Goal: Task Accomplishment & Management: Use online tool/utility

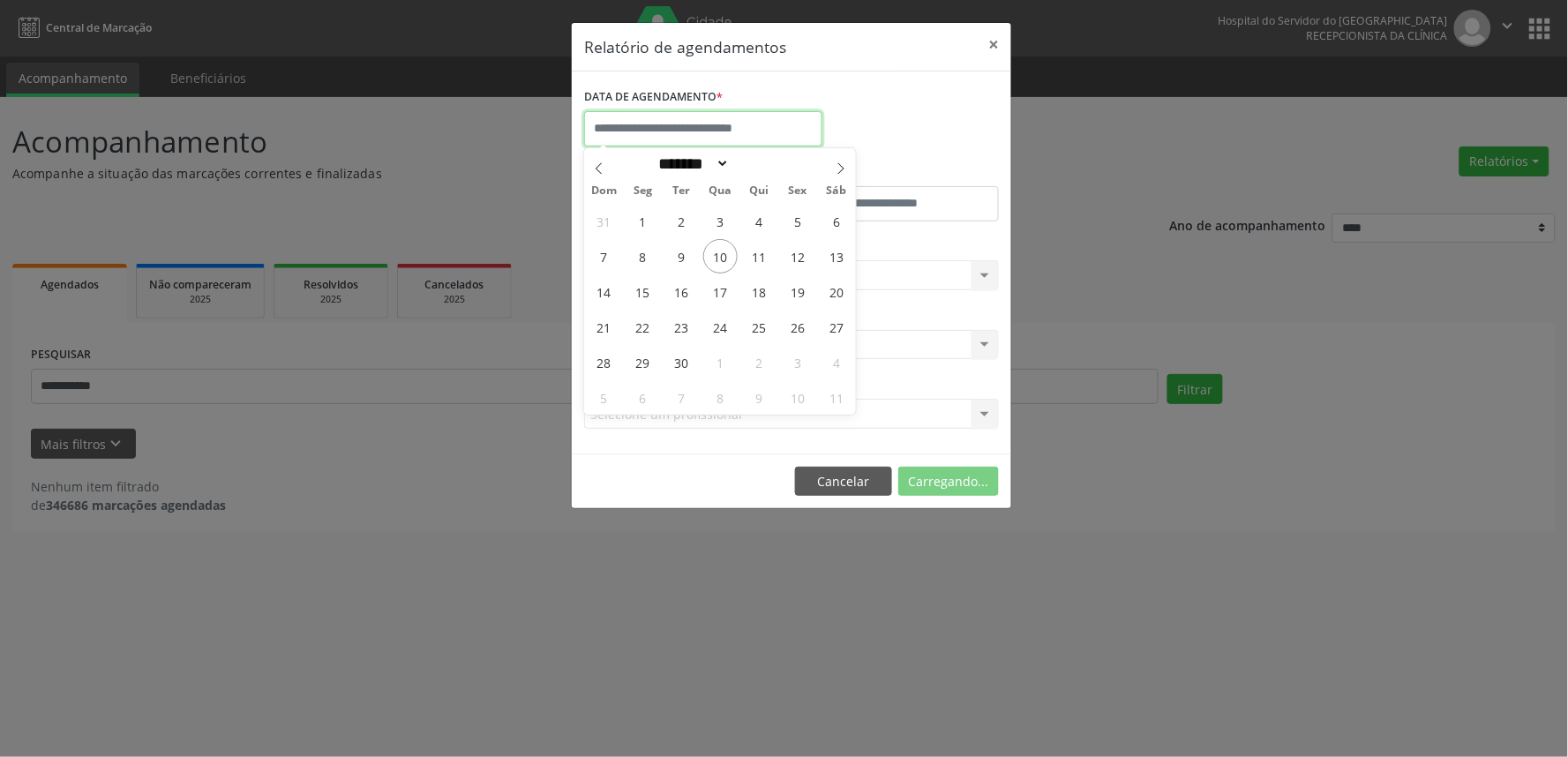
click at [651, 119] on input "text" at bounding box center [704, 128] width 238 height 35
click at [716, 257] on span "10" at bounding box center [720, 256] width 34 height 34
type input "**********"
click at [713, 257] on span "10" at bounding box center [720, 256] width 34 height 34
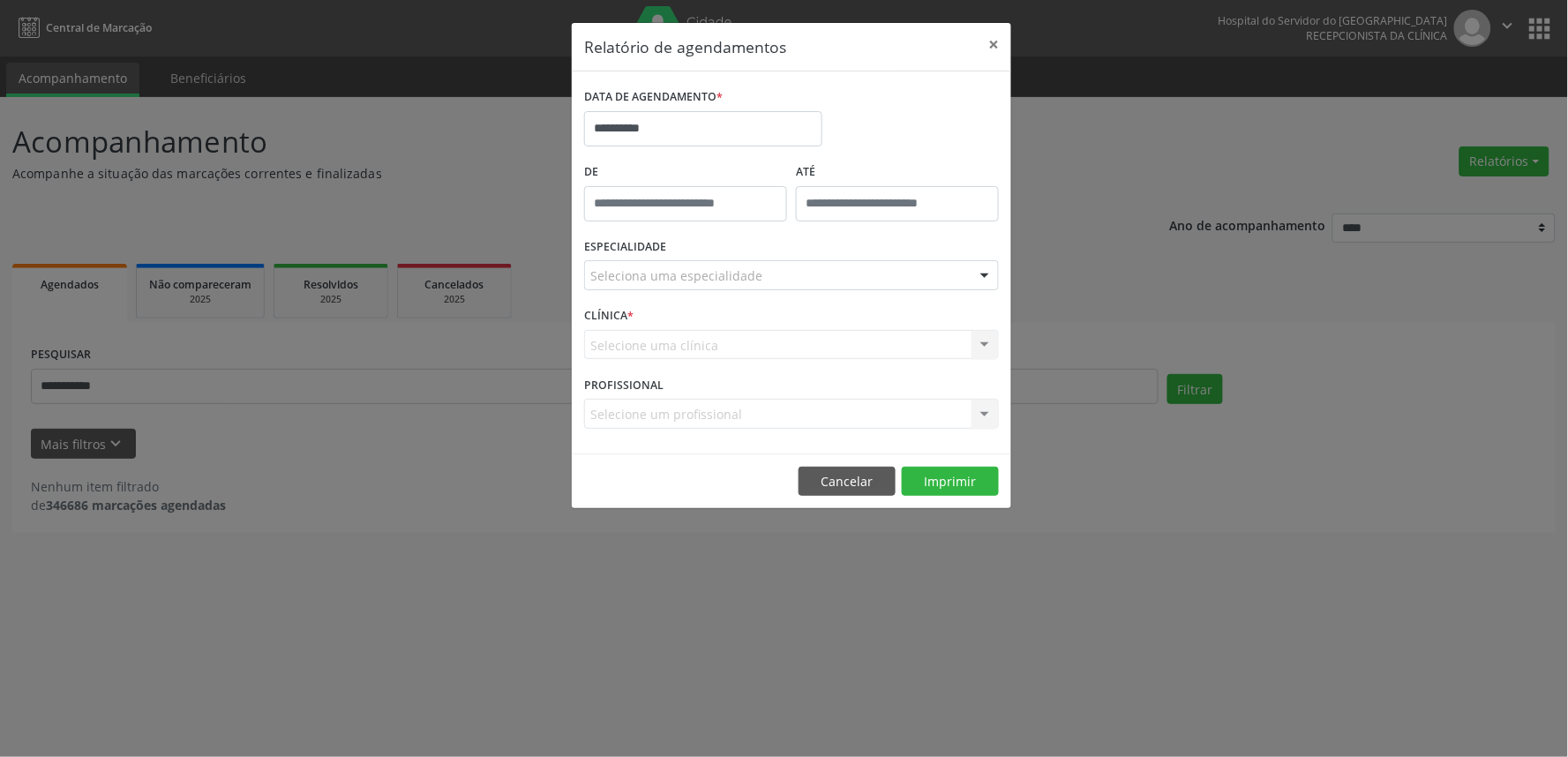
type input "*****"
click at [604, 207] on input "*****" at bounding box center [686, 204] width 203 height 35
click at [654, 248] on input "**" at bounding box center [651, 243] width 133 height 35
click at [648, 243] on input "**" at bounding box center [651, 243] width 133 height 35
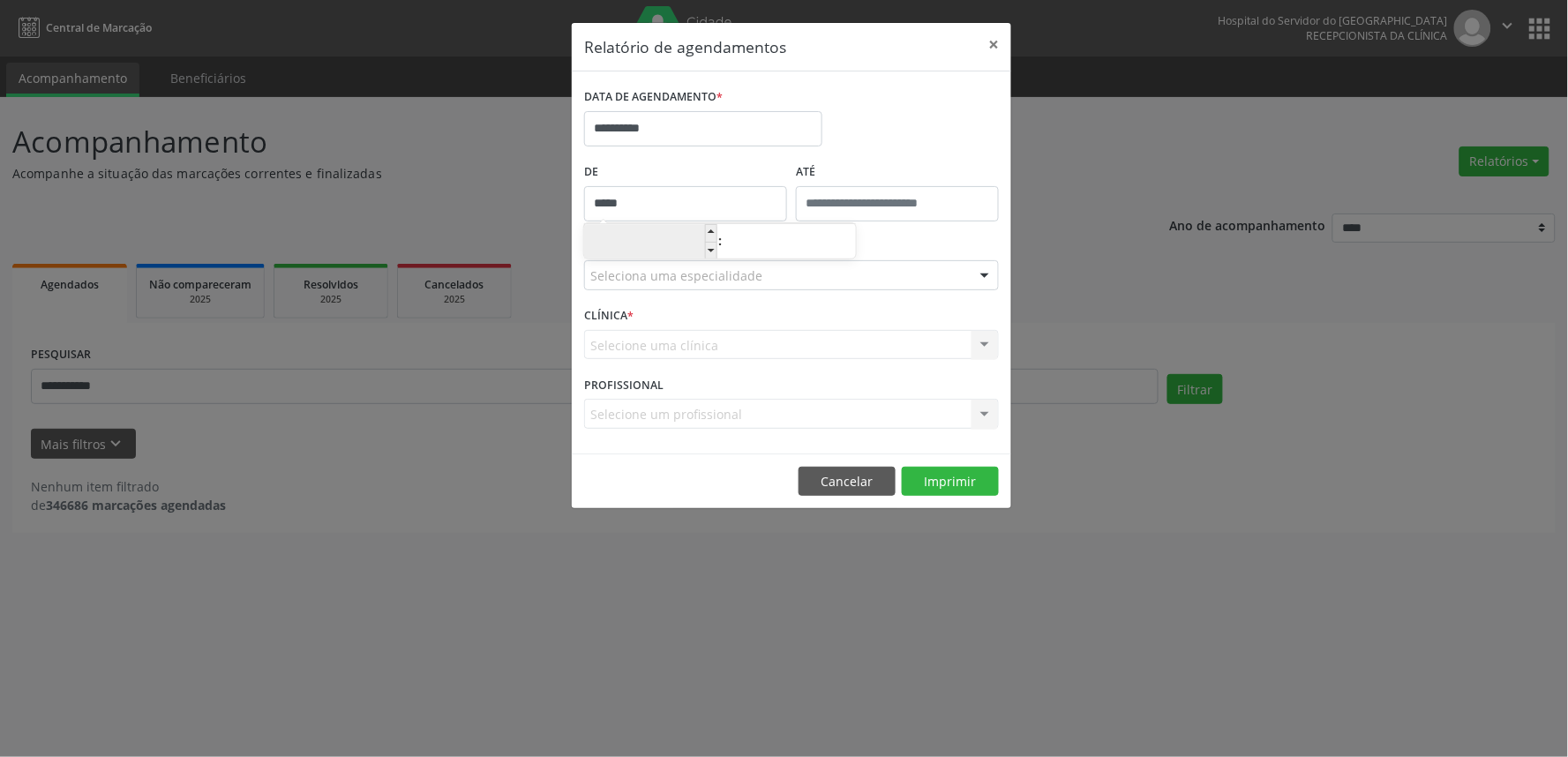
click at [667, 246] on input "**" at bounding box center [651, 243] width 133 height 35
click at [813, 288] on div "Seleciona uma especialidade" at bounding box center [791, 275] width 415 height 30
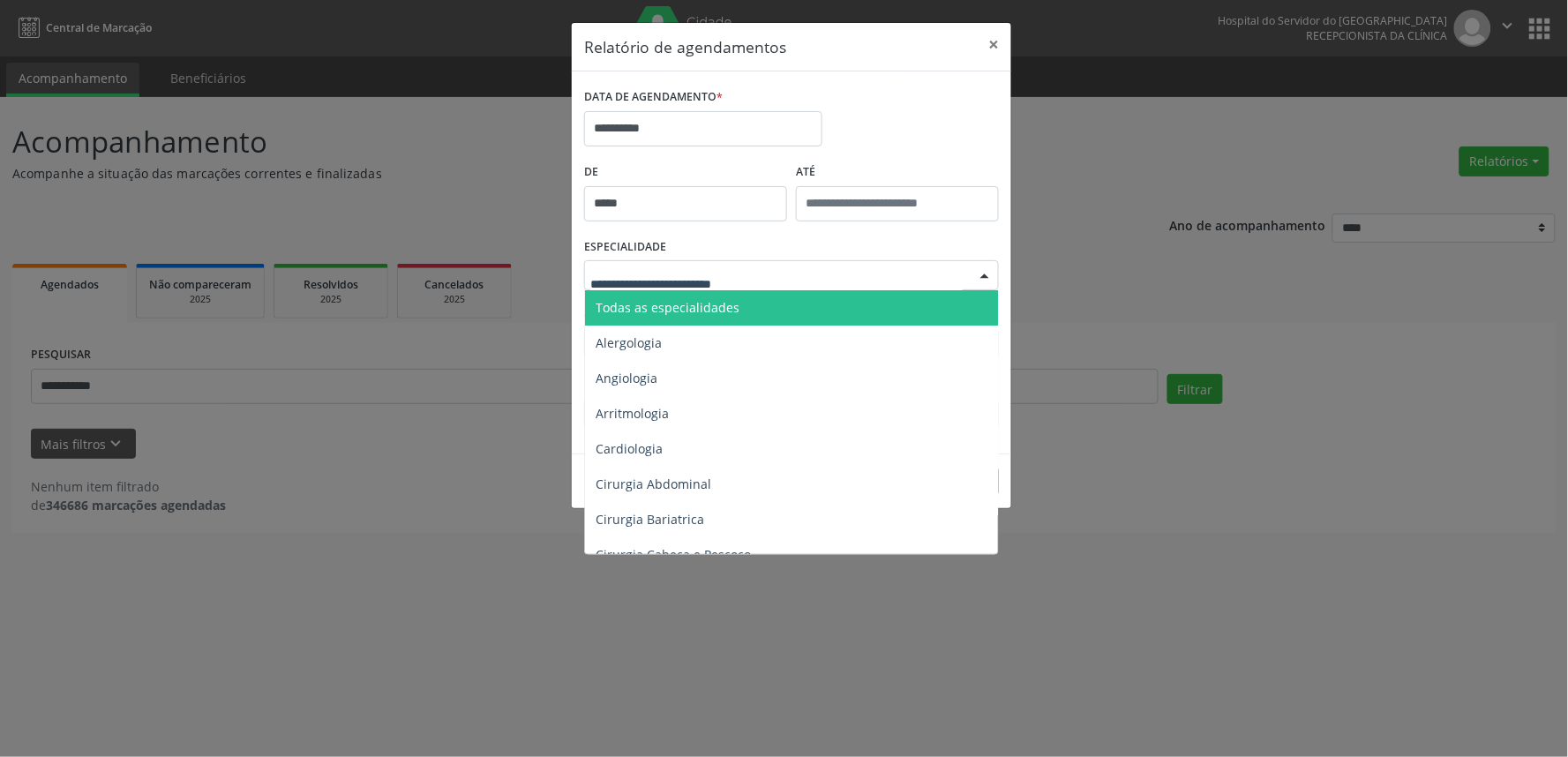
click at [857, 269] on input "text" at bounding box center [776, 284] width 372 height 35
click at [883, 253] on div "ESPECIALIDADE Todas as especialidades Alergologia Angiologia Arritmologia Cardi…" at bounding box center [791, 268] width 424 height 69
click at [975, 275] on div at bounding box center [984, 276] width 27 height 30
type input "********"
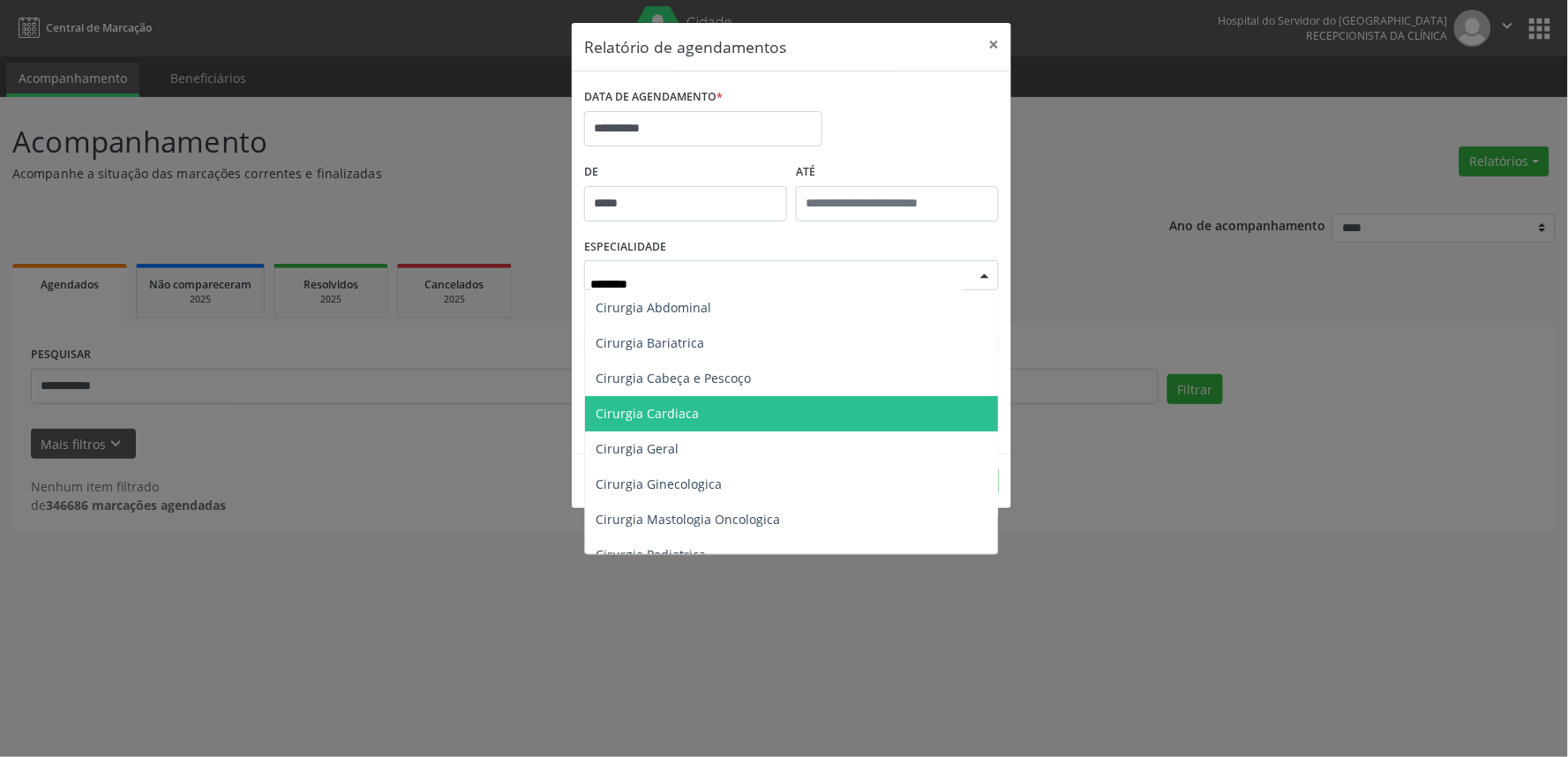
click at [664, 410] on span "Cirurgia Cardiaca" at bounding box center [647, 414] width 103 height 17
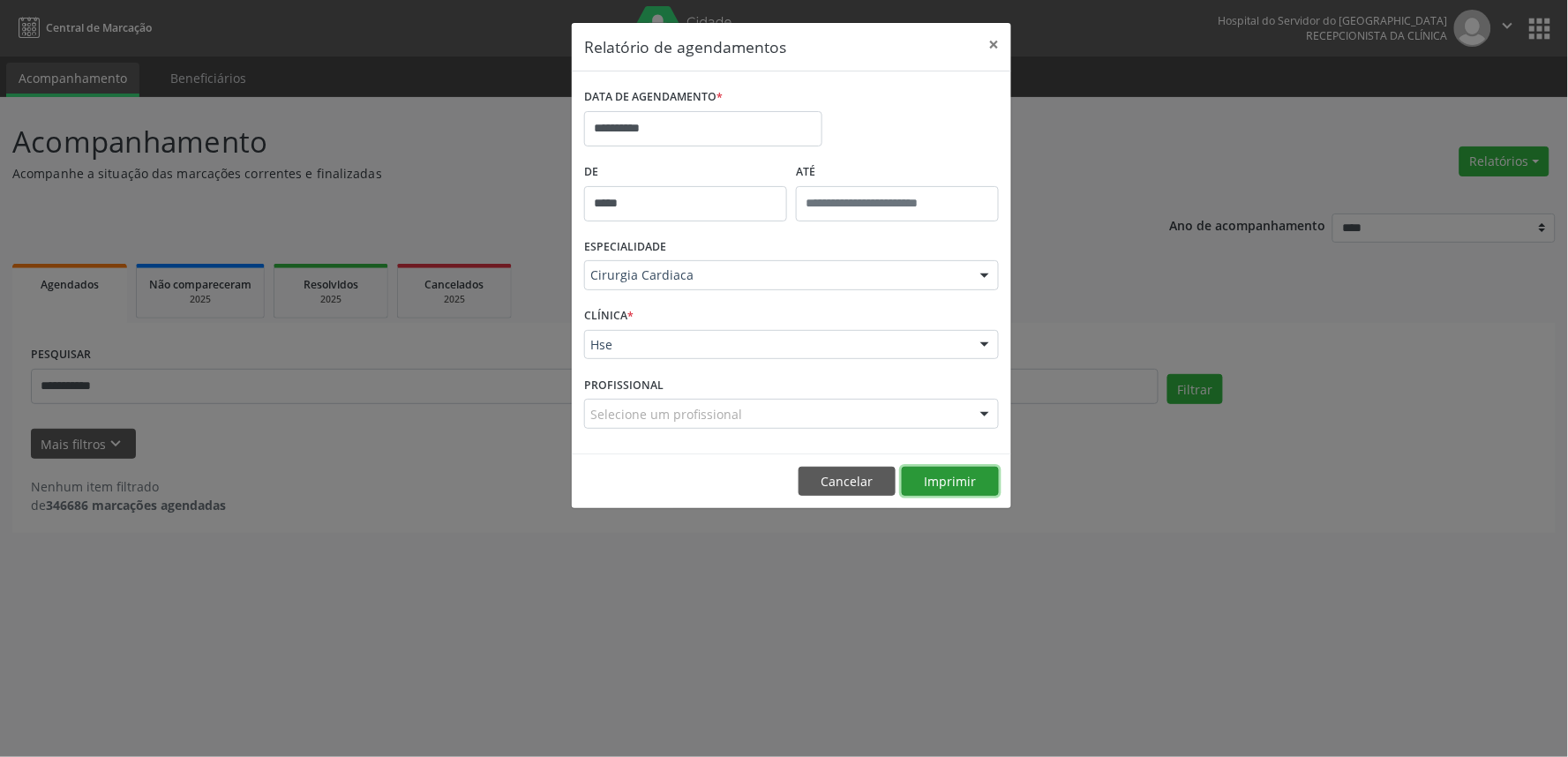
click at [956, 473] on button "Imprimir" at bounding box center [950, 482] width 97 height 30
click at [862, 483] on button "Cancelar" at bounding box center [847, 482] width 97 height 30
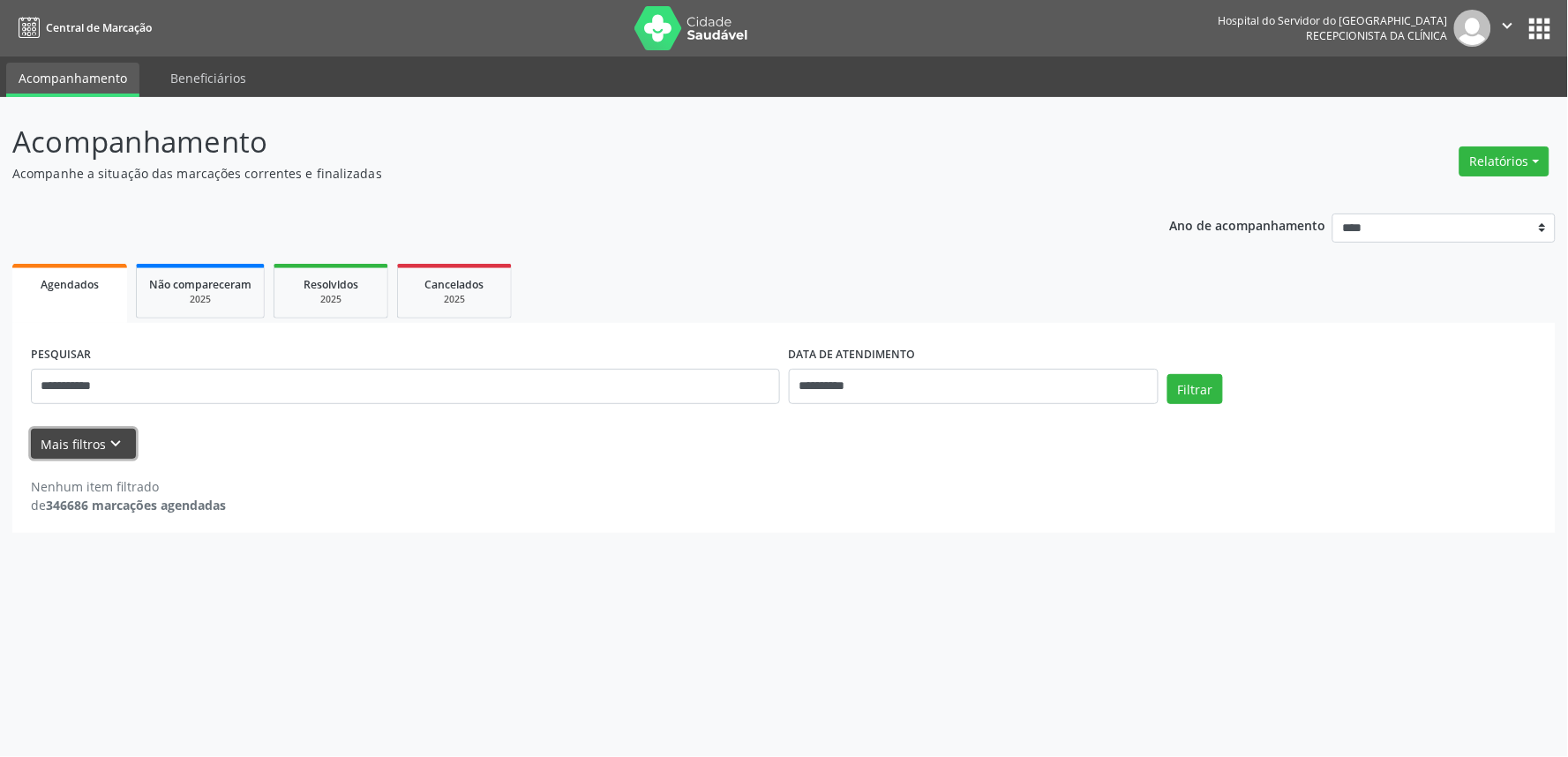
click at [93, 453] on button "Mais filtros keyboard_arrow_down" at bounding box center [83, 443] width 105 height 30
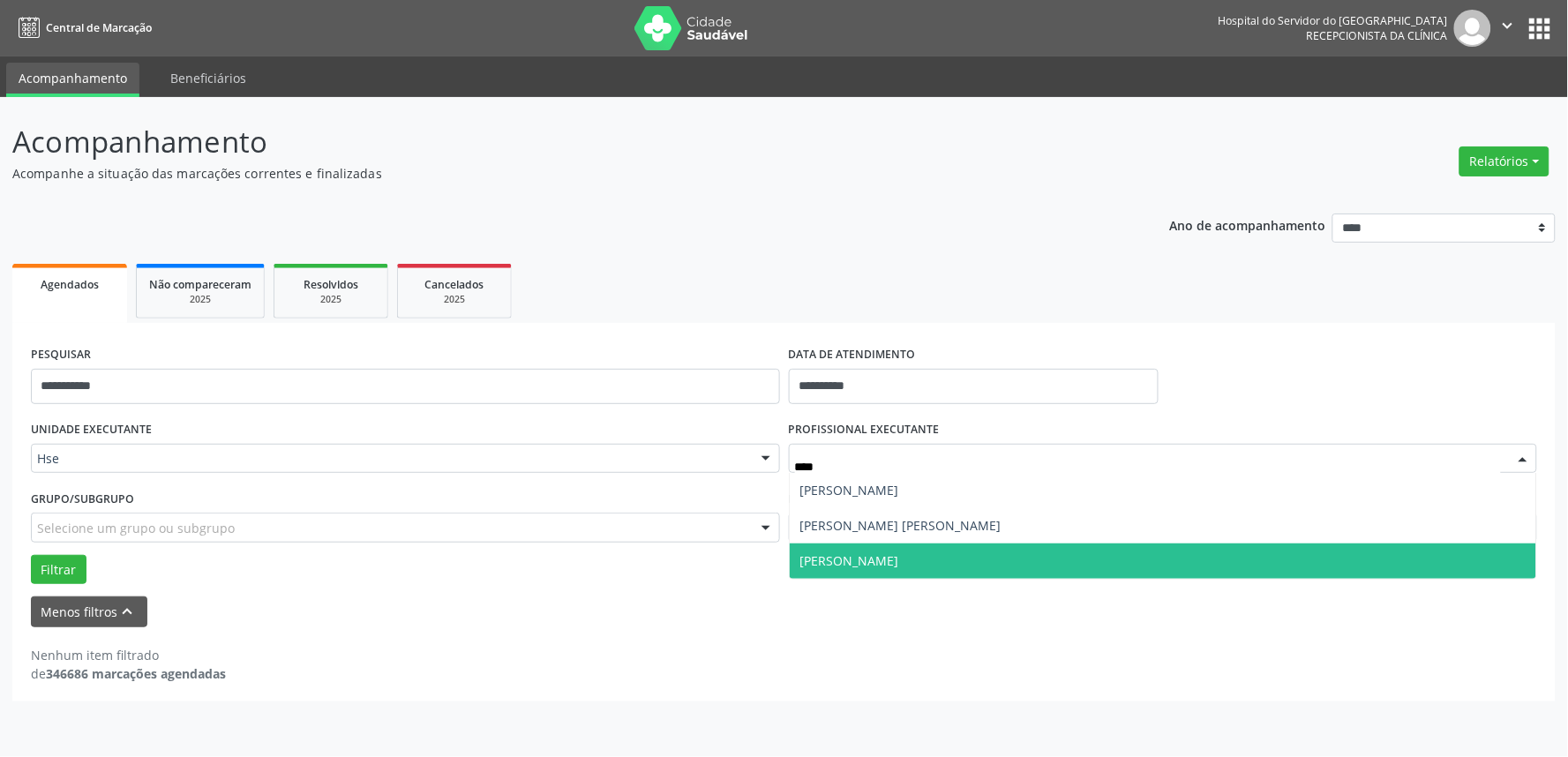
type input "*****"
click at [843, 563] on span "[PERSON_NAME]" at bounding box center [850, 560] width 99 height 17
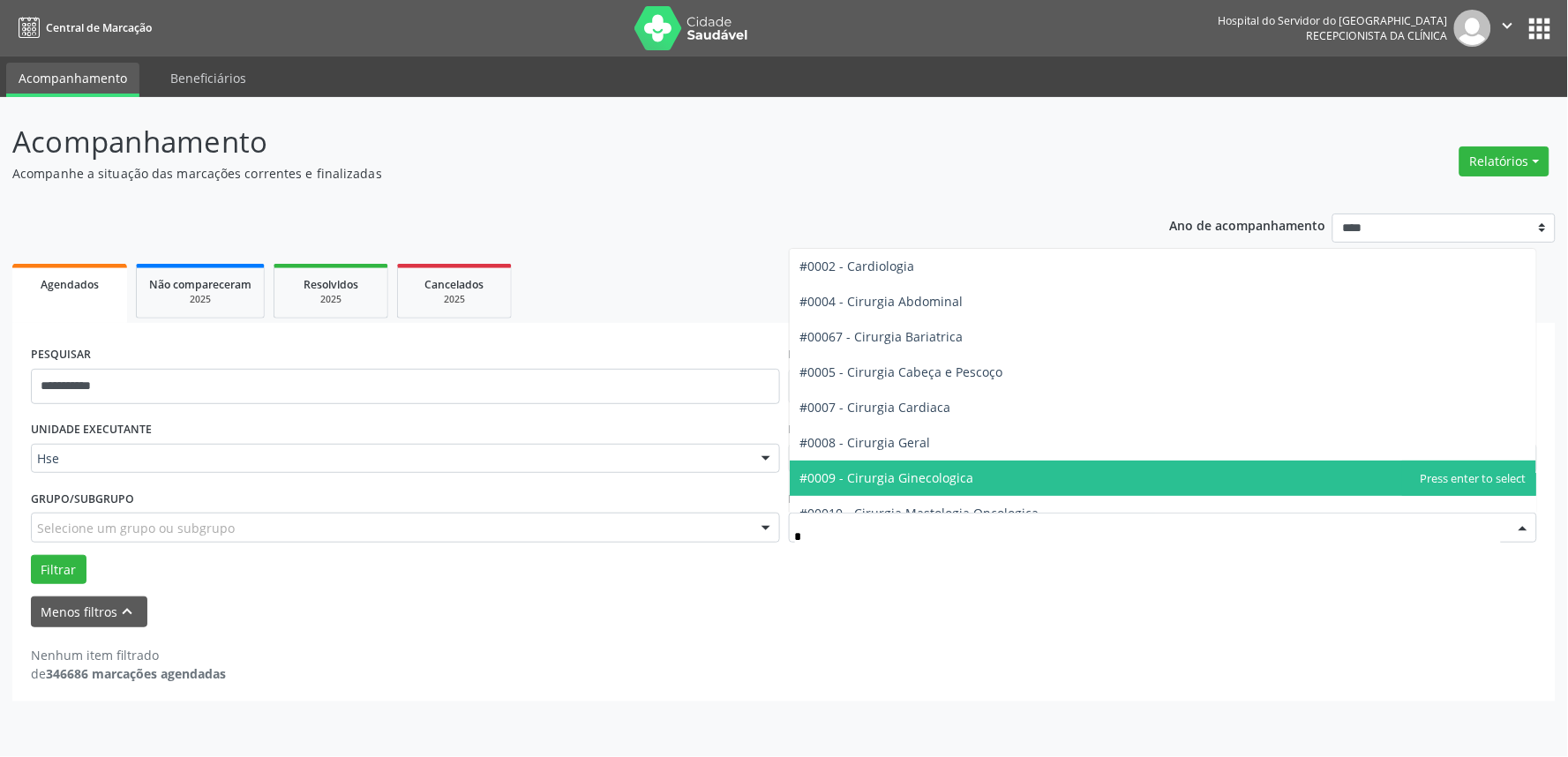
type input "**"
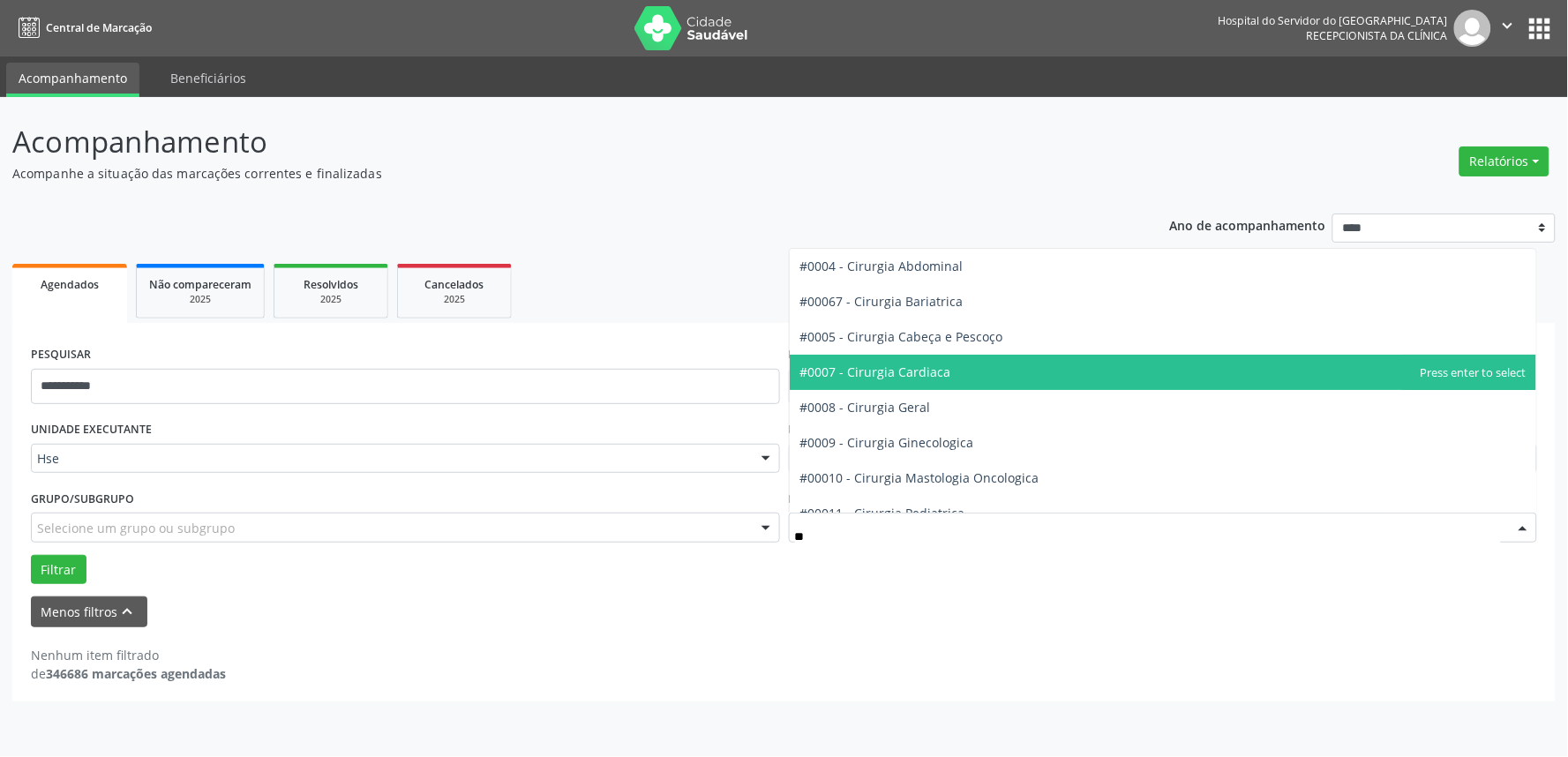
click at [905, 364] on span "#0007 - Cirurgia Cardiaca" at bounding box center [875, 372] width 151 height 17
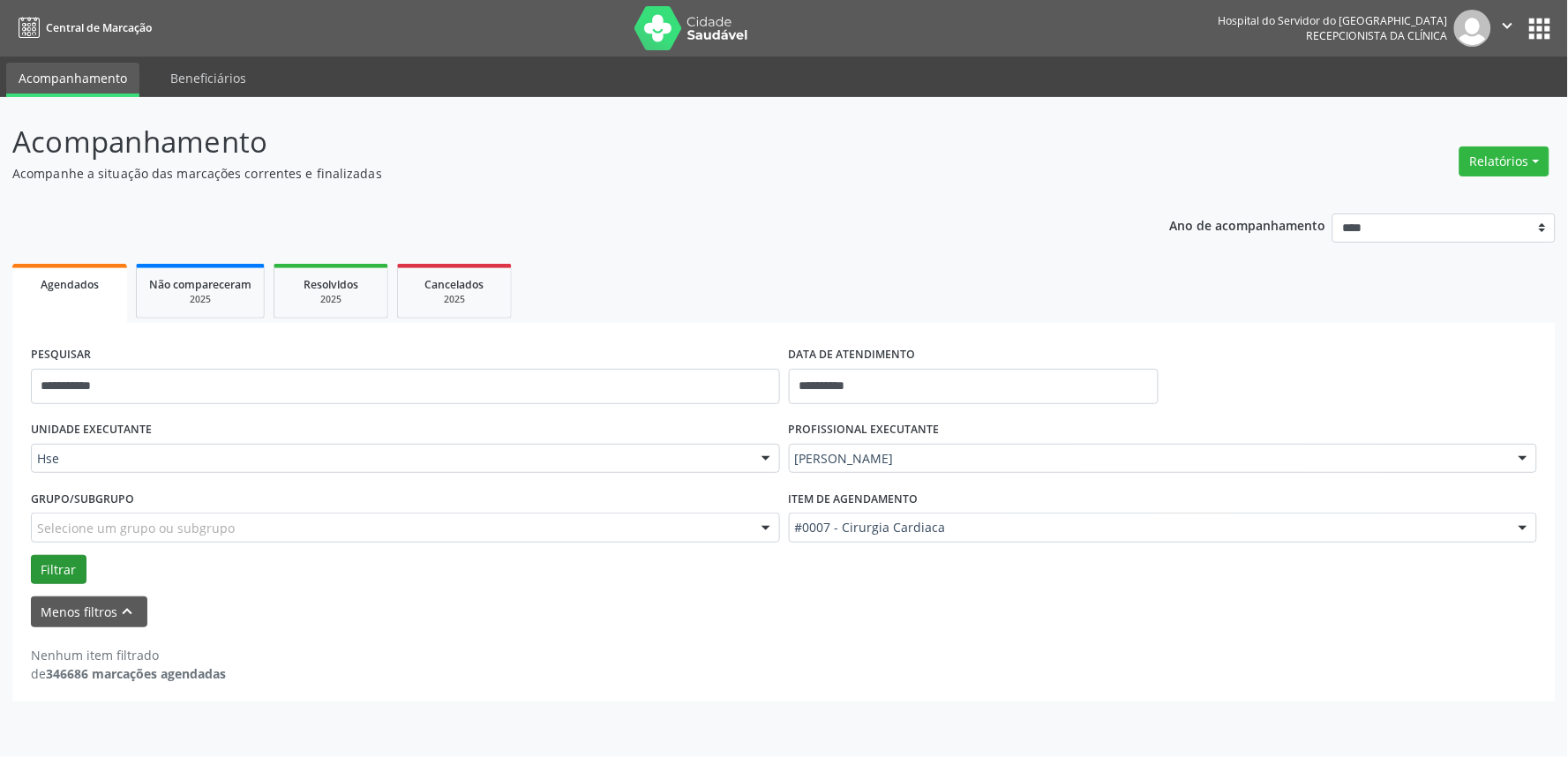
drag, startPoint x: 47, startPoint y: 542, endPoint x: 48, endPoint y: 553, distance: 11.0
click at [47, 546] on div "Grupo/Subgrupo Selecione um grupo ou subgrupo Todos os grupos e subgrupos Nenhu…" at bounding box center [405, 520] width 758 height 69
click at [48, 556] on button "Filtrar" at bounding box center [58, 570] width 55 height 30
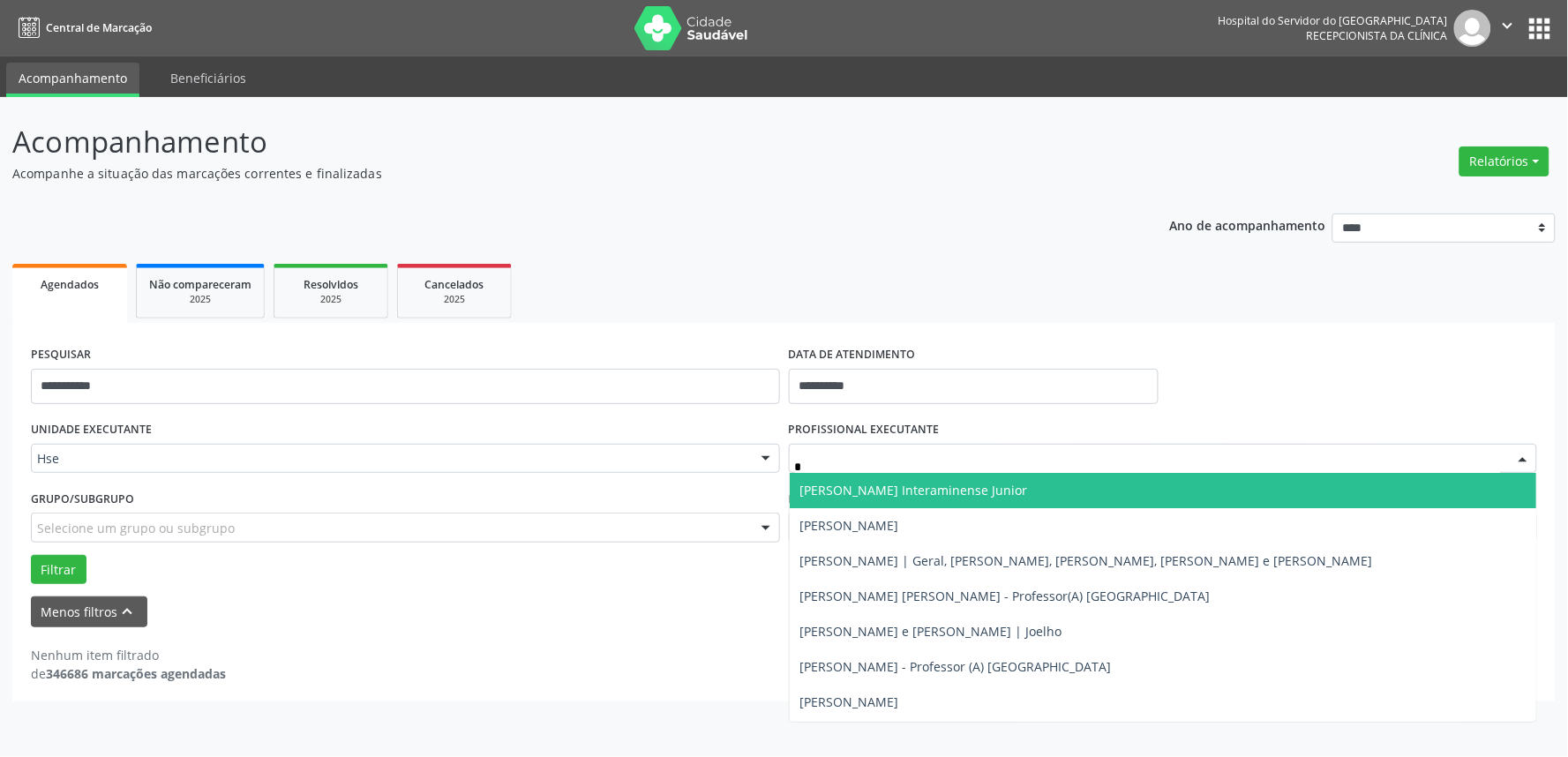
type input "**"
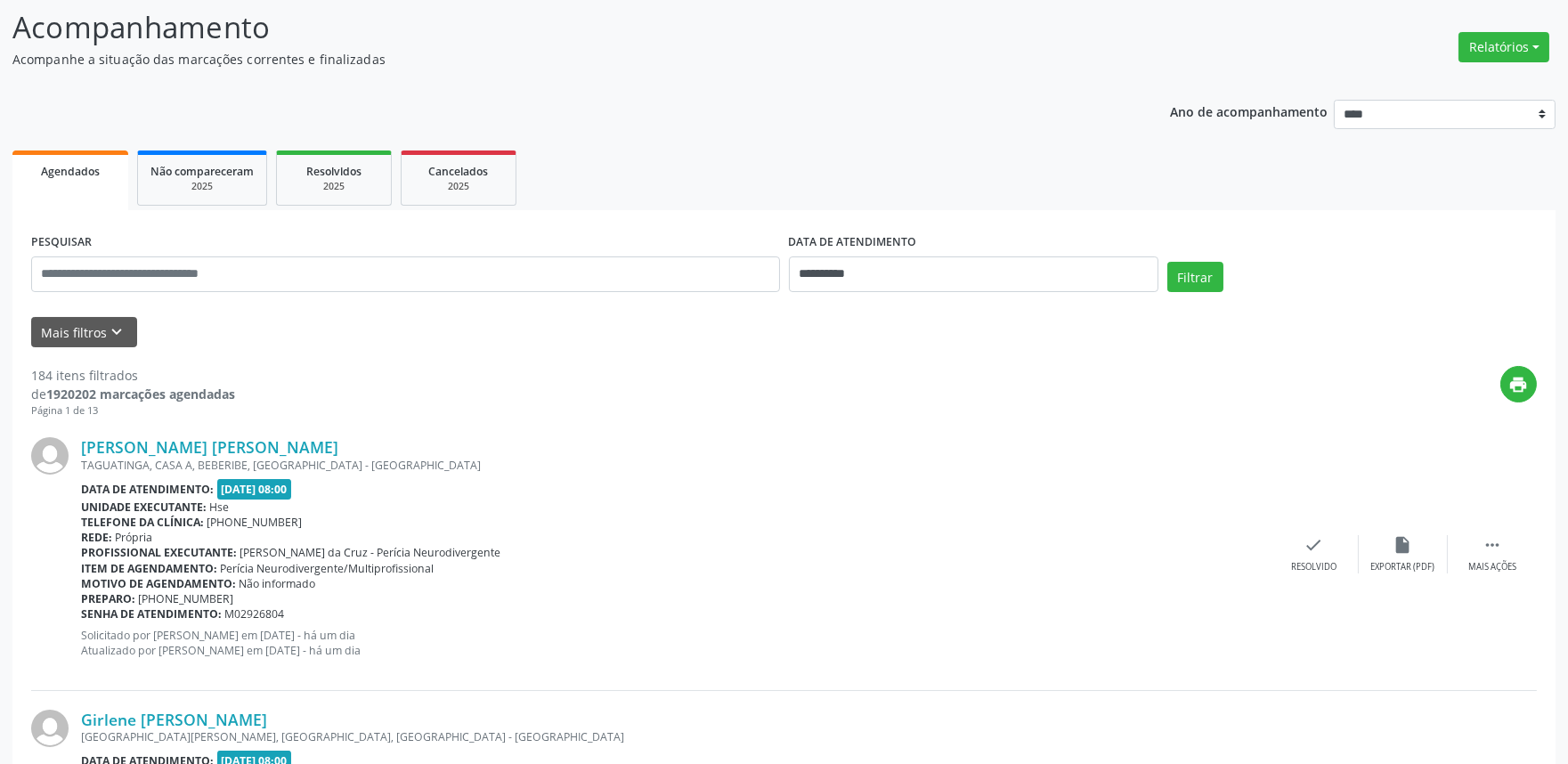
scroll to position [99, 0]
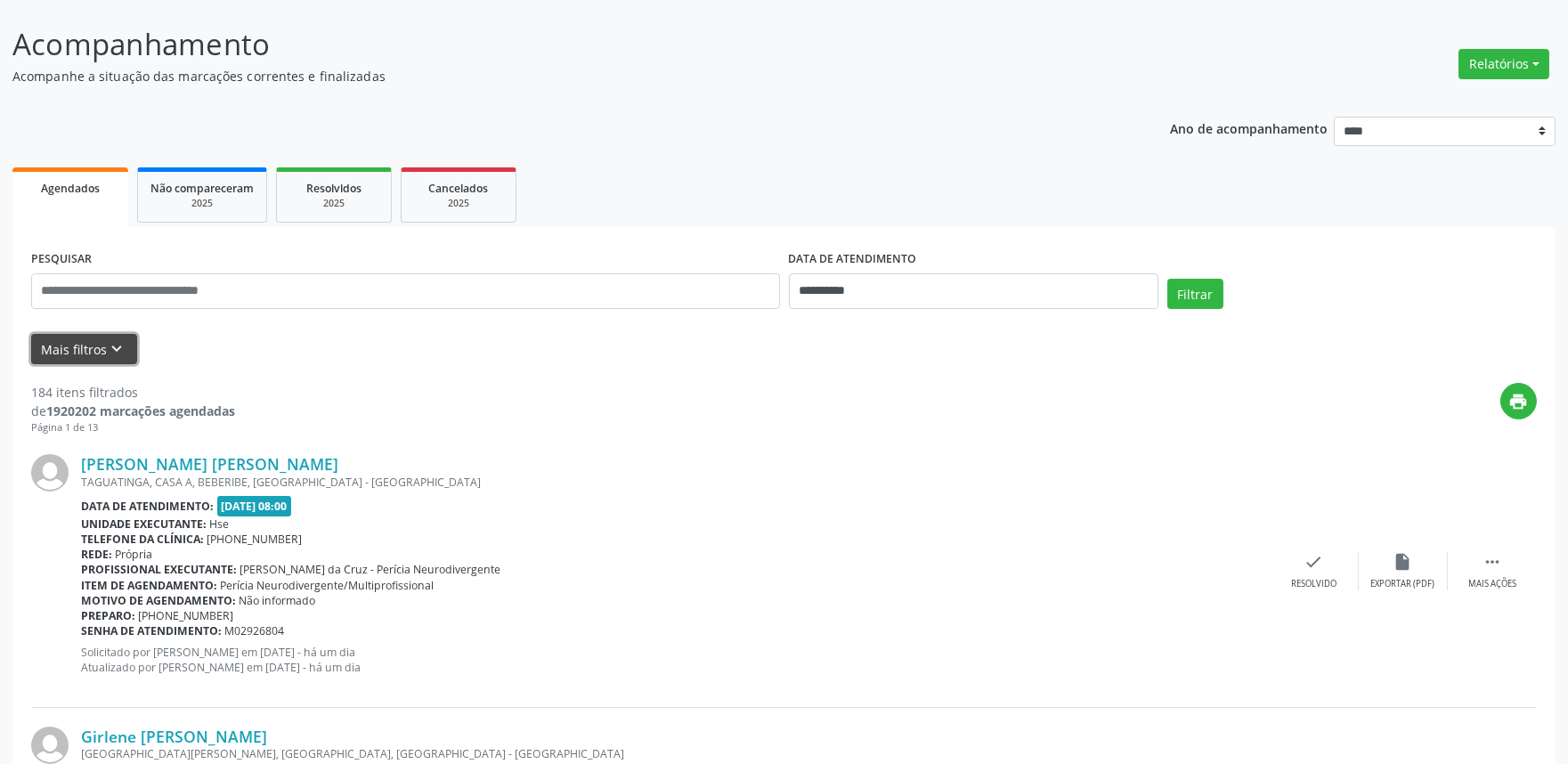
click at [116, 343] on icon "keyboard_arrow_down" at bounding box center [117, 348] width 20 height 20
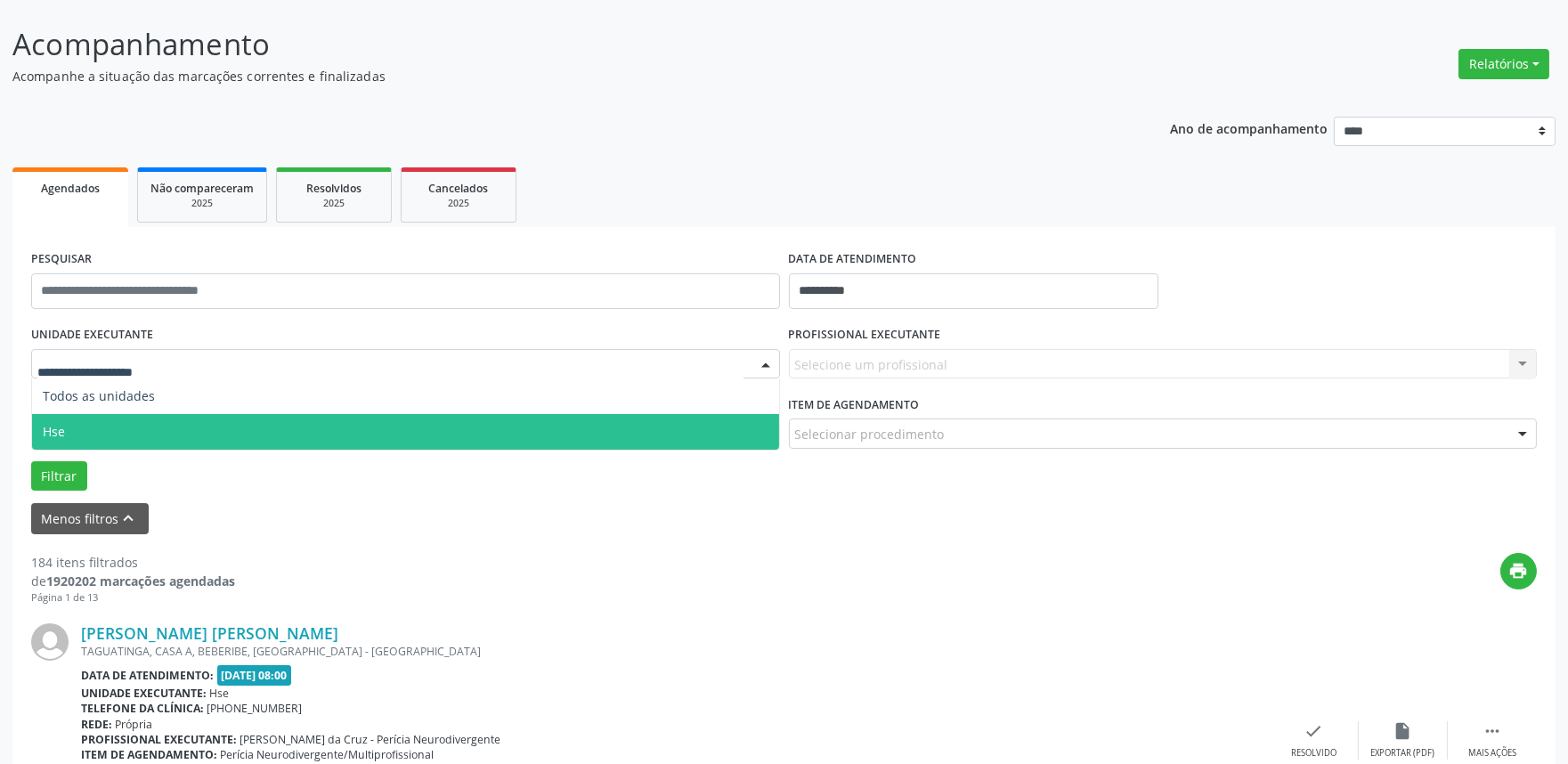
click at [110, 425] on span "Hse" at bounding box center [405, 431] width 747 height 35
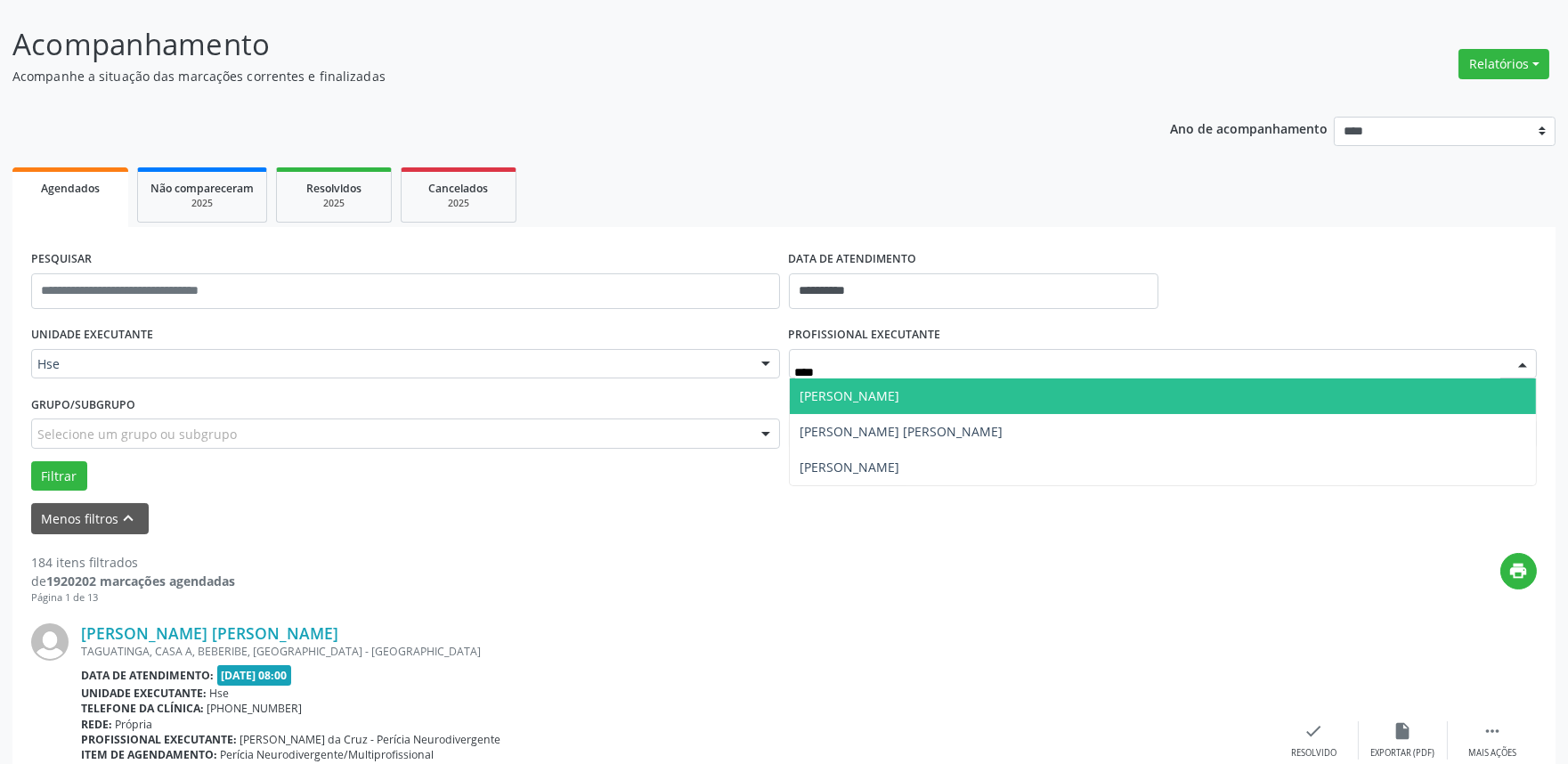
type input "*****"
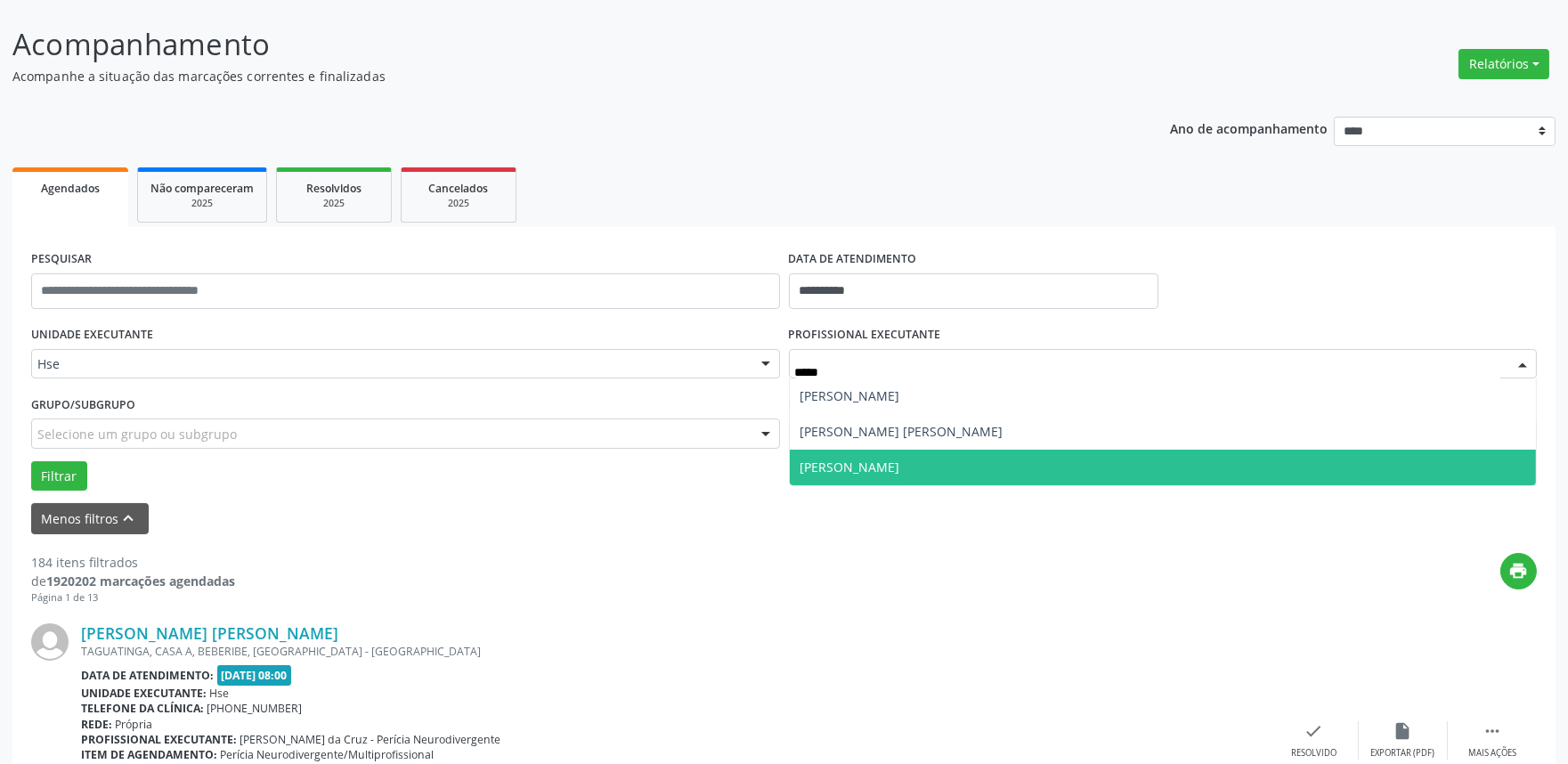
click at [849, 465] on span "[PERSON_NAME]" at bounding box center [850, 467] width 100 height 17
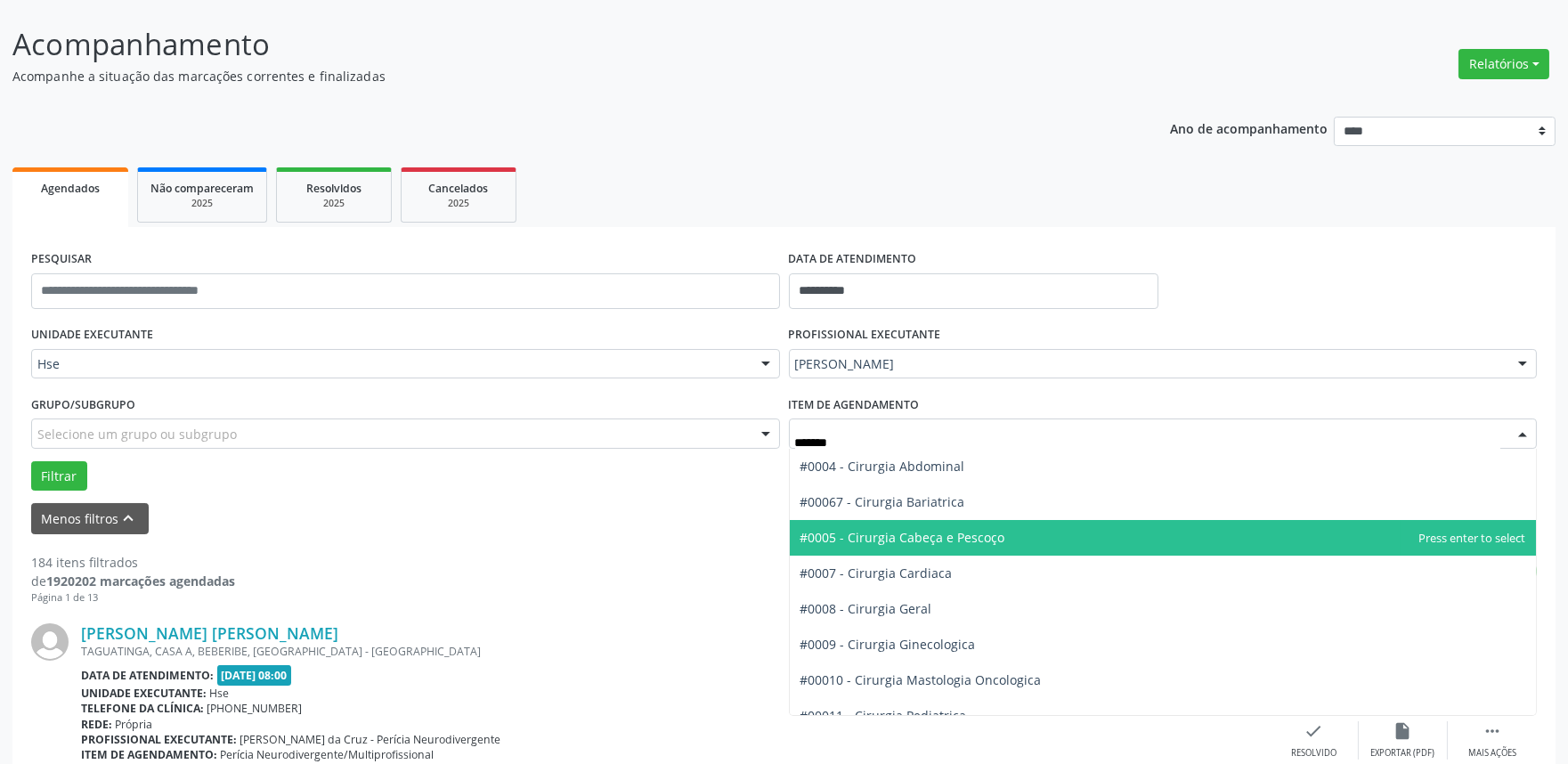
type input "********"
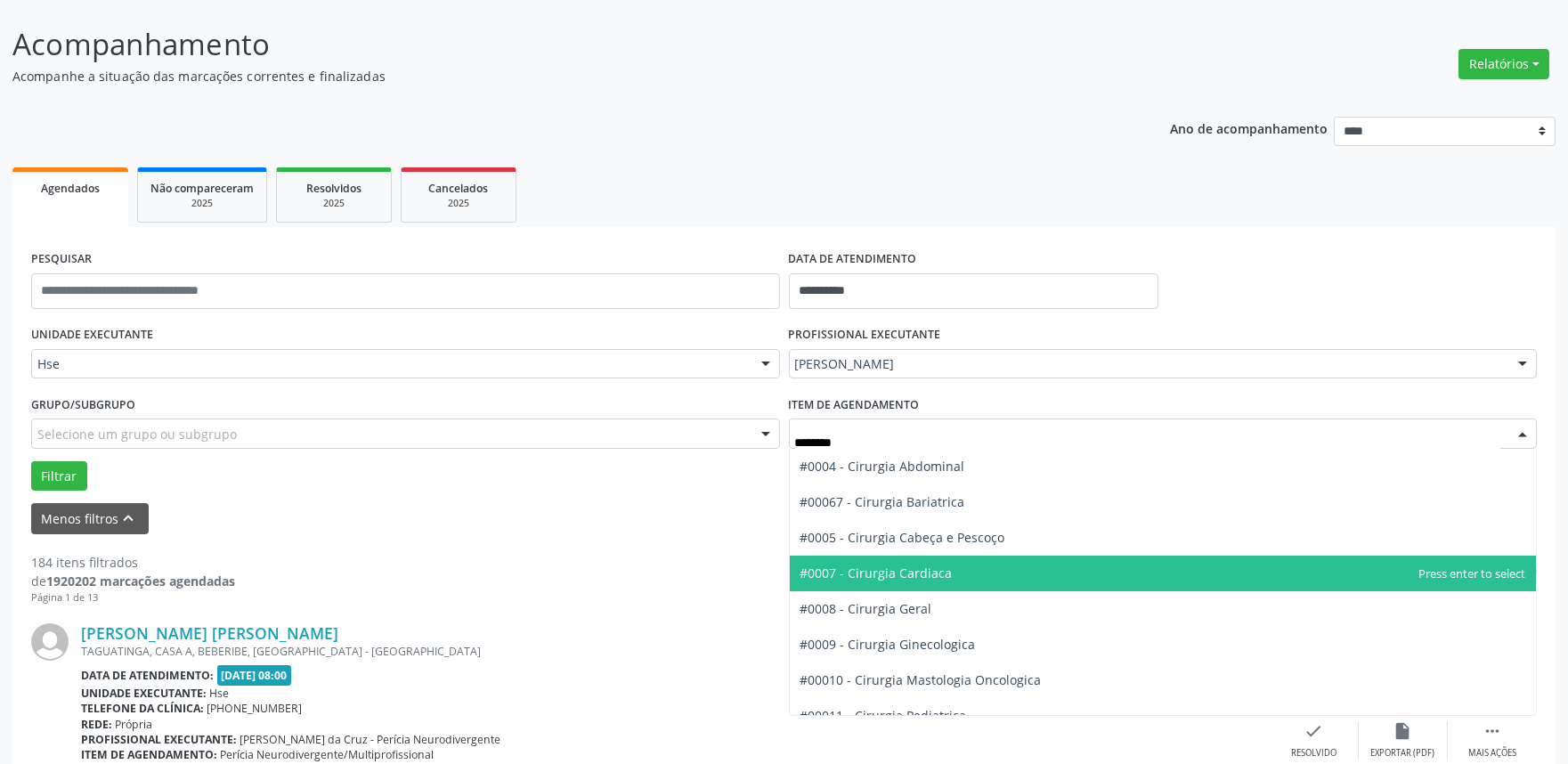
click at [900, 571] on span "#0007 - Cirurgia Cardiaca" at bounding box center [876, 573] width 152 height 17
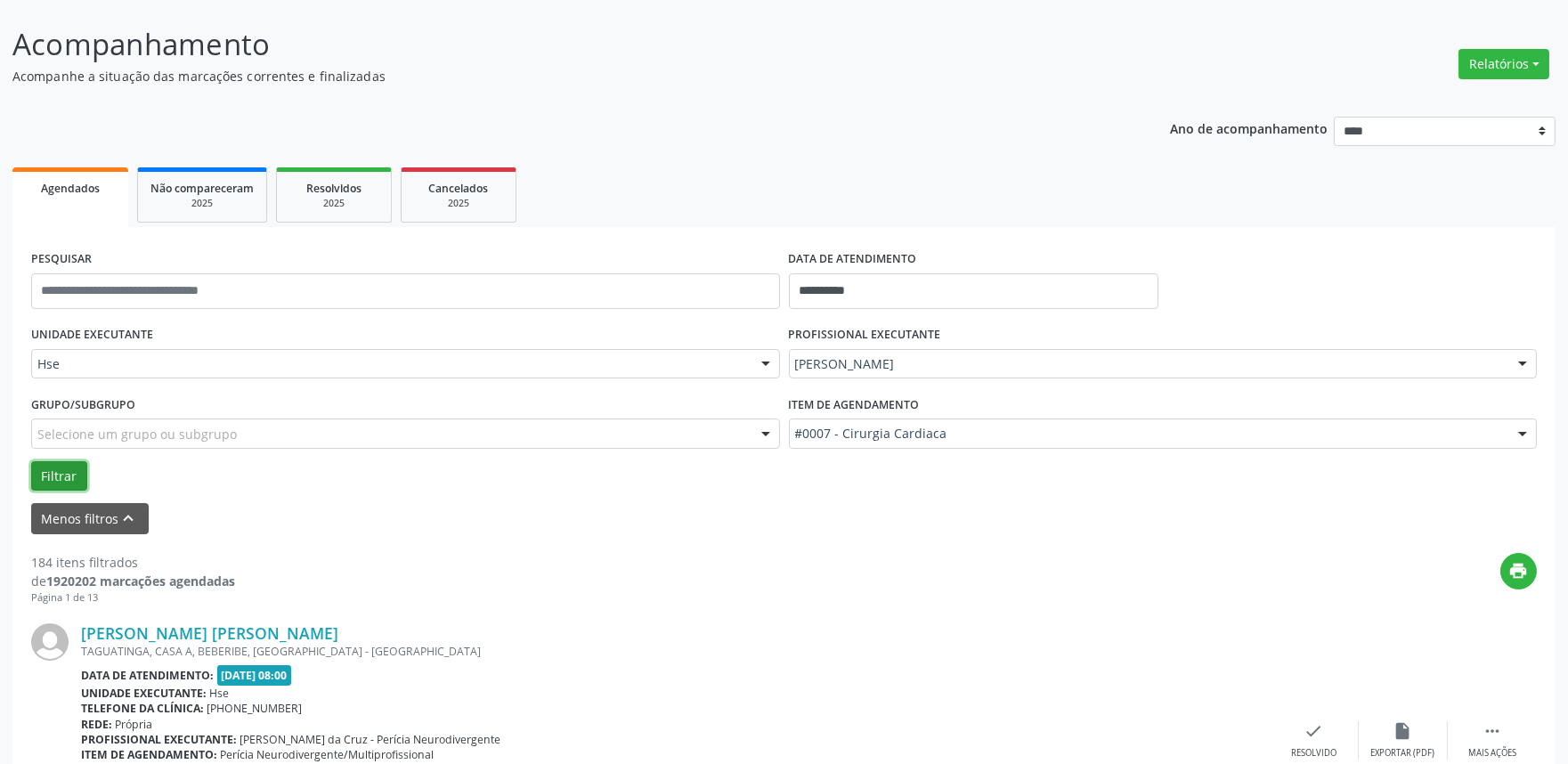
click at [62, 466] on button "Filtrar" at bounding box center [59, 476] width 56 height 30
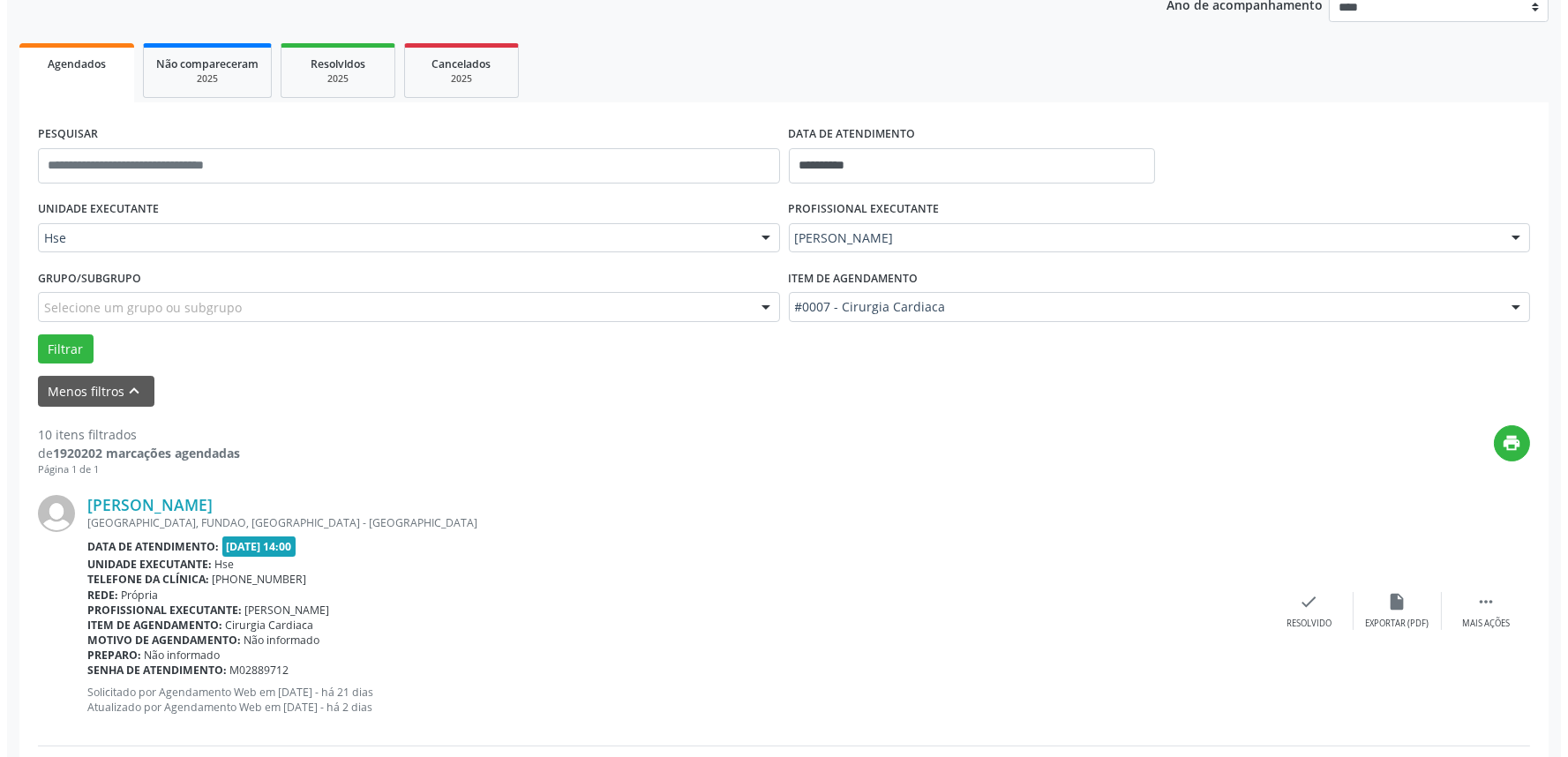
scroll to position [489, 0]
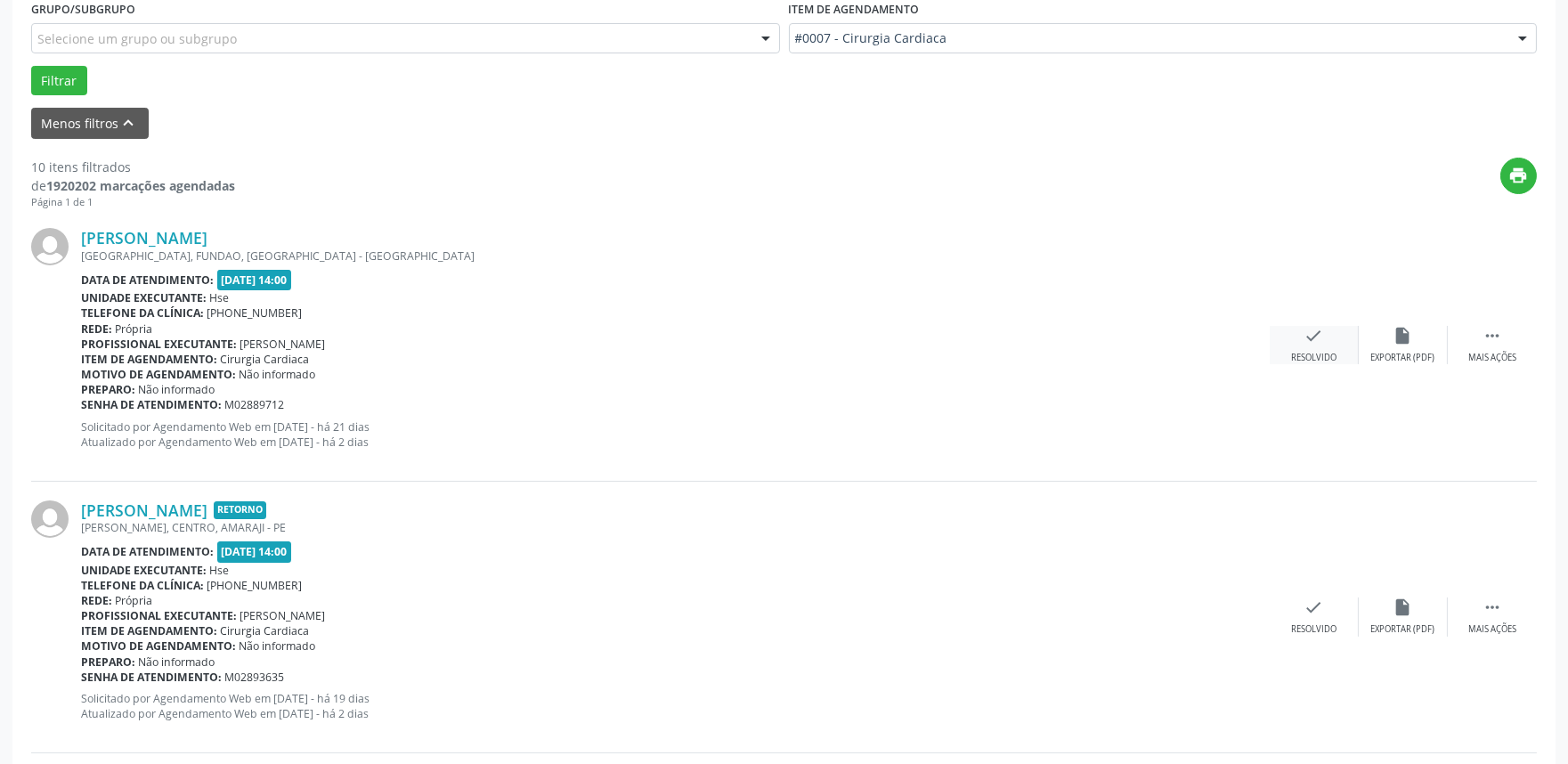
click at [1305, 341] on icon "check" at bounding box center [1314, 335] width 20 height 20
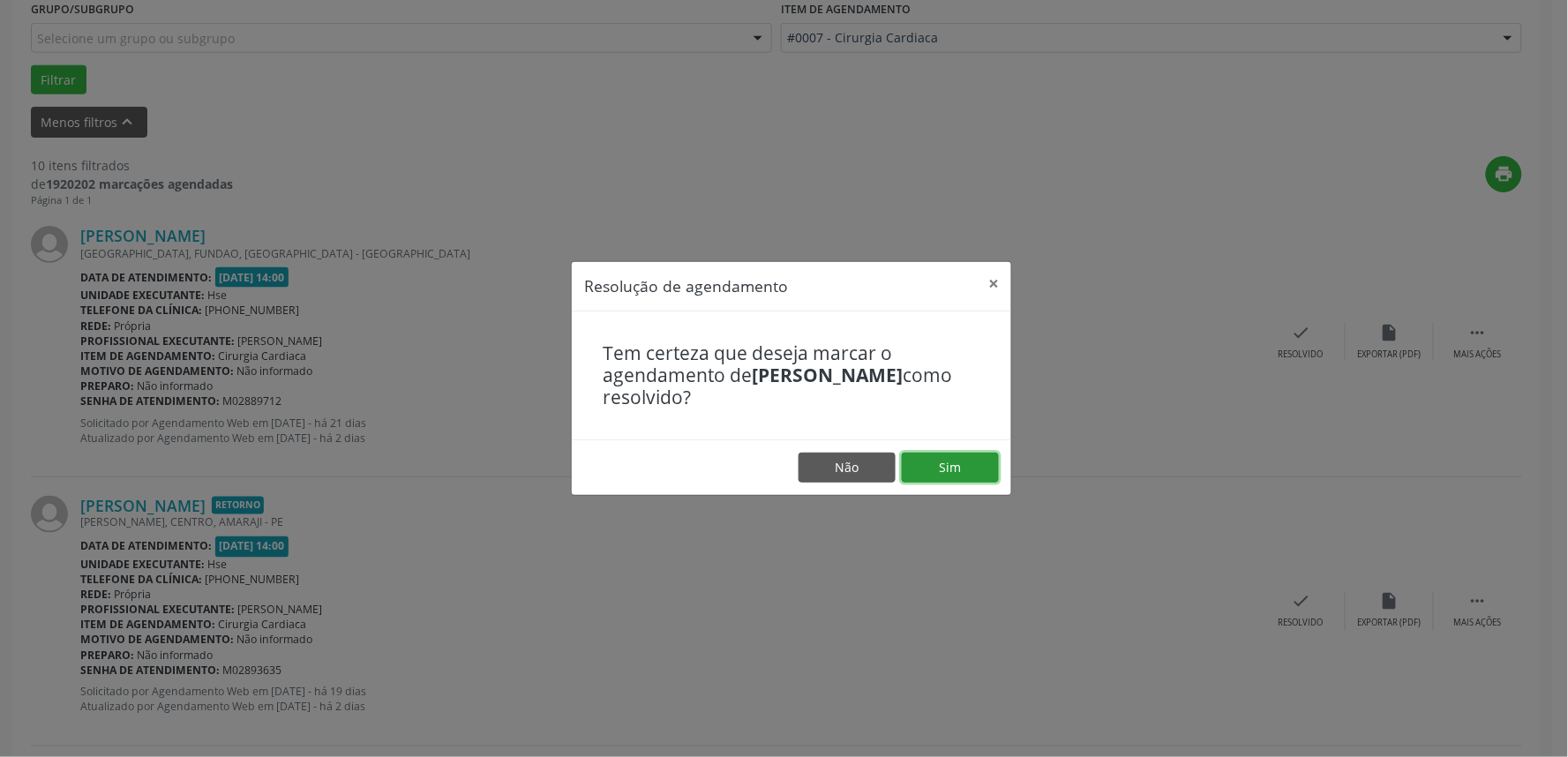
click at [949, 464] on button "Sim" at bounding box center [950, 467] width 97 height 30
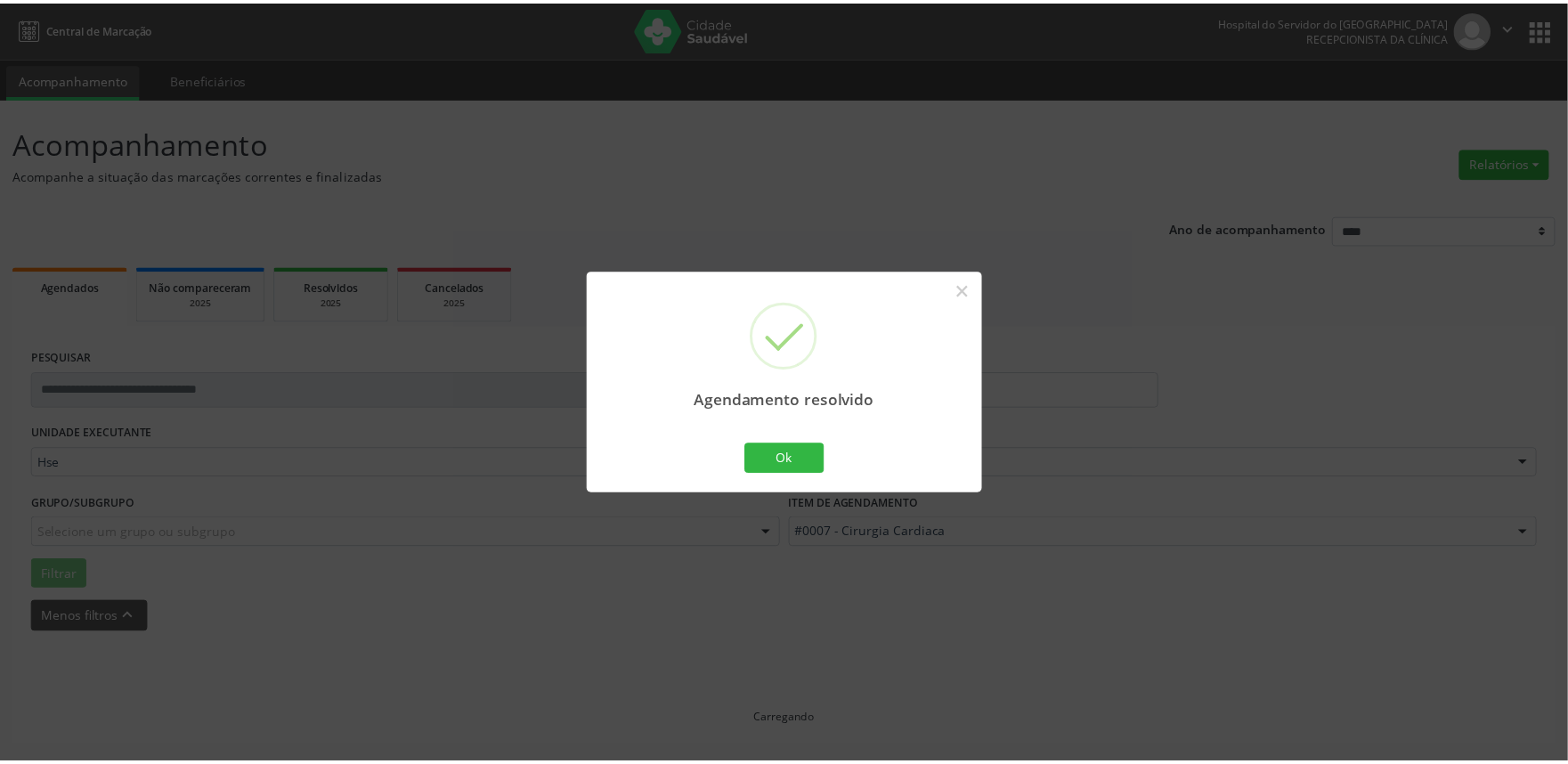
scroll to position [0, 0]
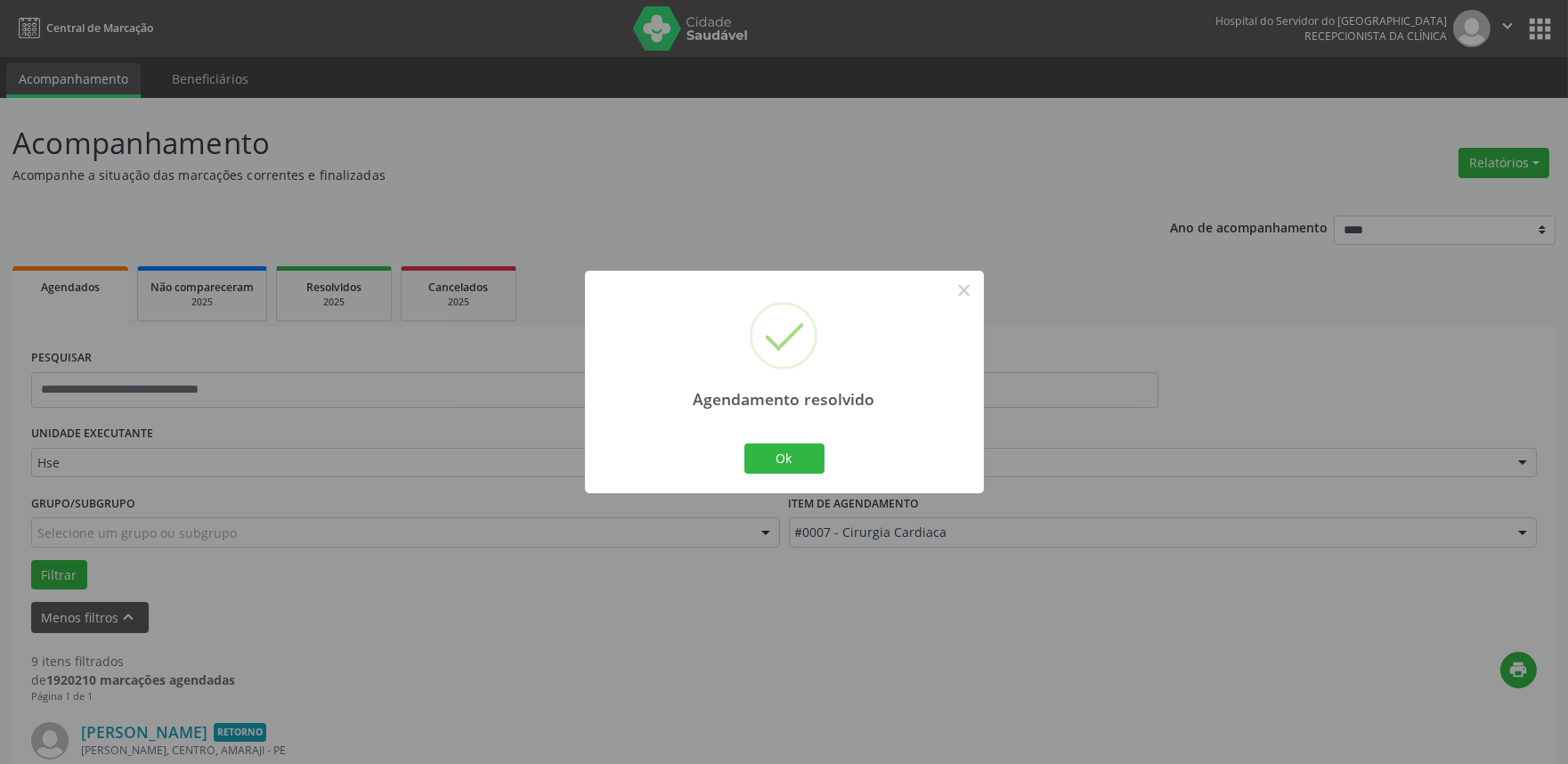
click at [772, 442] on div "Ok Cancel" at bounding box center [784, 458] width 89 height 37
click at [794, 463] on button "Ok" at bounding box center [784, 458] width 80 height 30
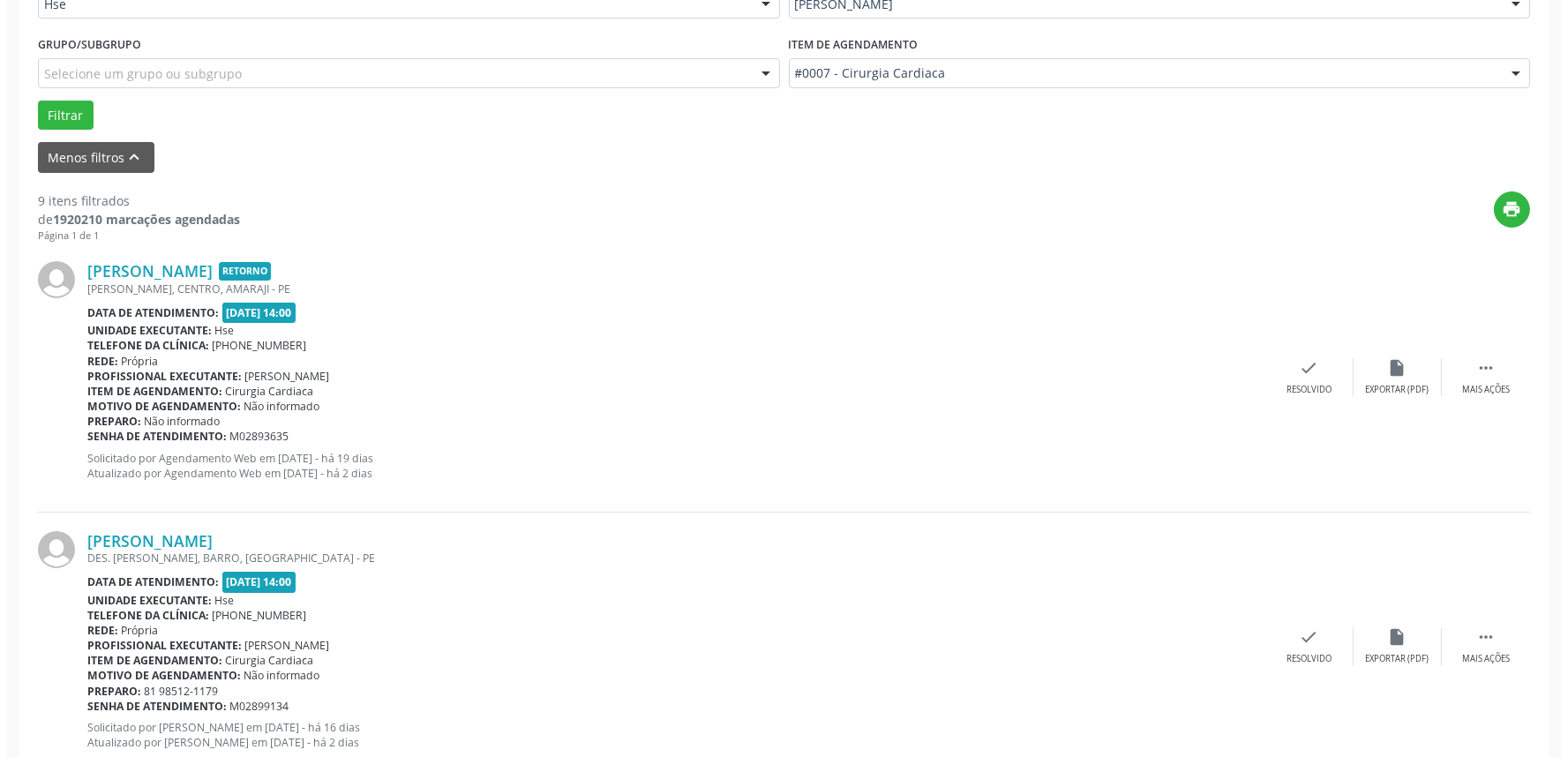
scroll to position [489, 0]
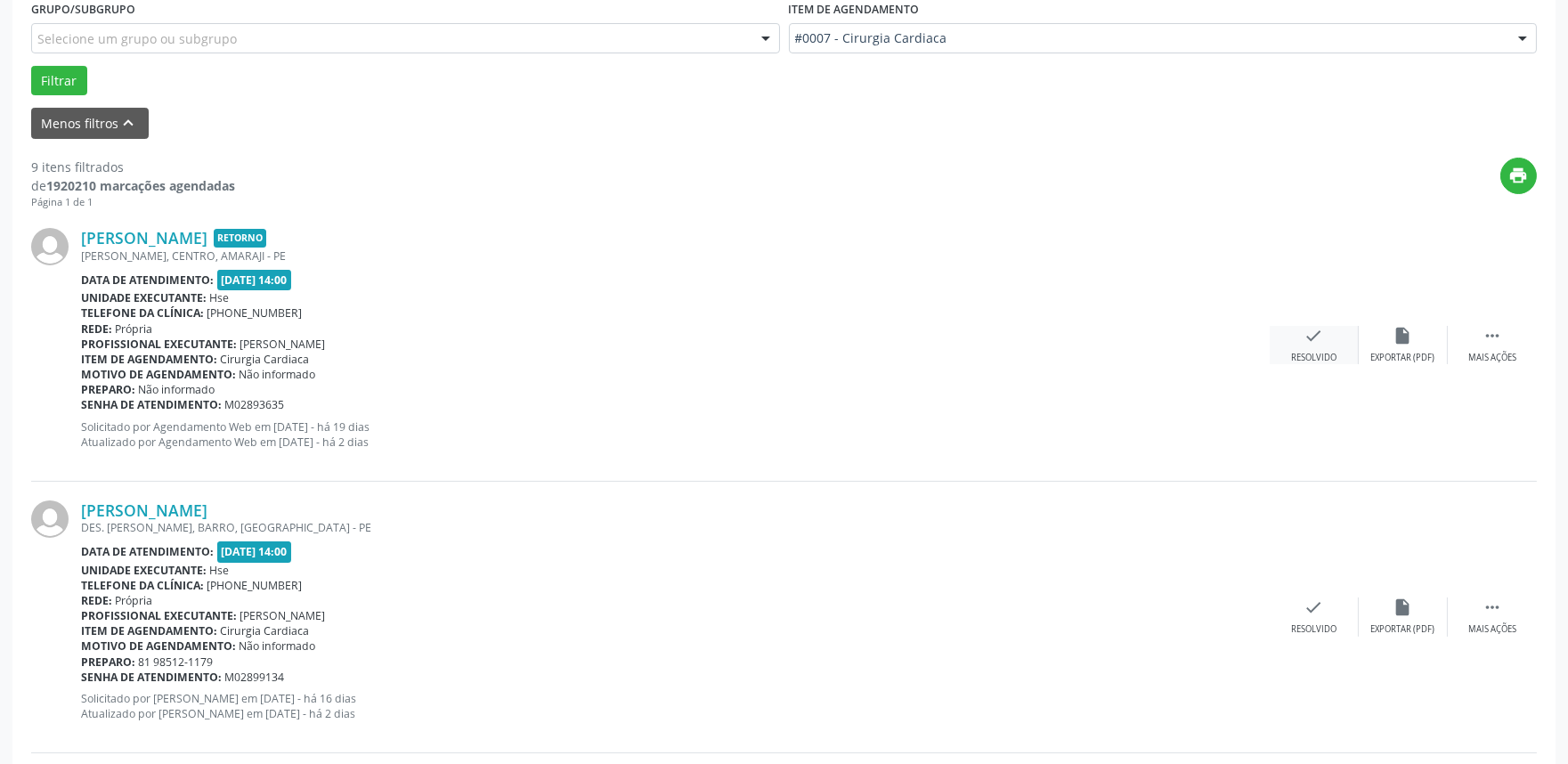
click at [1302, 332] on div "check Resolvido" at bounding box center [1315, 345] width 89 height 38
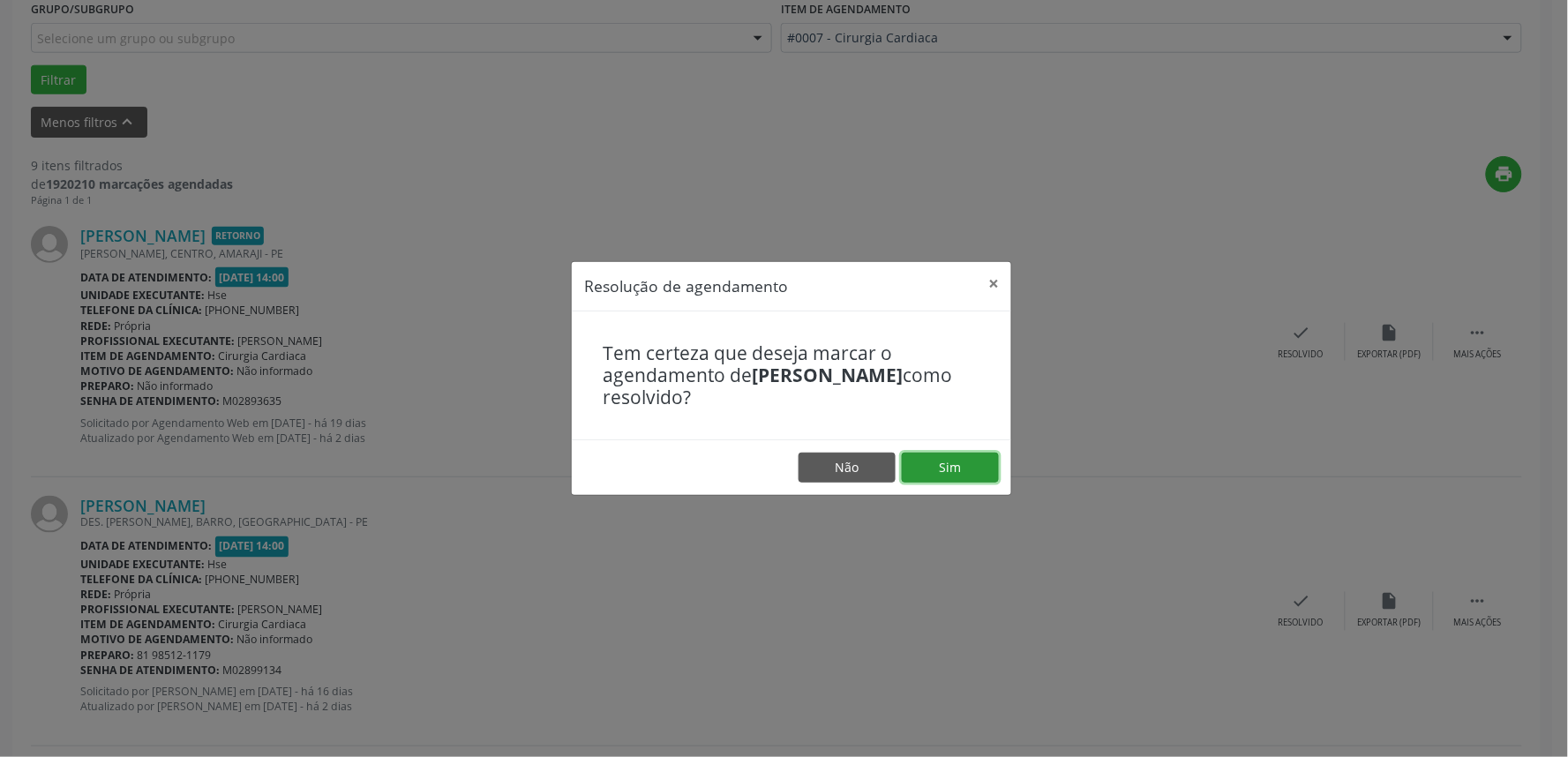
click at [950, 461] on button "Sim" at bounding box center [950, 467] width 97 height 30
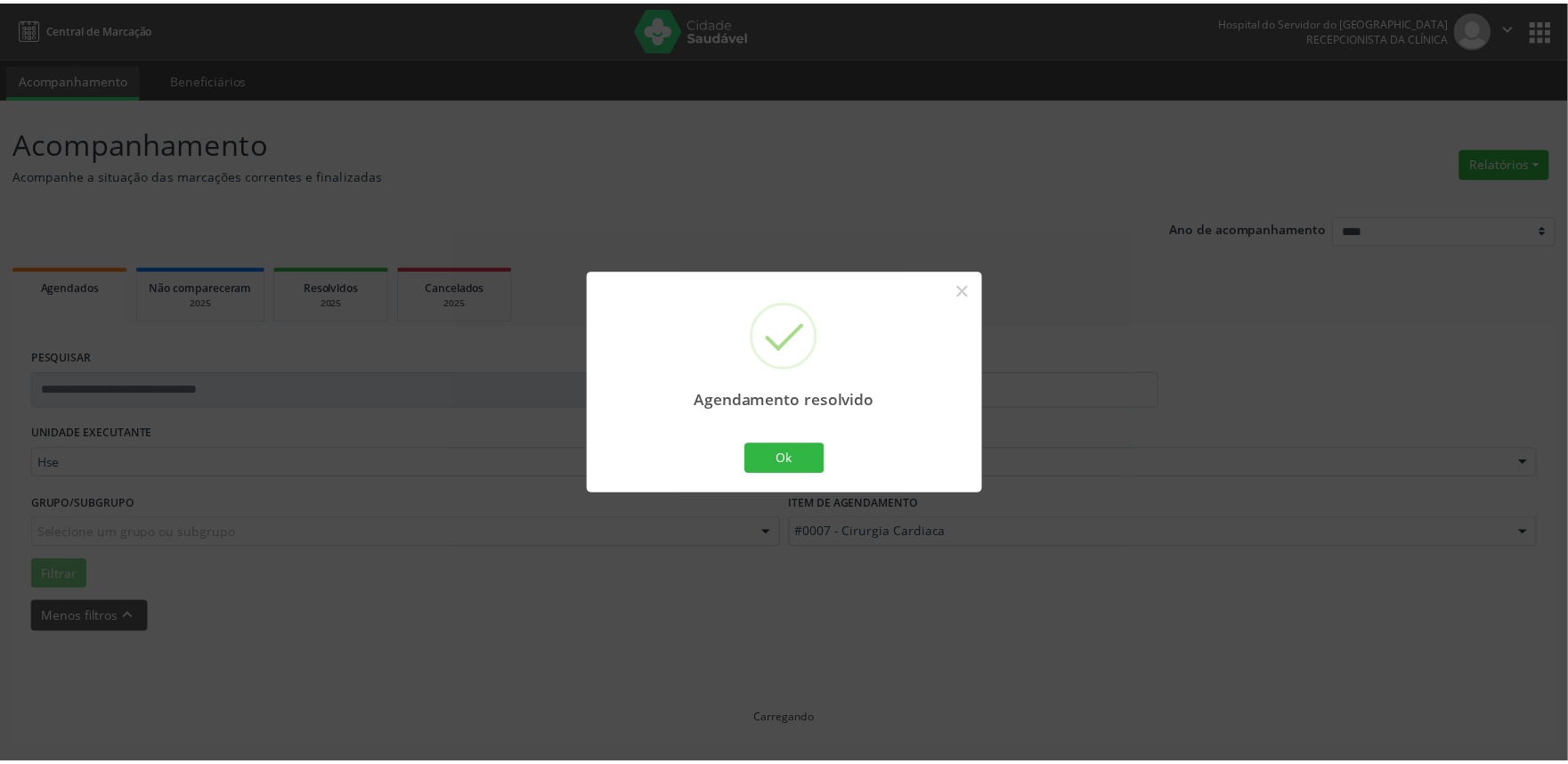
scroll to position [0, 0]
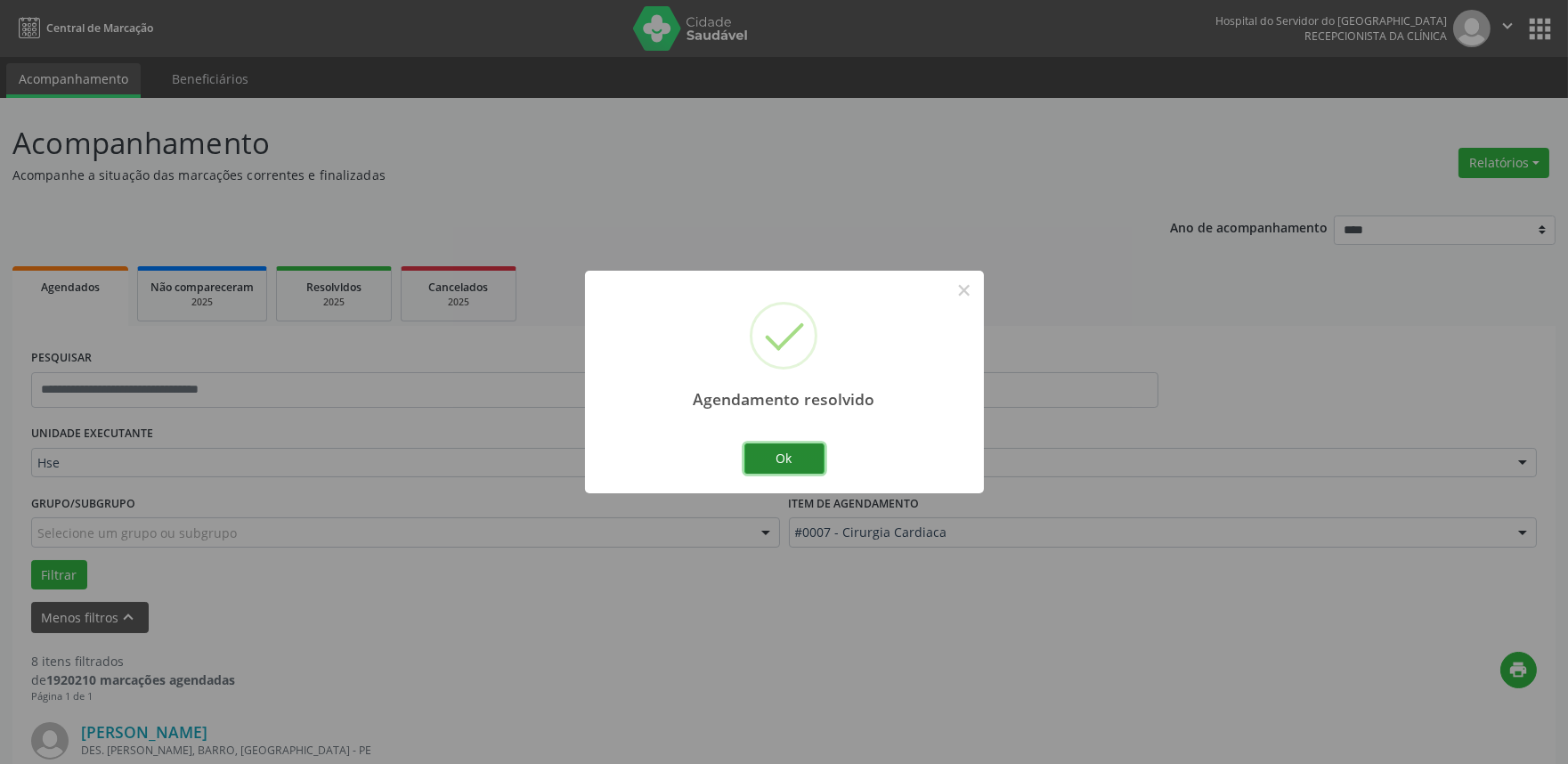
click at [781, 448] on button "Ok" at bounding box center [784, 458] width 80 height 30
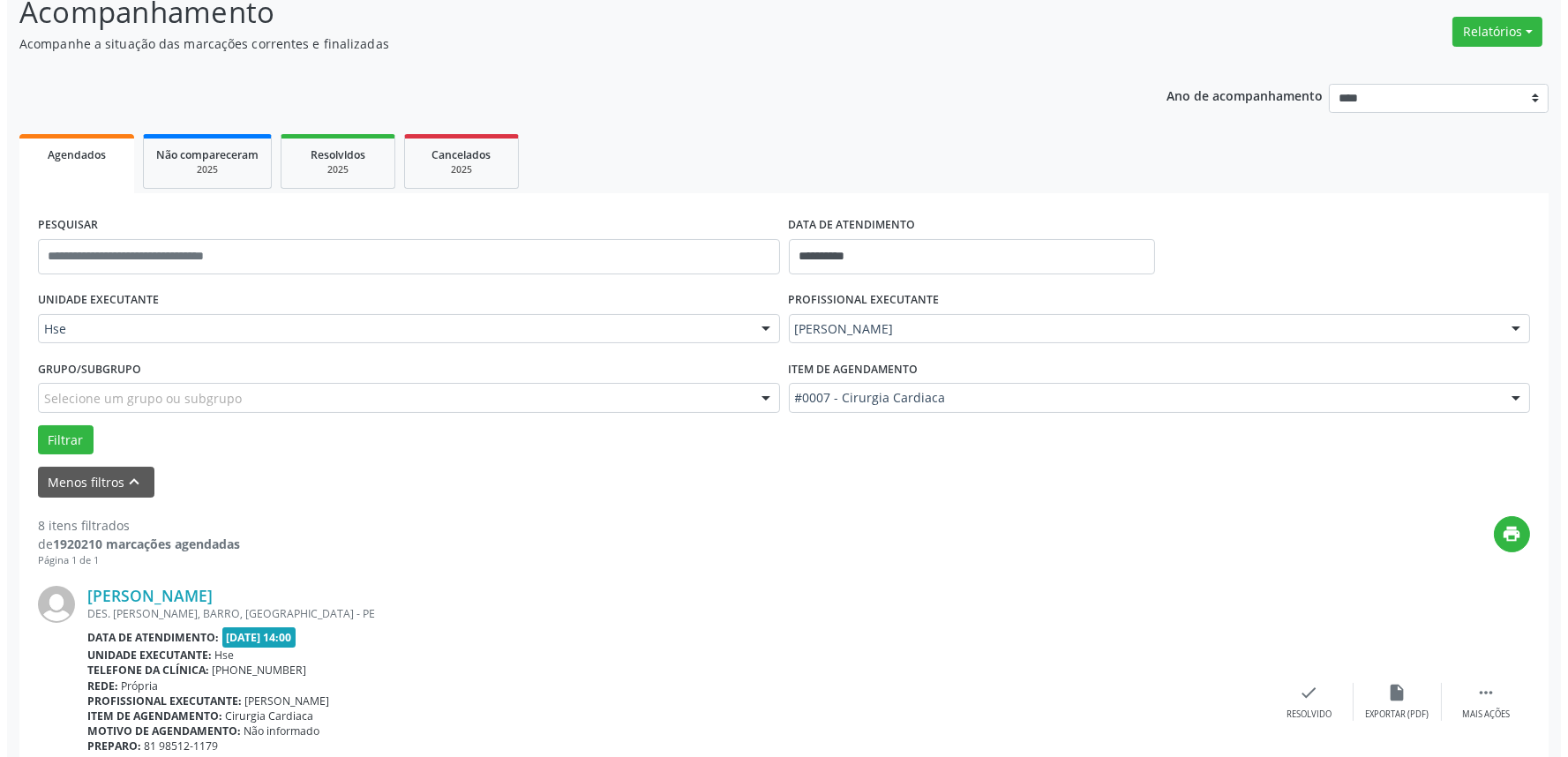
scroll to position [391, 0]
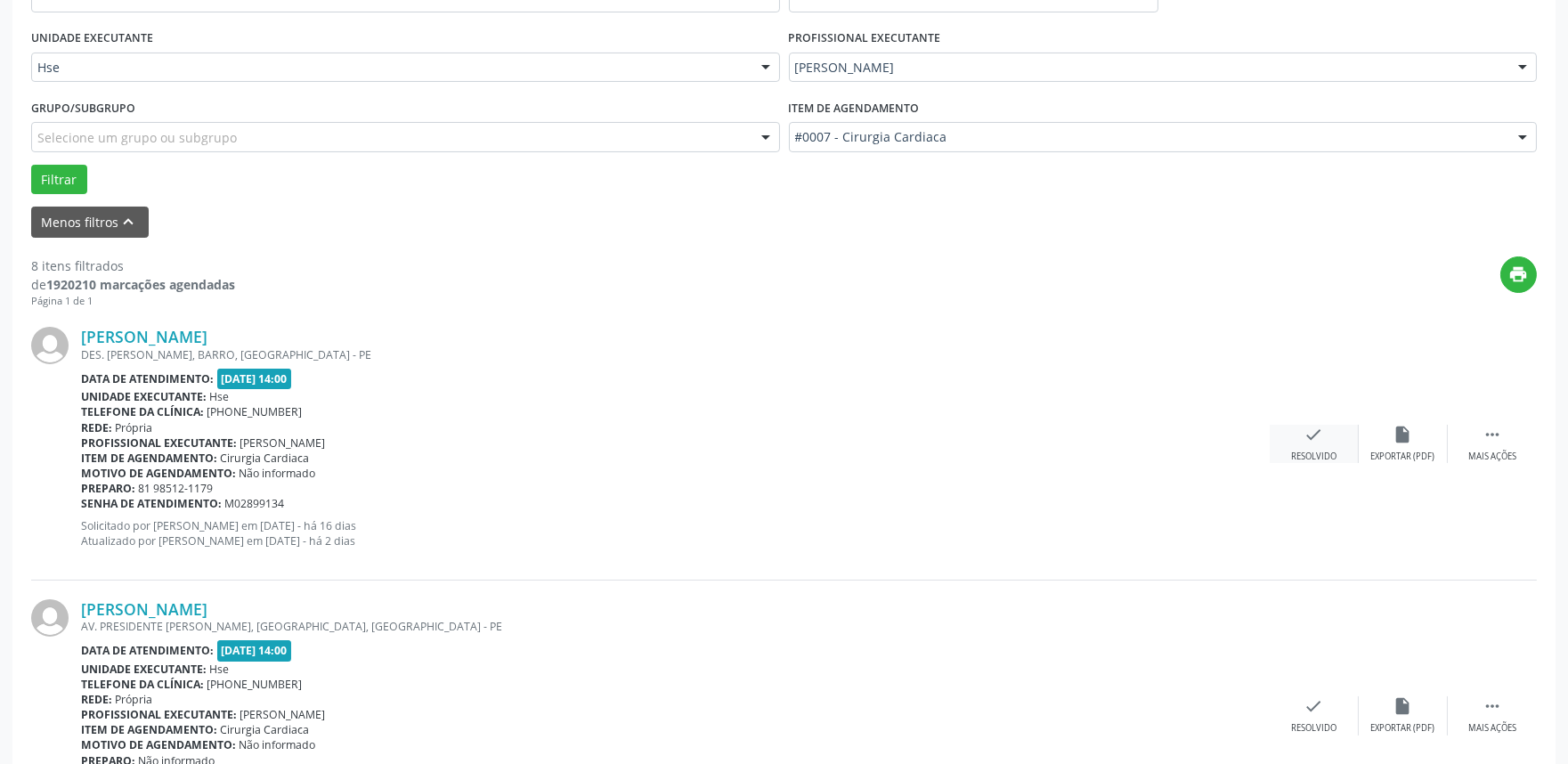
click at [1315, 443] on div "check Resolvido" at bounding box center [1315, 443] width 89 height 38
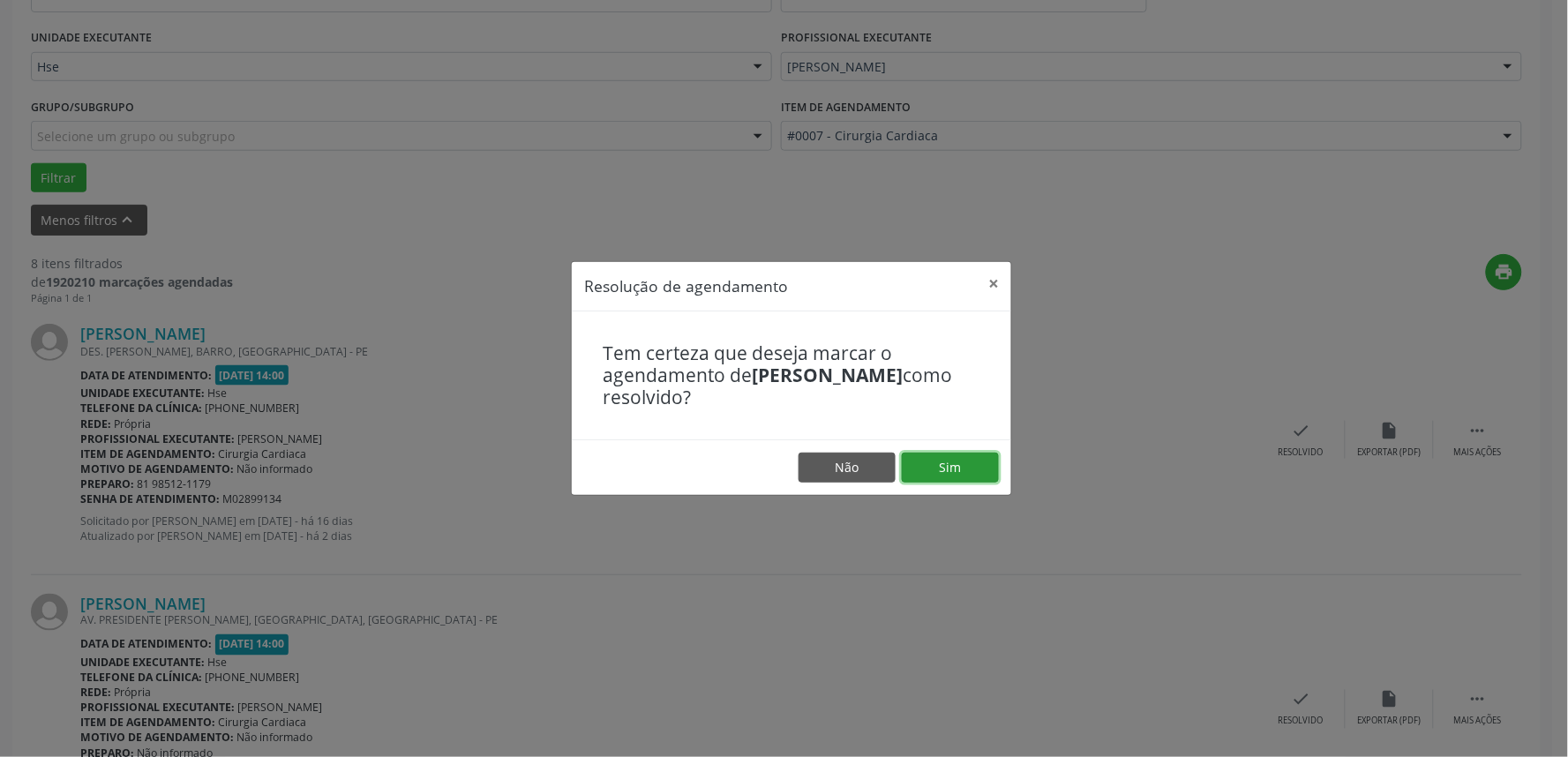
click at [954, 461] on button "Sim" at bounding box center [950, 467] width 97 height 30
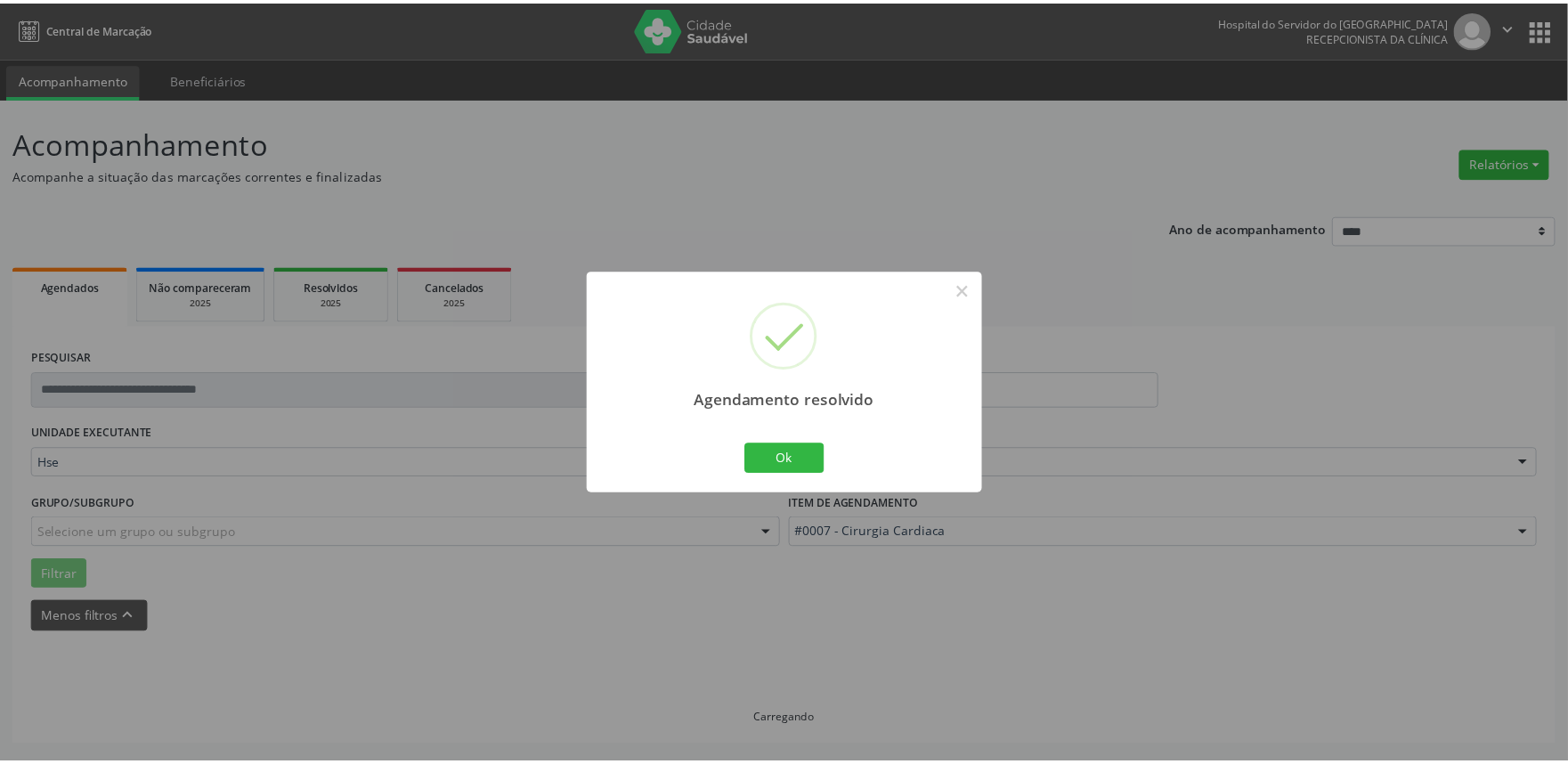
scroll to position [0, 0]
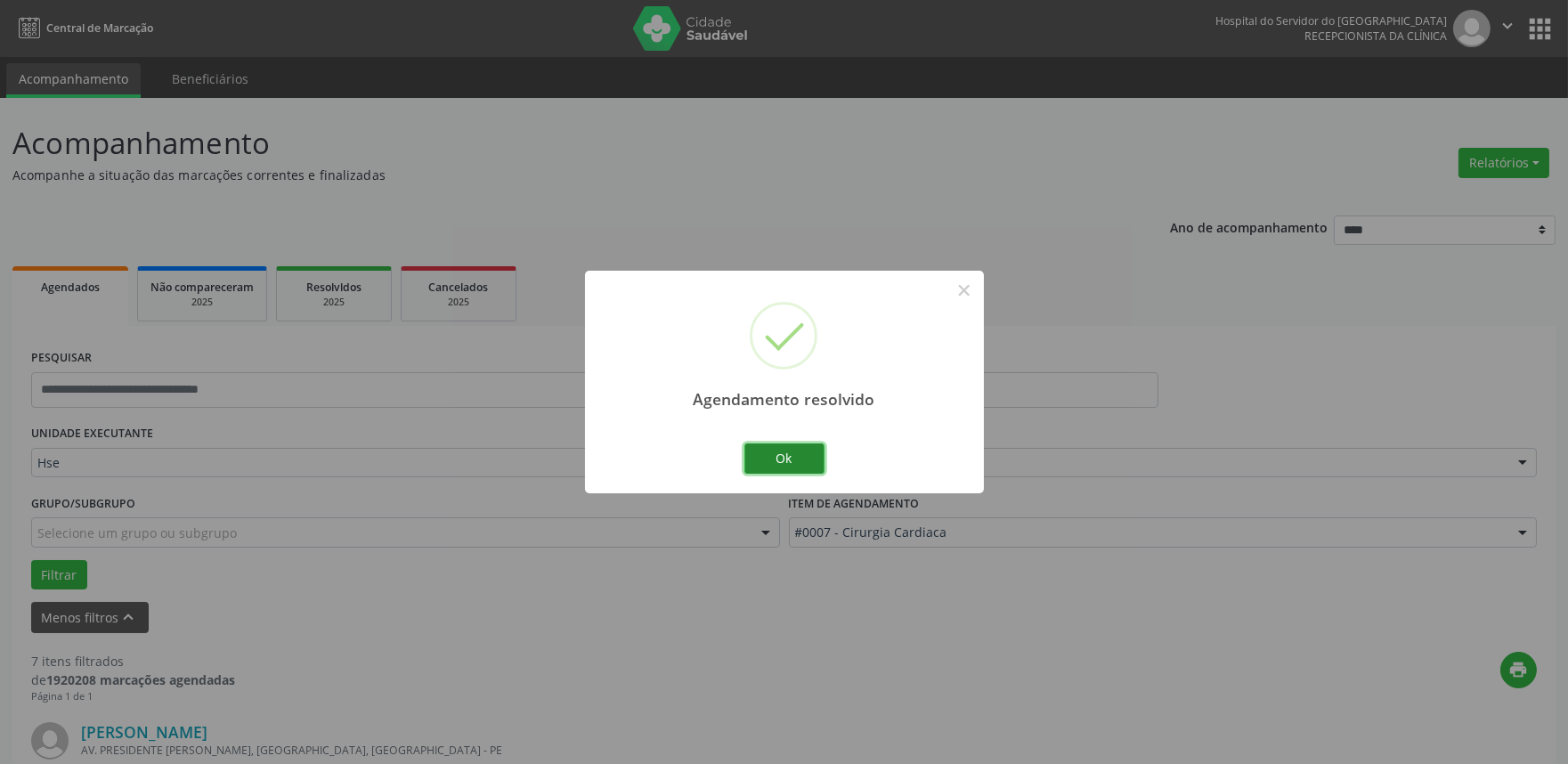
click at [782, 457] on button "Ok" at bounding box center [784, 458] width 80 height 30
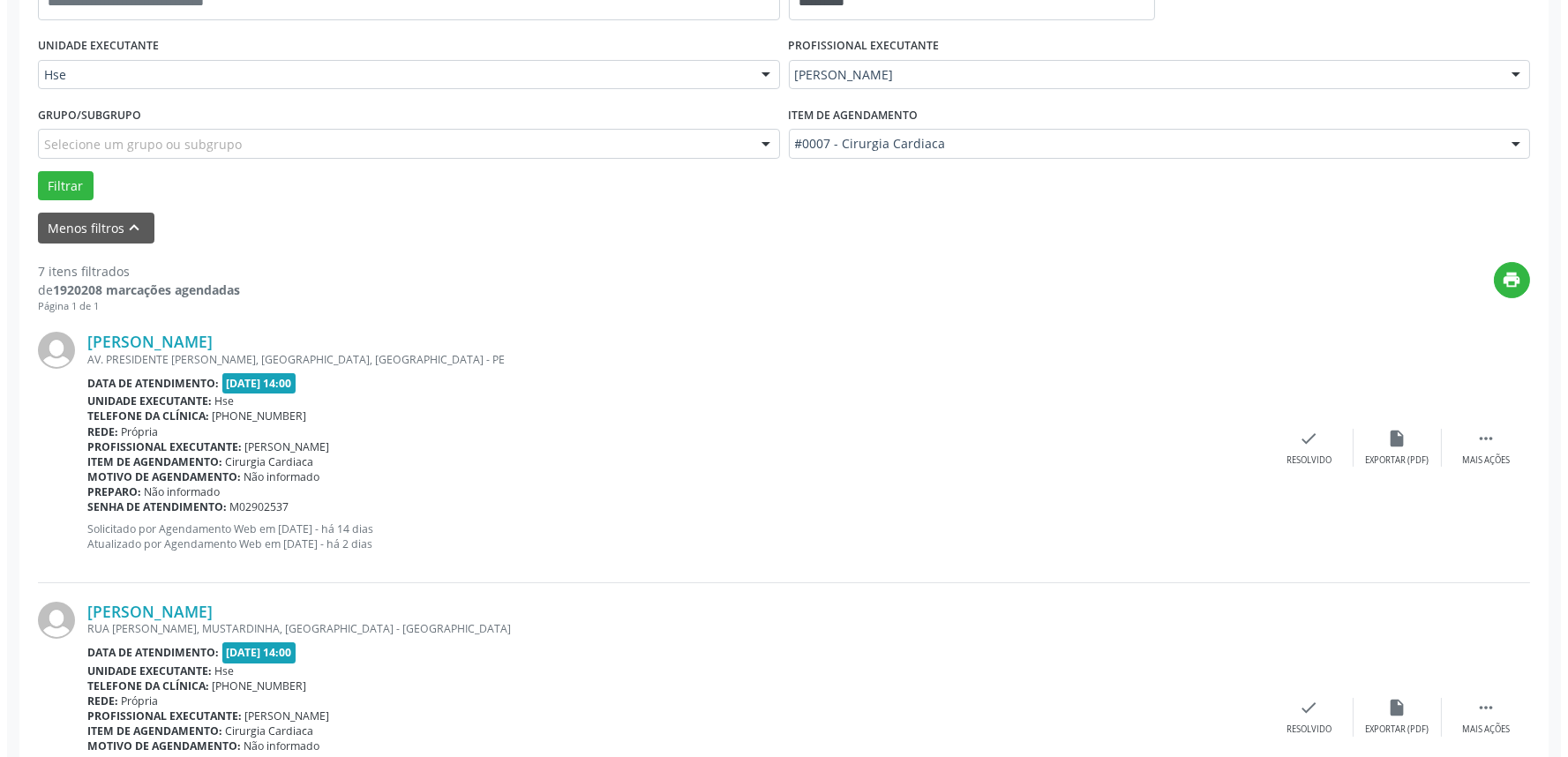
scroll to position [391, 0]
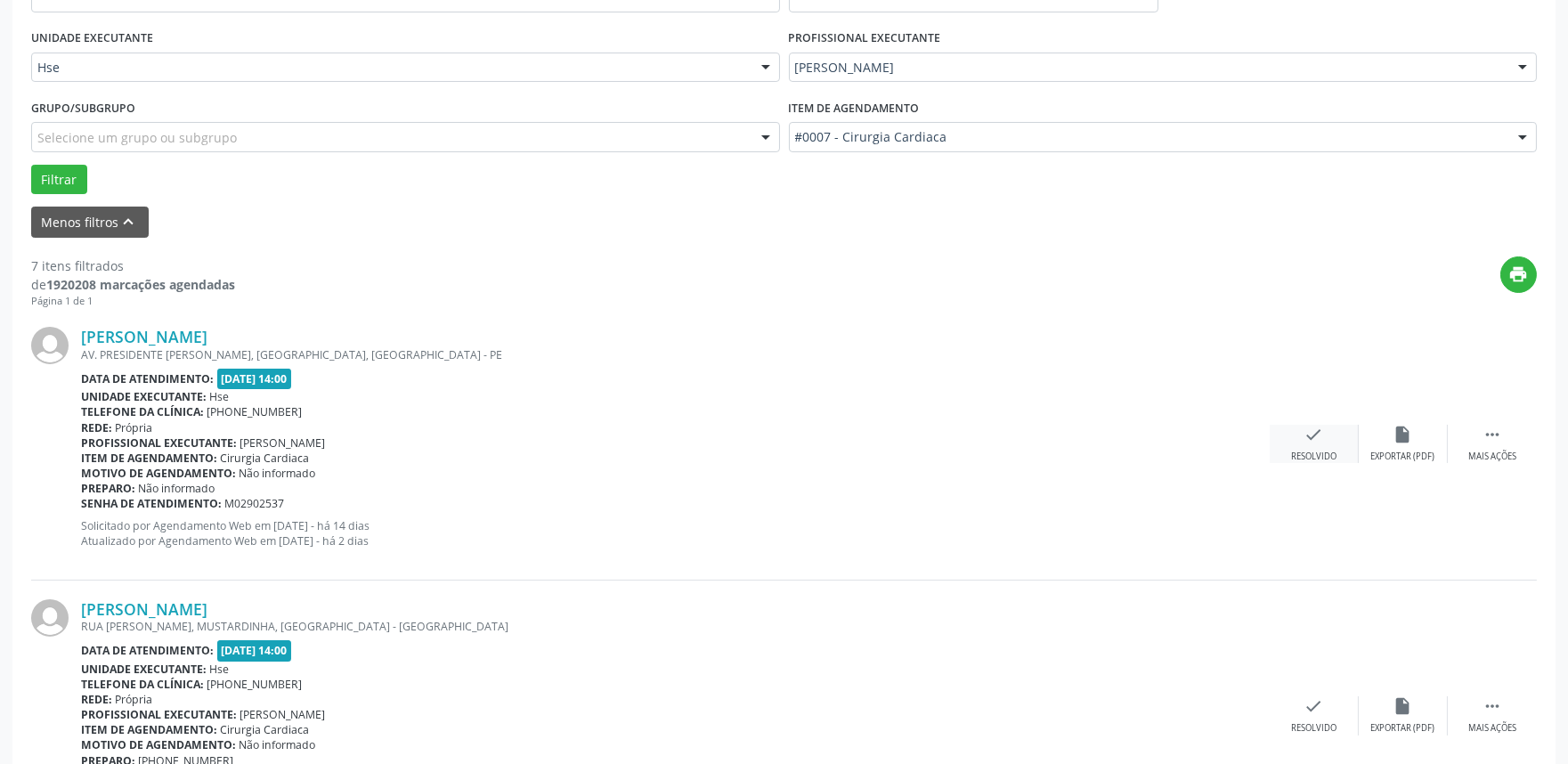
click at [1316, 454] on div "Resolvido" at bounding box center [1314, 457] width 46 height 12
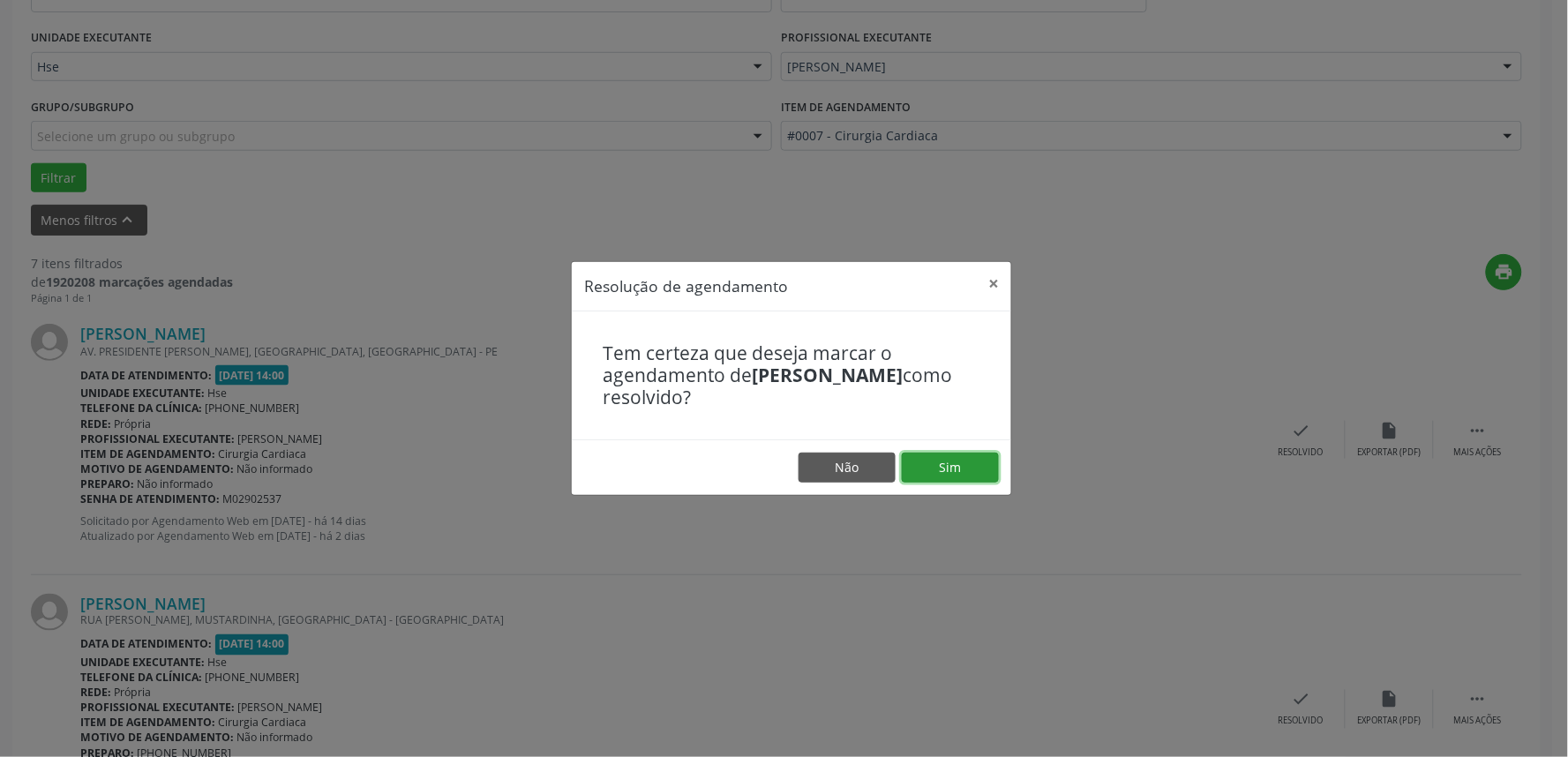
click at [945, 463] on button "Sim" at bounding box center [950, 467] width 97 height 30
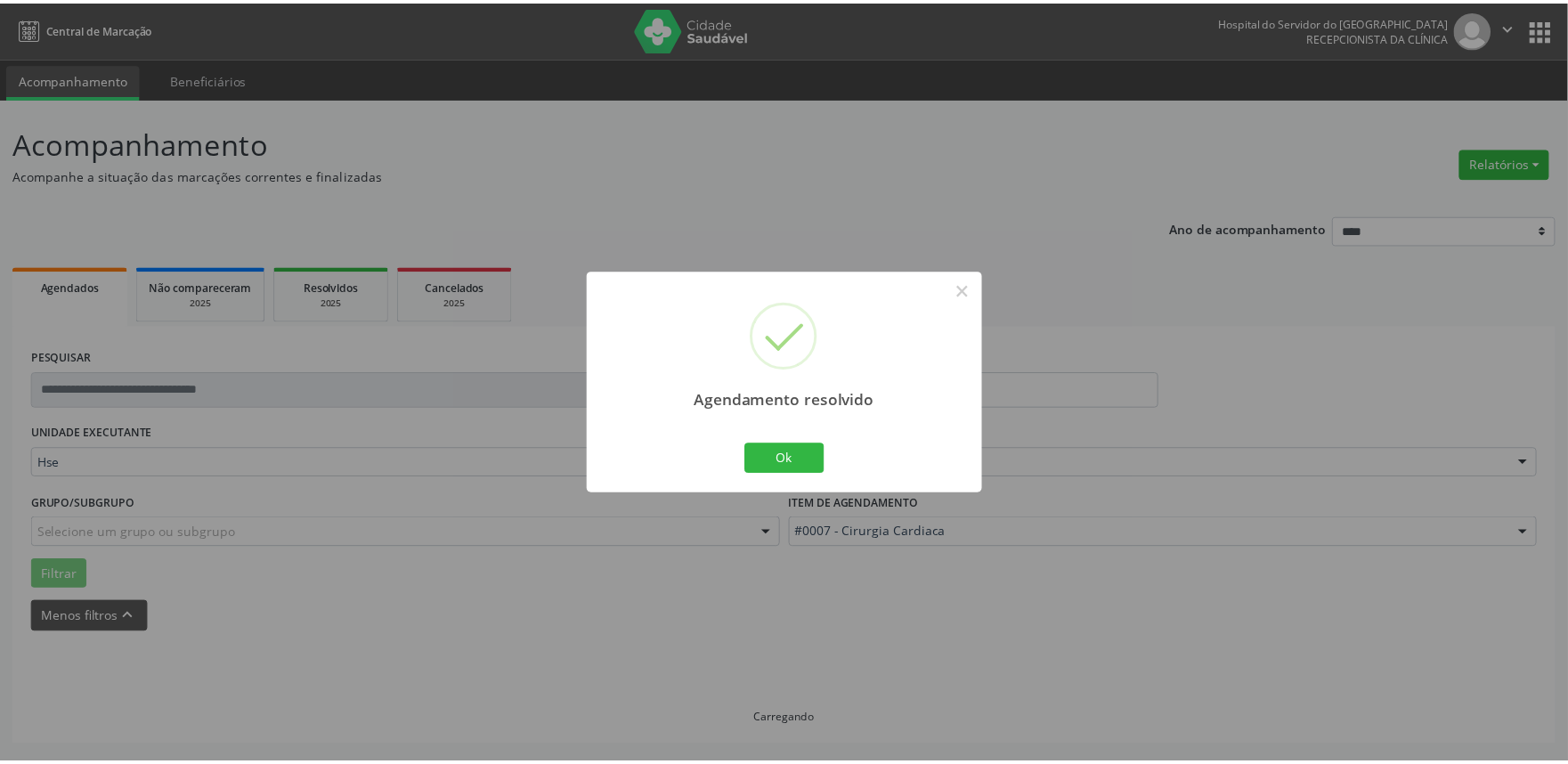
scroll to position [0, 0]
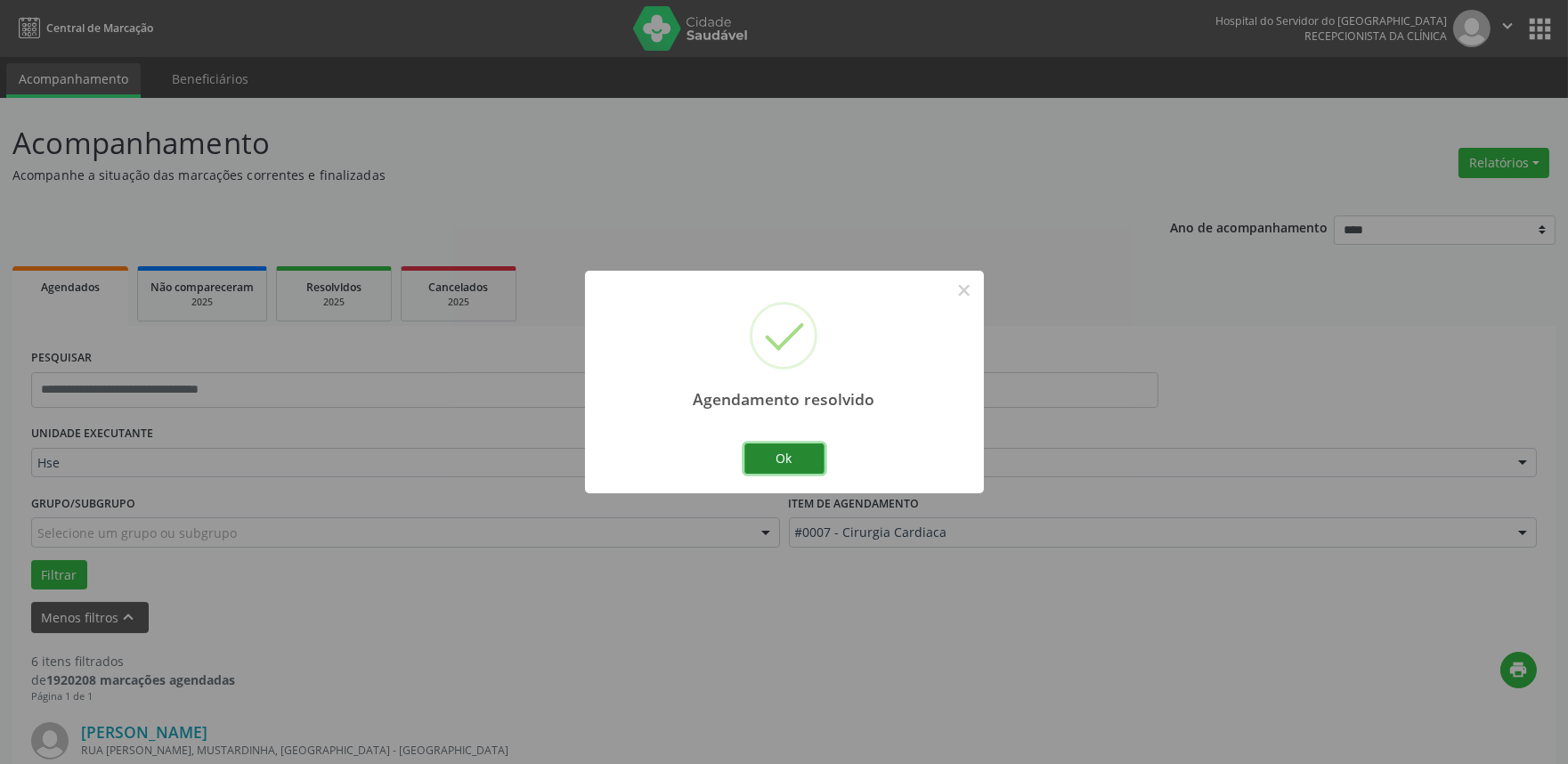
click at [819, 457] on button "Ok" at bounding box center [784, 458] width 80 height 30
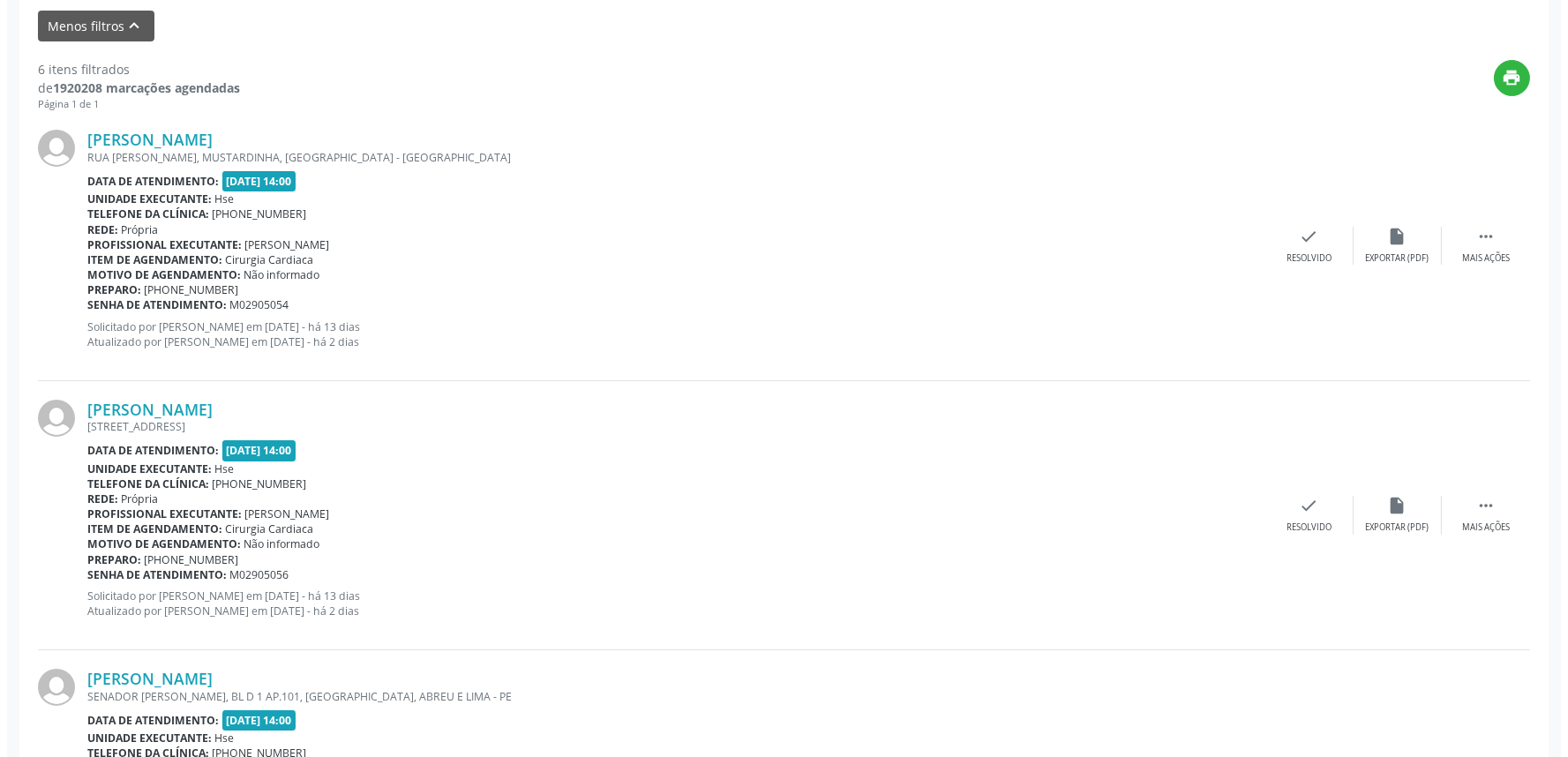
scroll to position [587, 0]
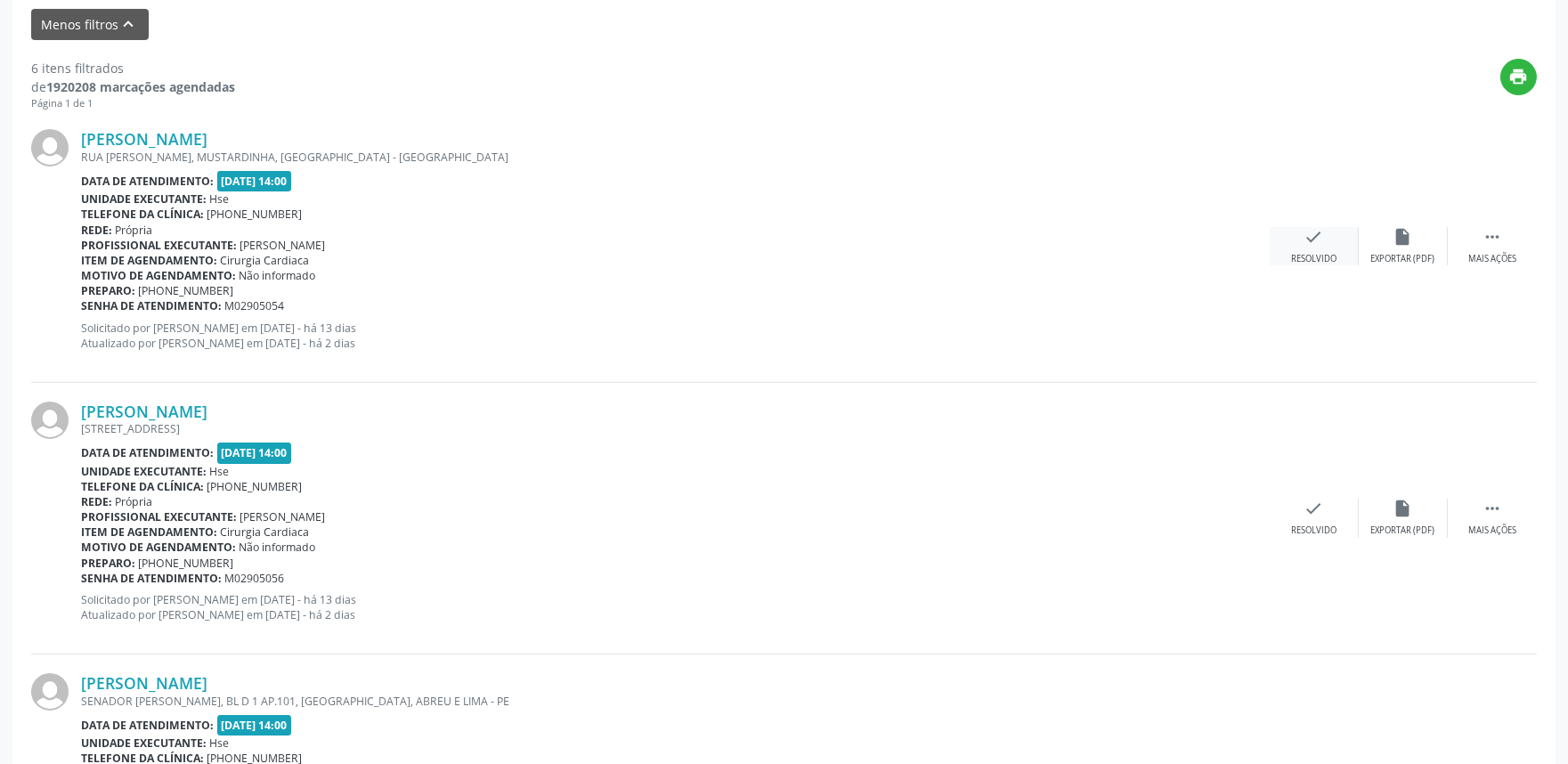
click at [1280, 241] on div "check Resolvido" at bounding box center [1315, 246] width 89 height 38
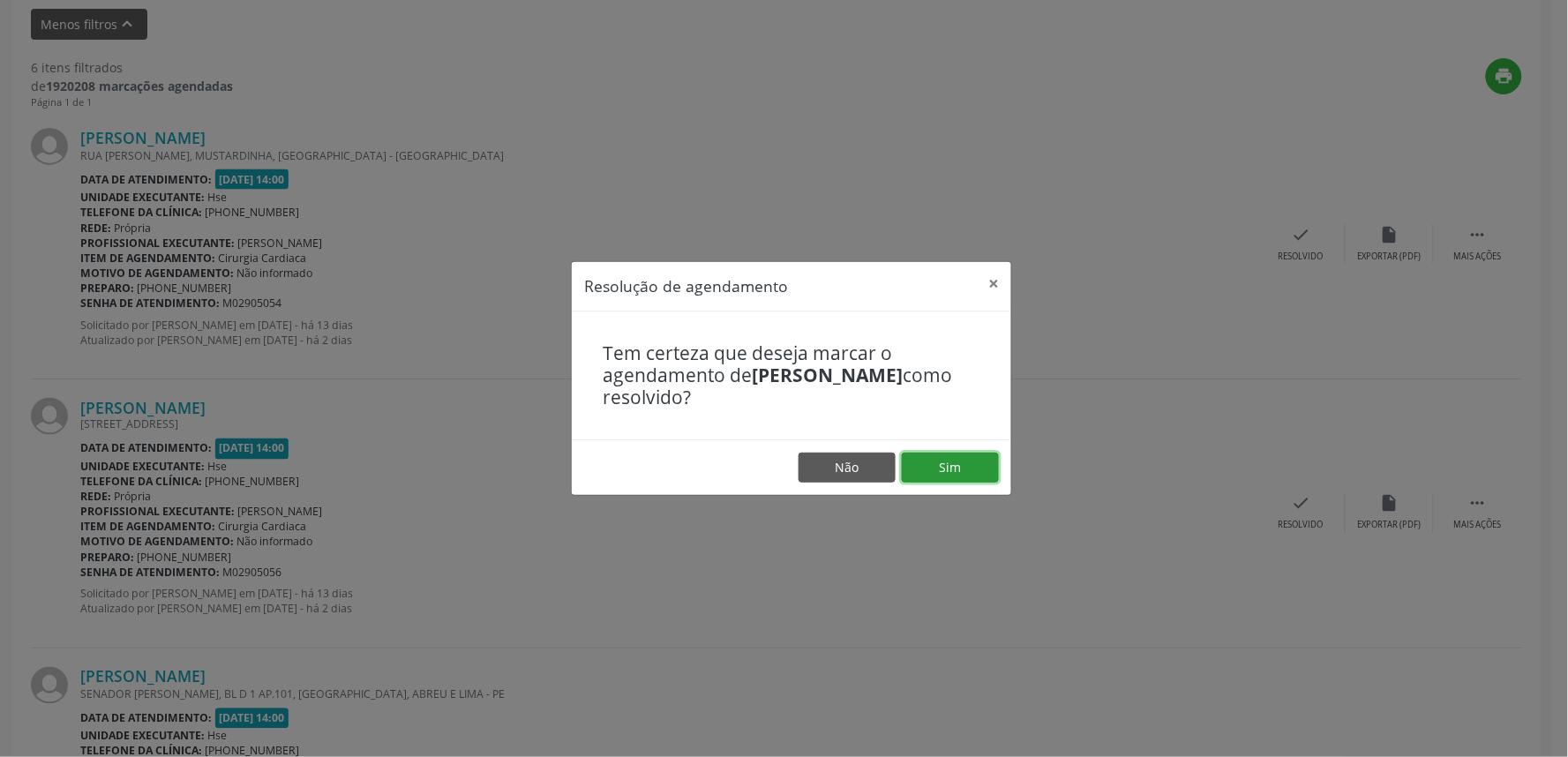
click at [964, 465] on button "Sim" at bounding box center [950, 467] width 97 height 30
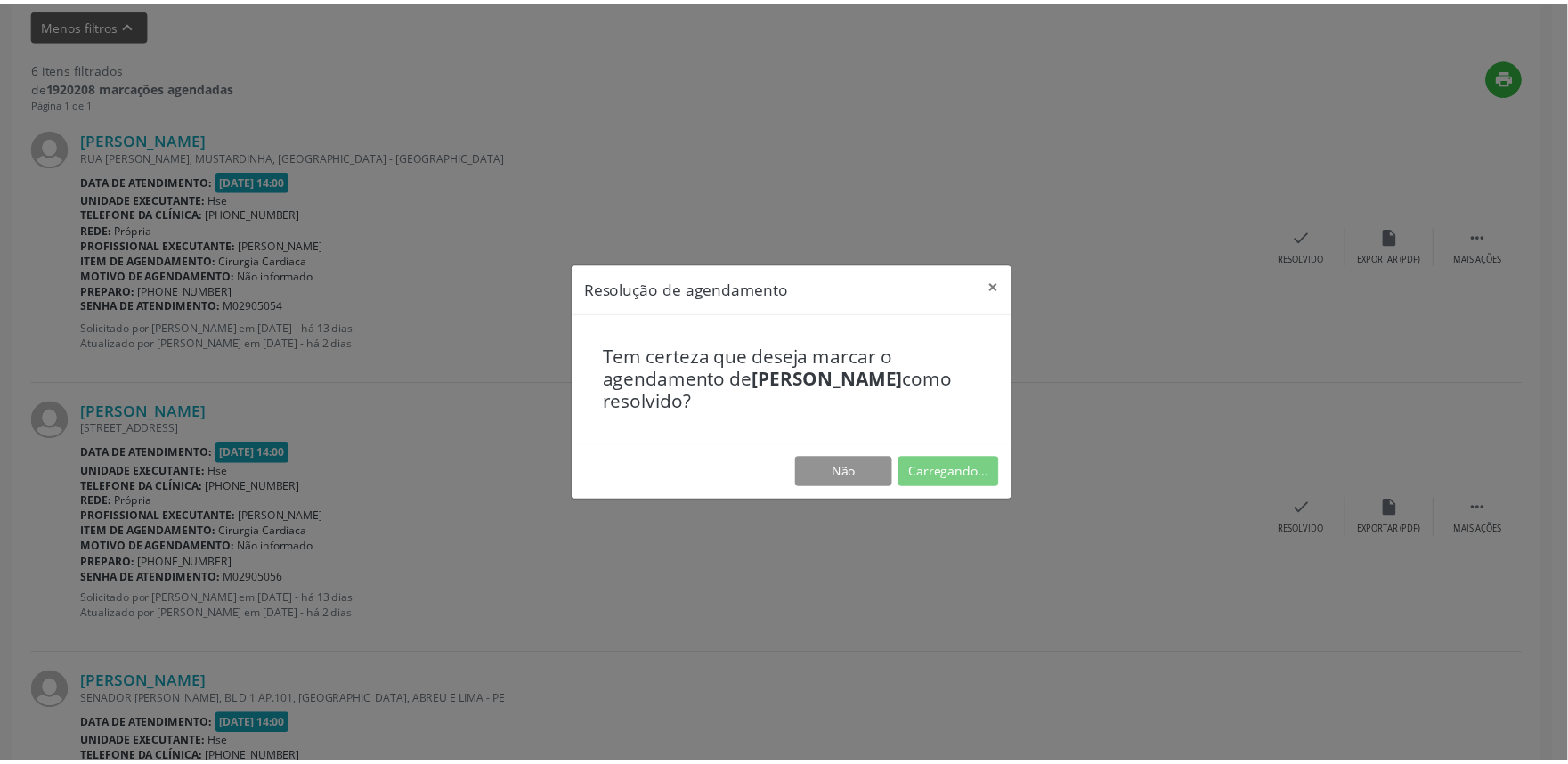
scroll to position [0, 0]
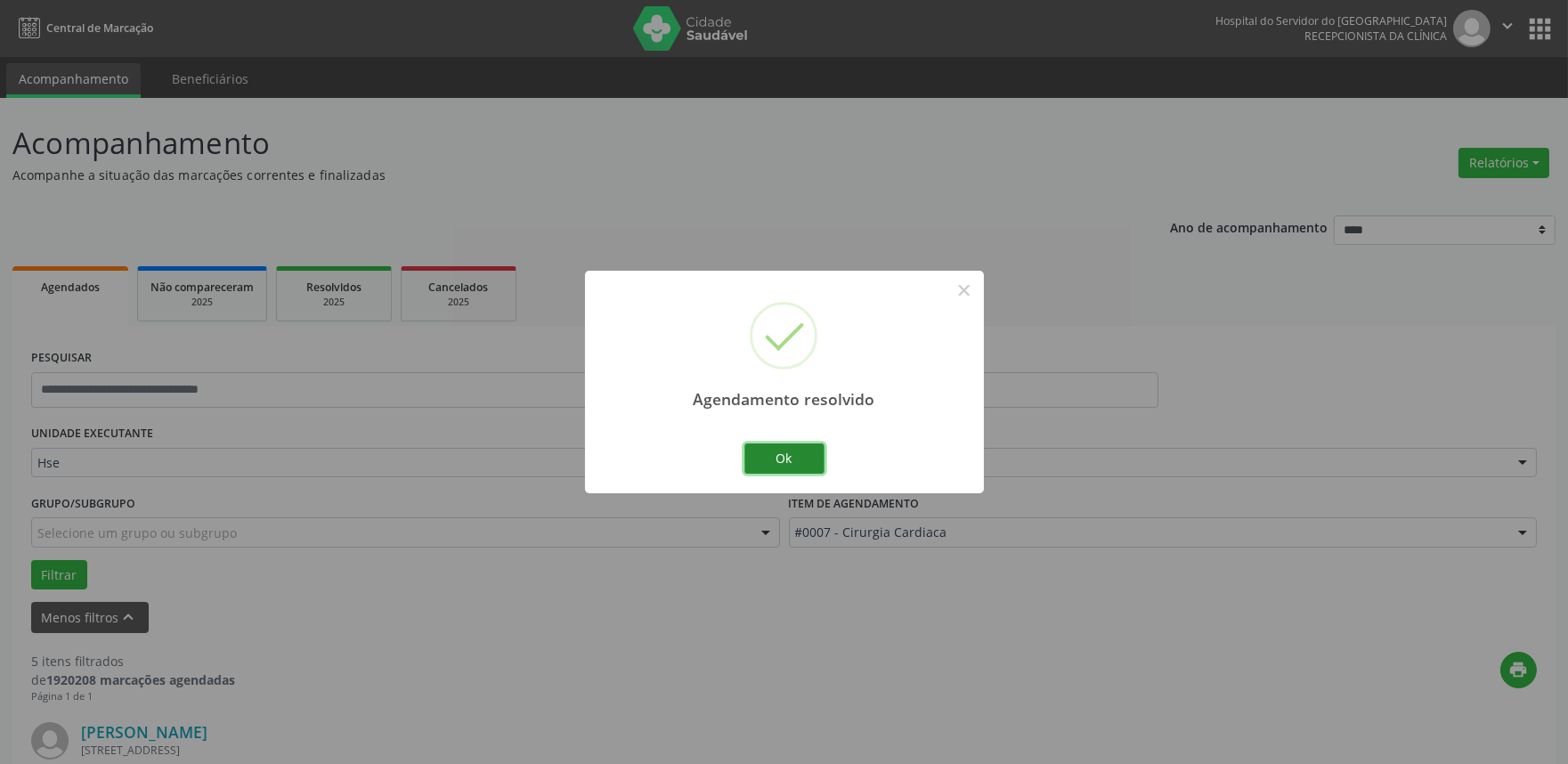
click at [779, 447] on button "Ok" at bounding box center [784, 458] width 80 height 30
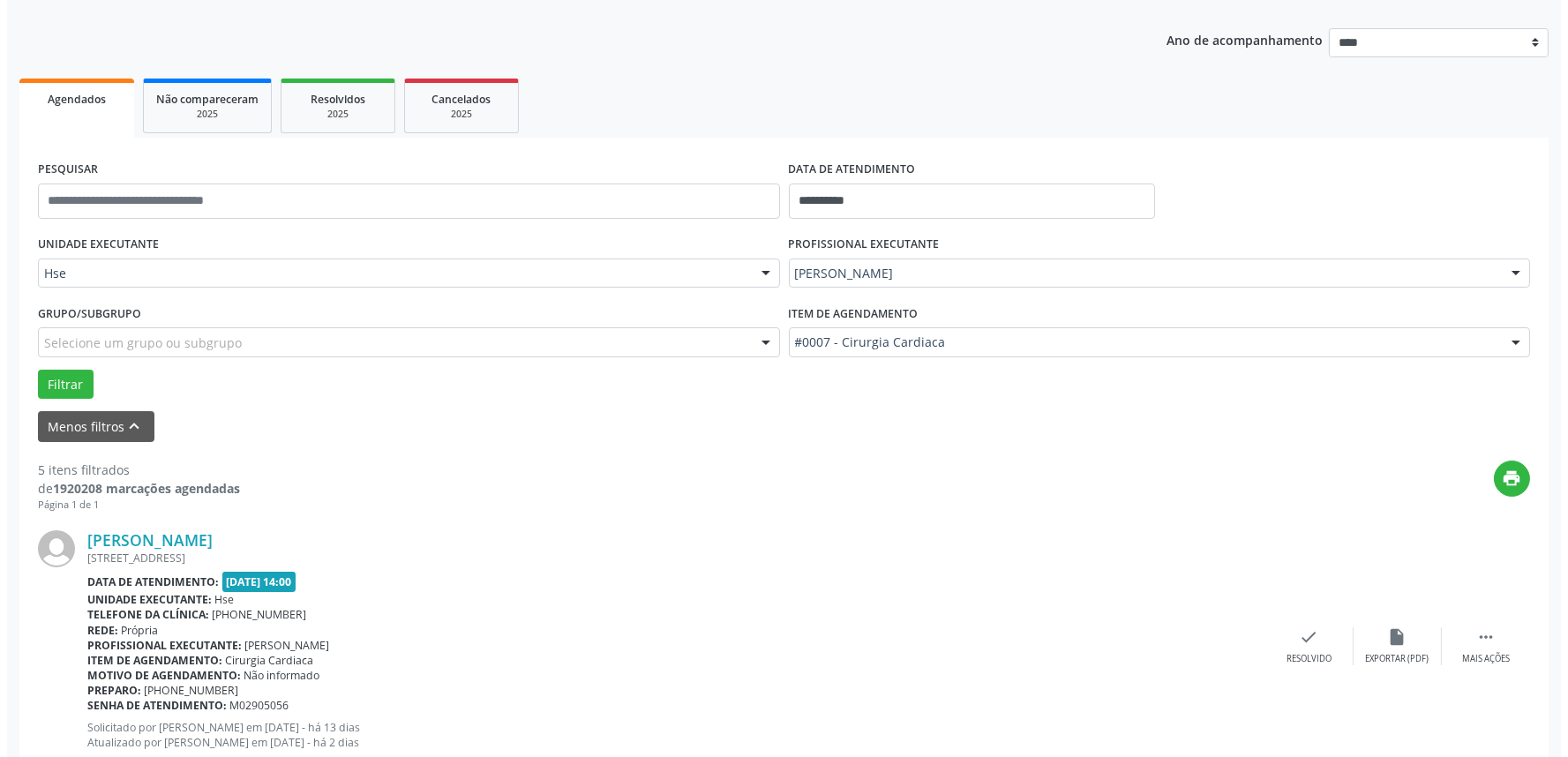
scroll to position [489, 0]
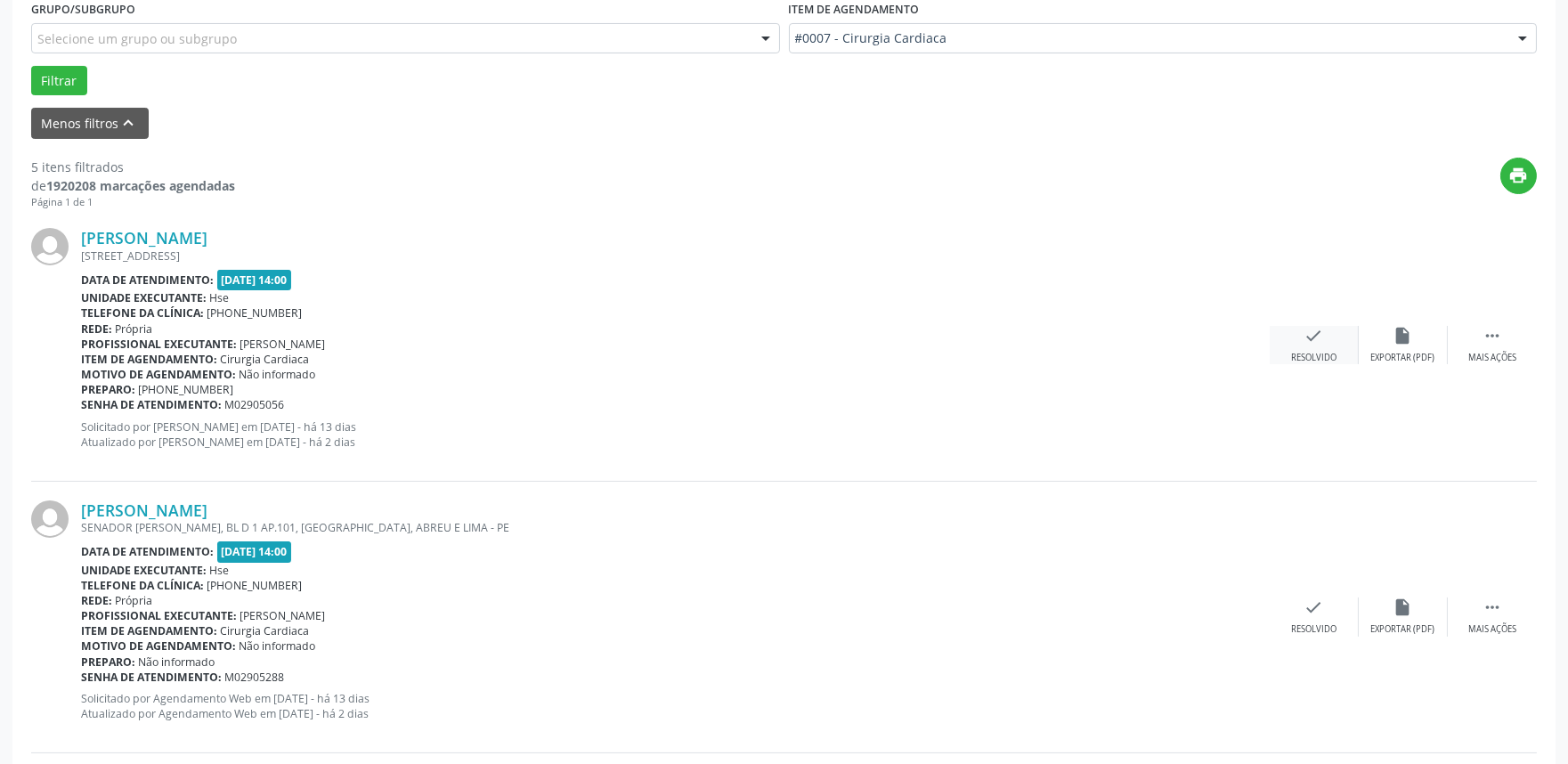
click at [1312, 346] on div "check Resolvido" at bounding box center [1315, 345] width 89 height 38
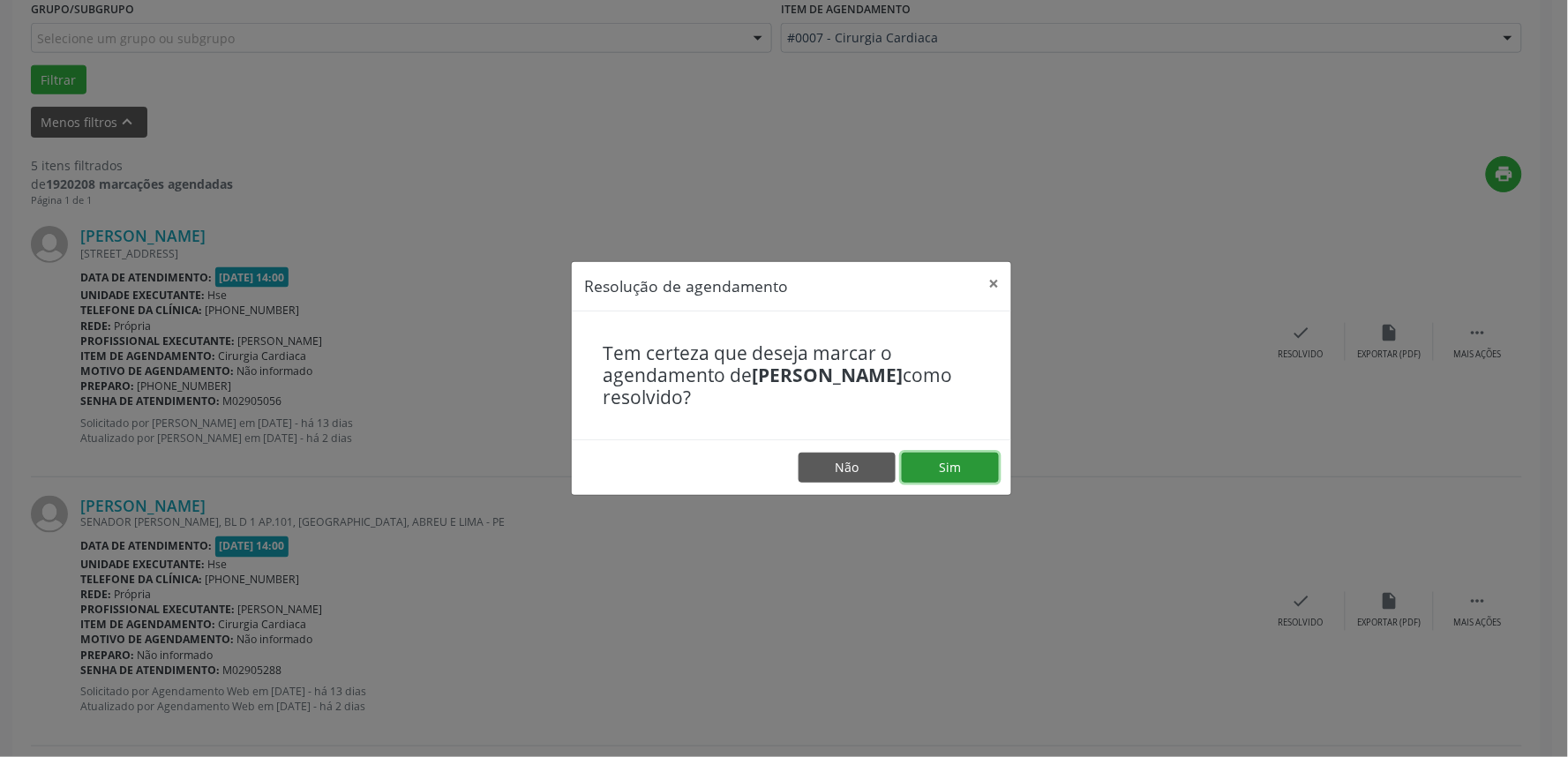
click at [965, 467] on button "Sim" at bounding box center [950, 467] width 97 height 30
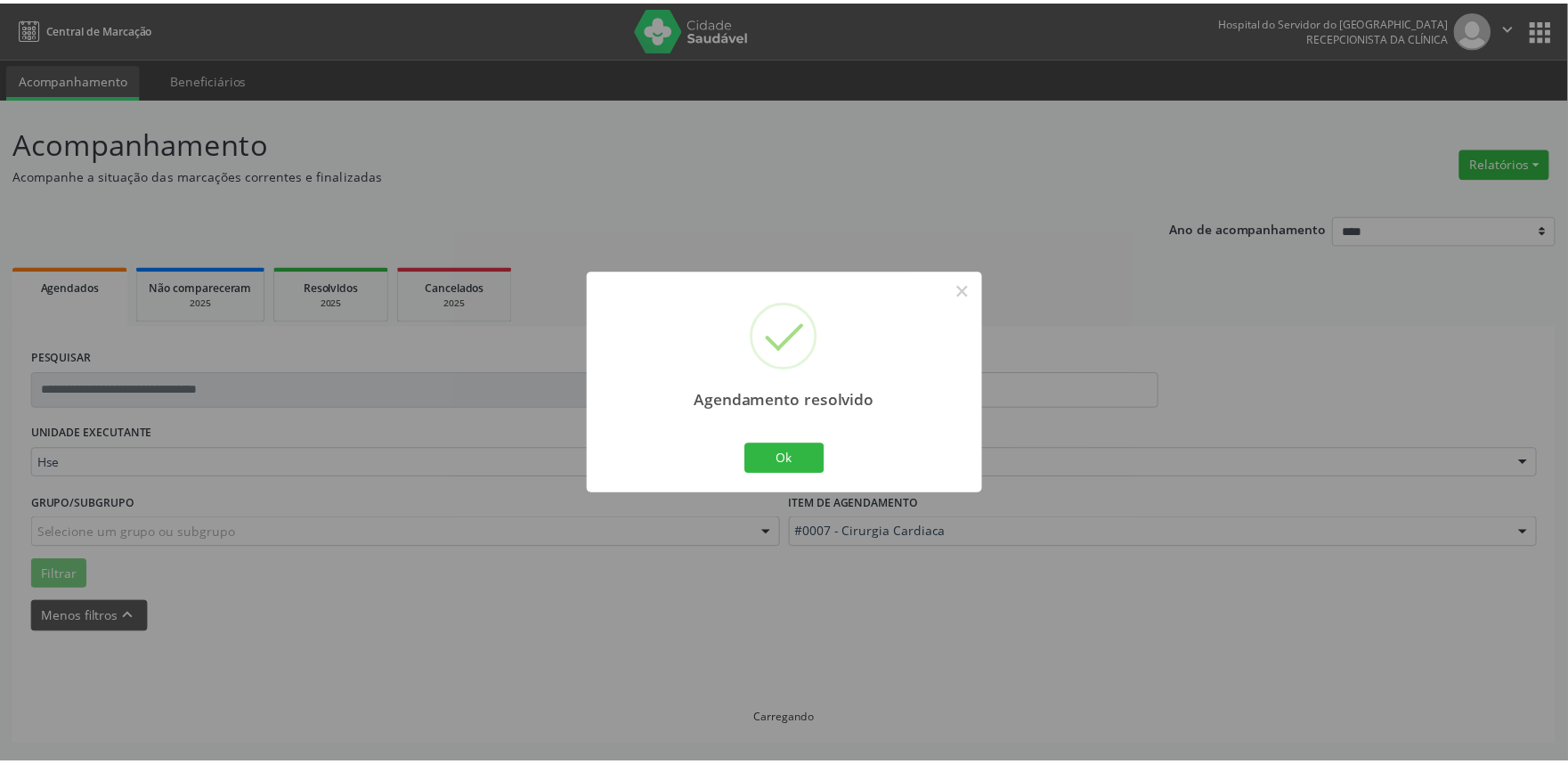
scroll to position [0, 0]
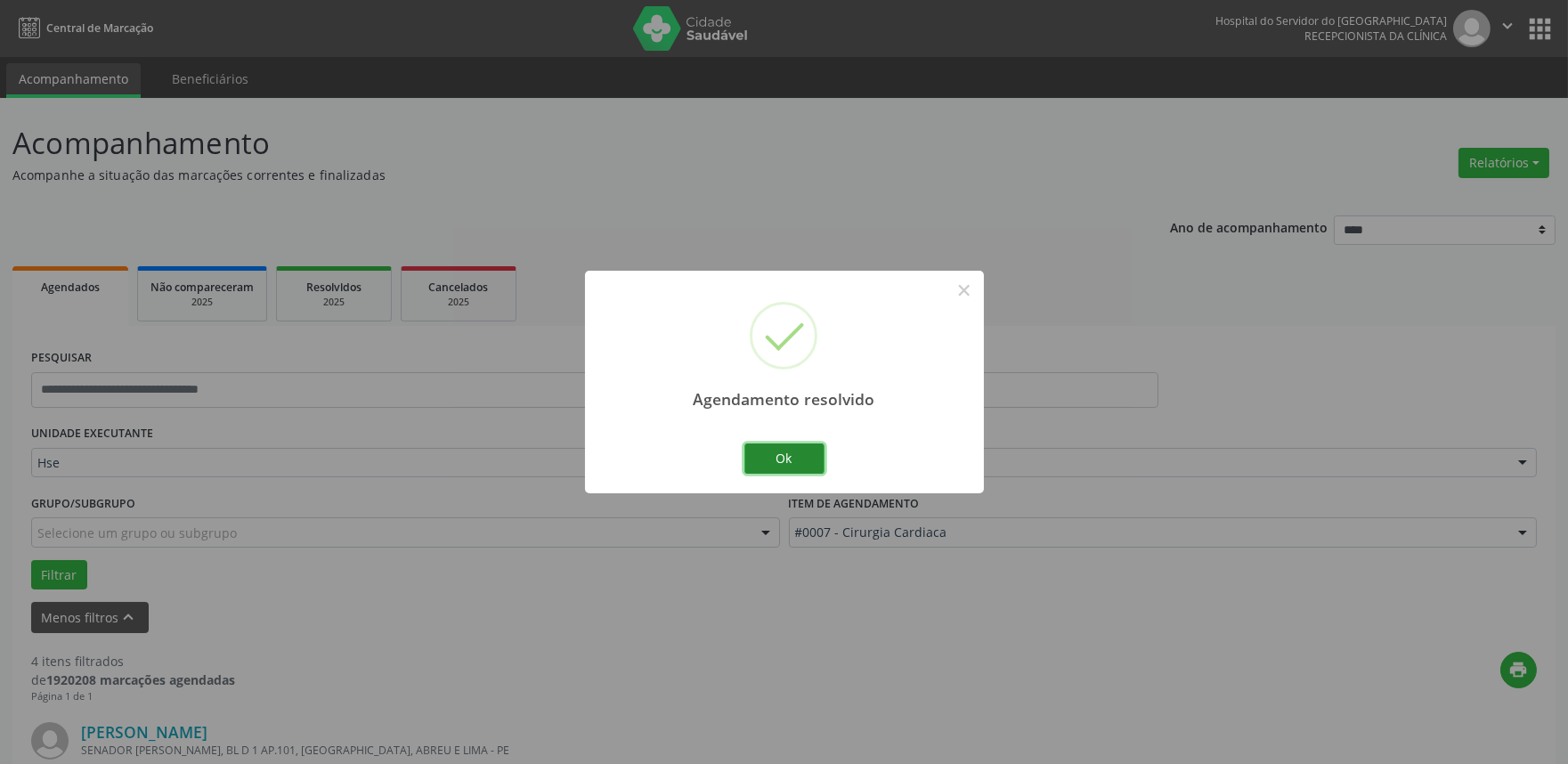
click at [778, 459] on button "Ok" at bounding box center [784, 458] width 80 height 30
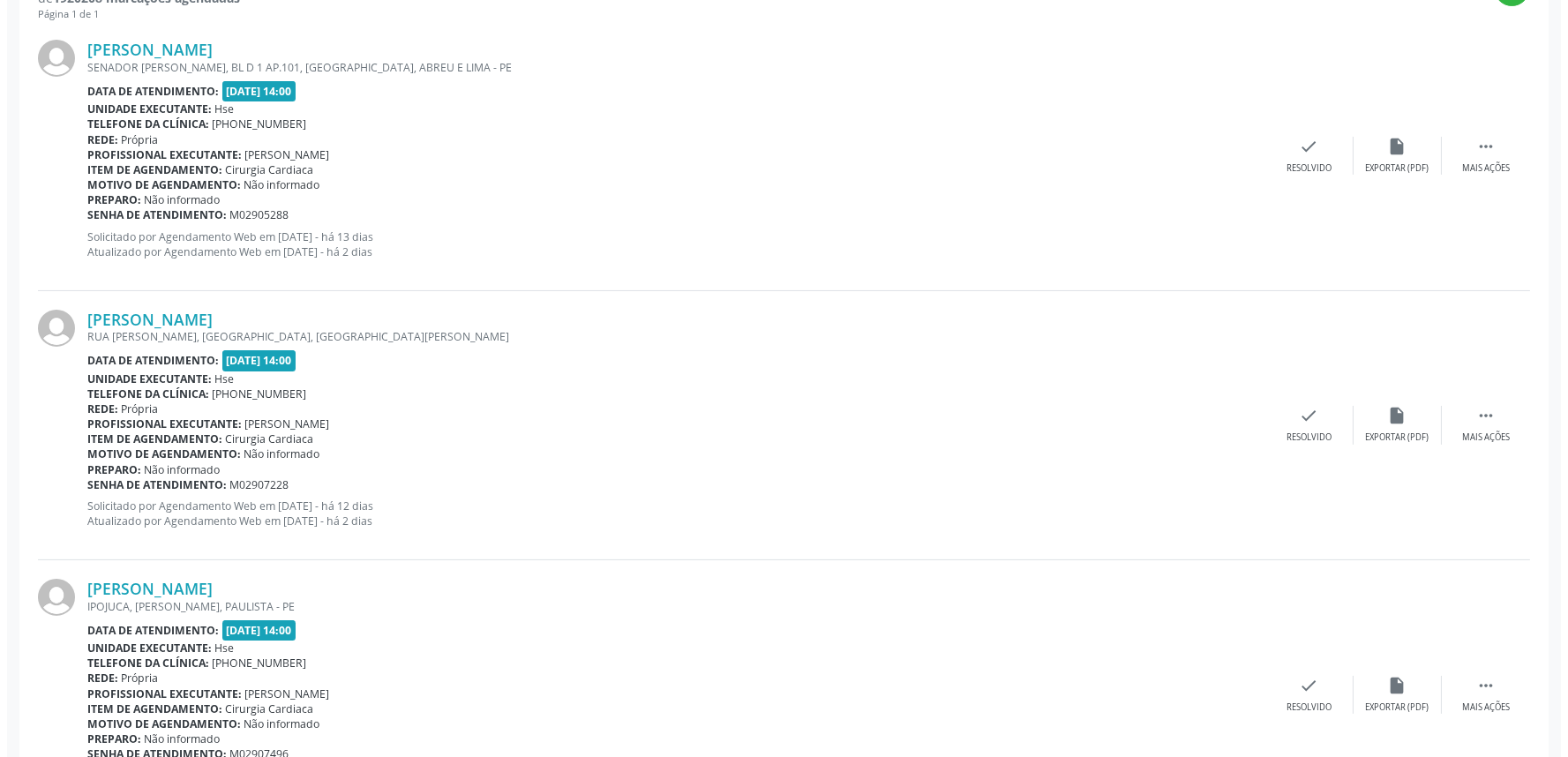
scroll to position [686, 0]
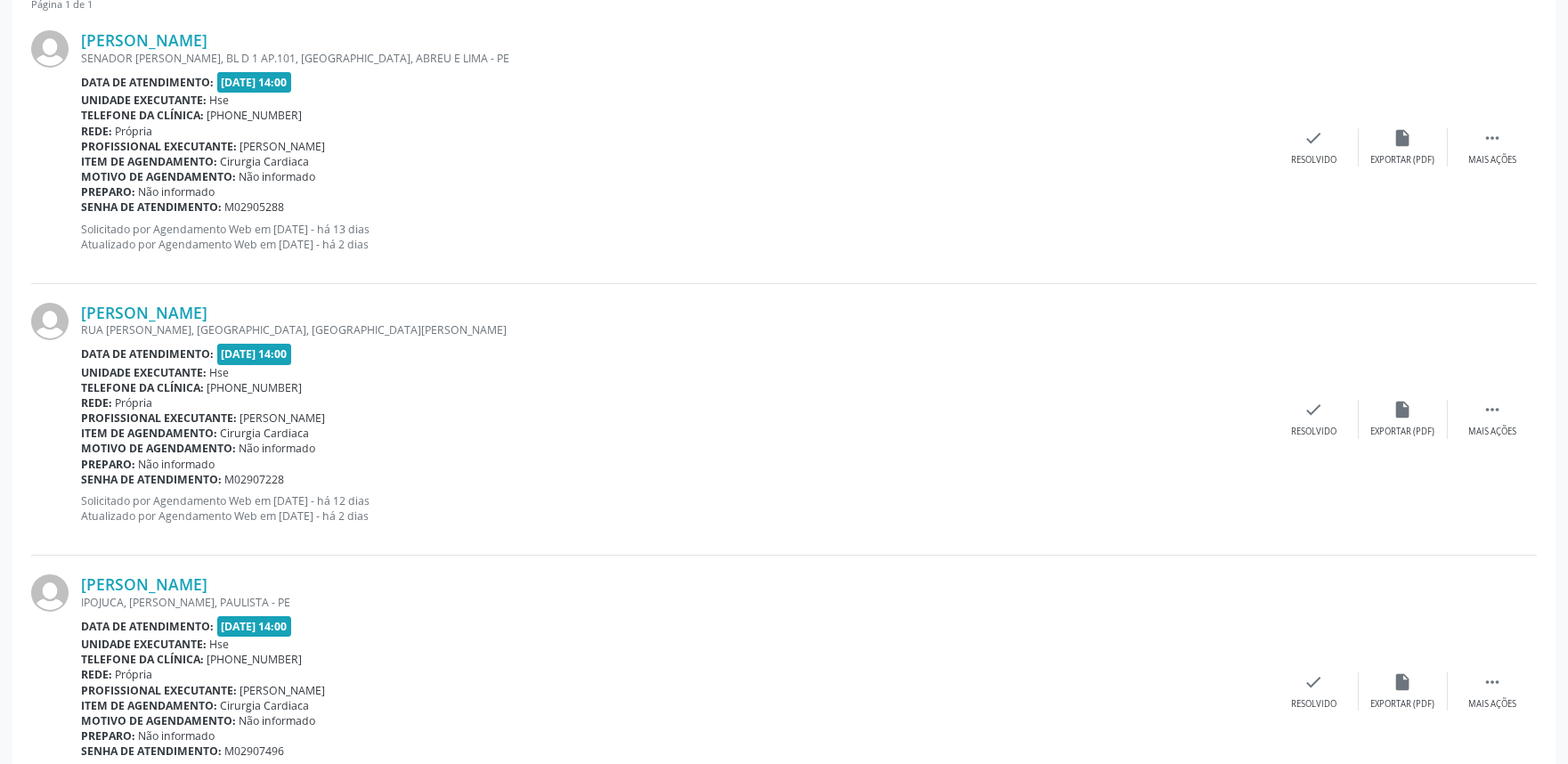
click at [1311, 443] on div "Iredick Pereira da Silva RUA ARTUR MENDONCA, CENTRO, MORENO - PE Data de atendi…" at bounding box center [784, 419] width 1506 height 271
click at [1310, 416] on icon "check" at bounding box center [1314, 409] width 20 height 20
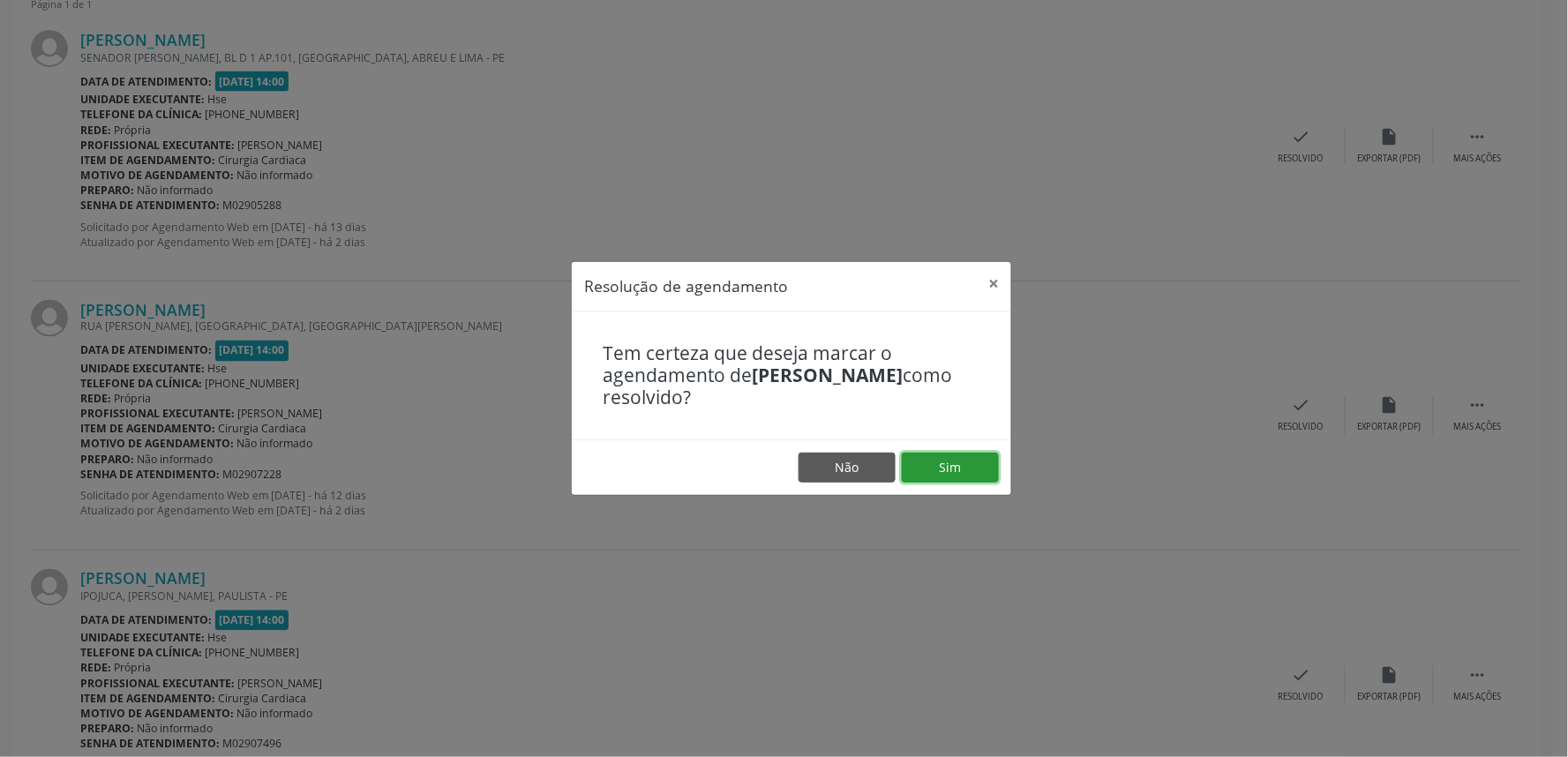
click at [948, 476] on button "Sim" at bounding box center [950, 467] width 97 height 30
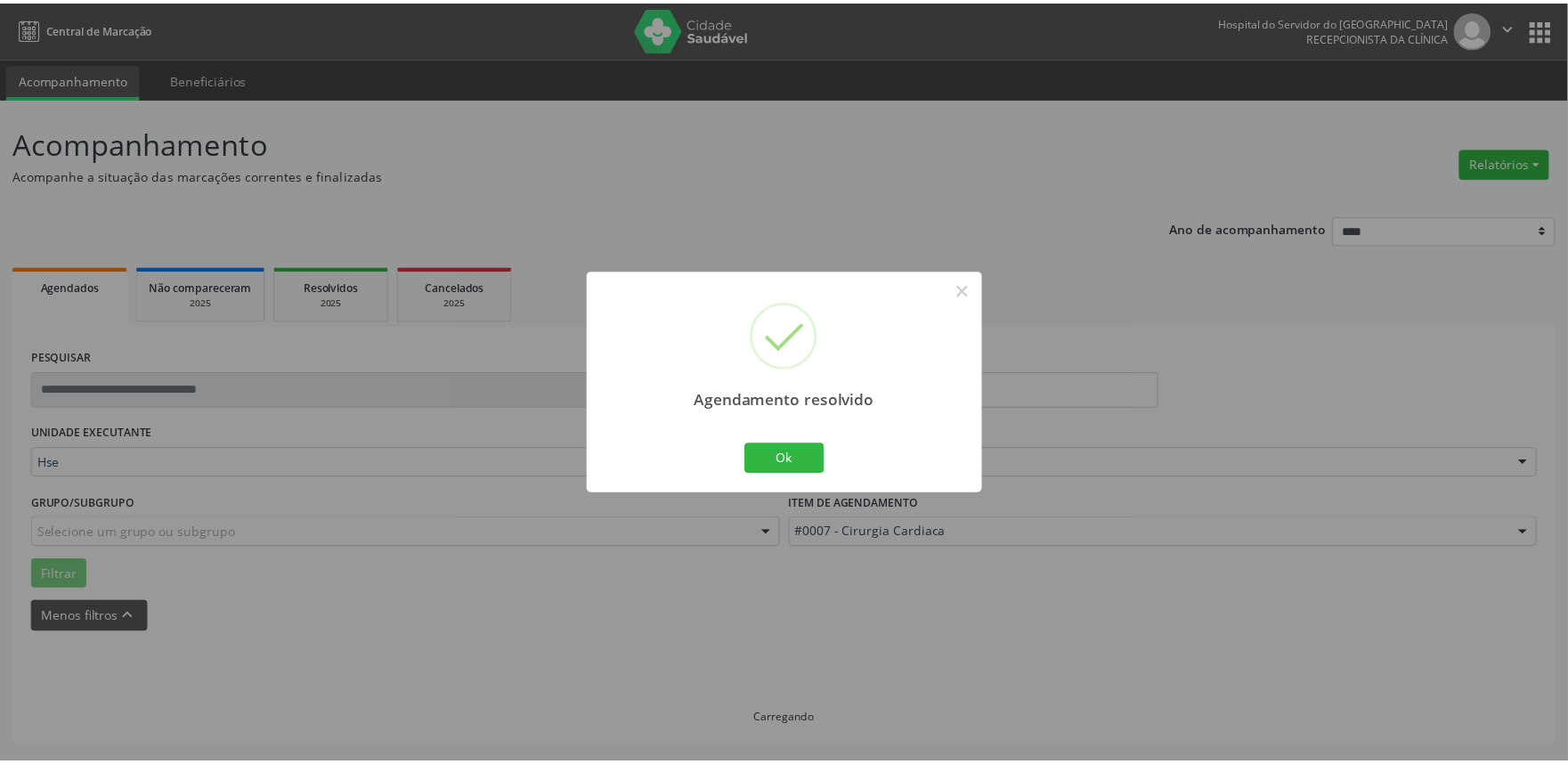
scroll to position [0, 0]
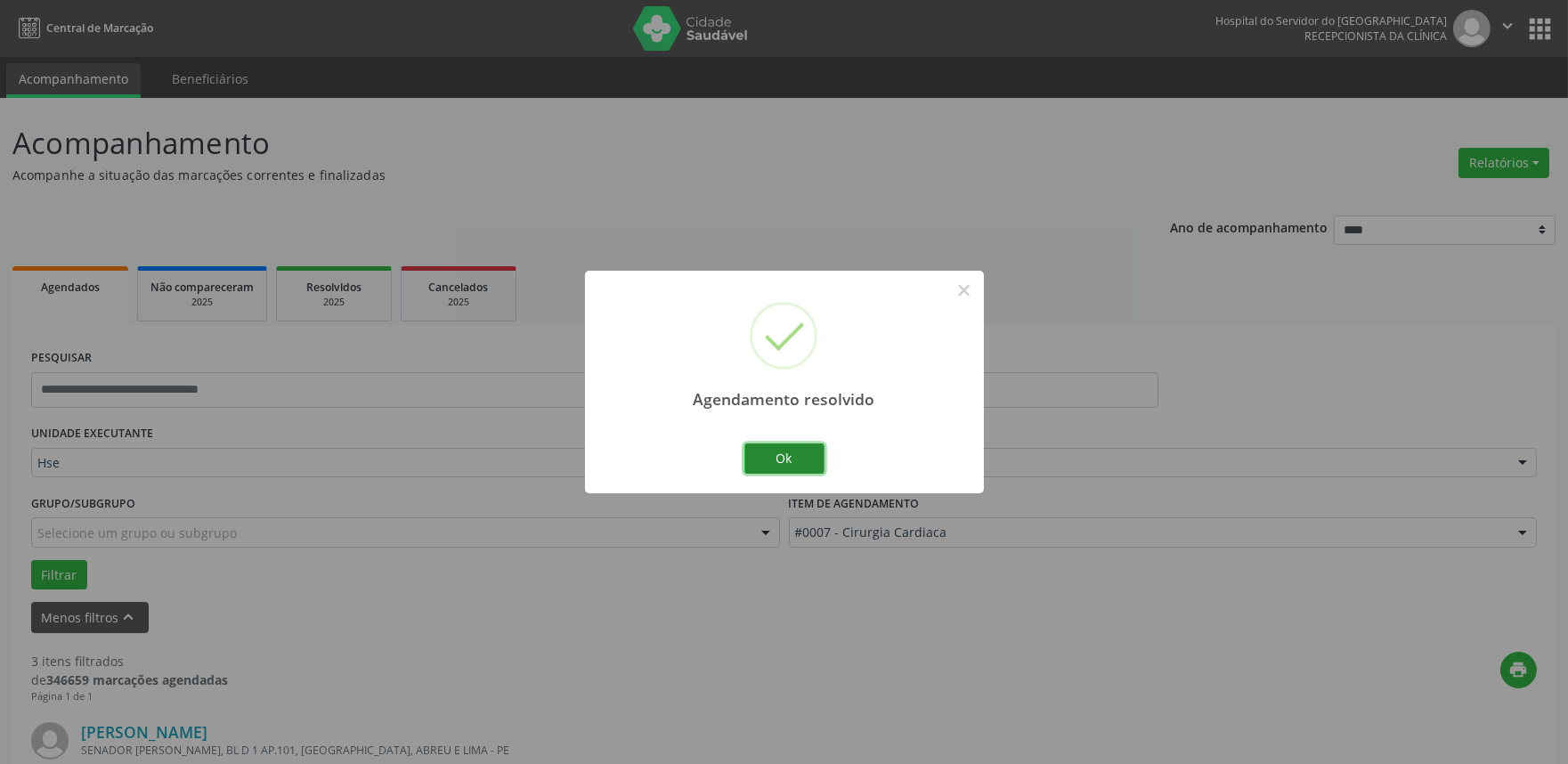
click at [768, 459] on button "Ok" at bounding box center [784, 458] width 80 height 30
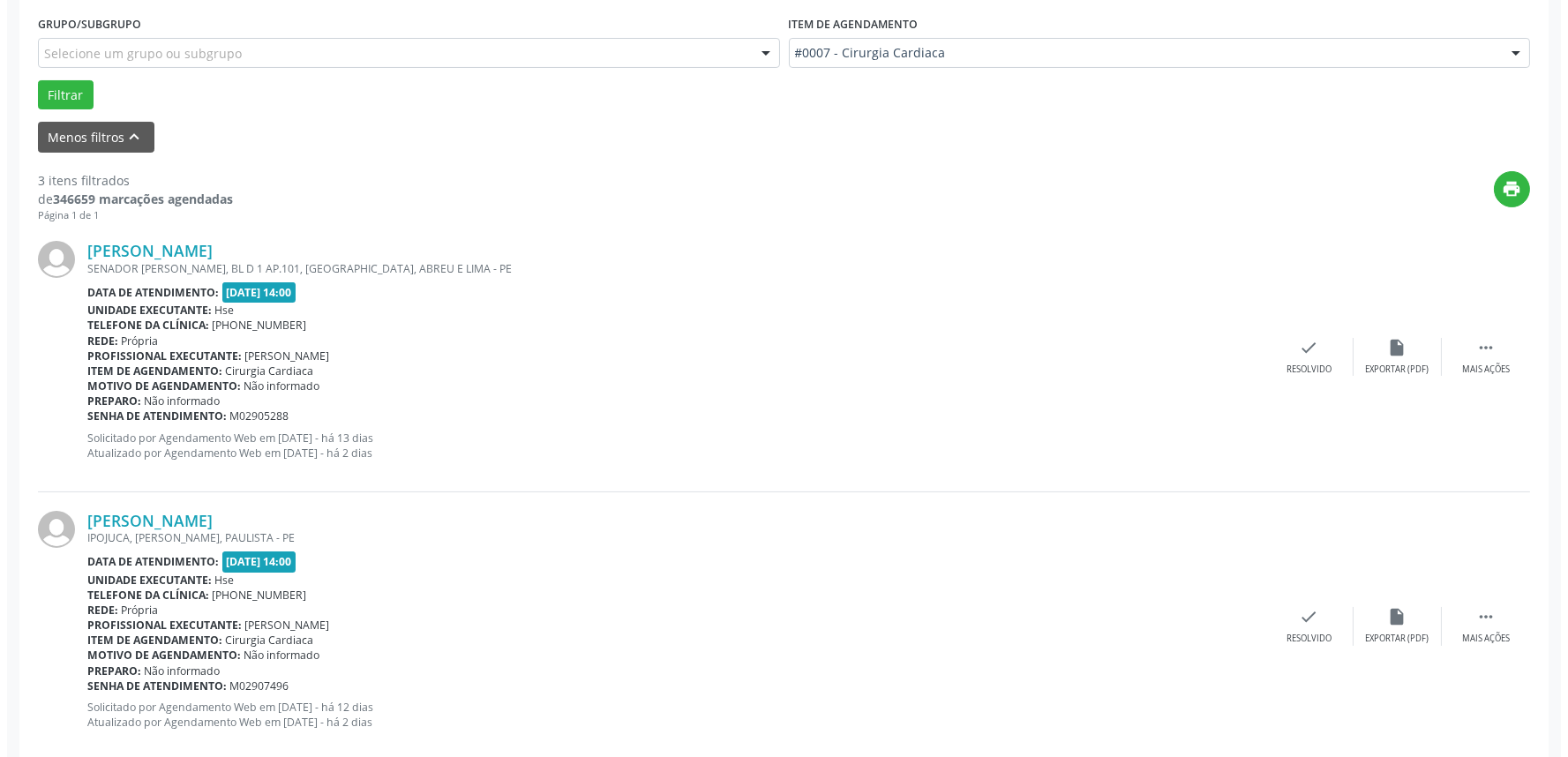
scroll to position [489, 0]
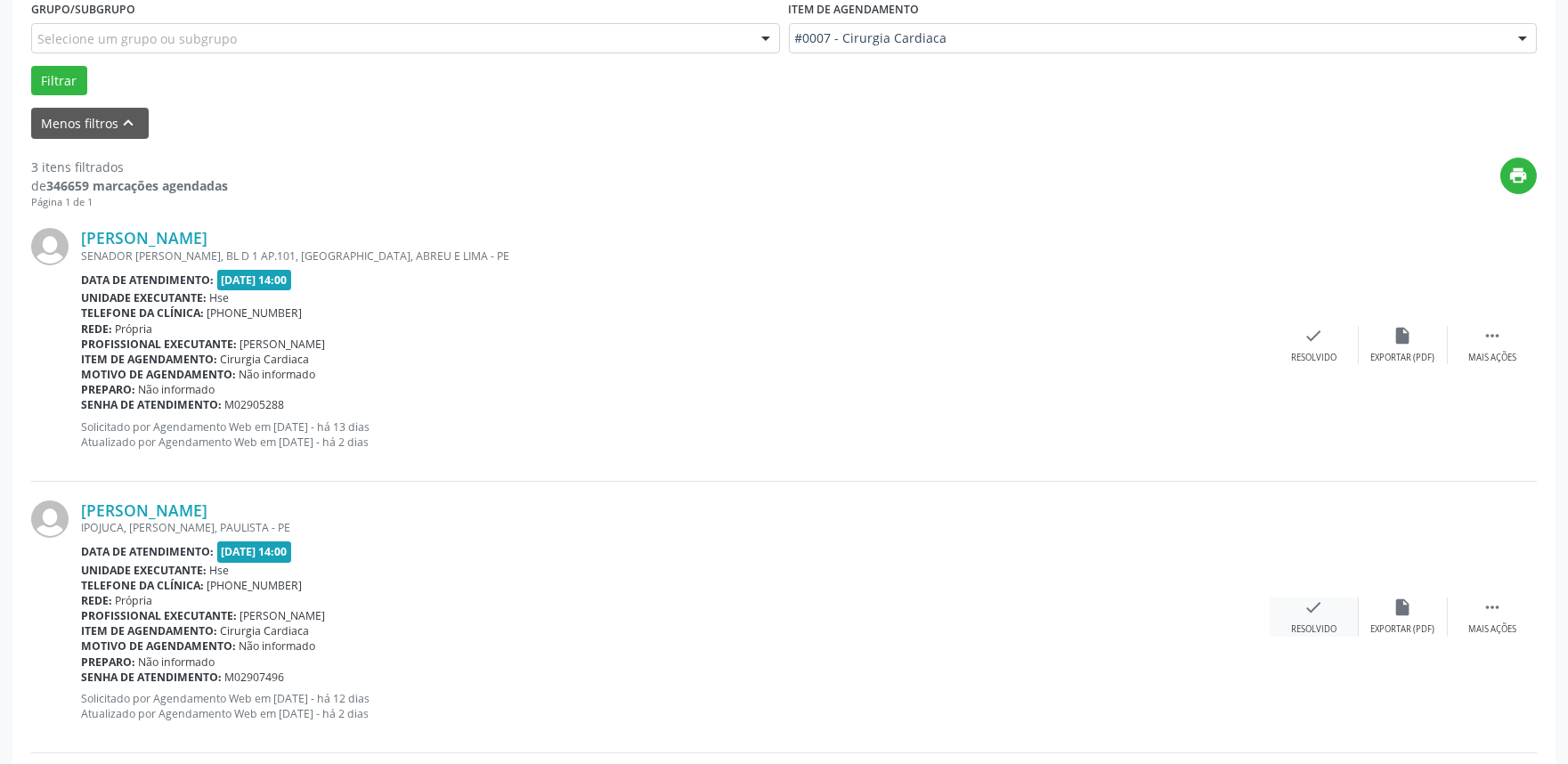
click at [1319, 618] on div "check Resolvido" at bounding box center [1315, 616] width 89 height 38
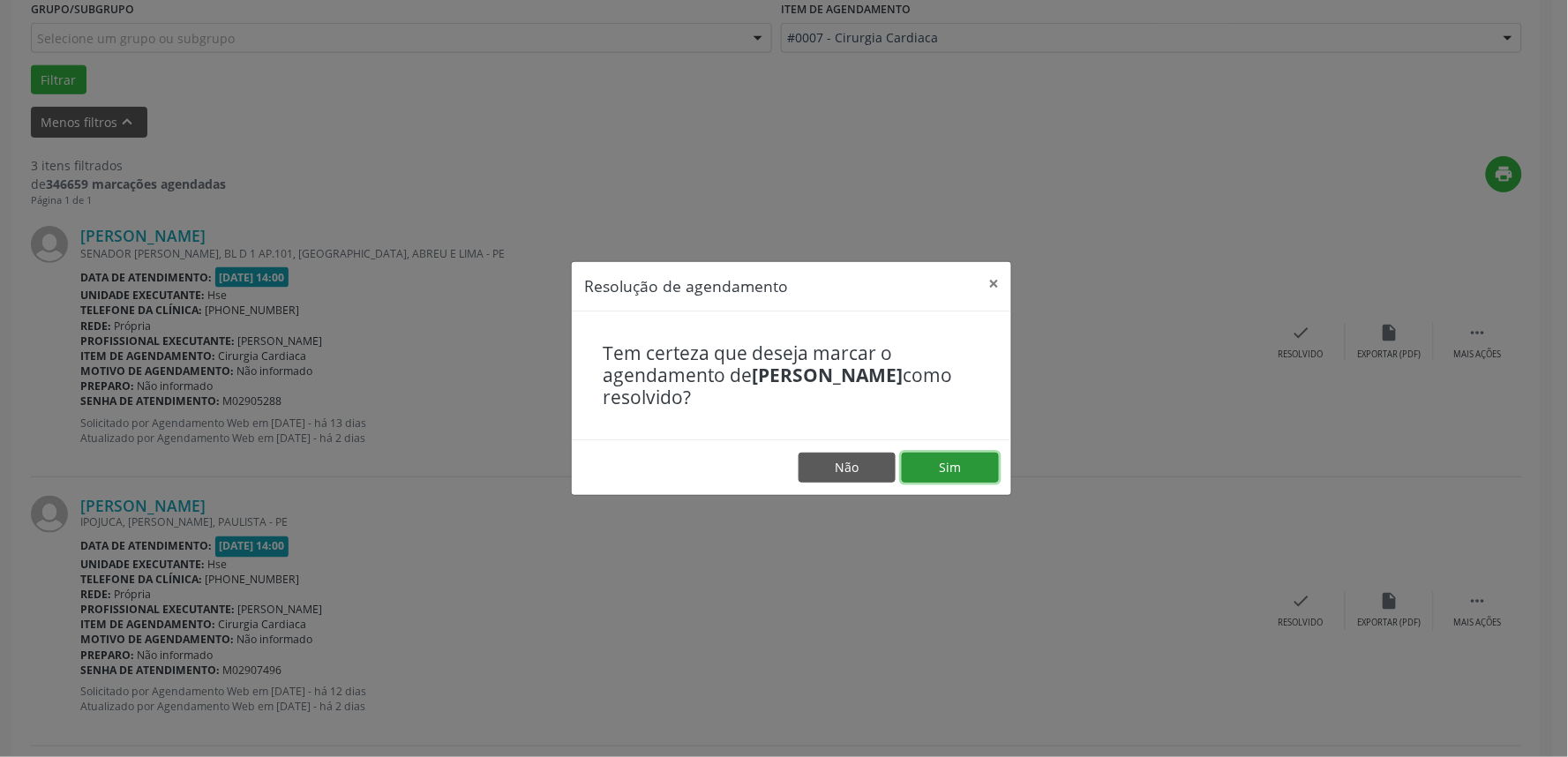
click at [949, 465] on button "Sim" at bounding box center [950, 467] width 97 height 30
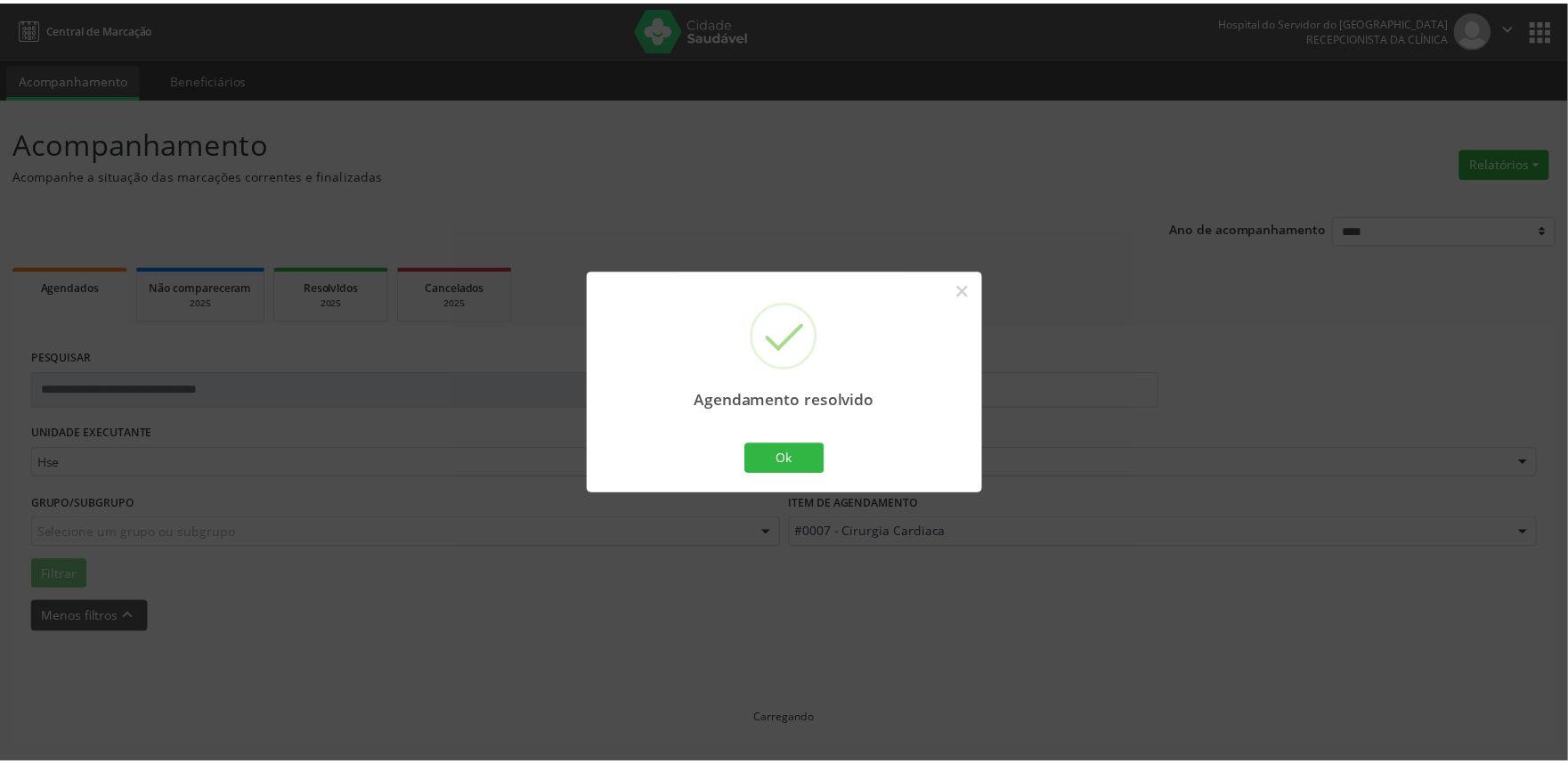
scroll to position [0, 0]
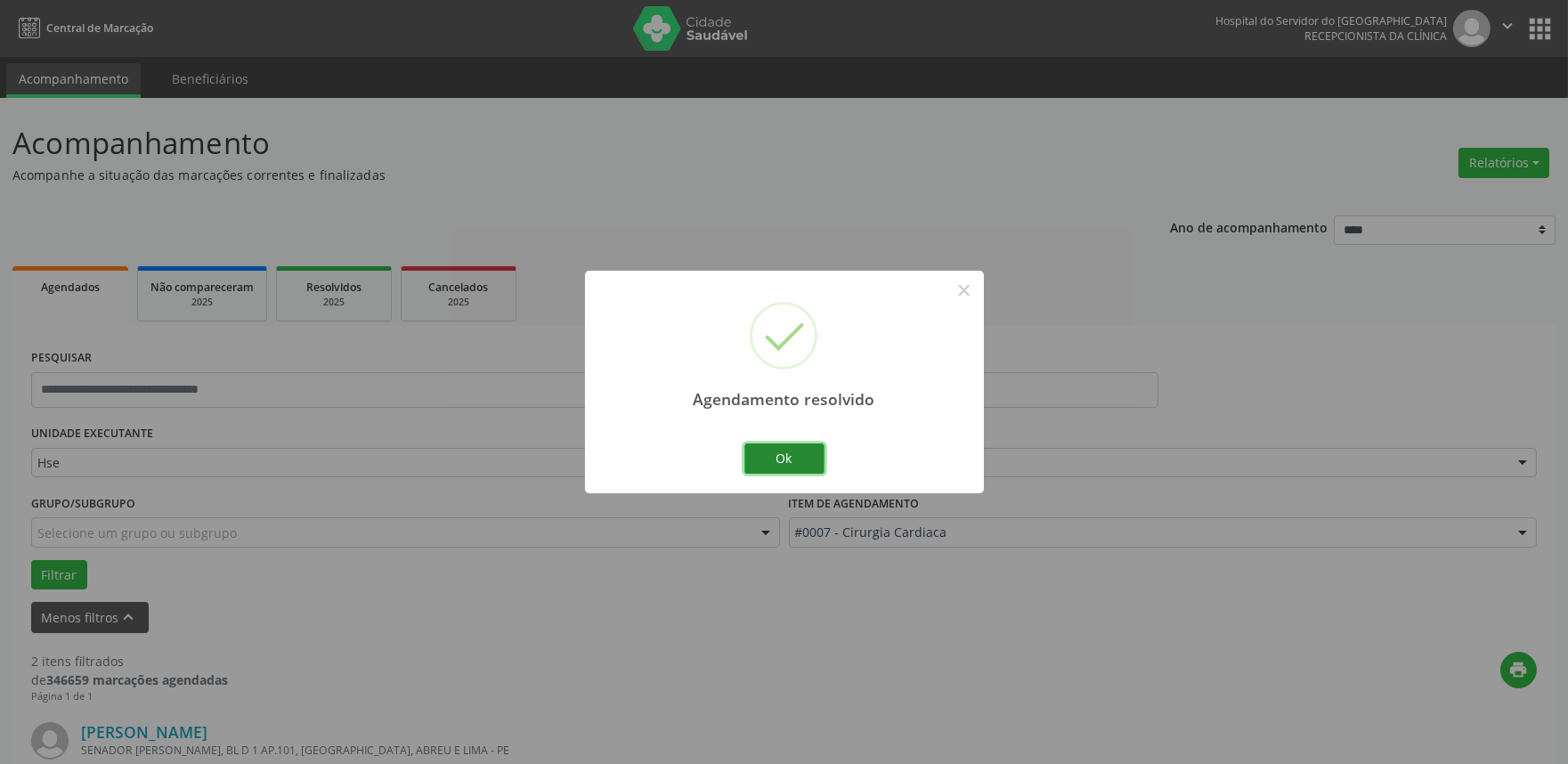
drag, startPoint x: 760, startPoint y: 456, endPoint x: 772, endPoint y: 457, distance: 12.0
click at [768, 457] on button "Ok" at bounding box center [784, 458] width 80 height 30
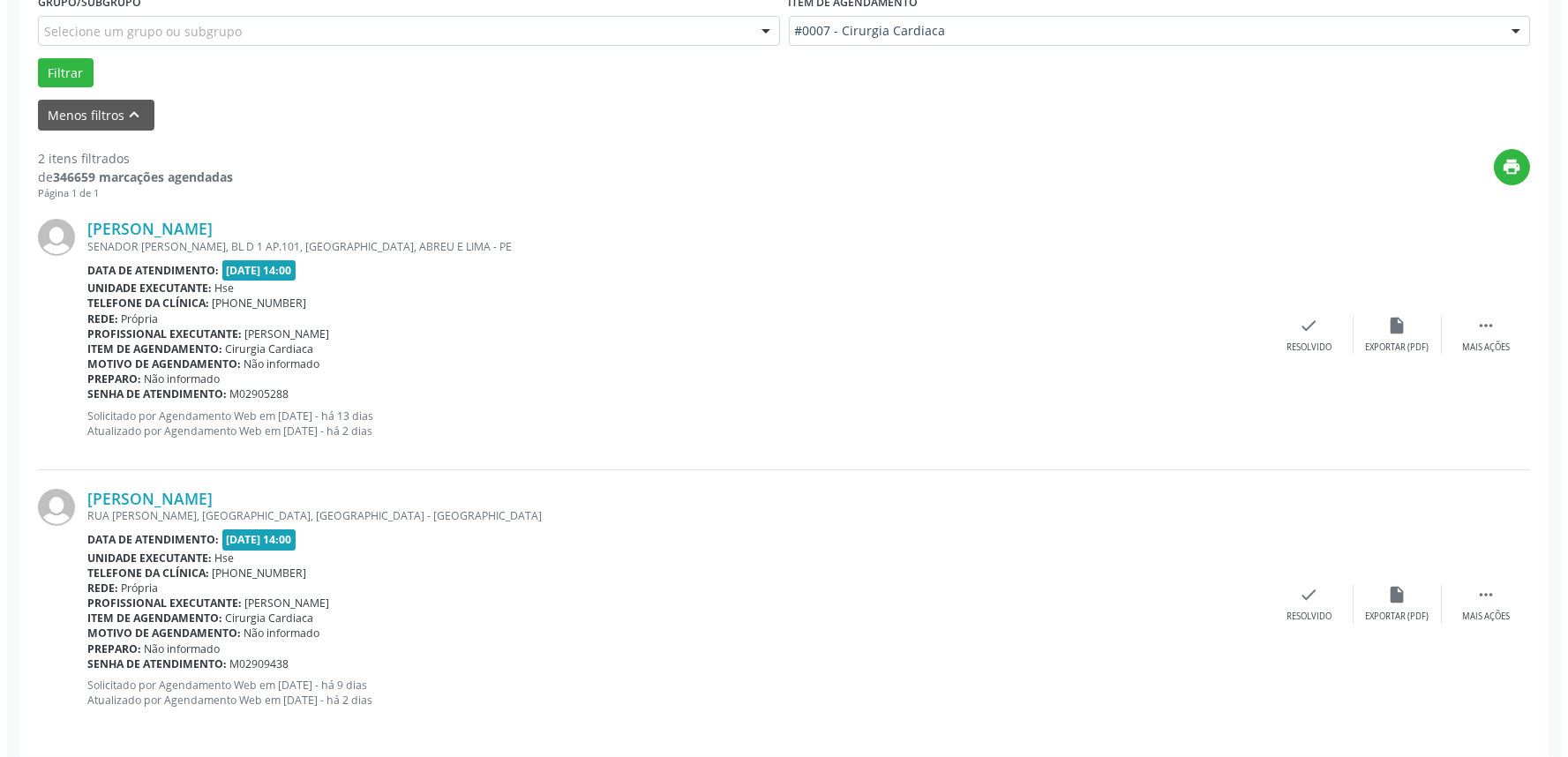
scroll to position [507, 0]
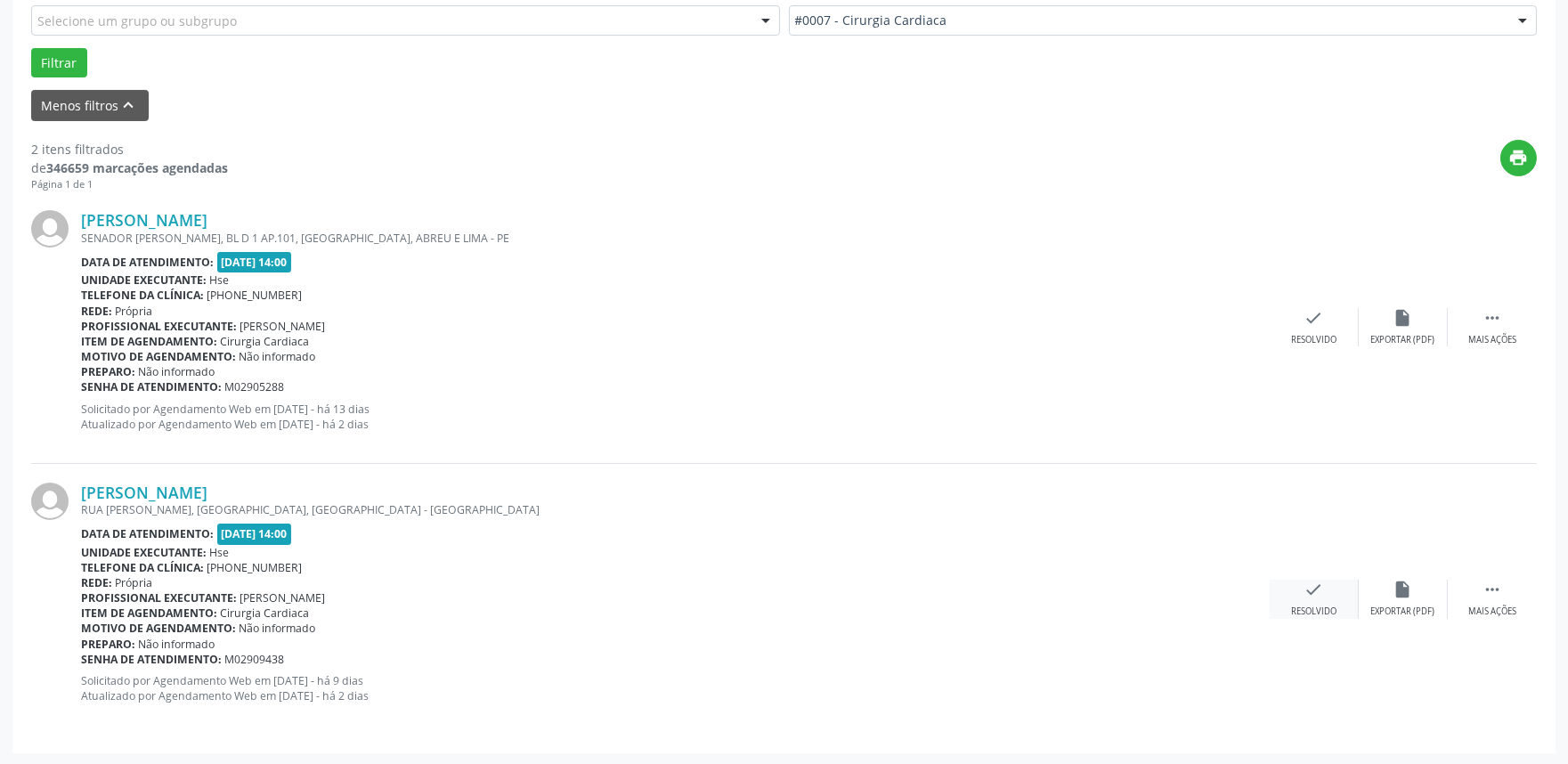
click at [1317, 593] on icon "check" at bounding box center [1314, 589] width 20 height 20
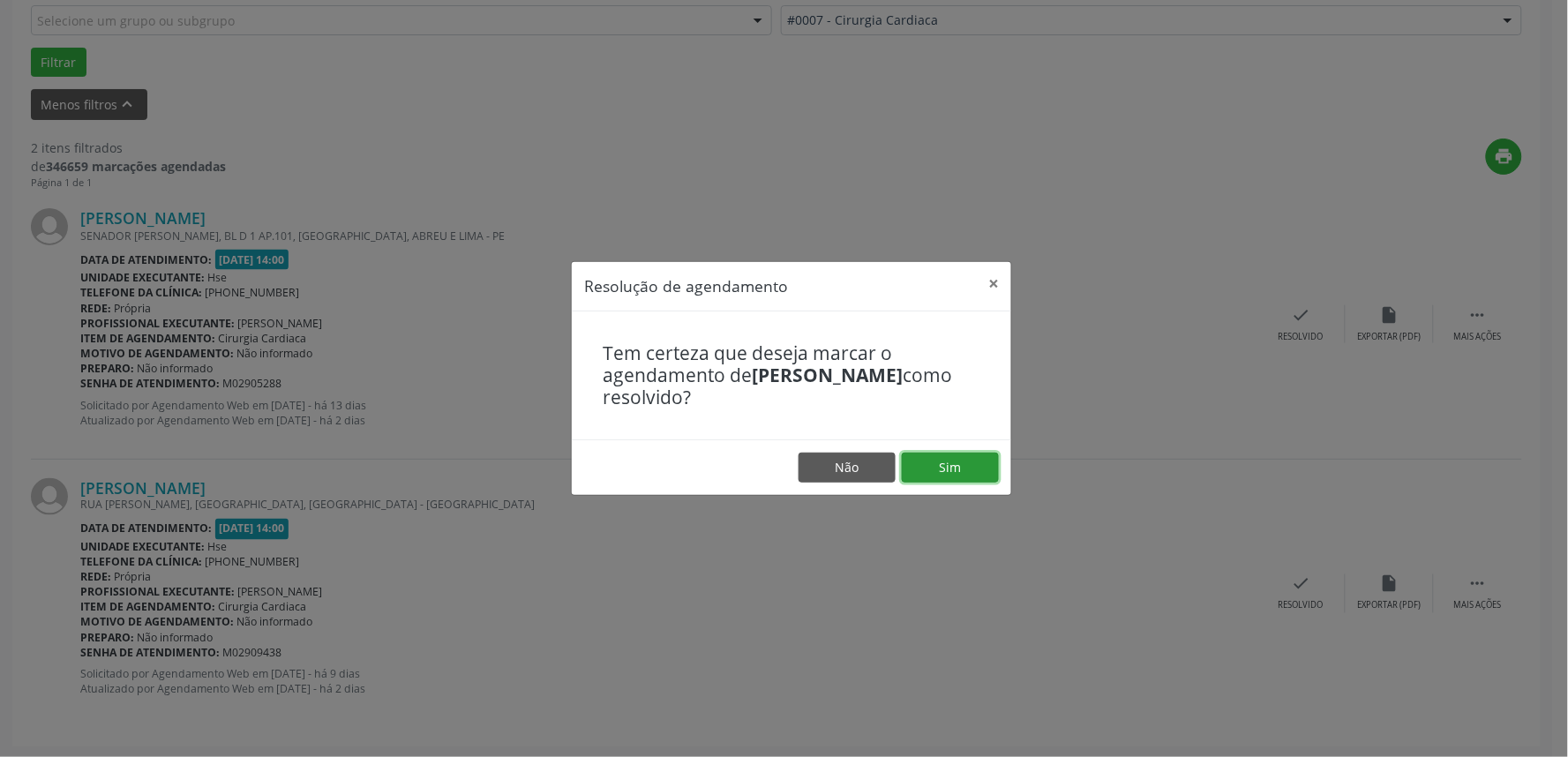
click at [964, 482] on button "Sim" at bounding box center [950, 467] width 97 height 30
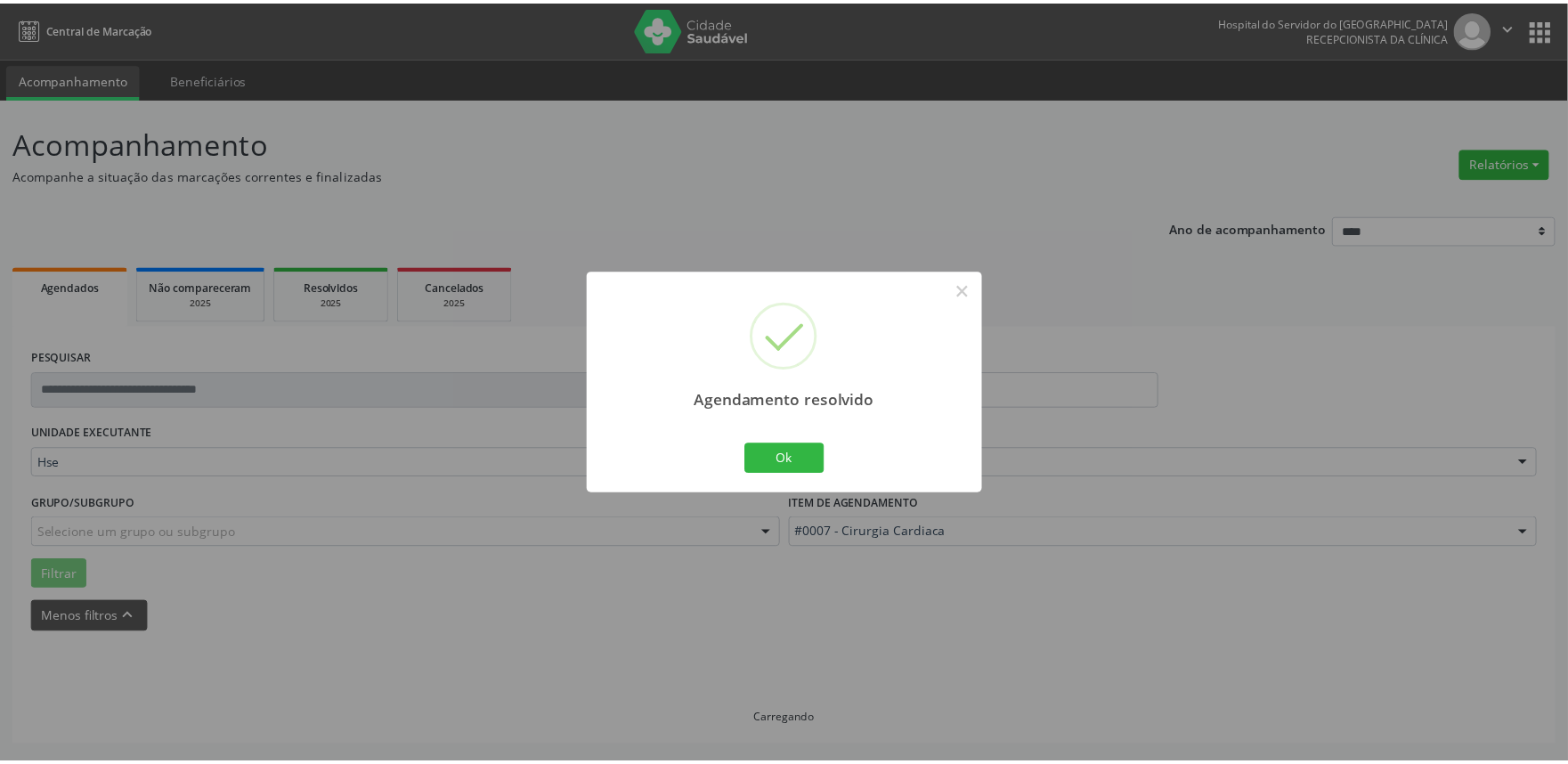
scroll to position [0, 0]
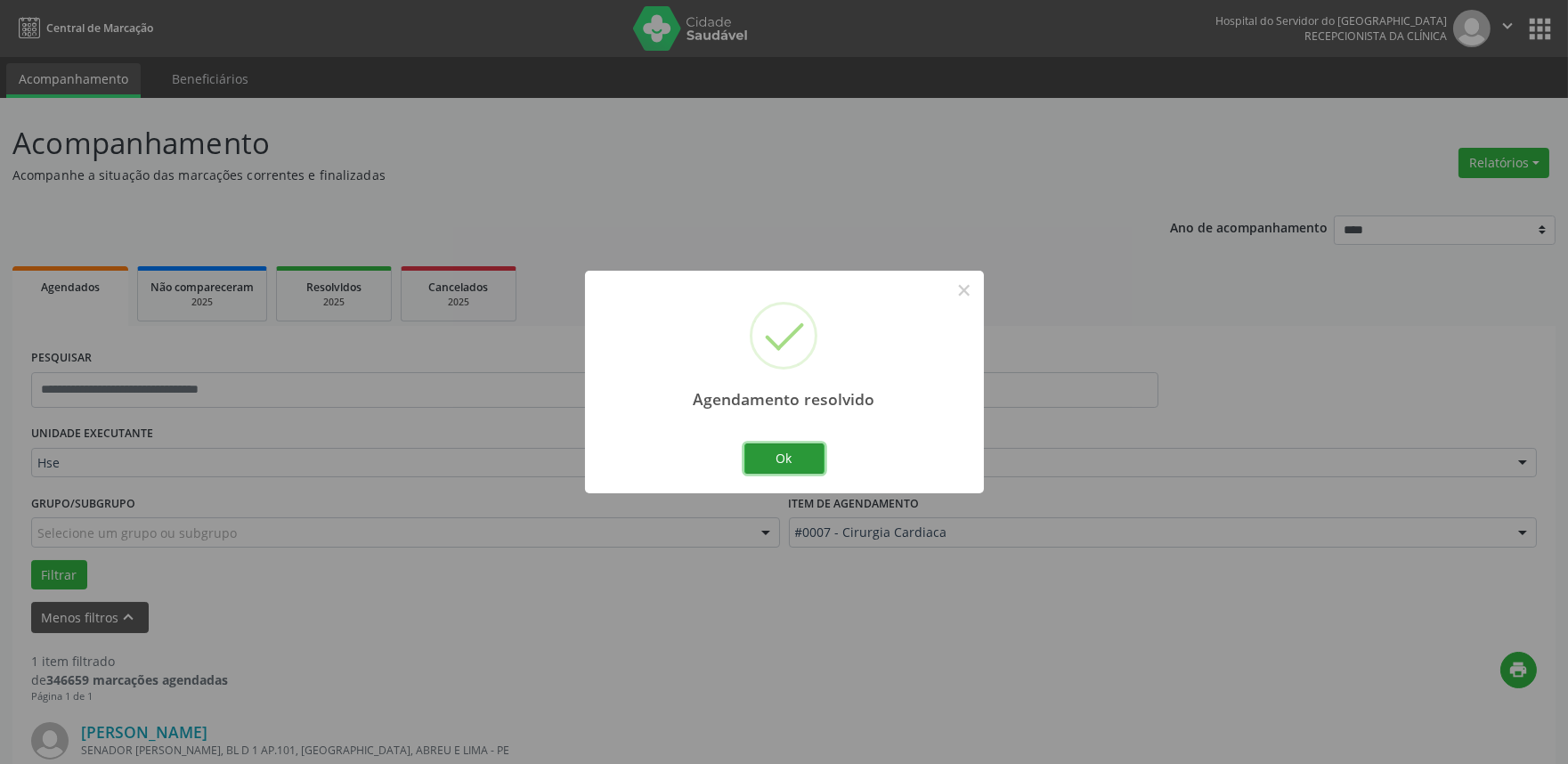
click at [793, 461] on button "Ok" at bounding box center [784, 458] width 80 height 30
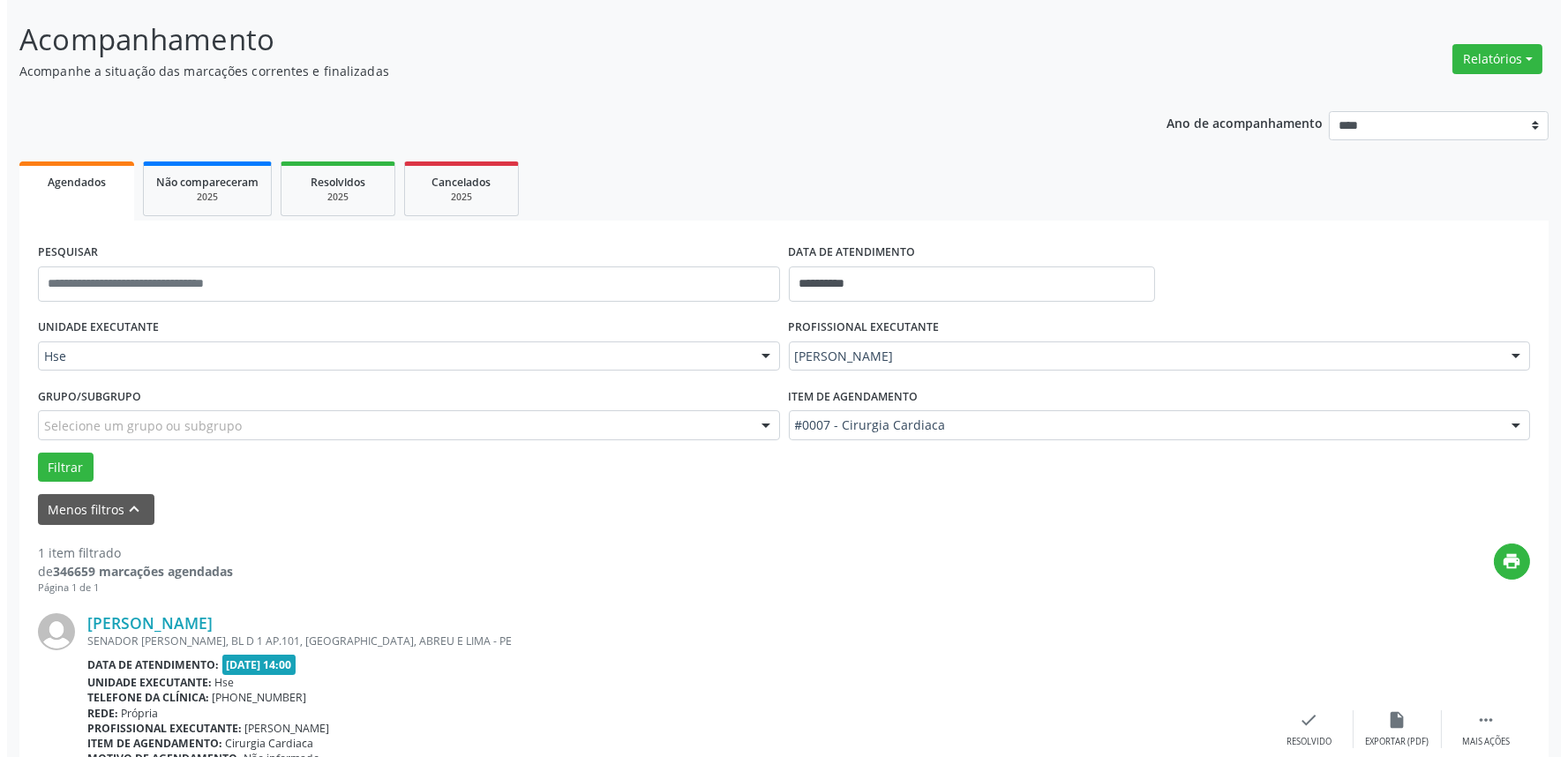
scroll to position [238, 0]
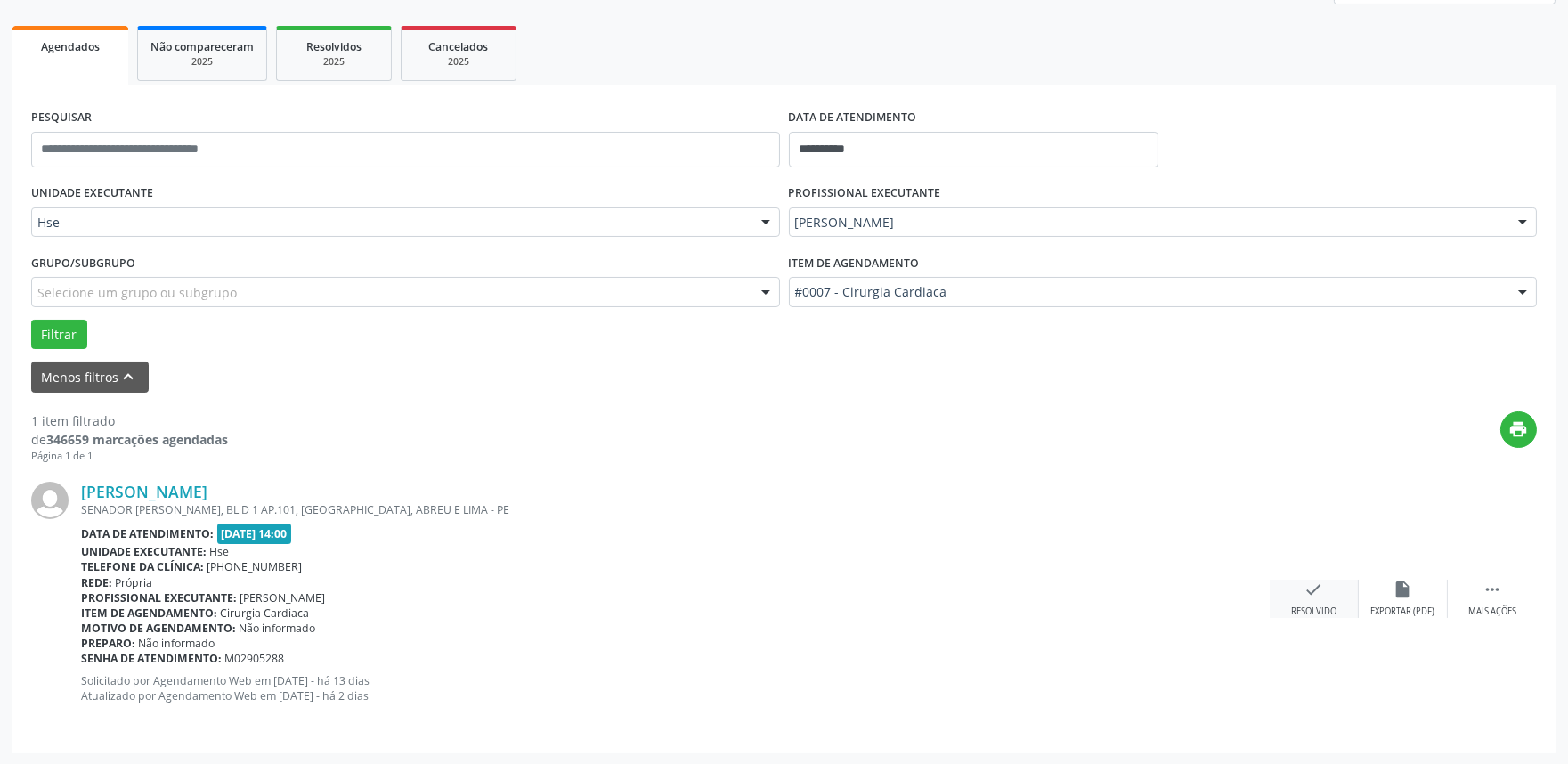
click at [1314, 606] on div "Resolvido" at bounding box center [1314, 611] width 46 height 12
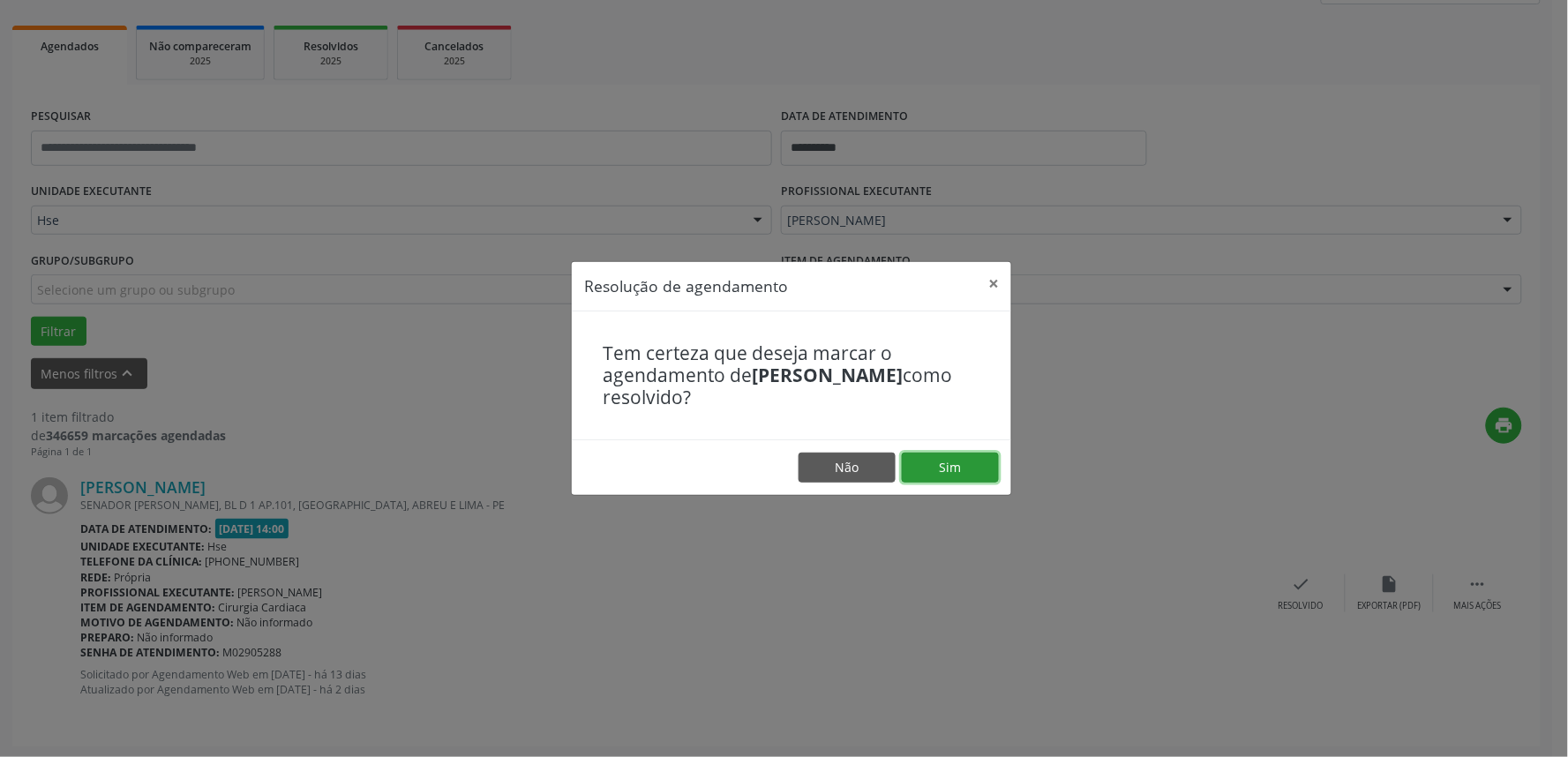
click at [934, 466] on button "Sim" at bounding box center [950, 467] width 97 height 30
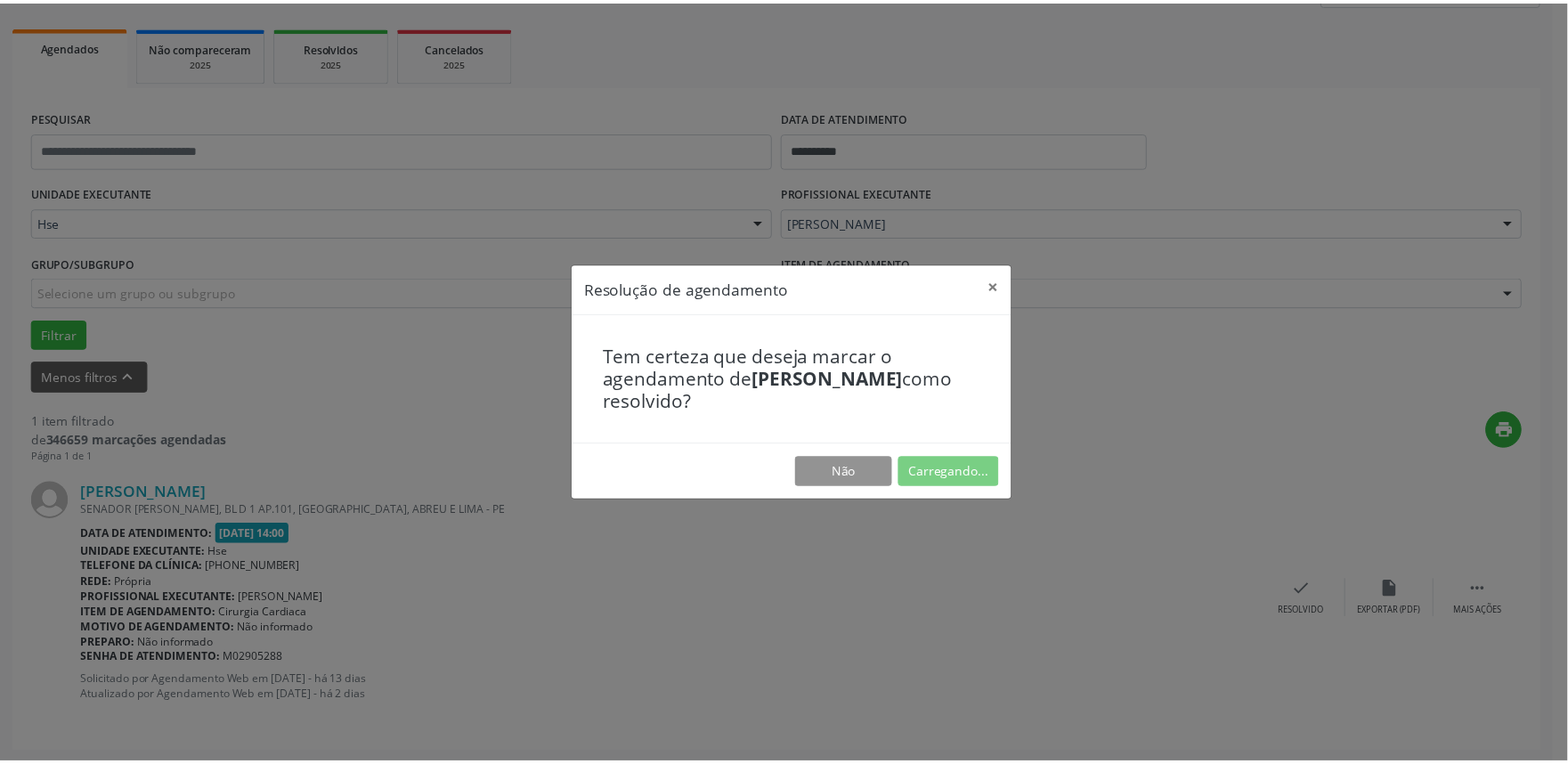
scroll to position [0, 0]
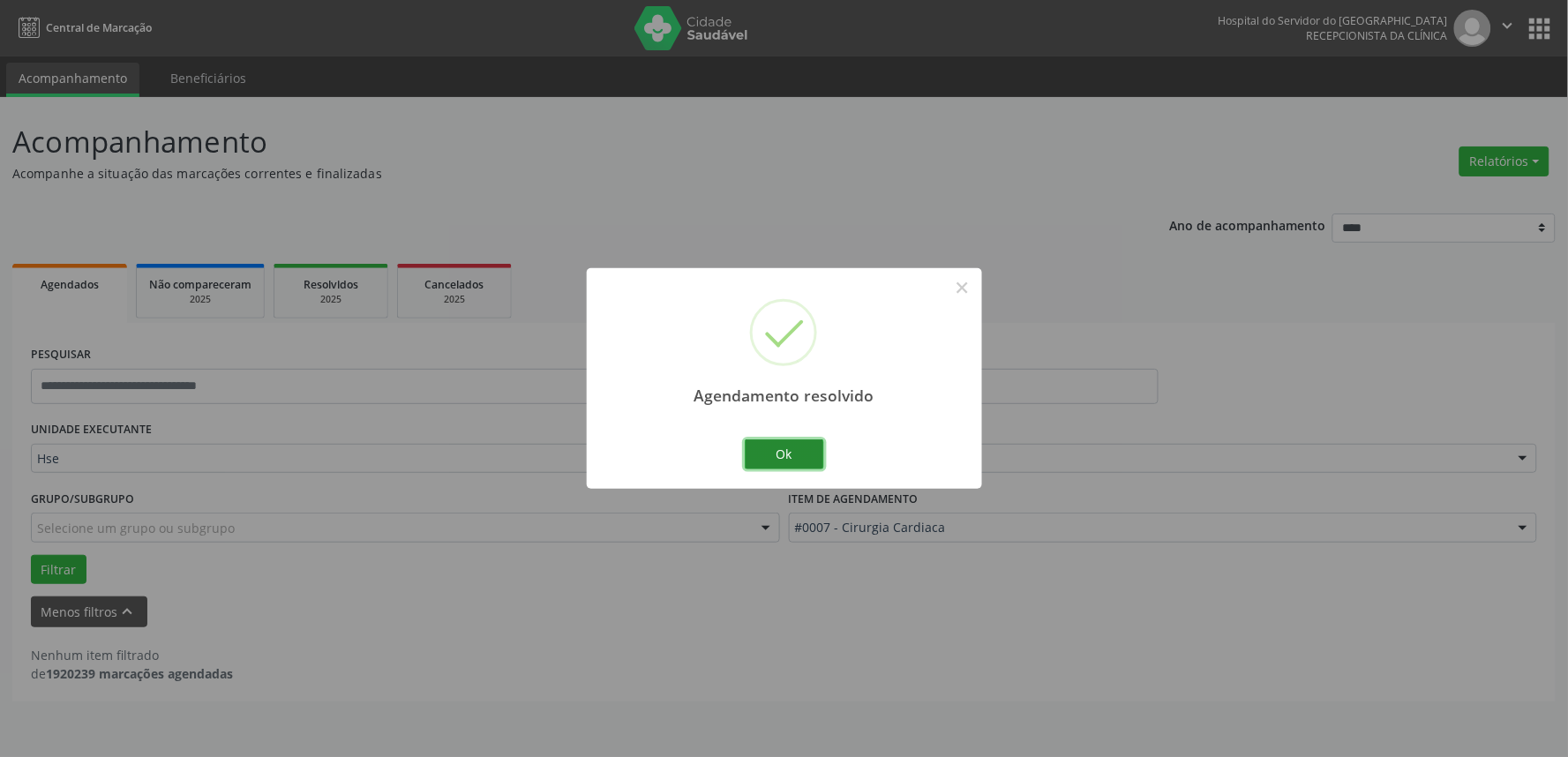
click at [782, 459] on button "Ok" at bounding box center [785, 454] width 79 height 30
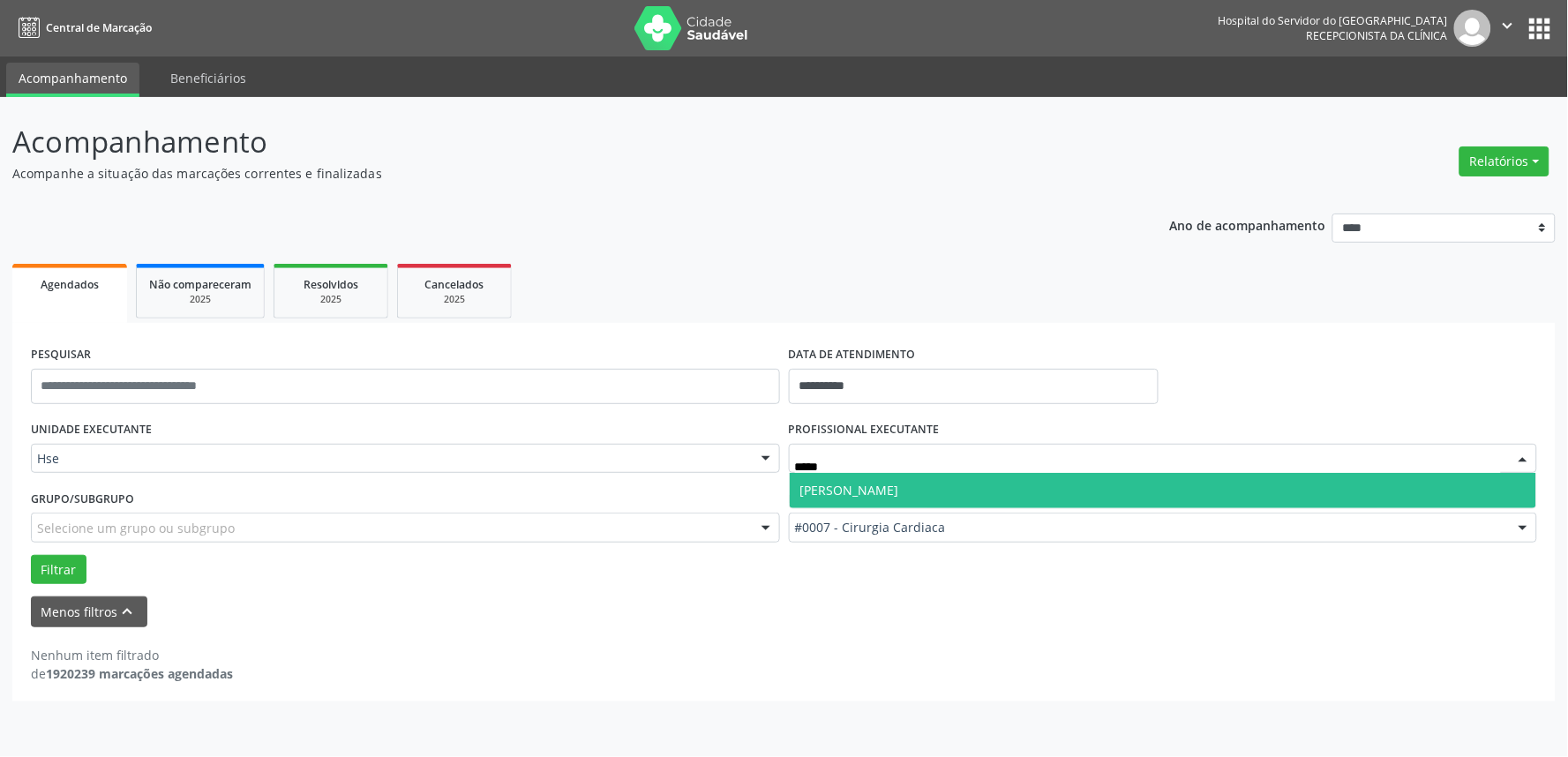
type input "*****"
click at [906, 510] on div "UNIDADE EXECUTANTE Hse Todos as unidades Hse Nenhum resultado encontrado para: …" at bounding box center [784, 500] width 1515 height 168
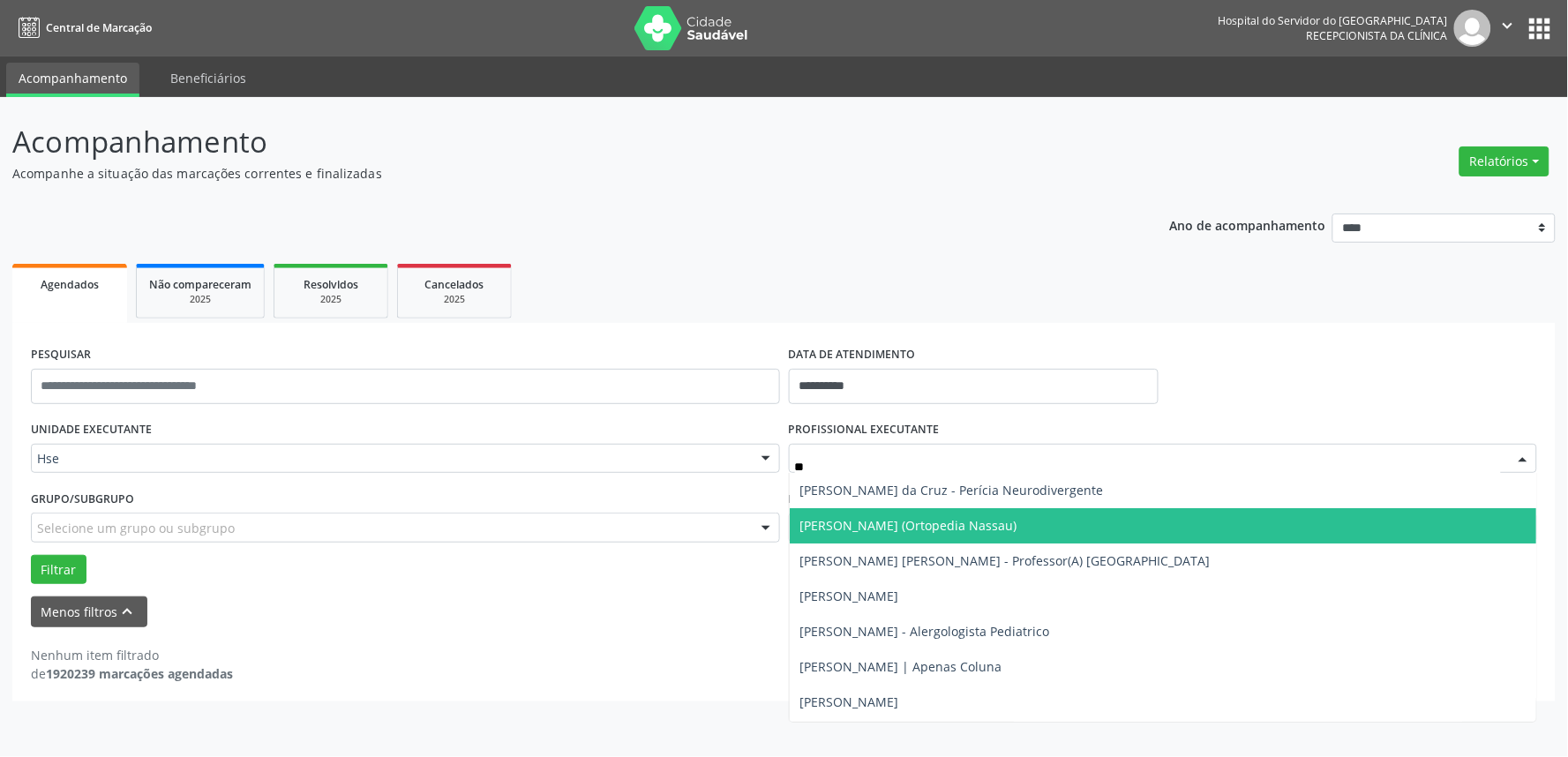
type input "***"
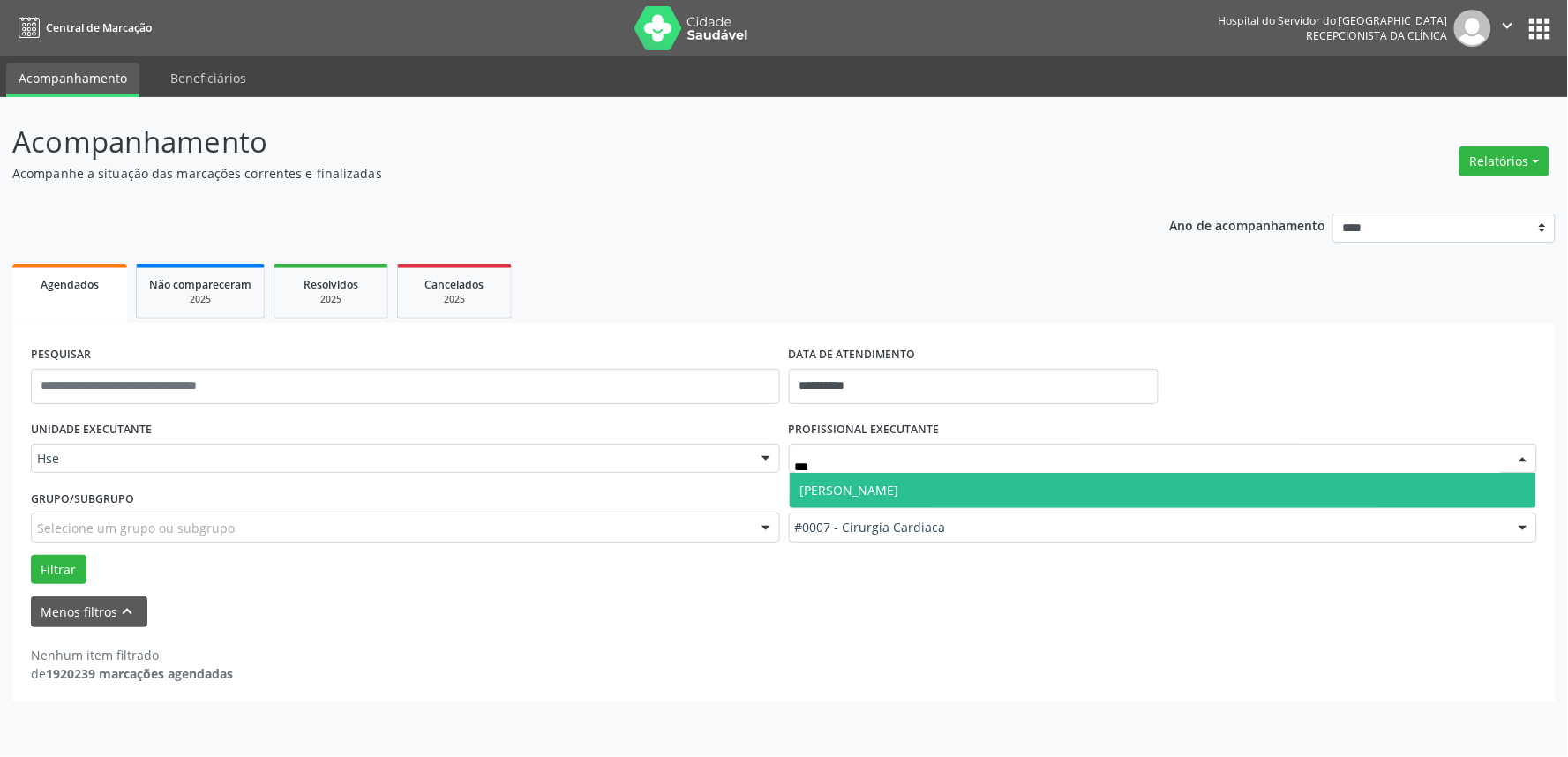
click at [874, 491] on span "[PERSON_NAME]" at bounding box center [850, 490] width 99 height 17
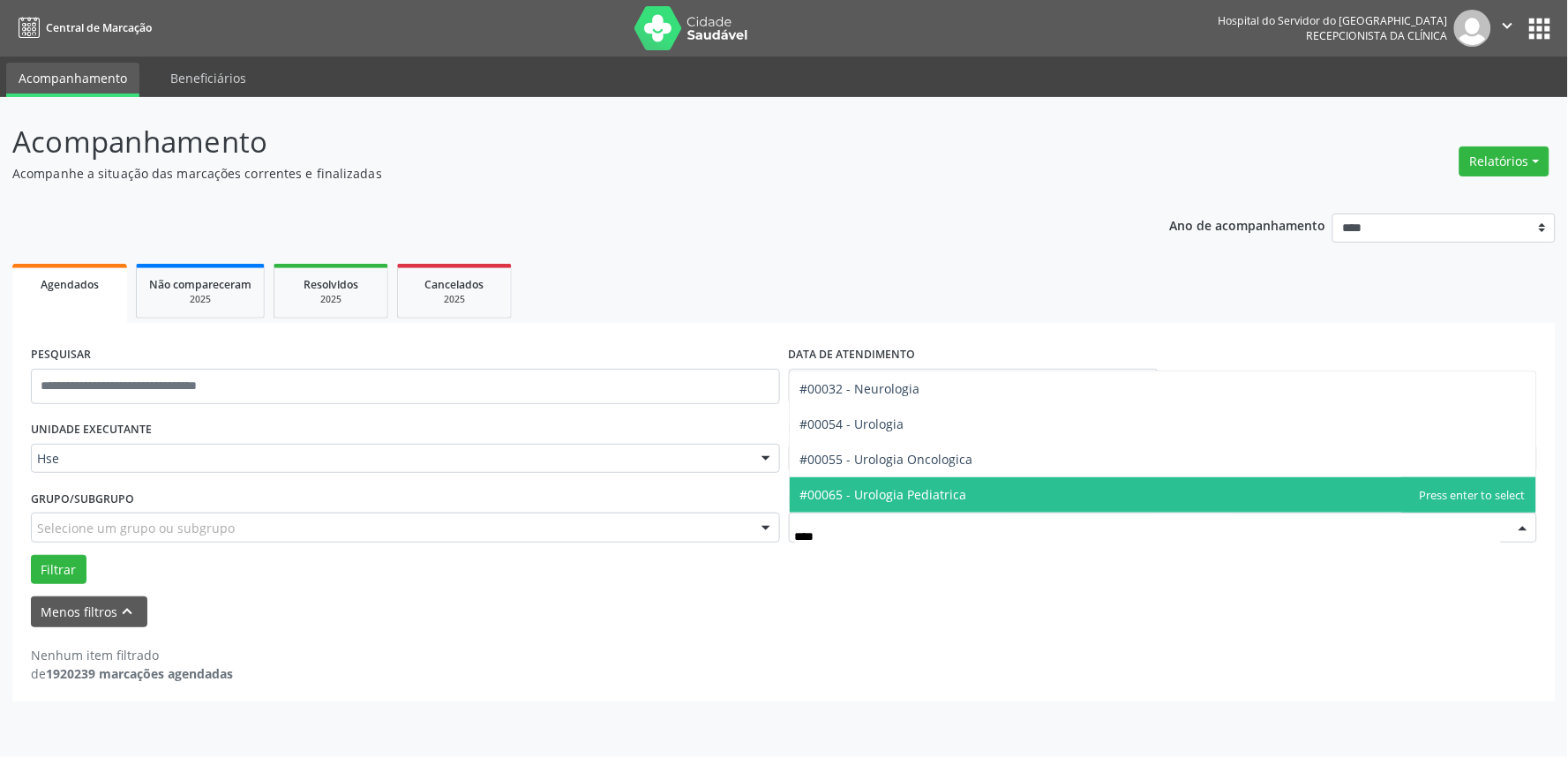
type input "*****"
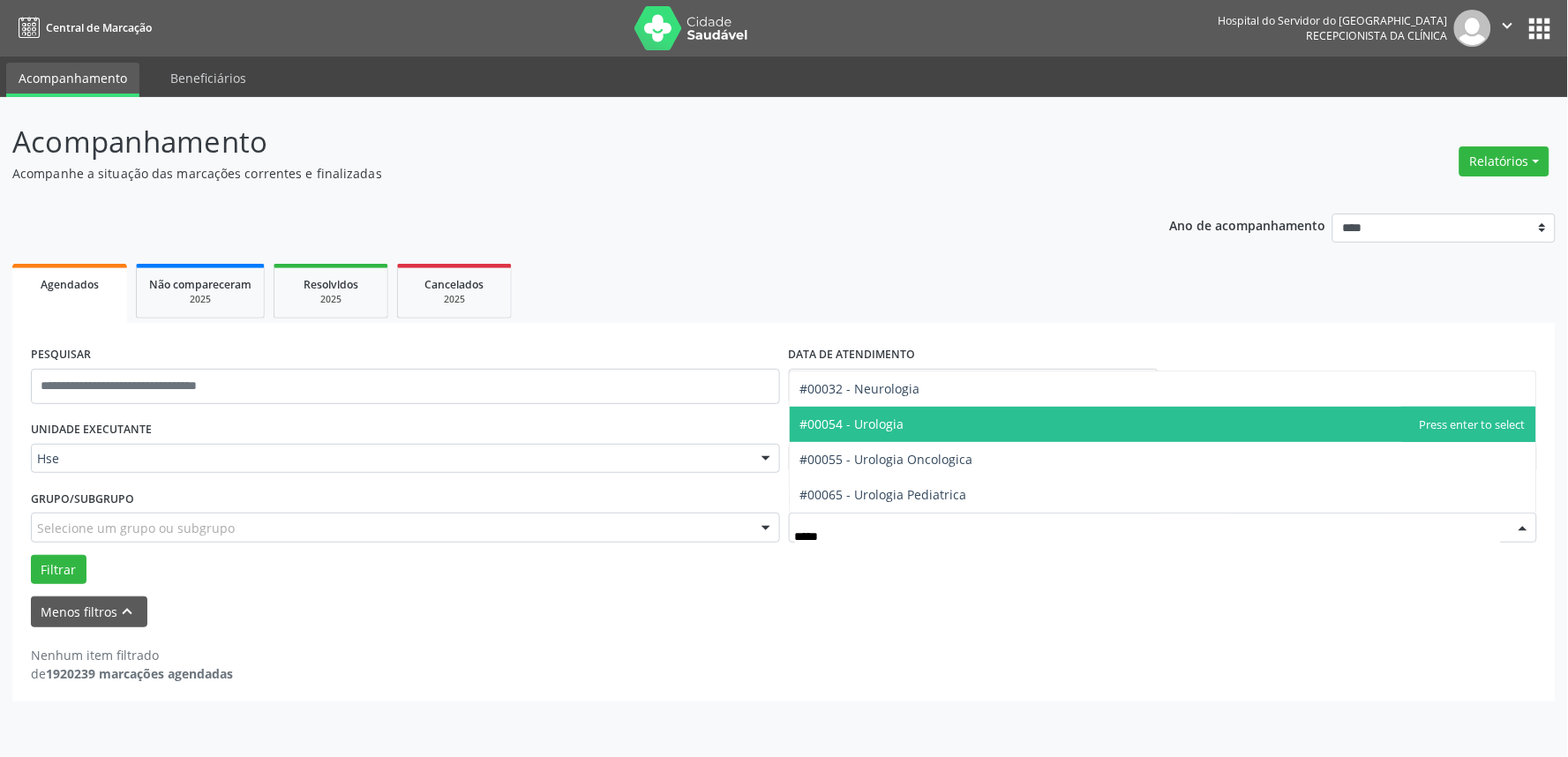
click at [891, 419] on span "#00054 - Urologia" at bounding box center [852, 424] width 104 height 17
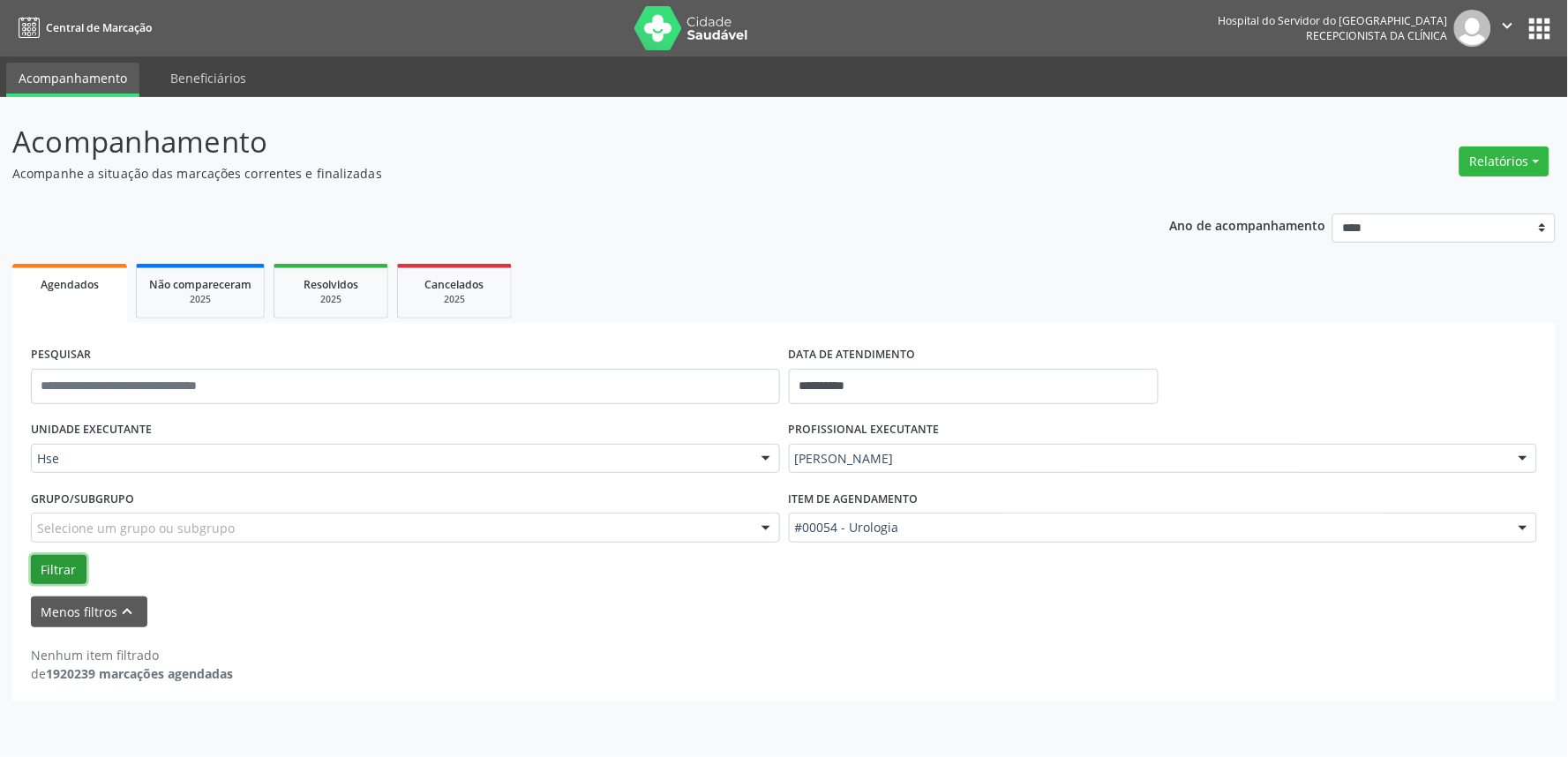
click at [56, 560] on button "Filtrar" at bounding box center [58, 570] width 55 height 30
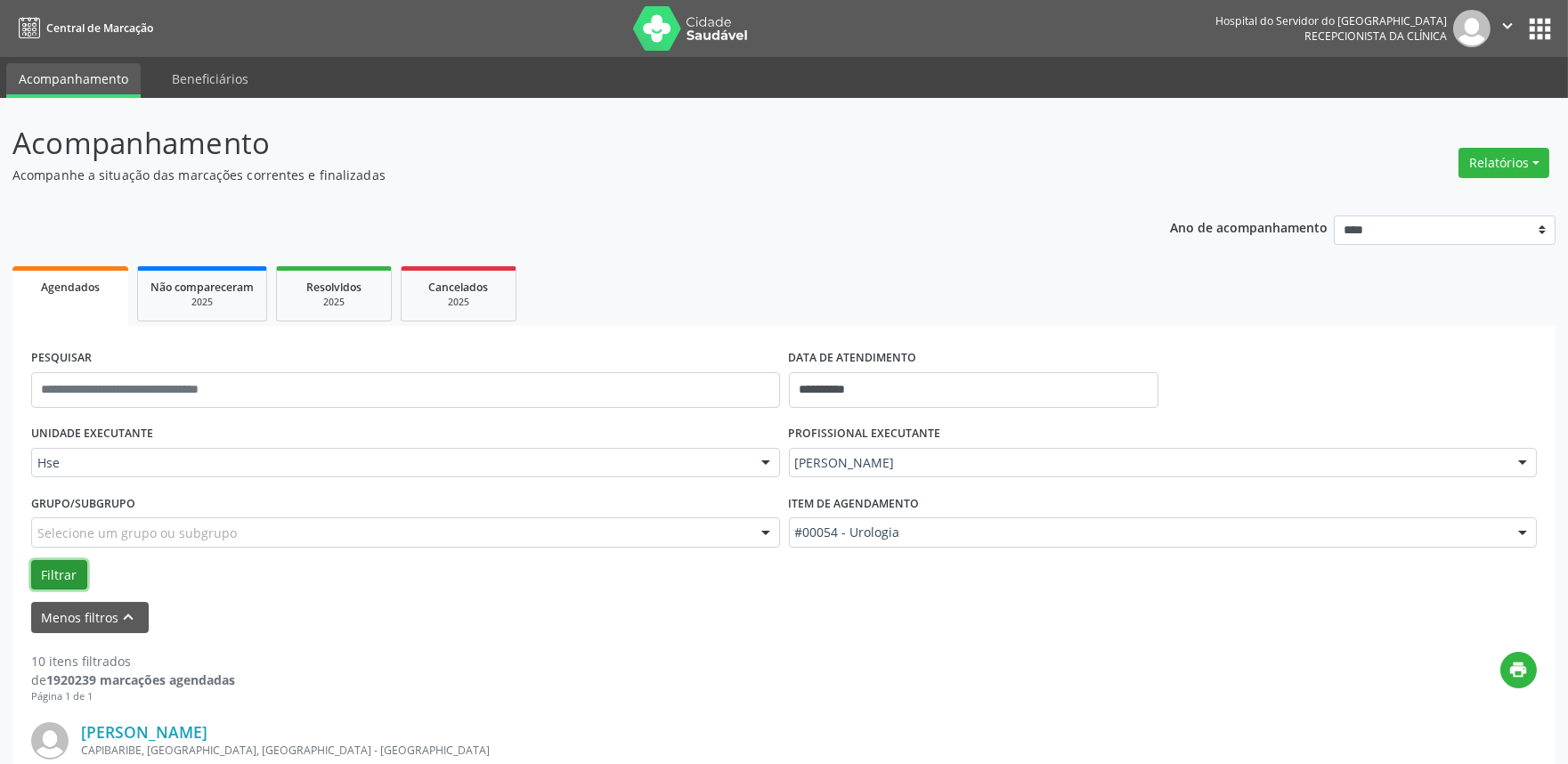
click at [61, 570] on button "Filtrar" at bounding box center [59, 575] width 56 height 30
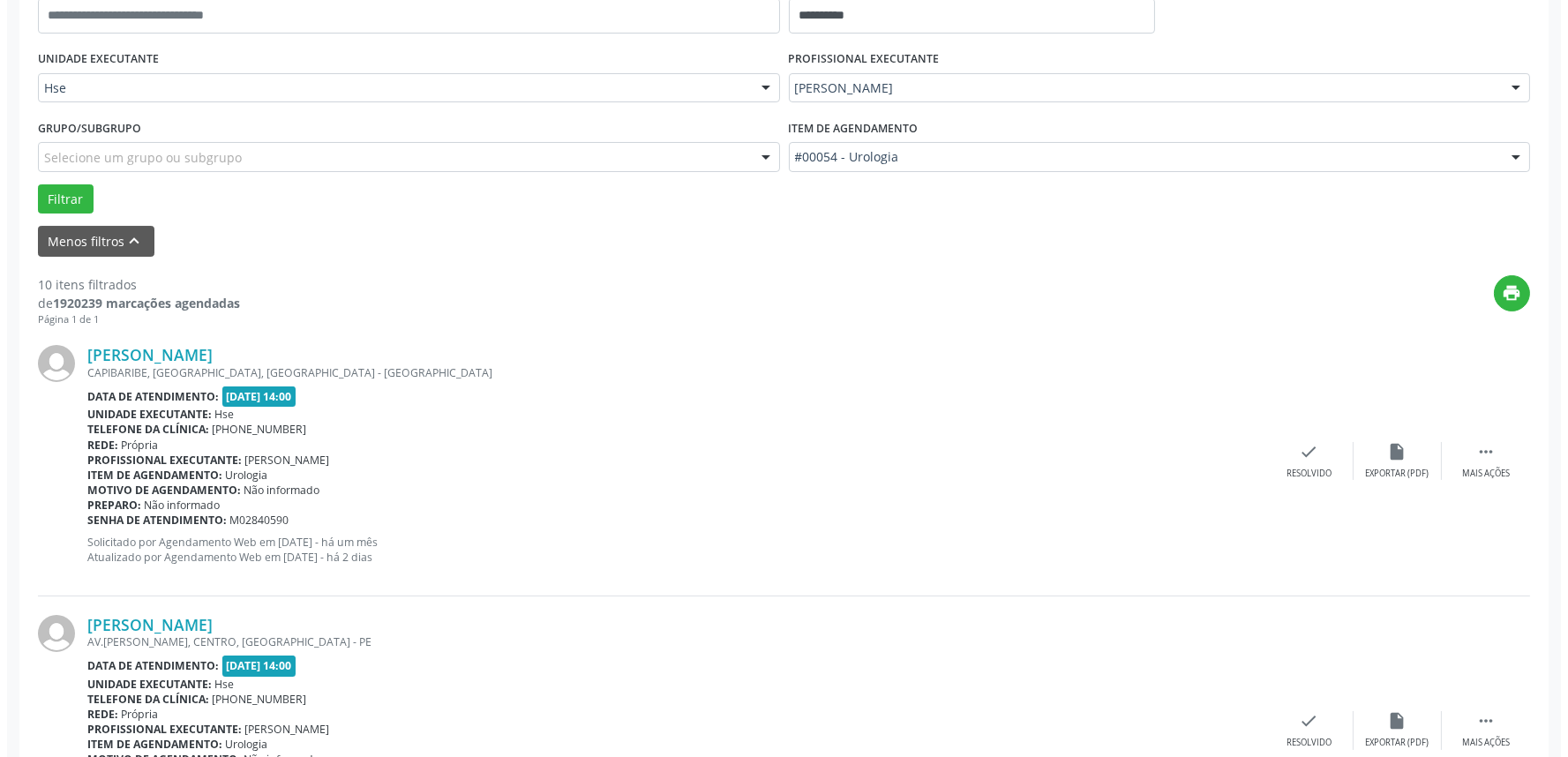
scroll to position [489, 0]
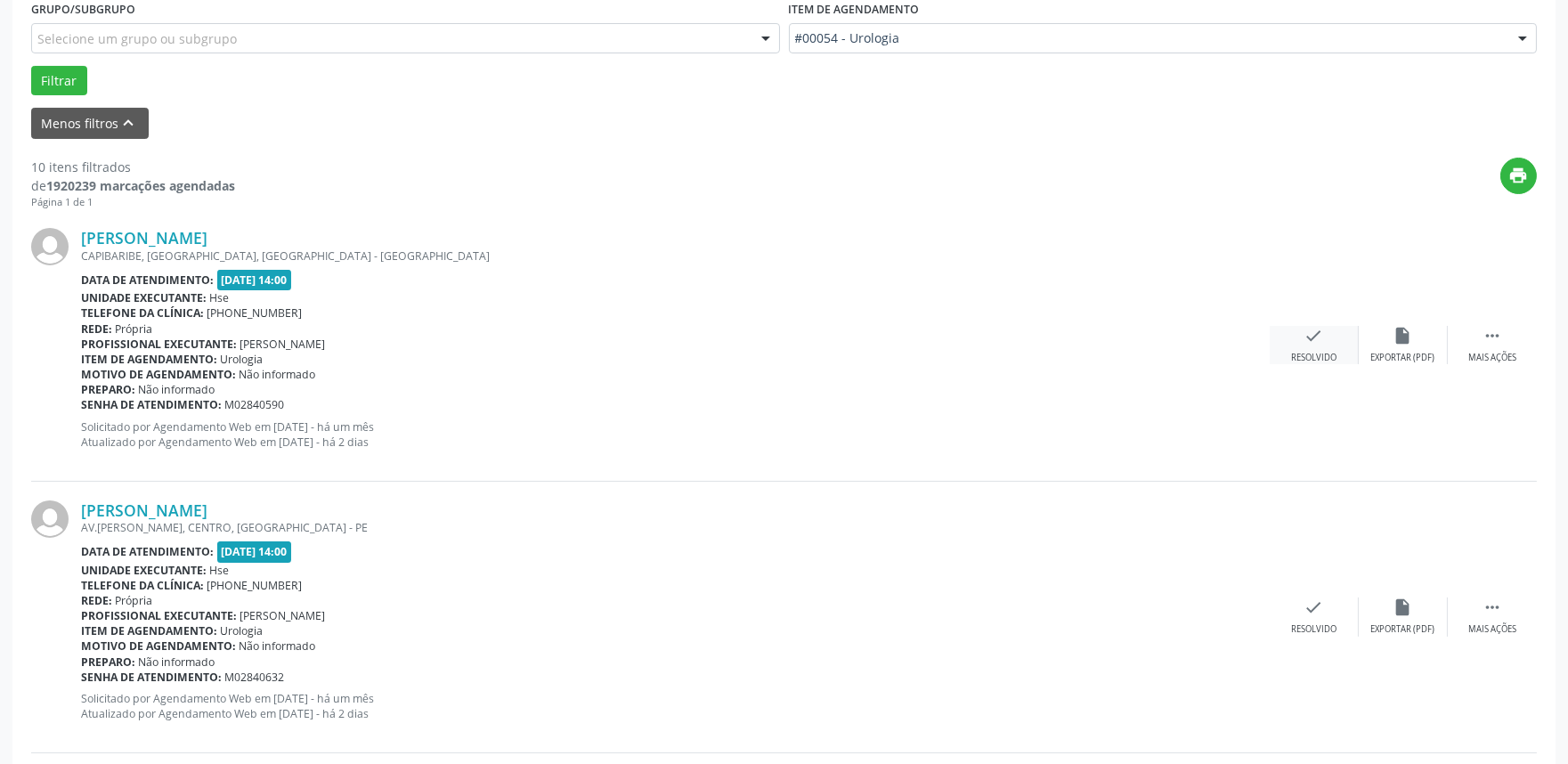
click at [1314, 333] on icon "check" at bounding box center [1314, 335] width 20 height 20
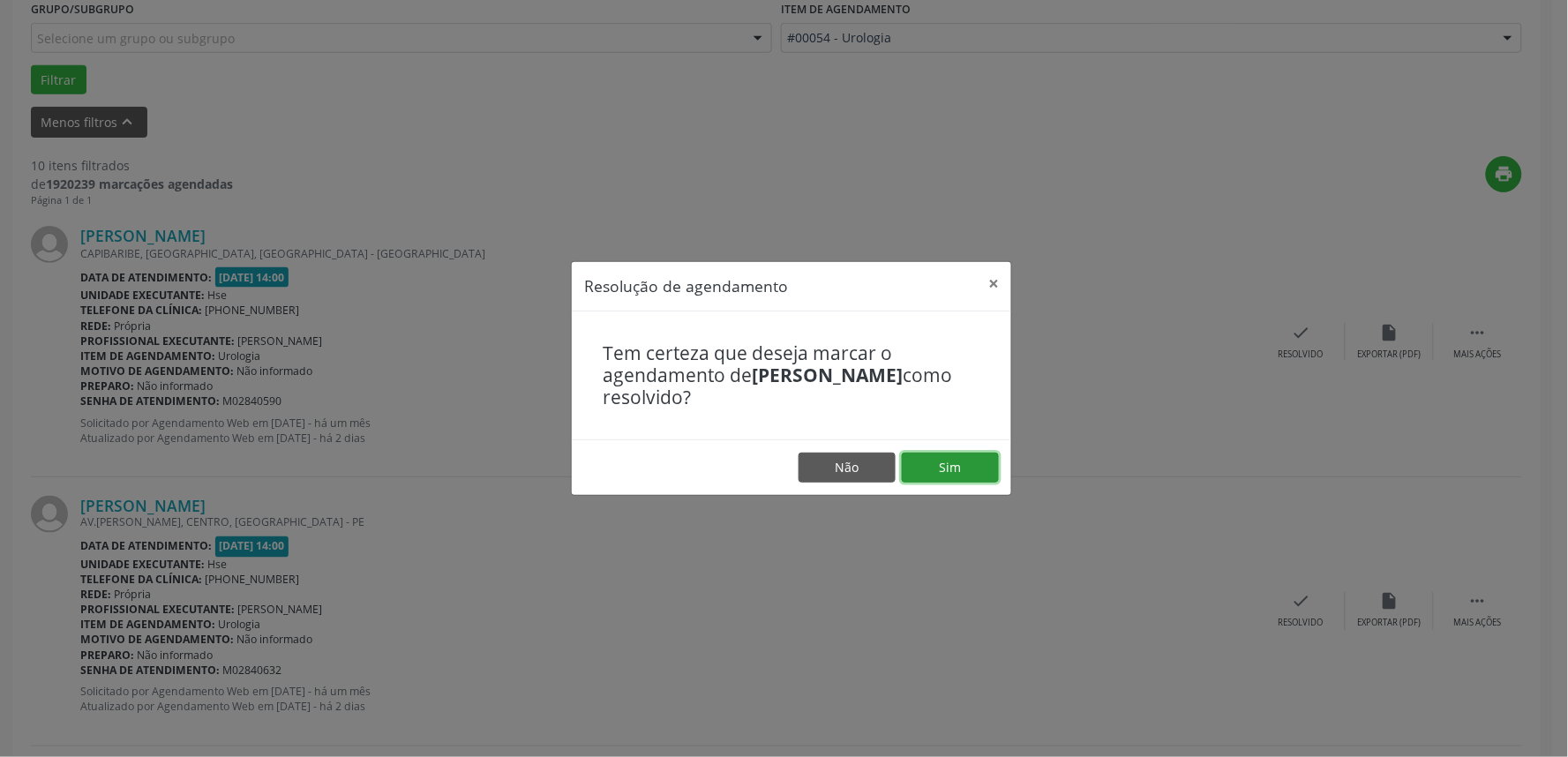
click at [956, 471] on button "Sim" at bounding box center [950, 467] width 97 height 30
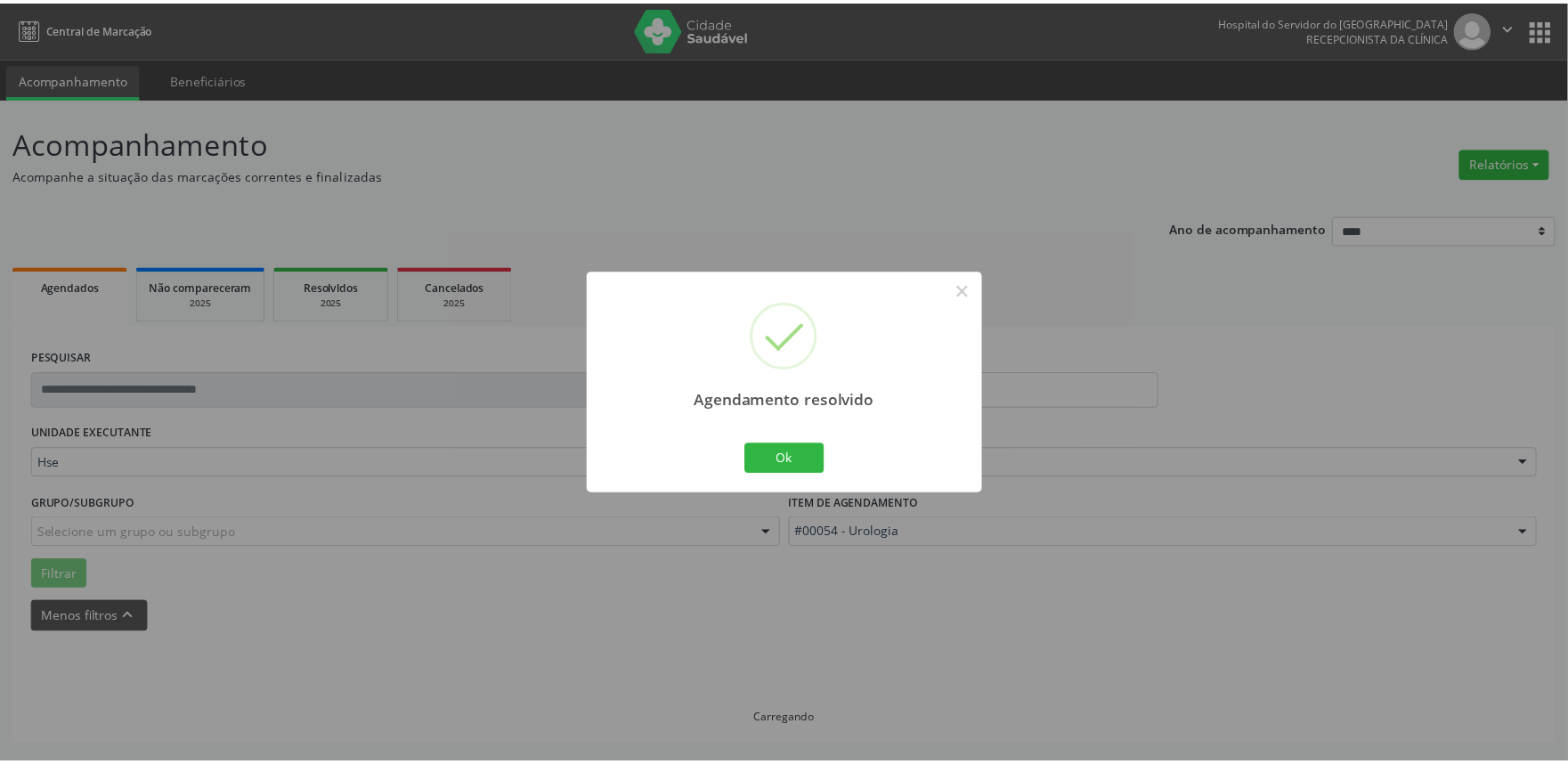
scroll to position [0, 0]
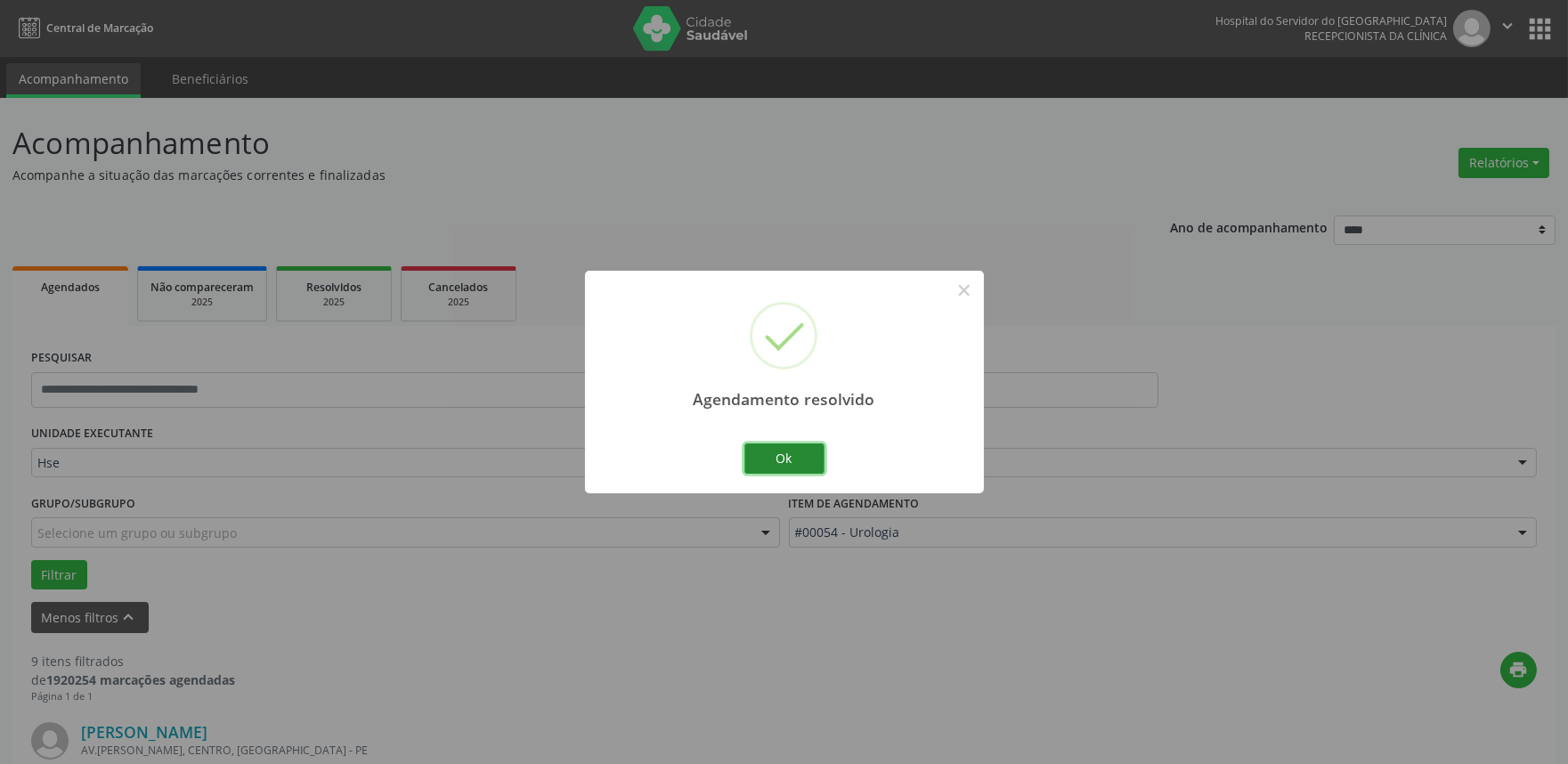
click at [798, 450] on button "Ok" at bounding box center [784, 458] width 80 height 30
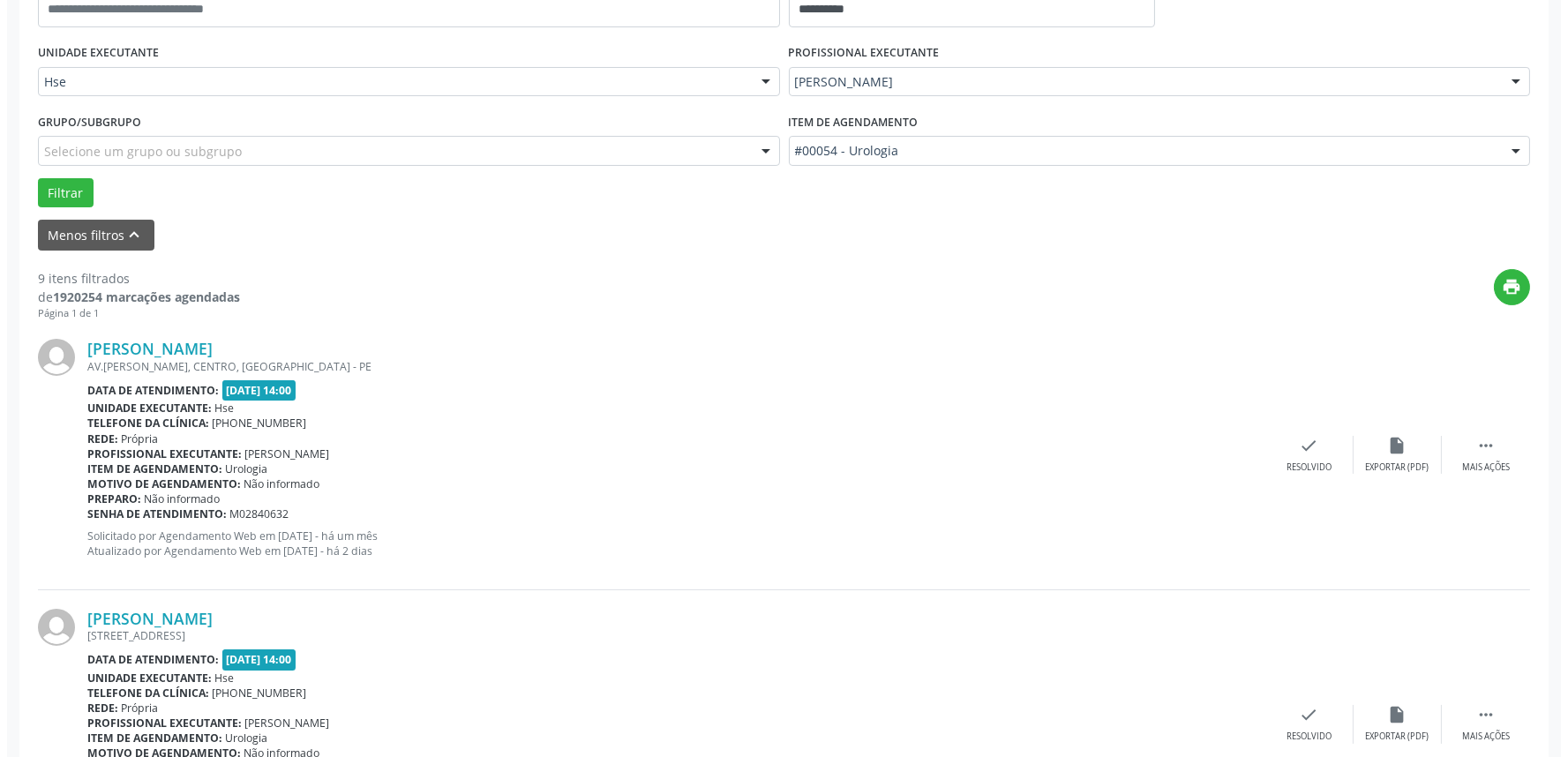
scroll to position [391, 0]
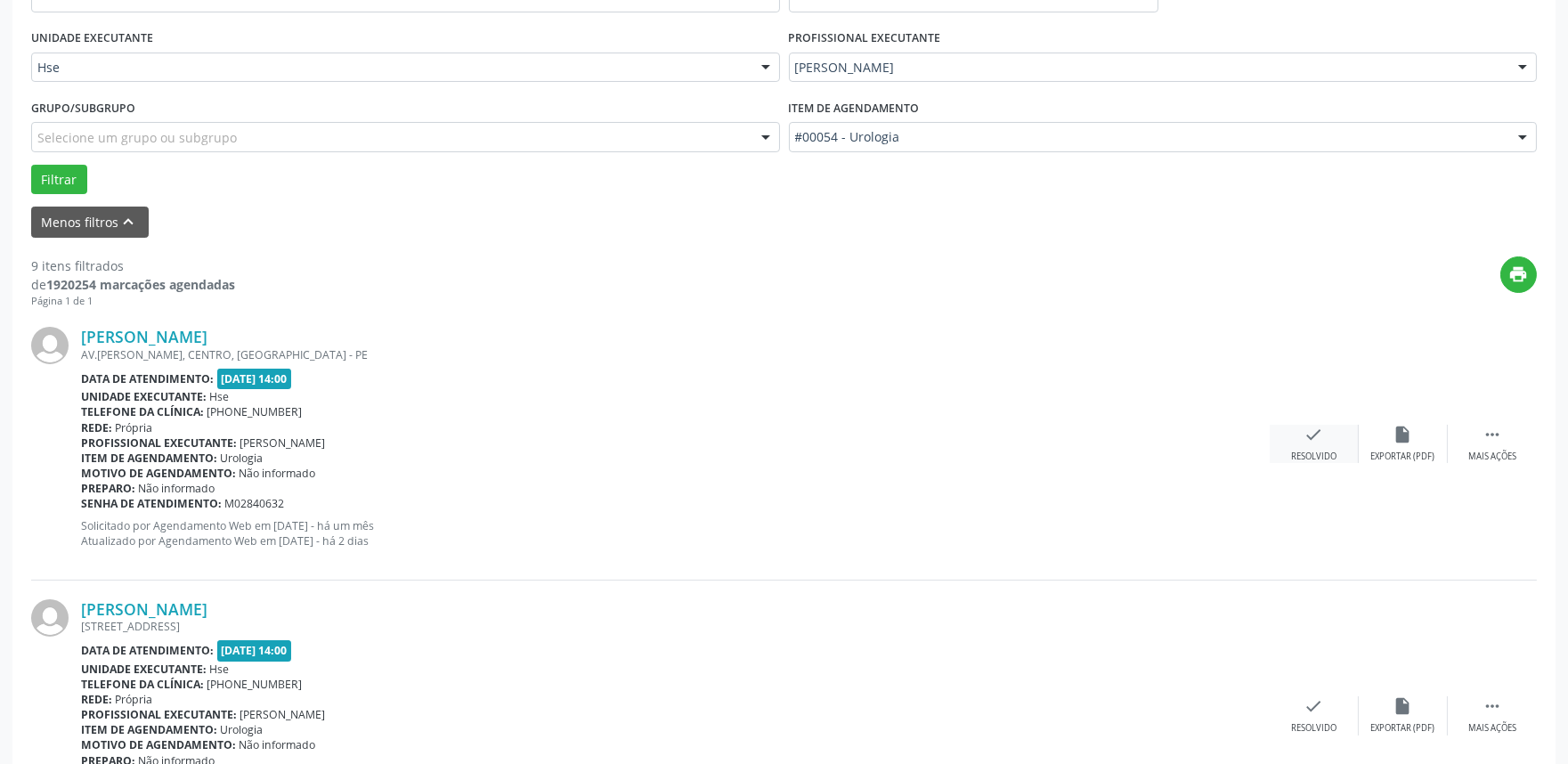
click at [1301, 437] on div "check Resolvido" at bounding box center [1315, 443] width 89 height 38
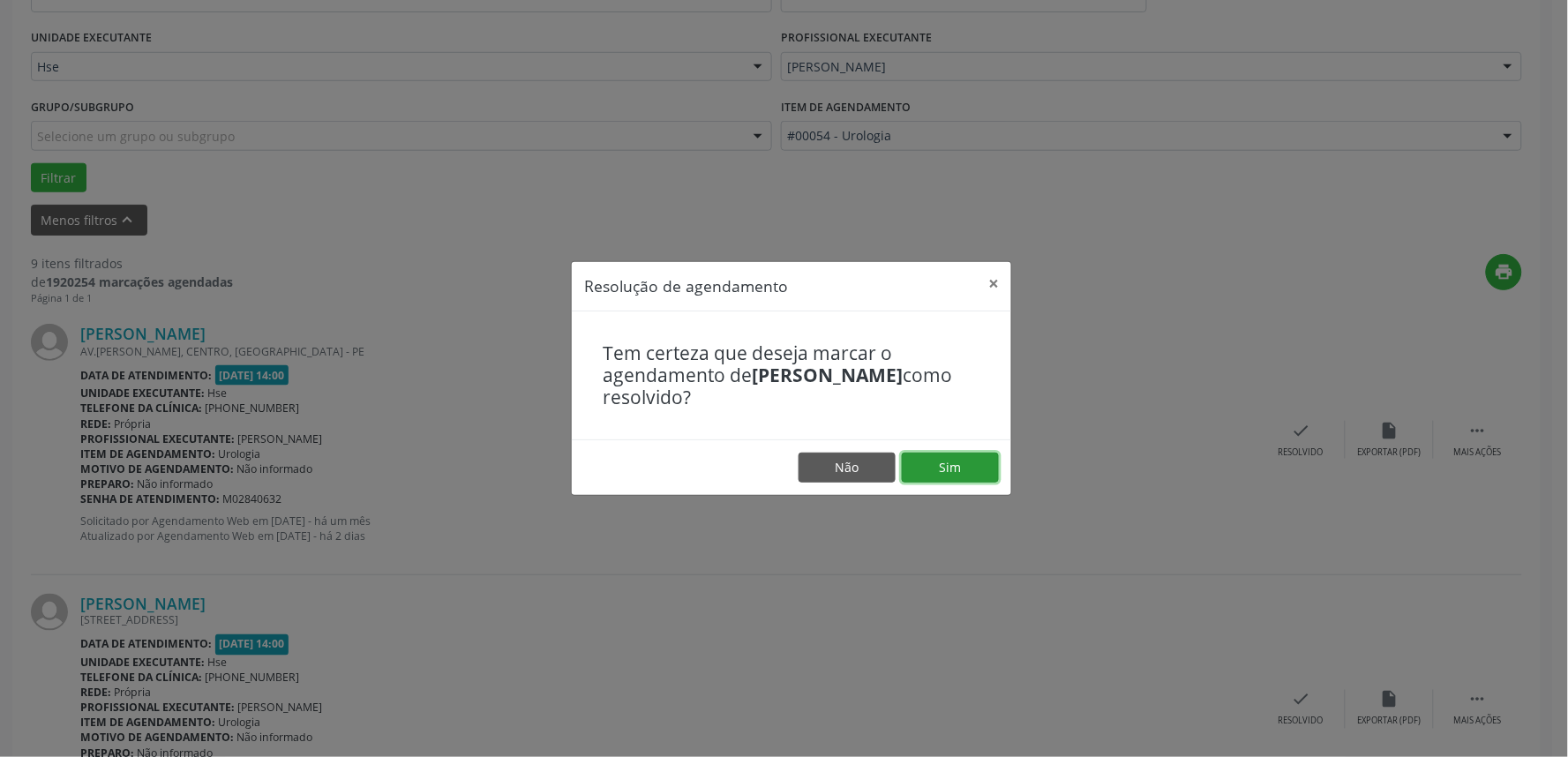
click at [933, 467] on button "Sim" at bounding box center [950, 467] width 97 height 30
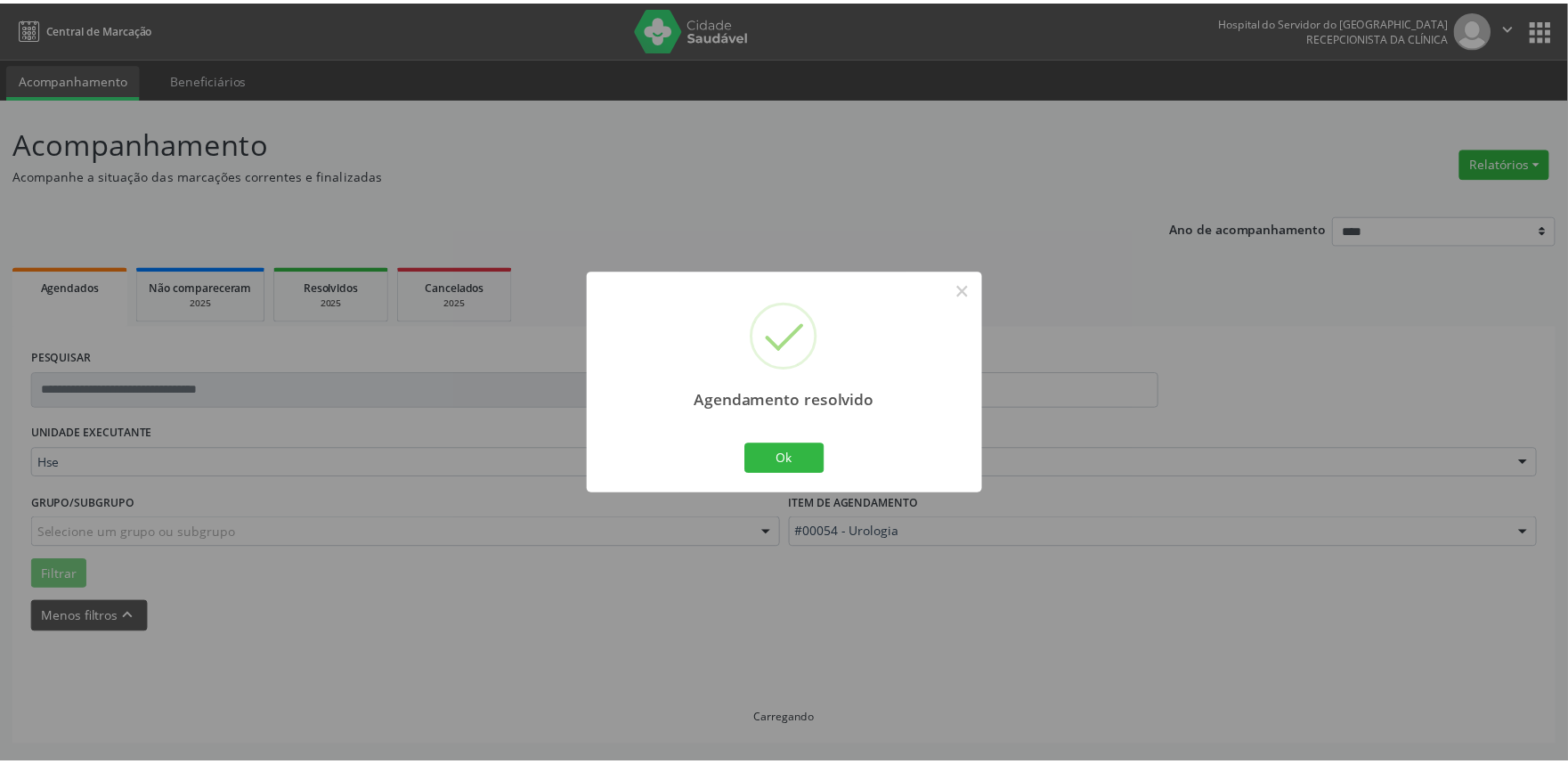
scroll to position [0, 0]
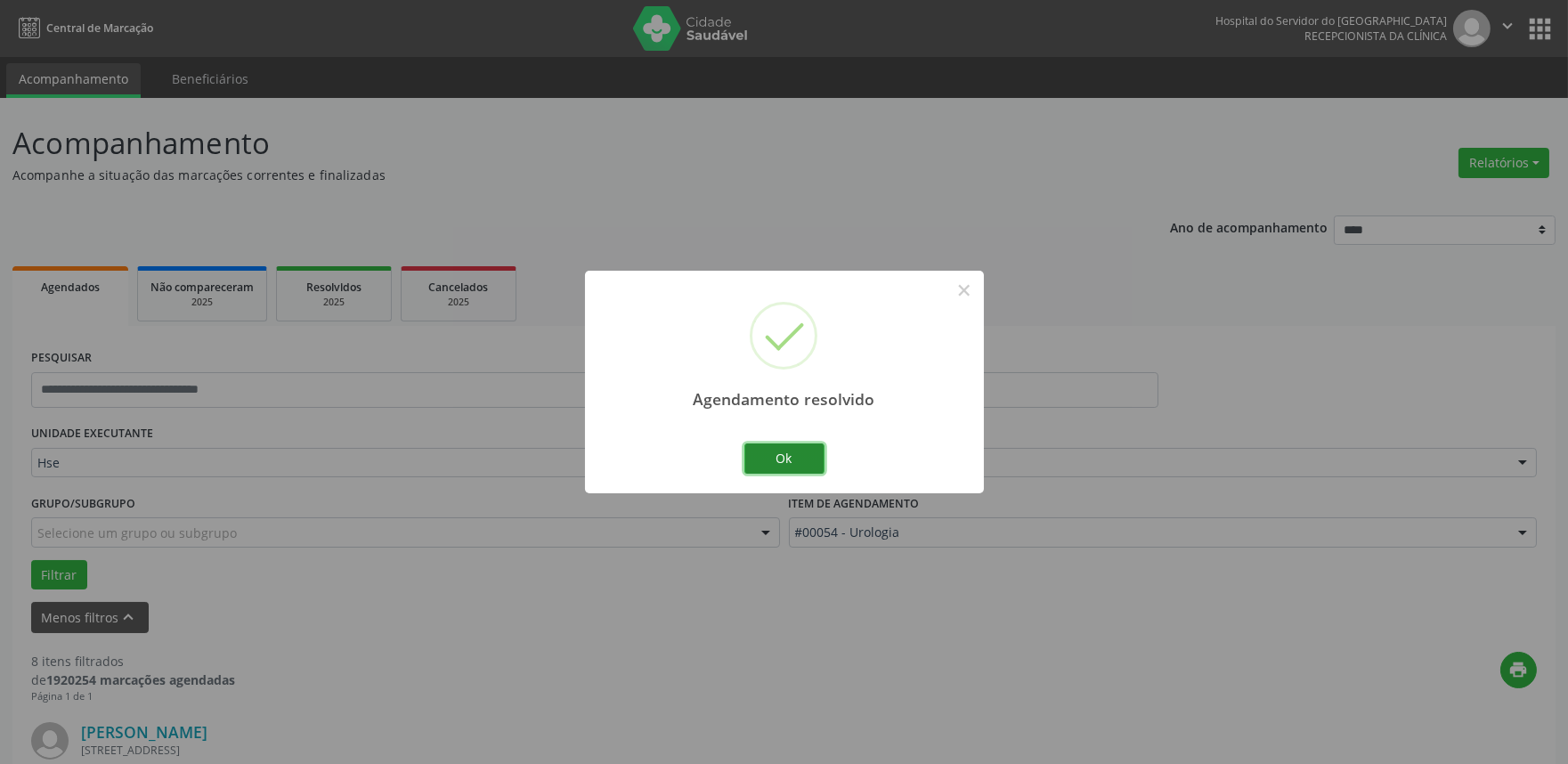
click at [768, 463] on button "Ok" at bounding box center [784, 458] width 80 height 30
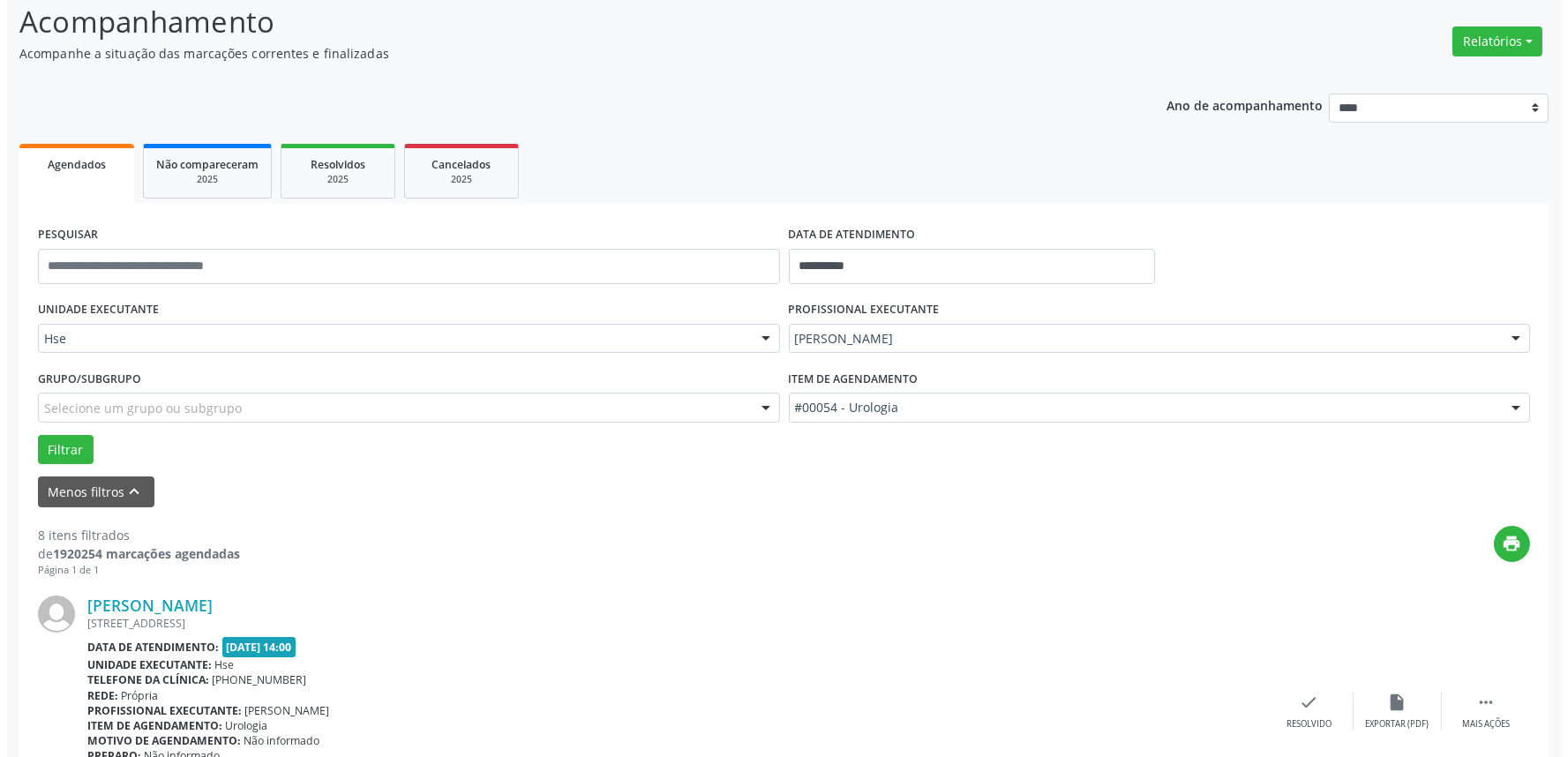
scroll to position [294, 0]
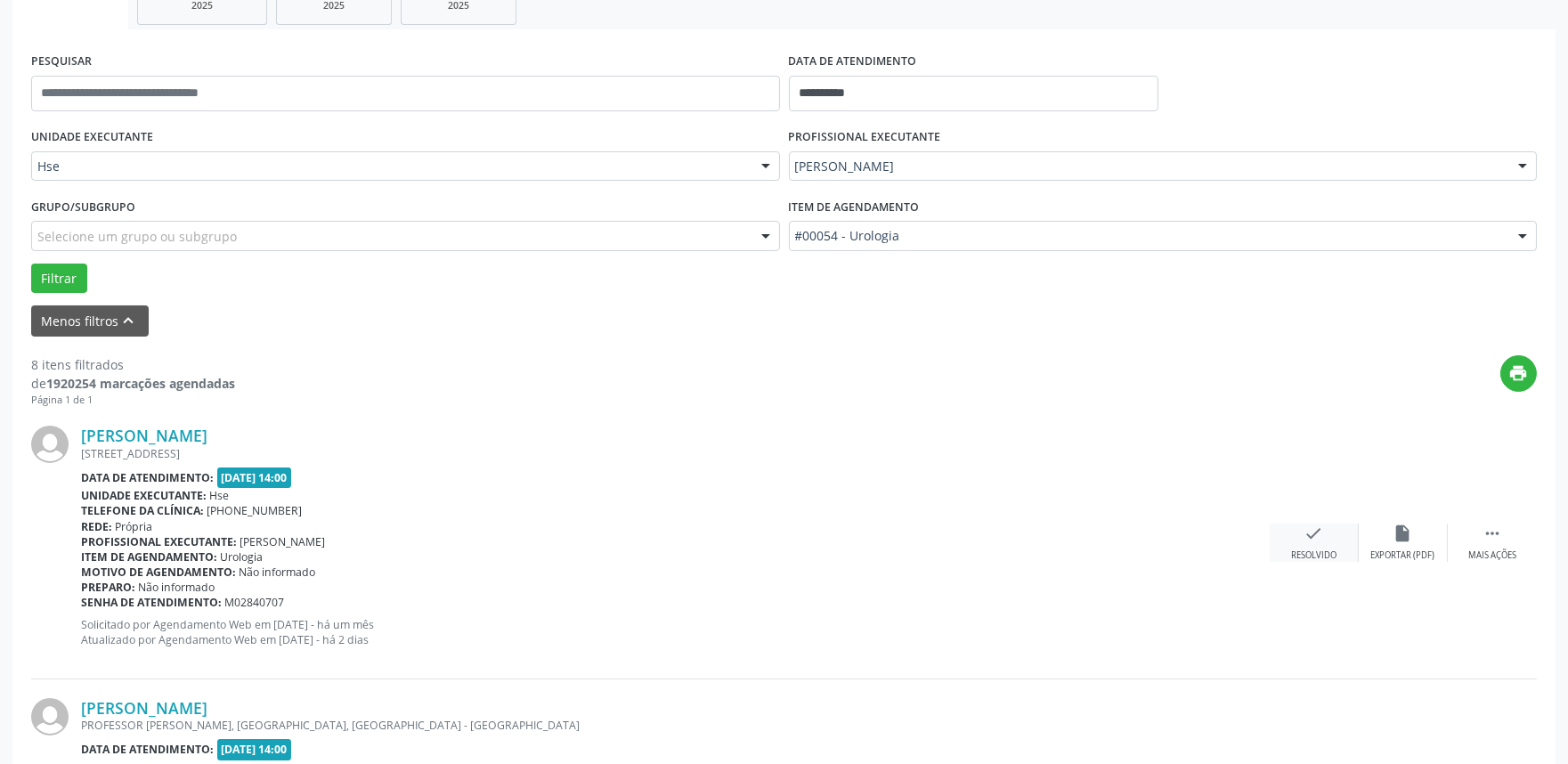
click at [1307, 538] on icon "check" at bounding box center [1314, 533] width 20 height 20
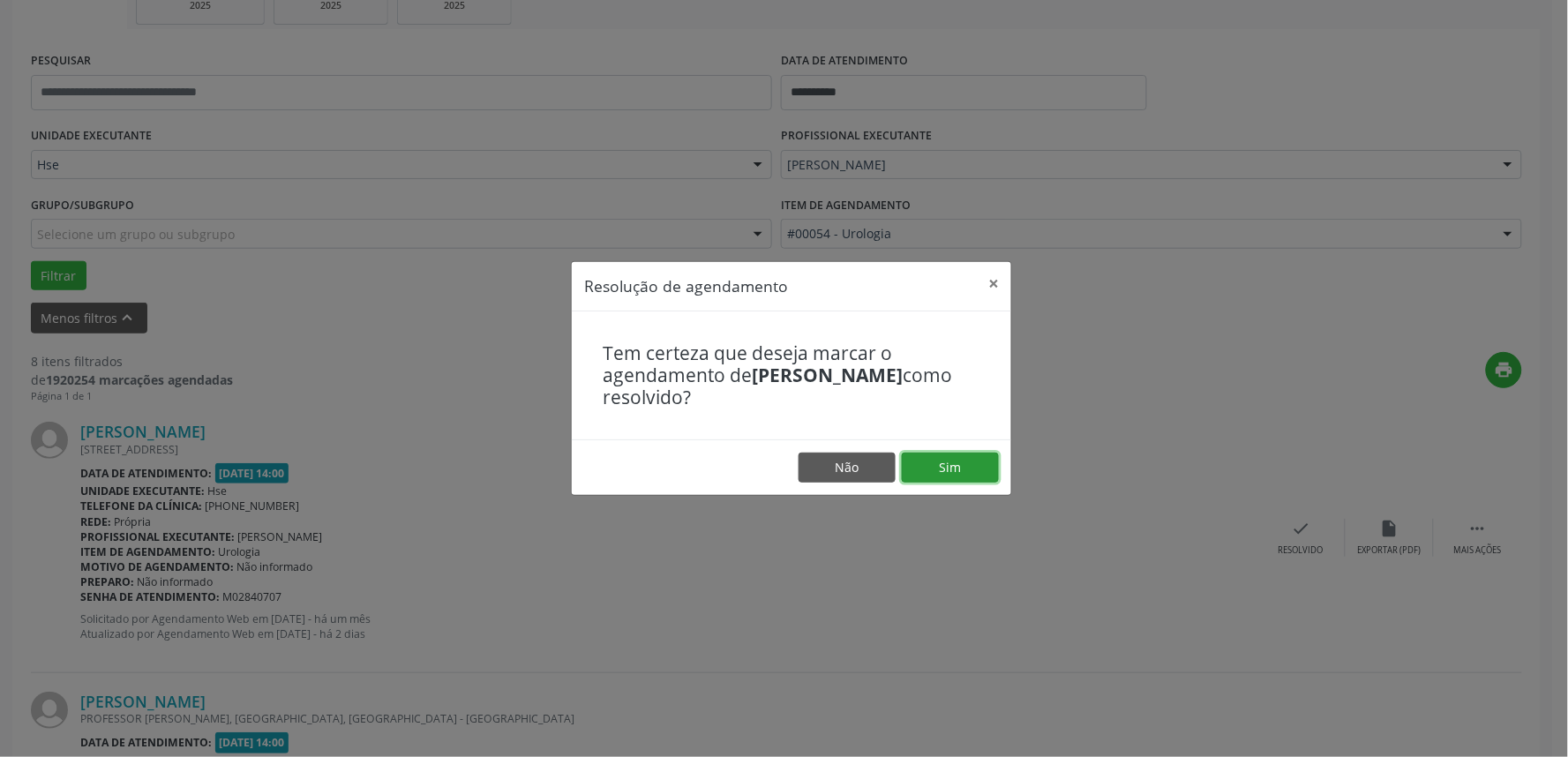
click at [946, 468] on button "Sim" at bounding box center [950, 467] width 97 height 30
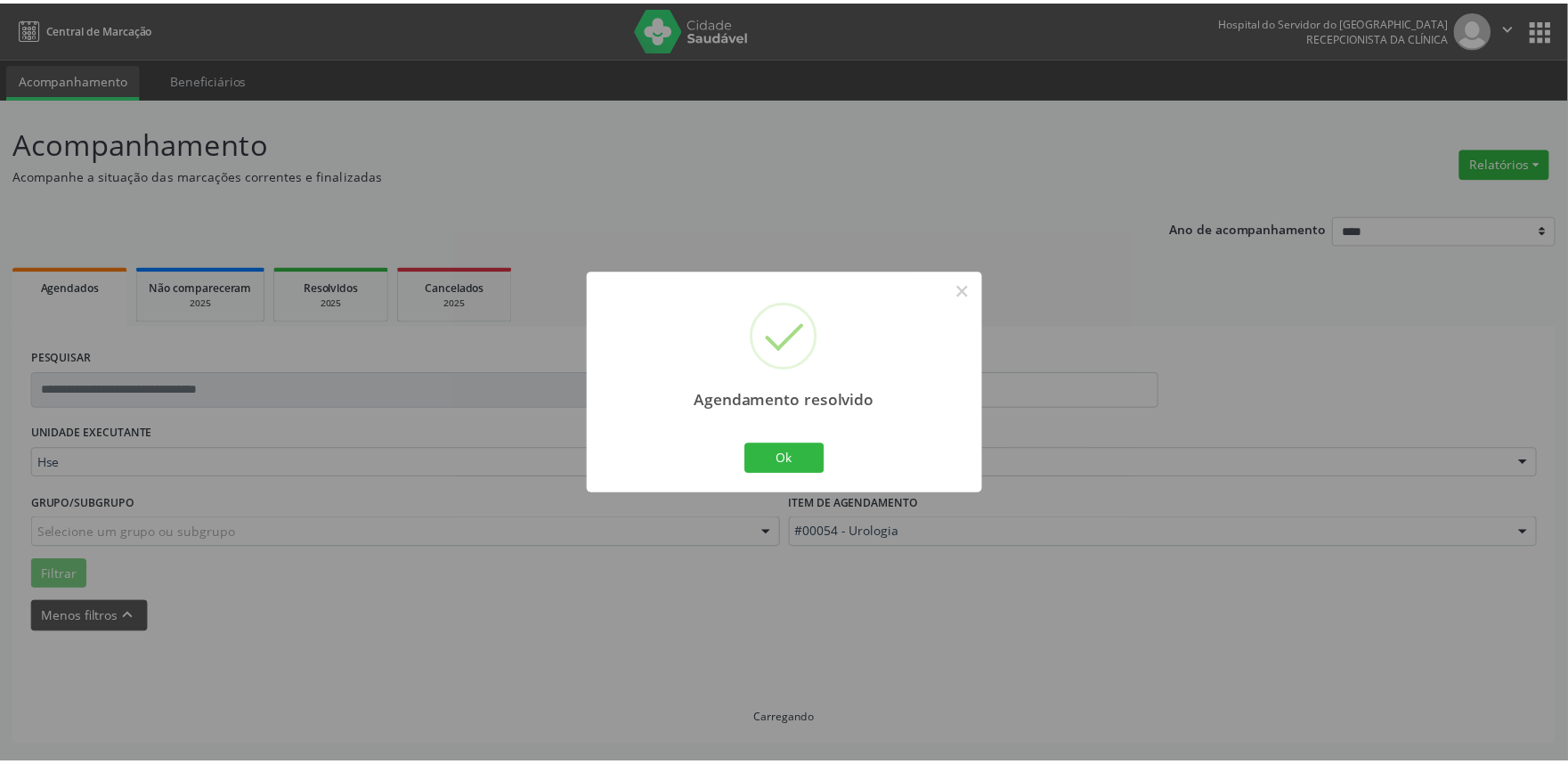
scroll to position [0, 0]
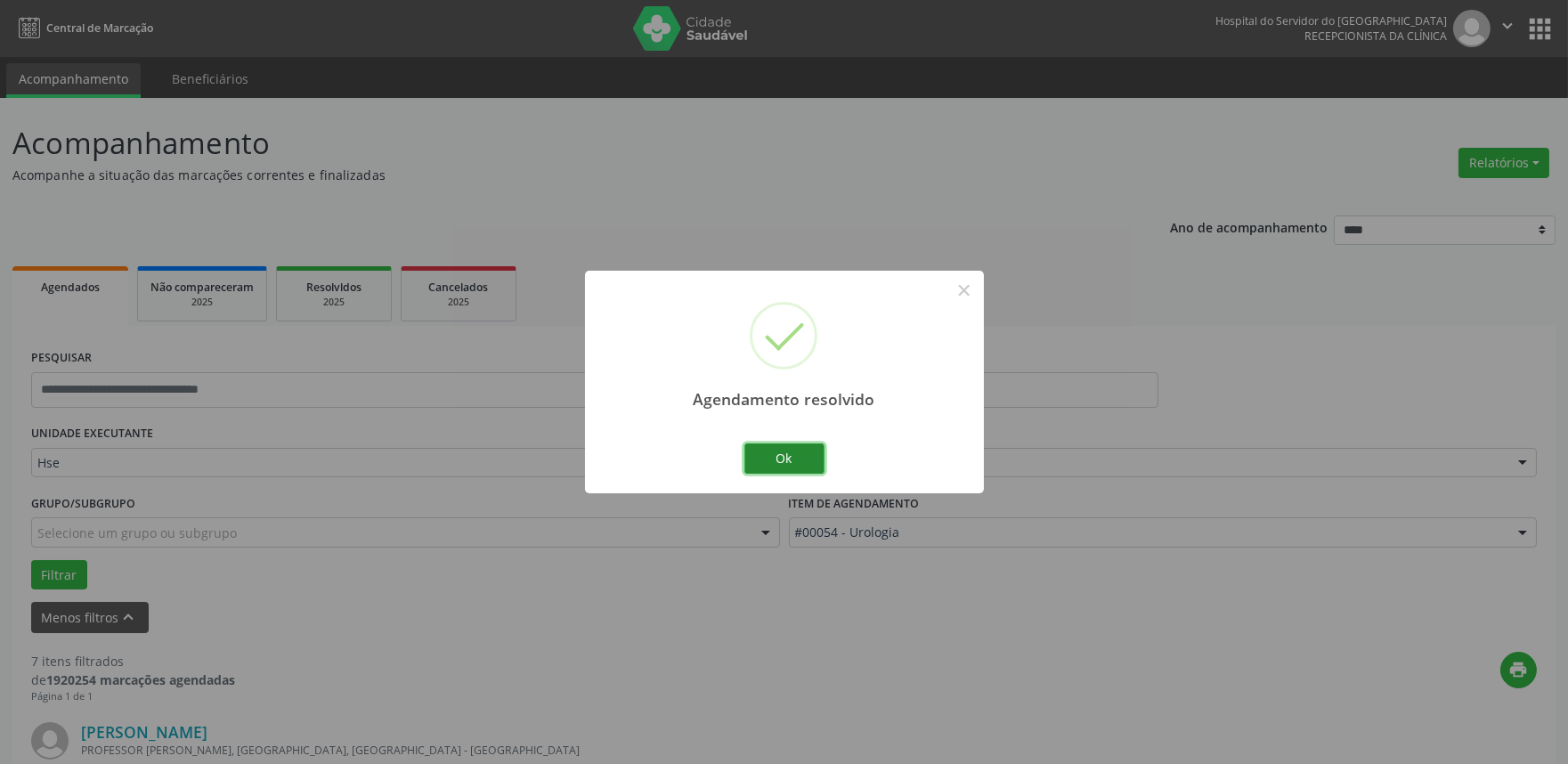
click at [796, 459] on button "Ok" at bounding box center [784, 458] width 80 height 30
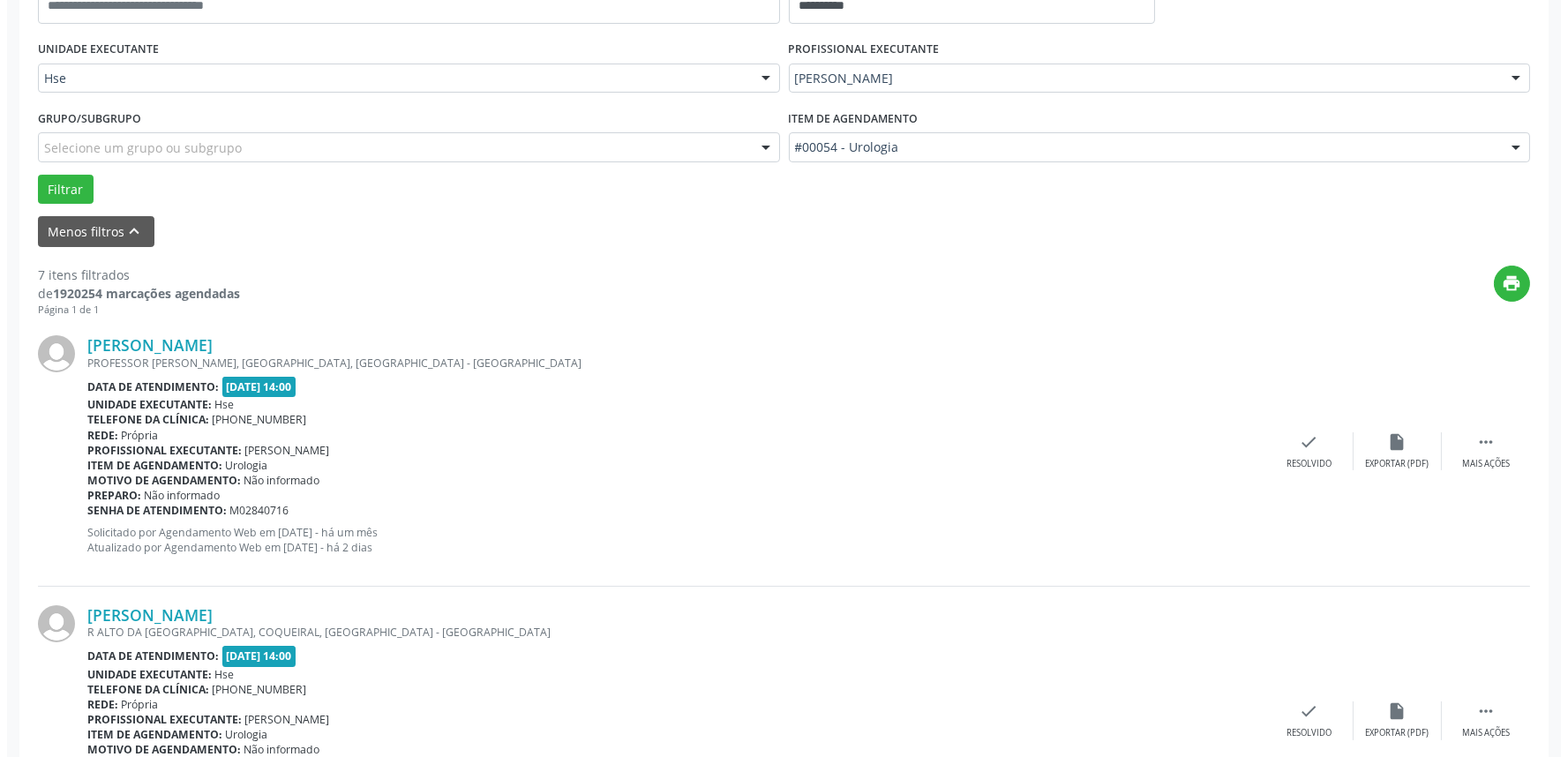
scroll to position [489, 0]
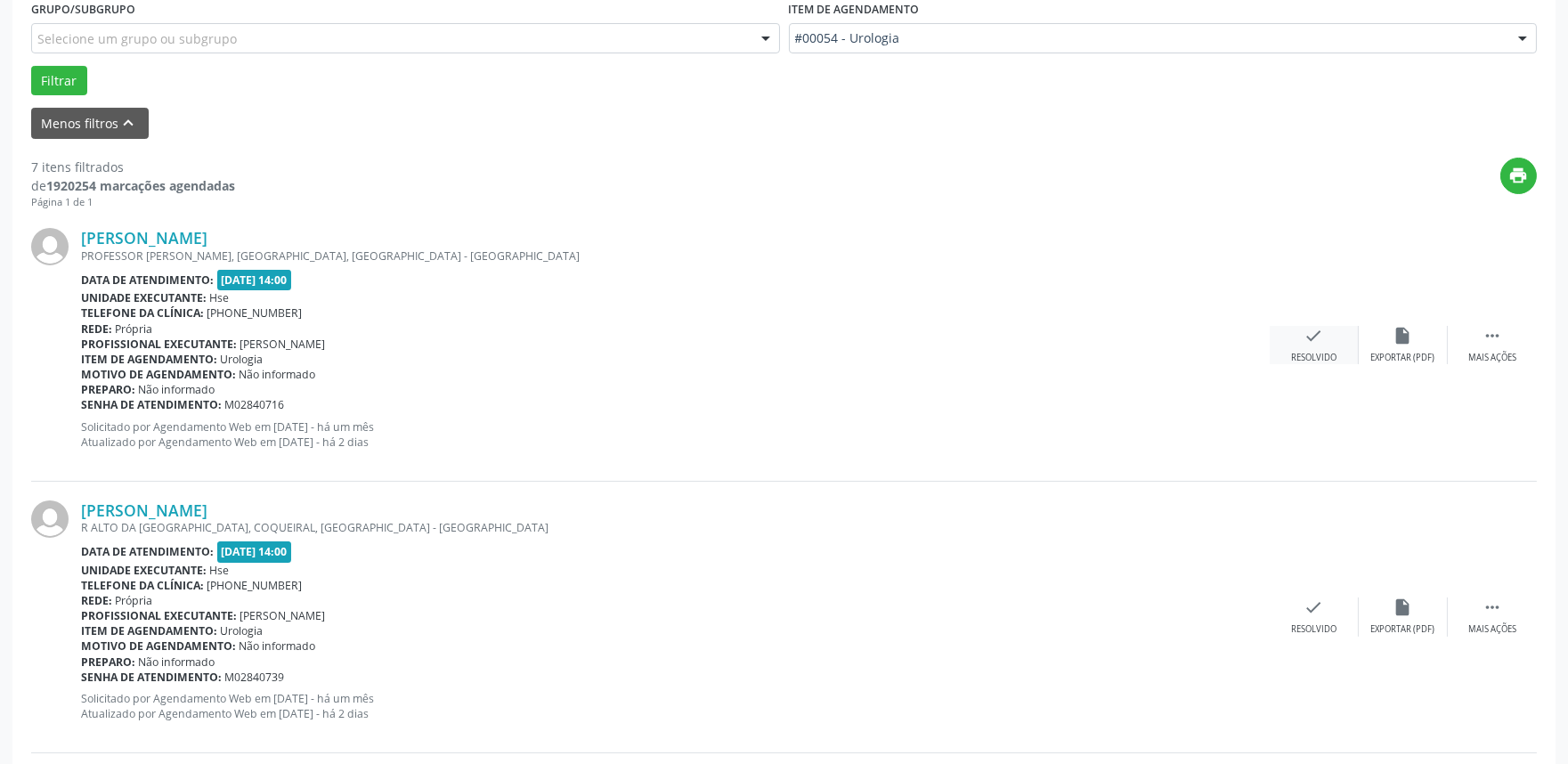
click at [1313, 338] on icon "check" at bounding box center [1314, 335] width 20 height 20
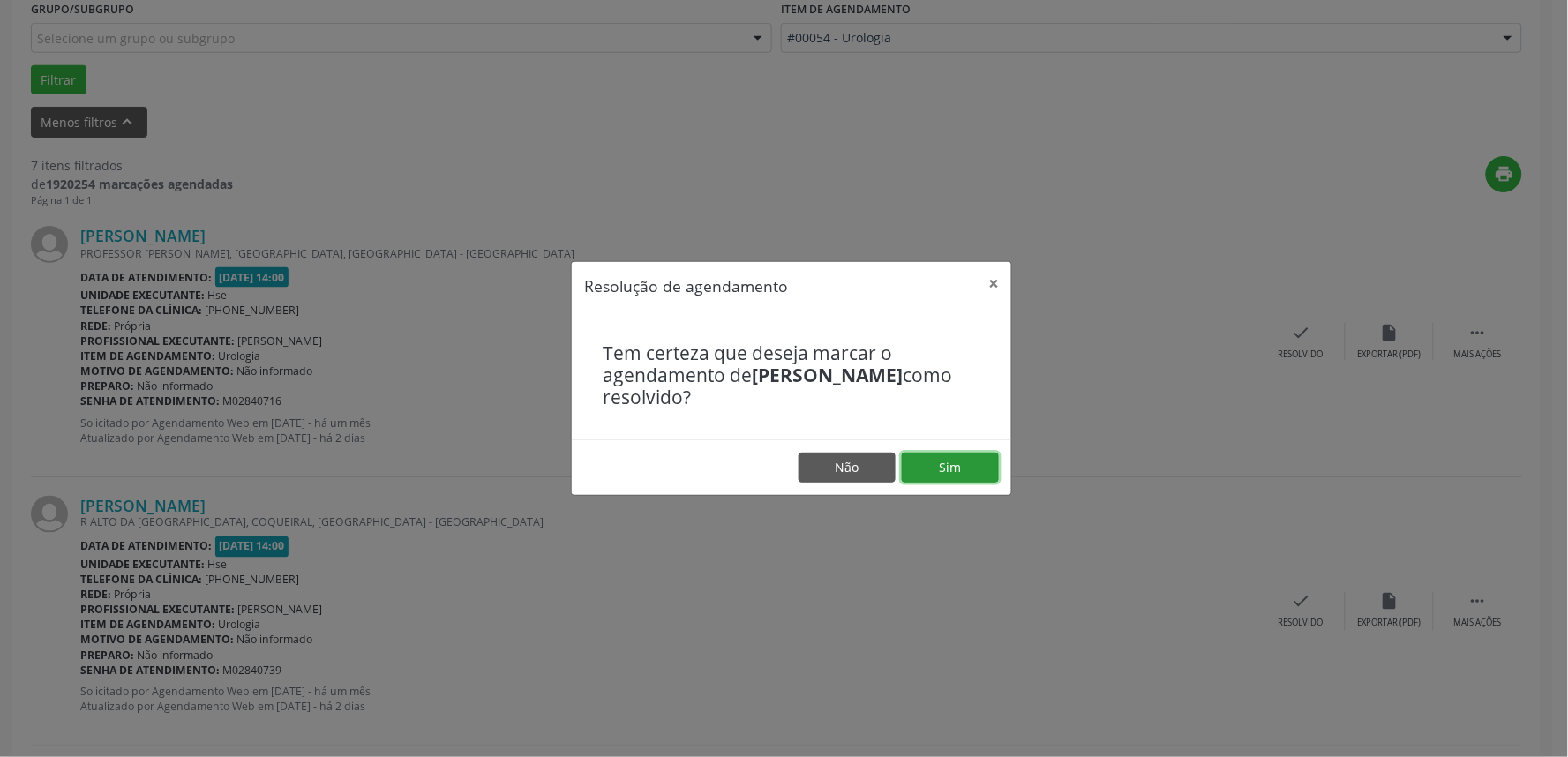
click at [977, 459] on button "Sim" at bounding box center [950, 467] width 97 height 30
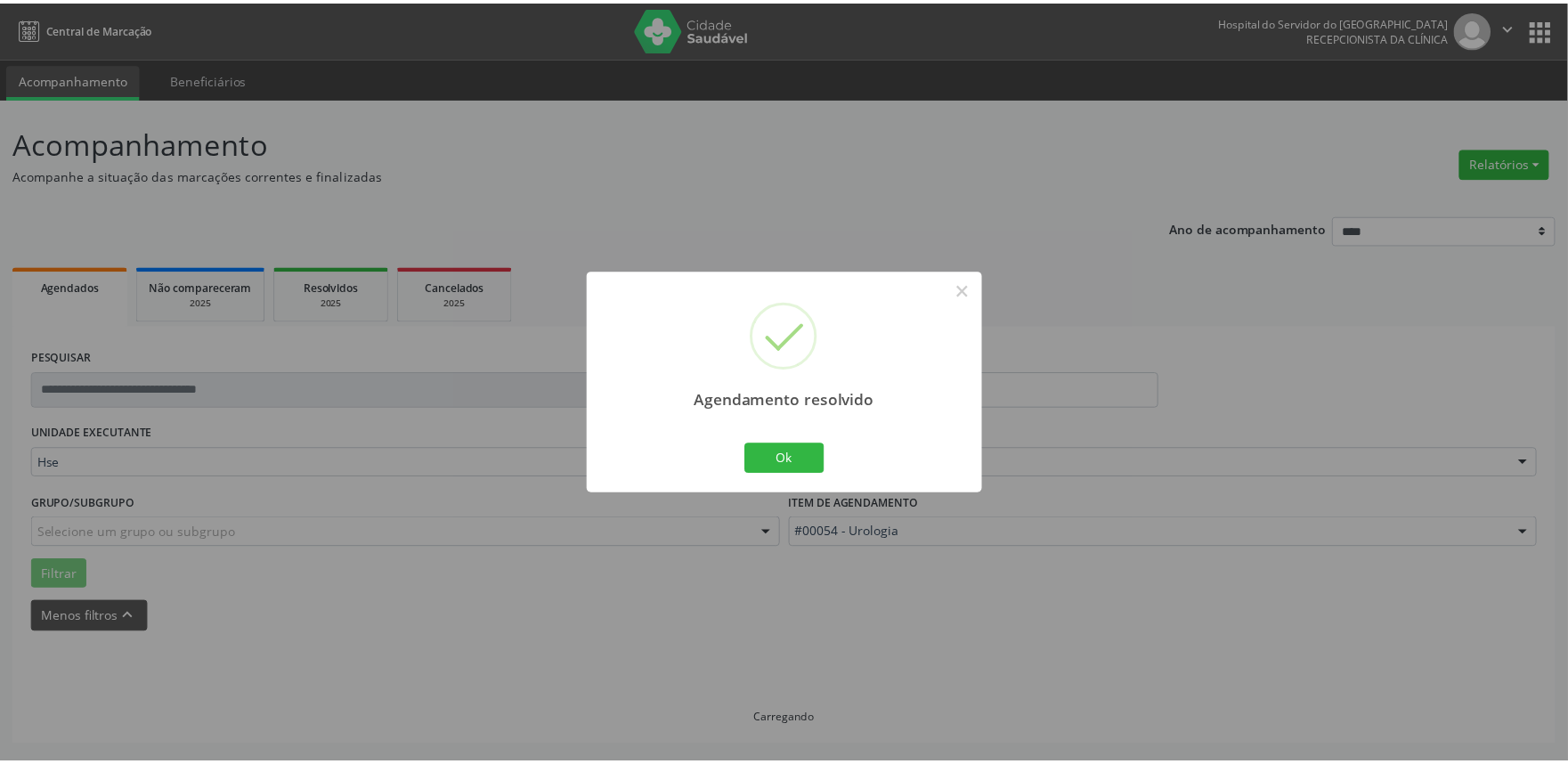
scroll to position [0, 0]
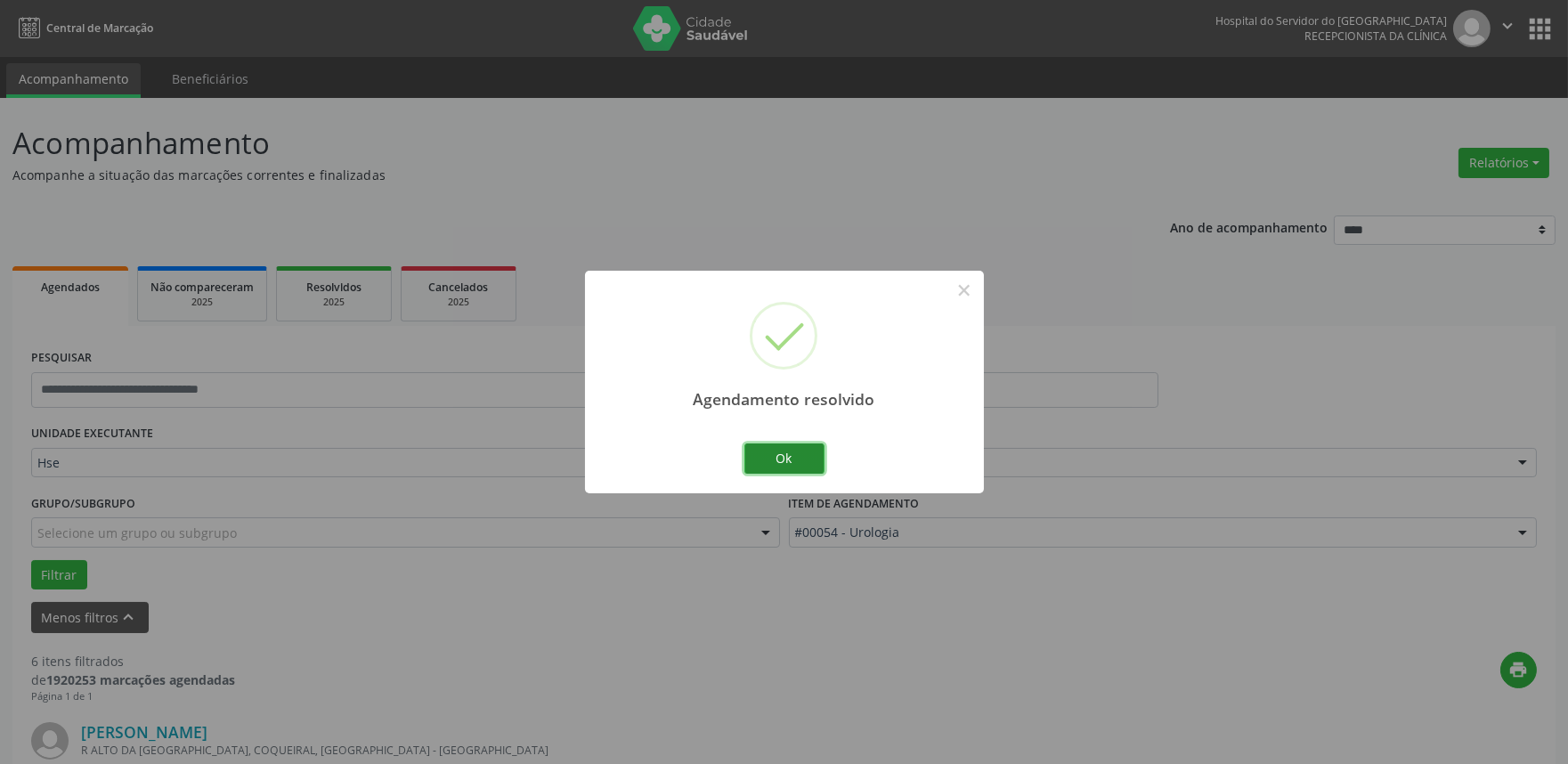
click at [759, 452] on button "Ok" at bounding box center [784, 458] width 80 height 30
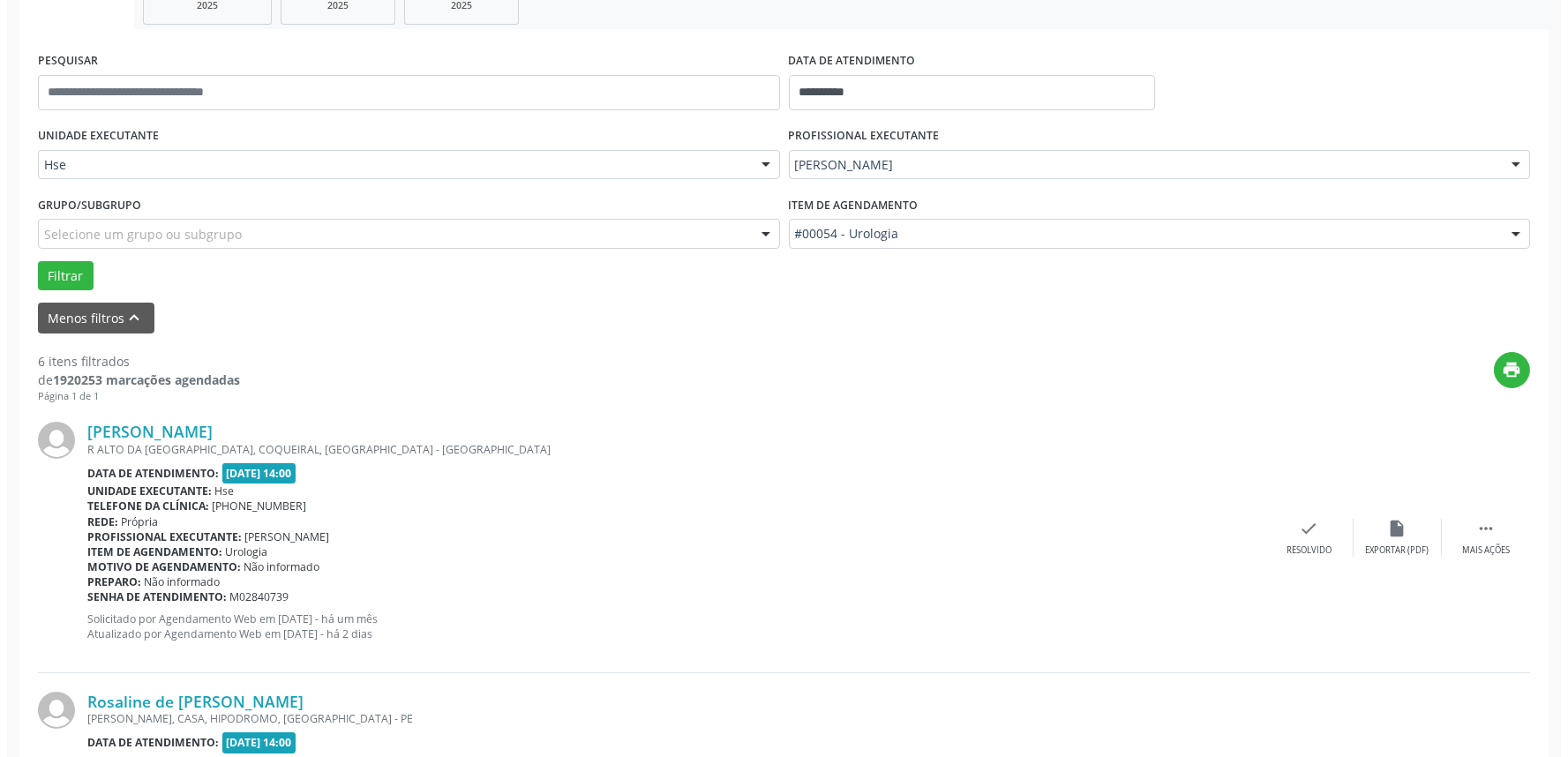
scroll to position [489, 0]
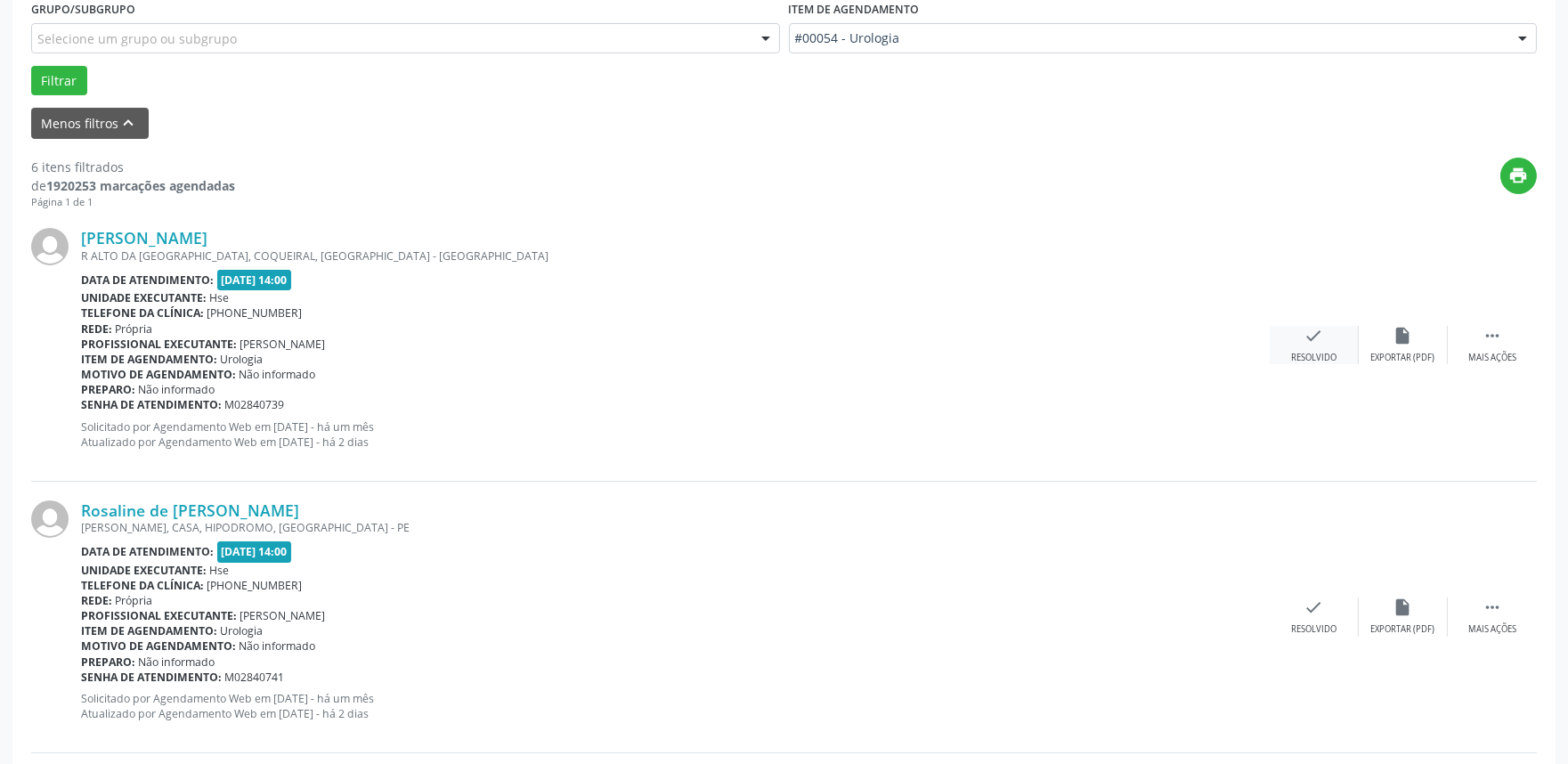
click at [1307, 348] on div "check Resolvido" at bounding box center [1315, 345] width 89 height 38
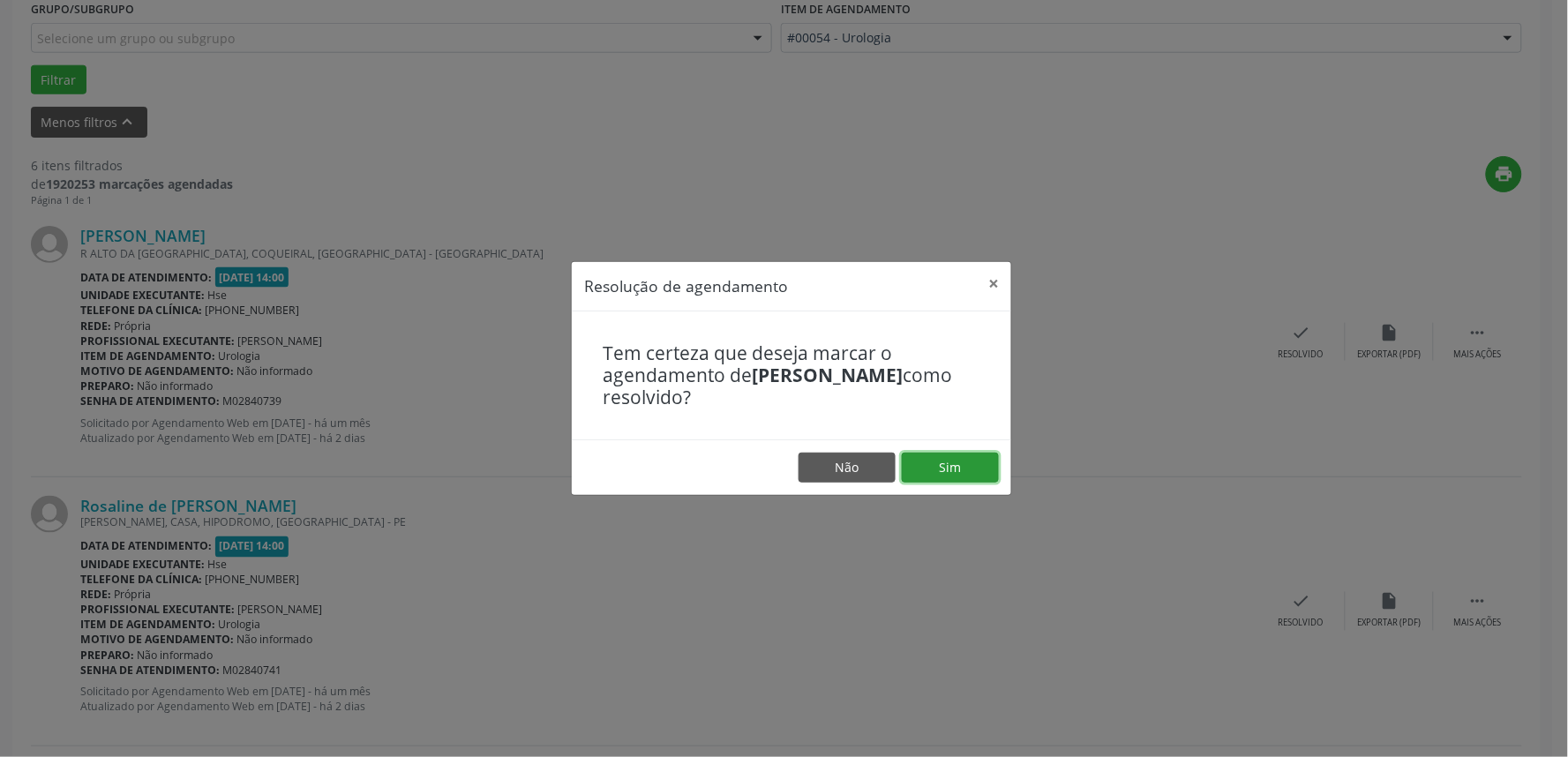
click at [973, 454] on button "Sim" at bounding box center [950, 467] width 97 height 30
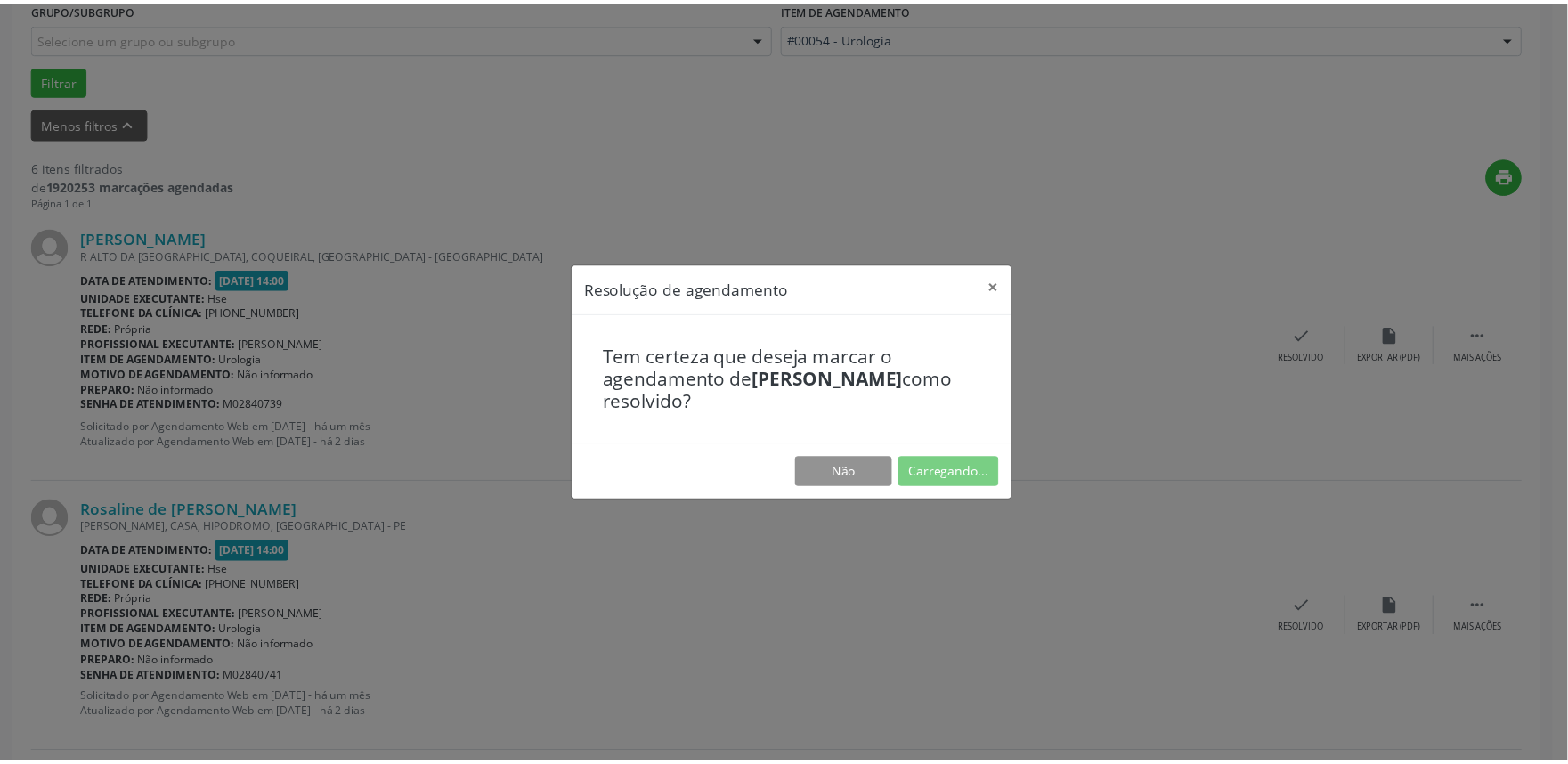
scroll to position [0, 0]
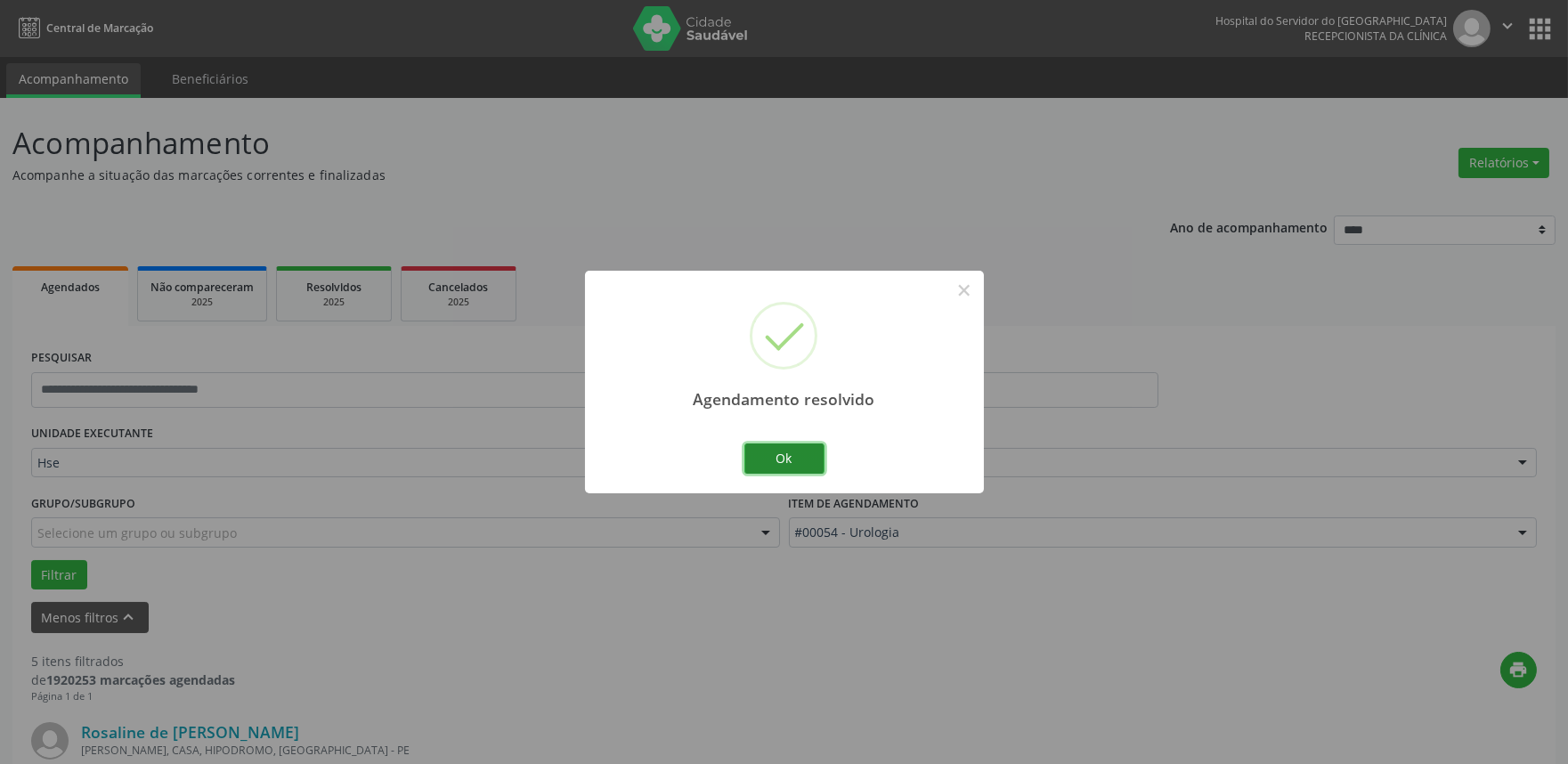
click at [764, 456] on button "Ok" at bounding box center [784, 458] width 80 height 30
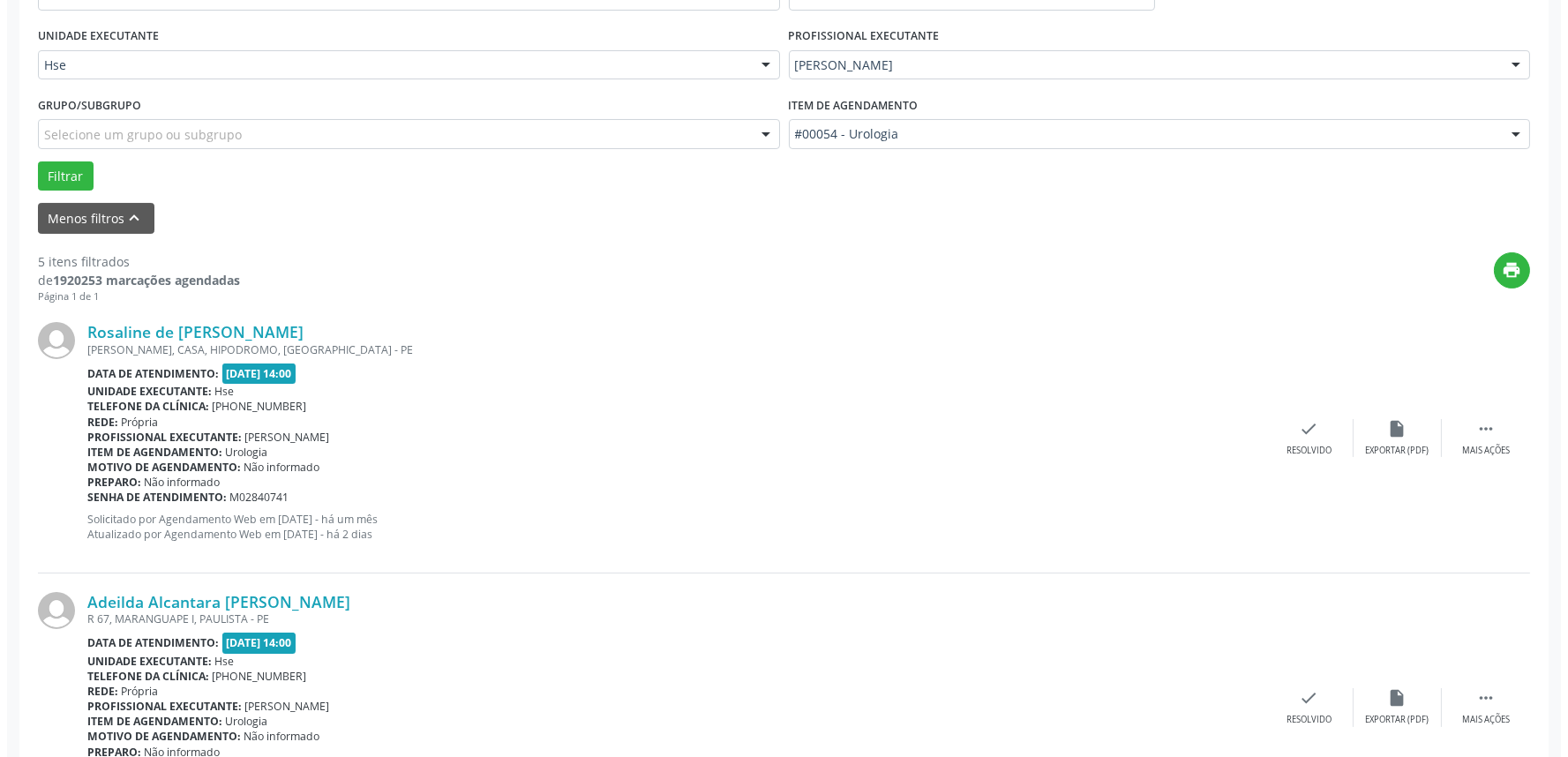
scroll to position [489, 0]
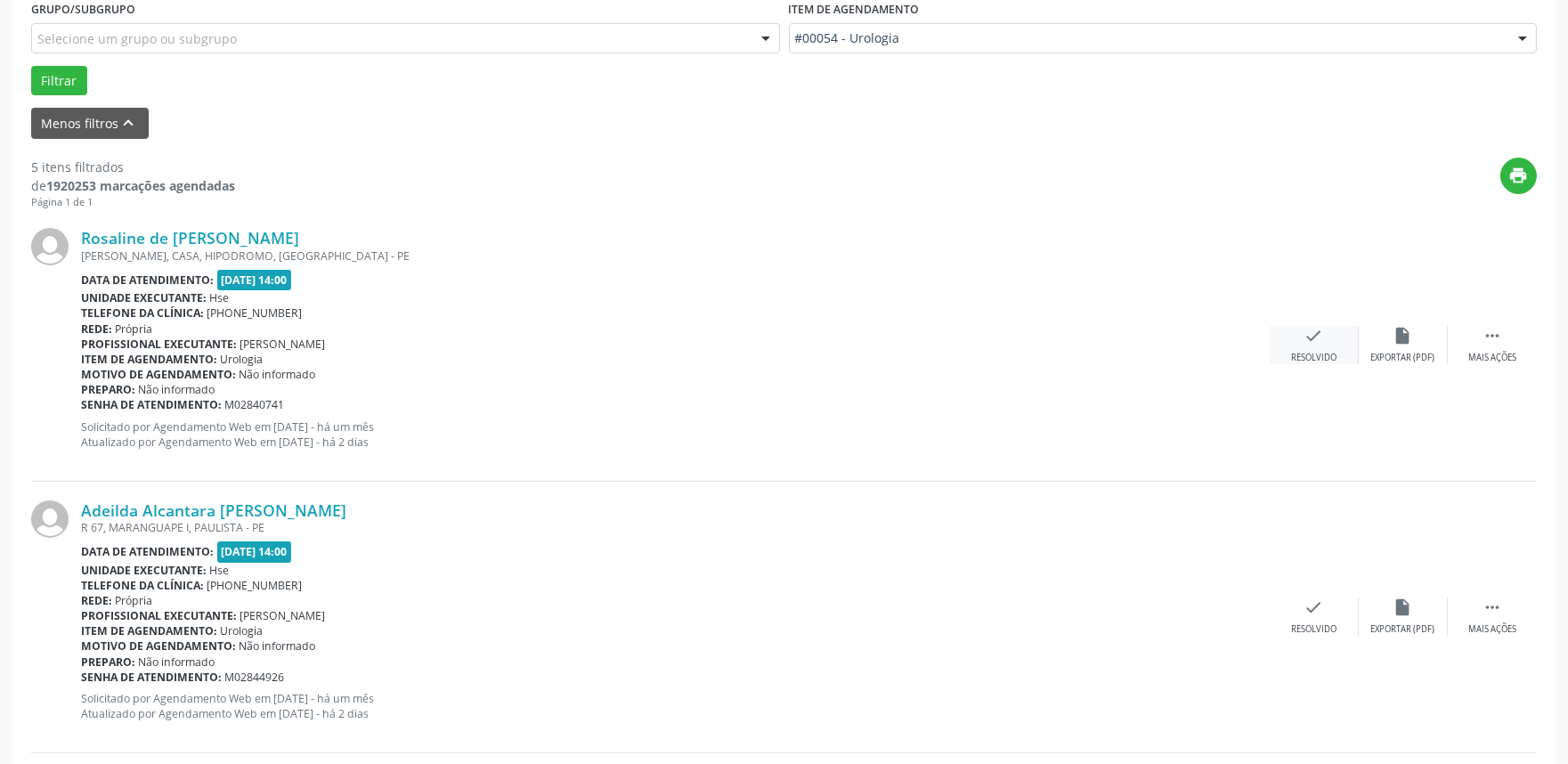
click at [1303, 348] on div "check Resolvido" at bounding box center [1315, 345] width 89 height 38
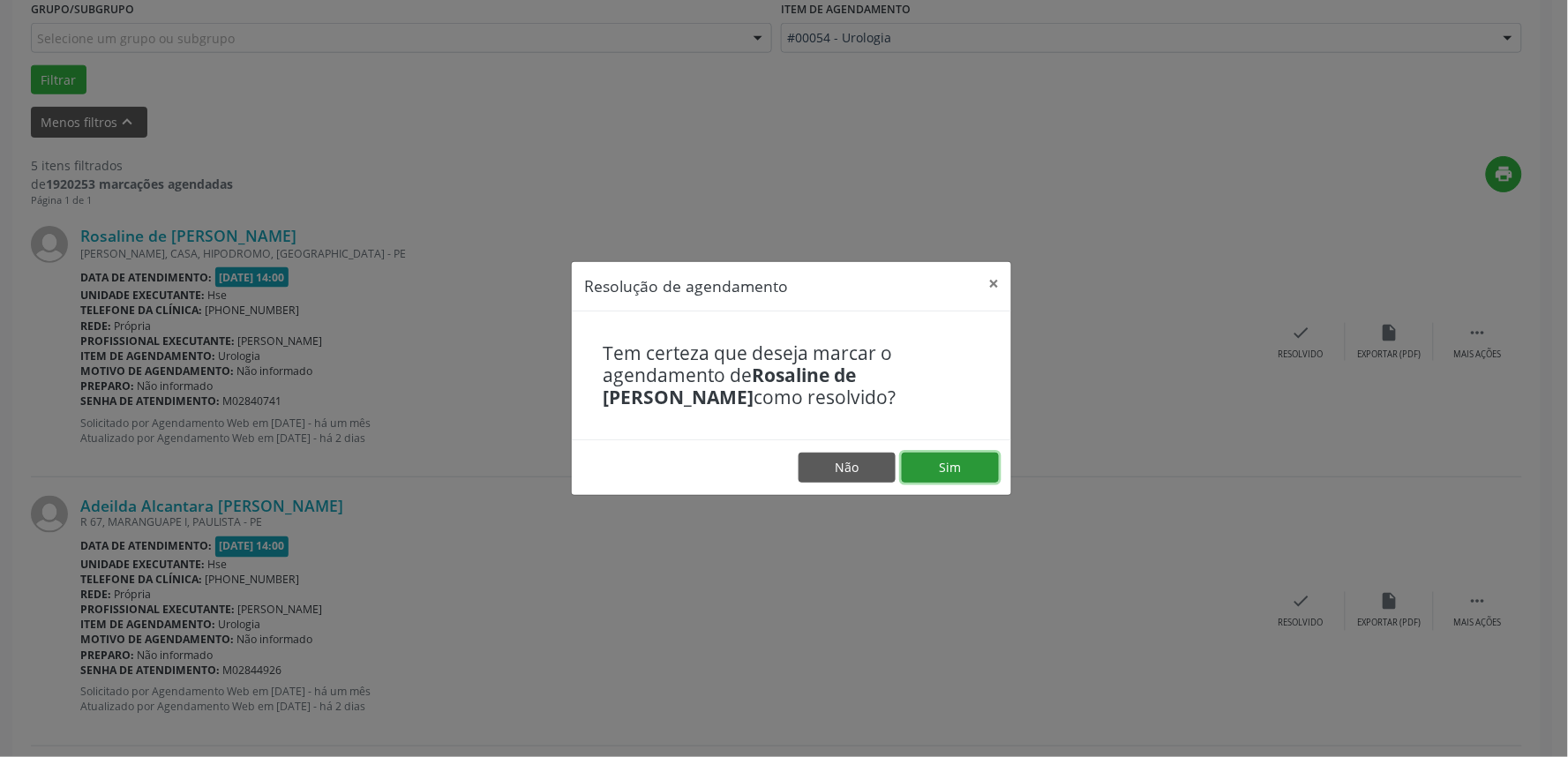
click at [959, 463] on button "Sim" at bounding box center [950, 467] width 97 height 30
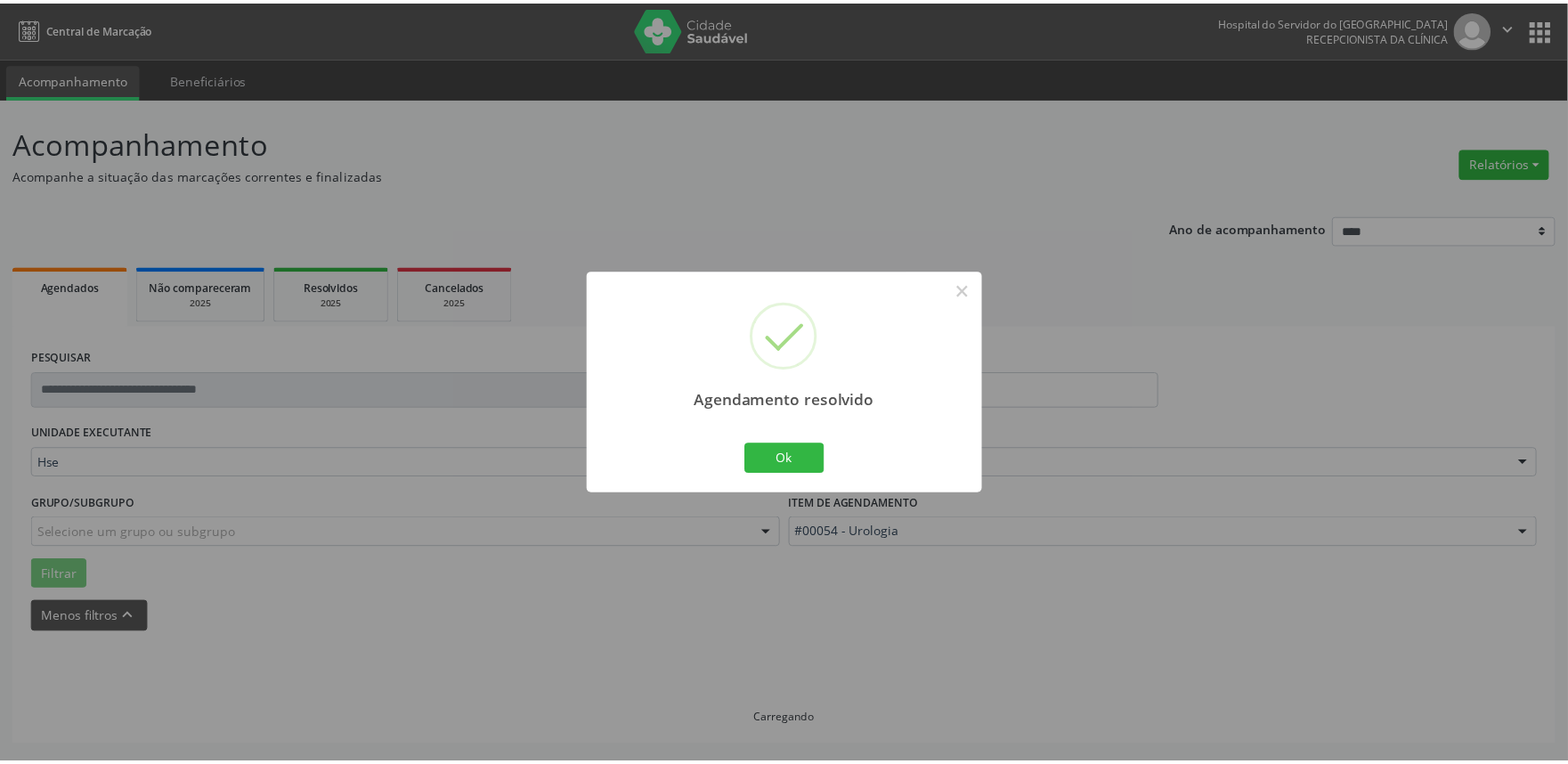
scroll to position [0, 0]
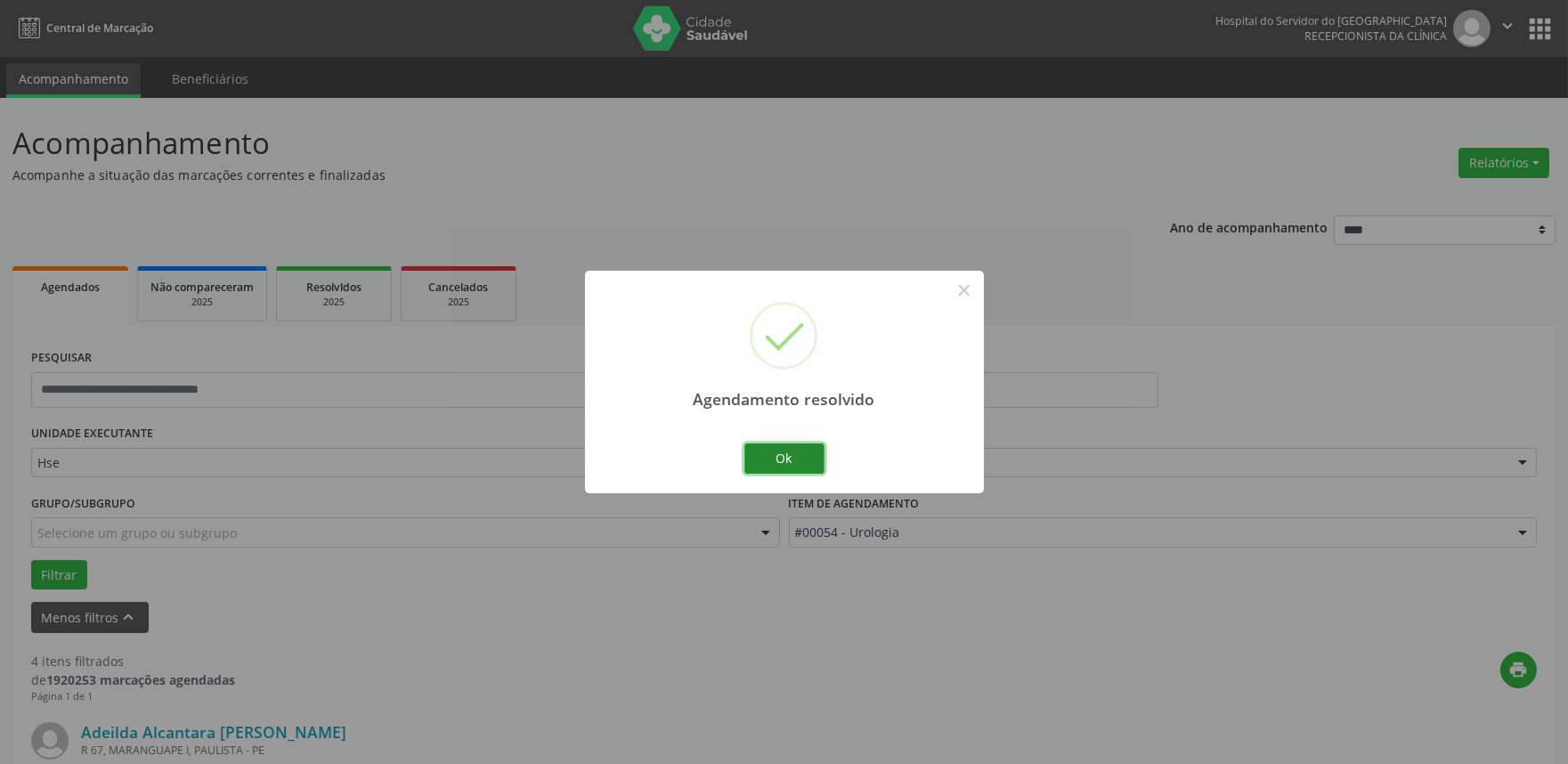
click at [772, 447] on button "Ok" at bounding box center [784, 458] width 80 height 30
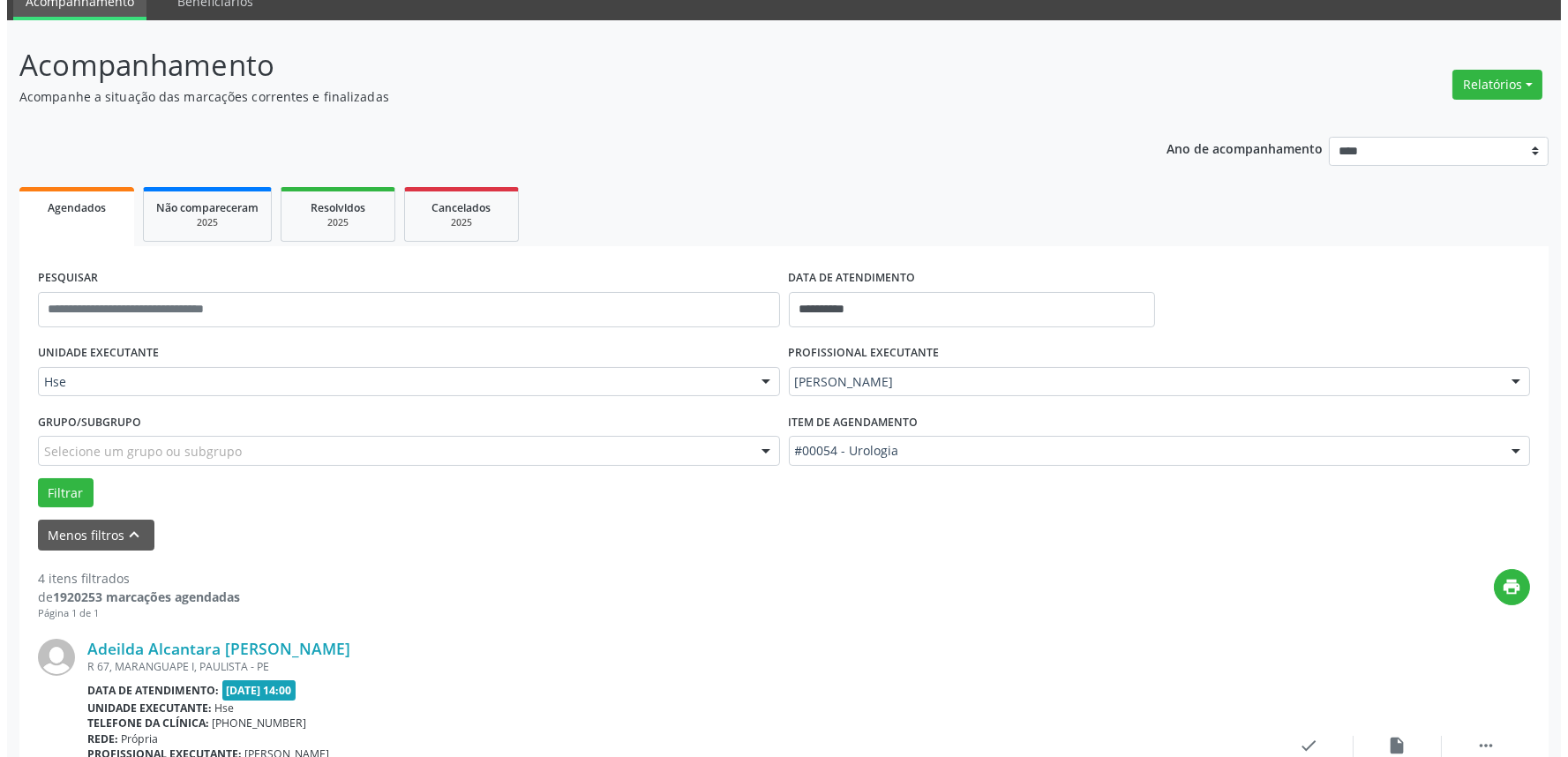
scroll to position [294, 0]
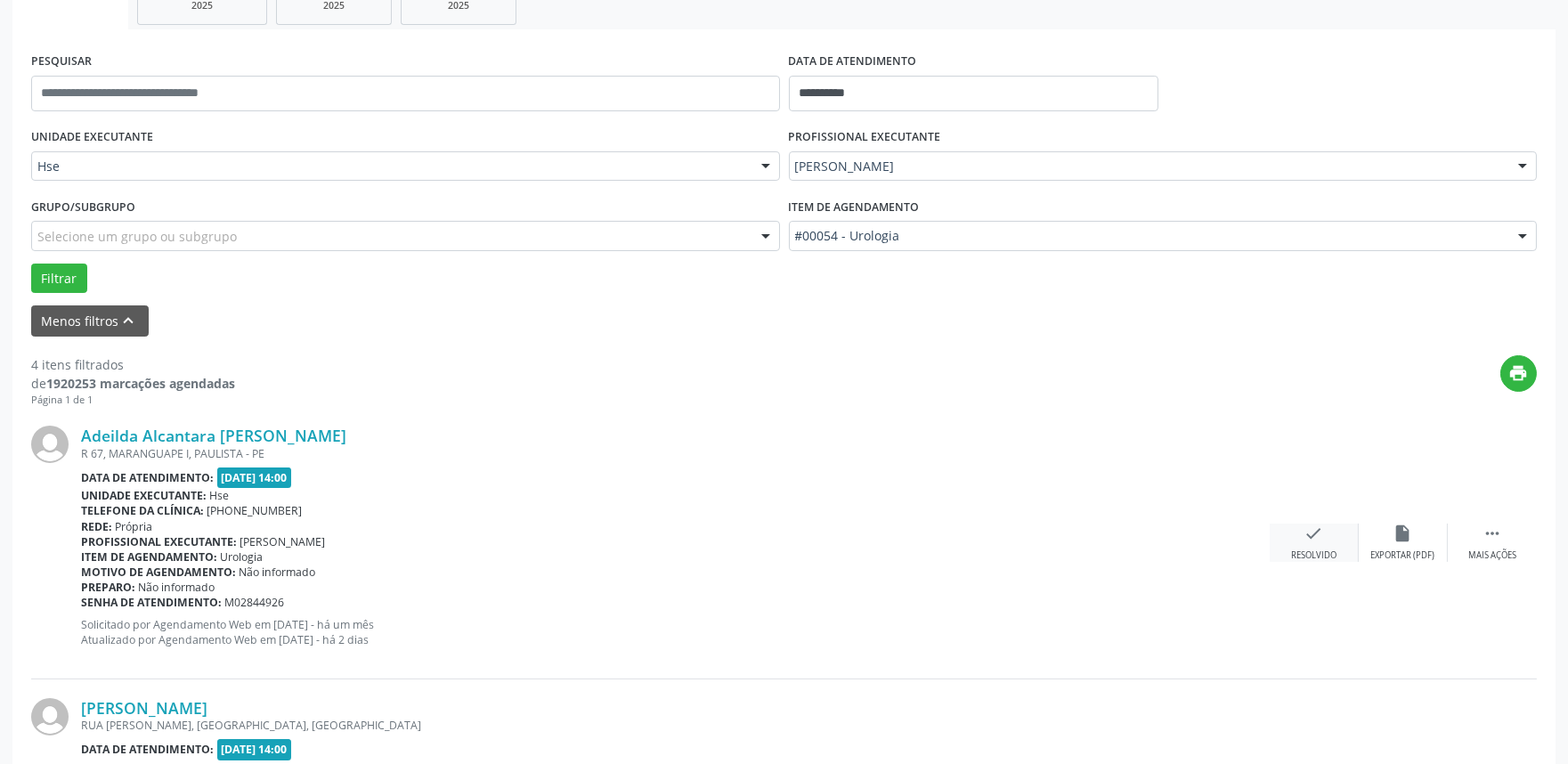
click at [1304, 539] on icon "check" at bounding box center [1314, 533] width 20 height 20
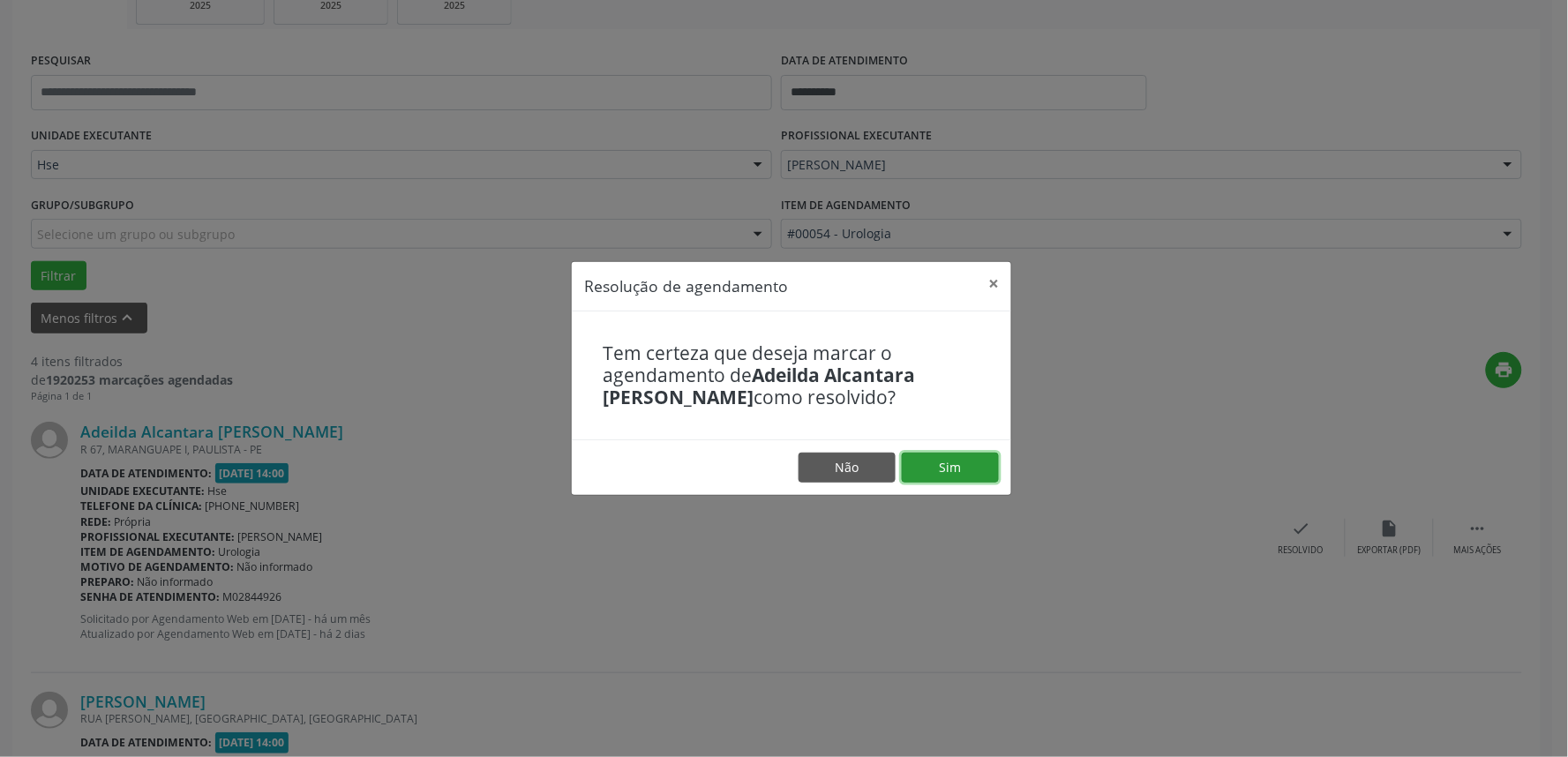
click at [928, 462] on button "Sim" at bounding box center [950, 467] width 97 height 30
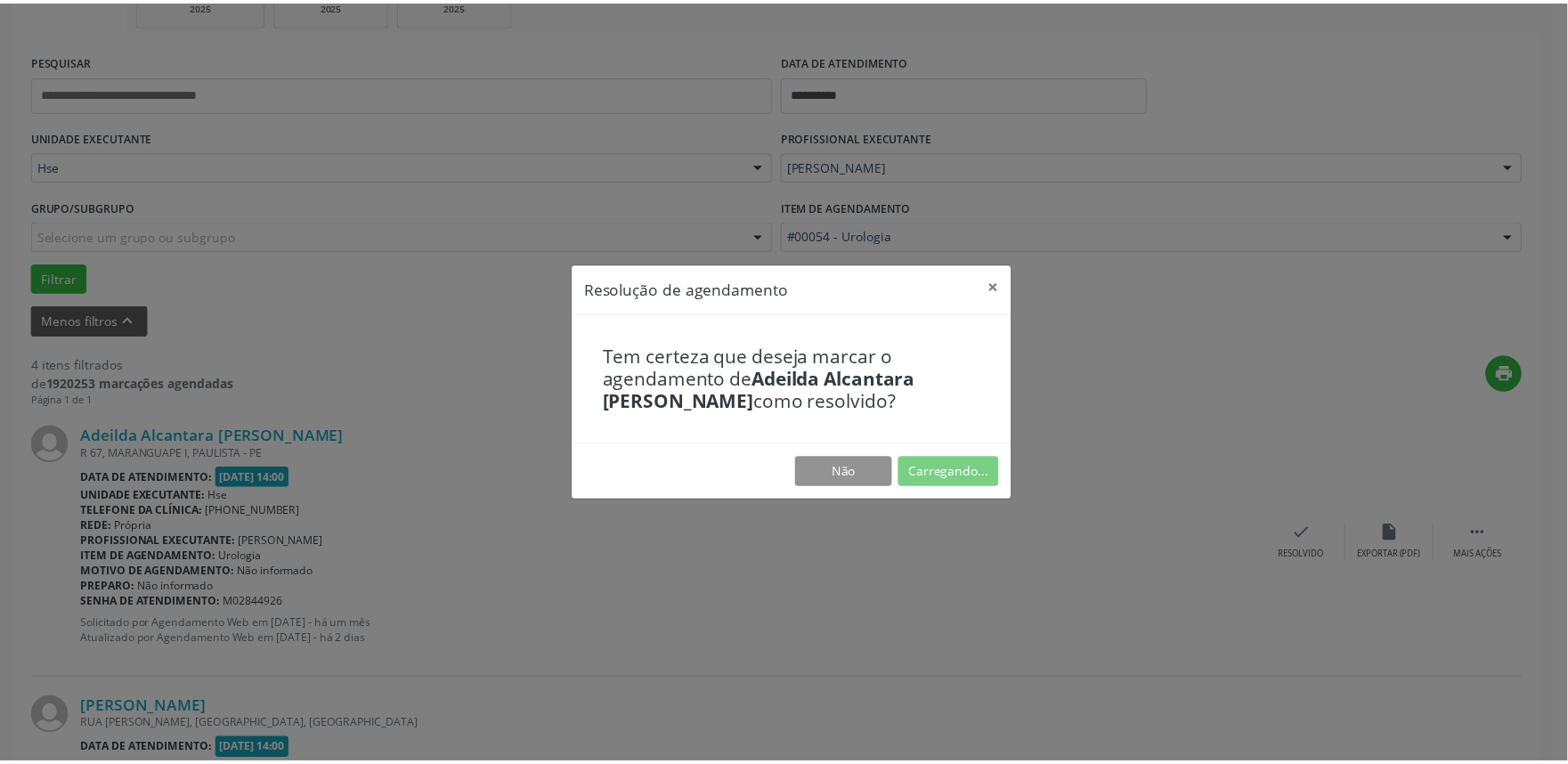
scroll to position [0, 0]
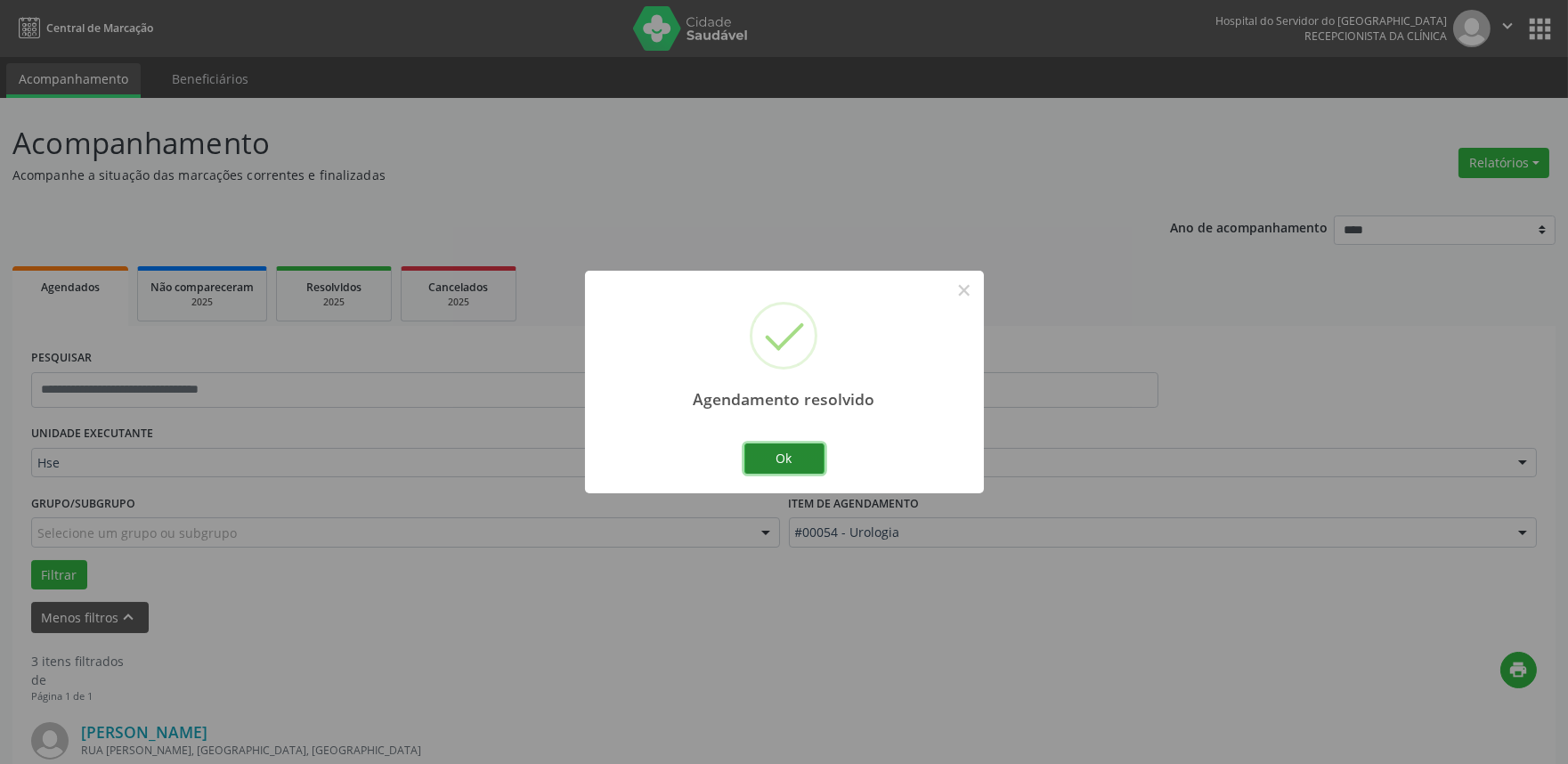
click at [782, 451] on button "Ok" at bounding box center [784, 458] width 80 height 30
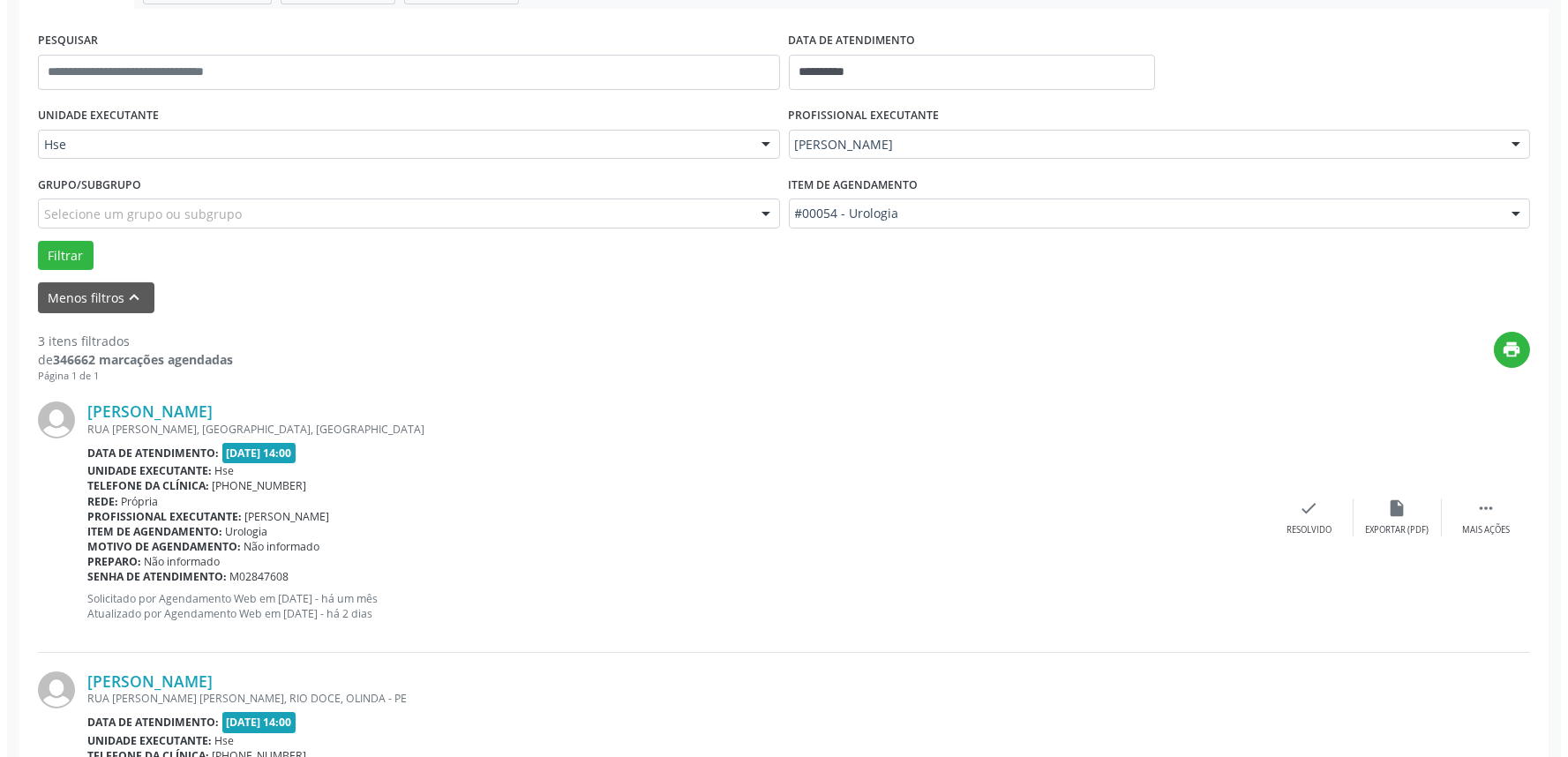
scroll to position [489, 0]
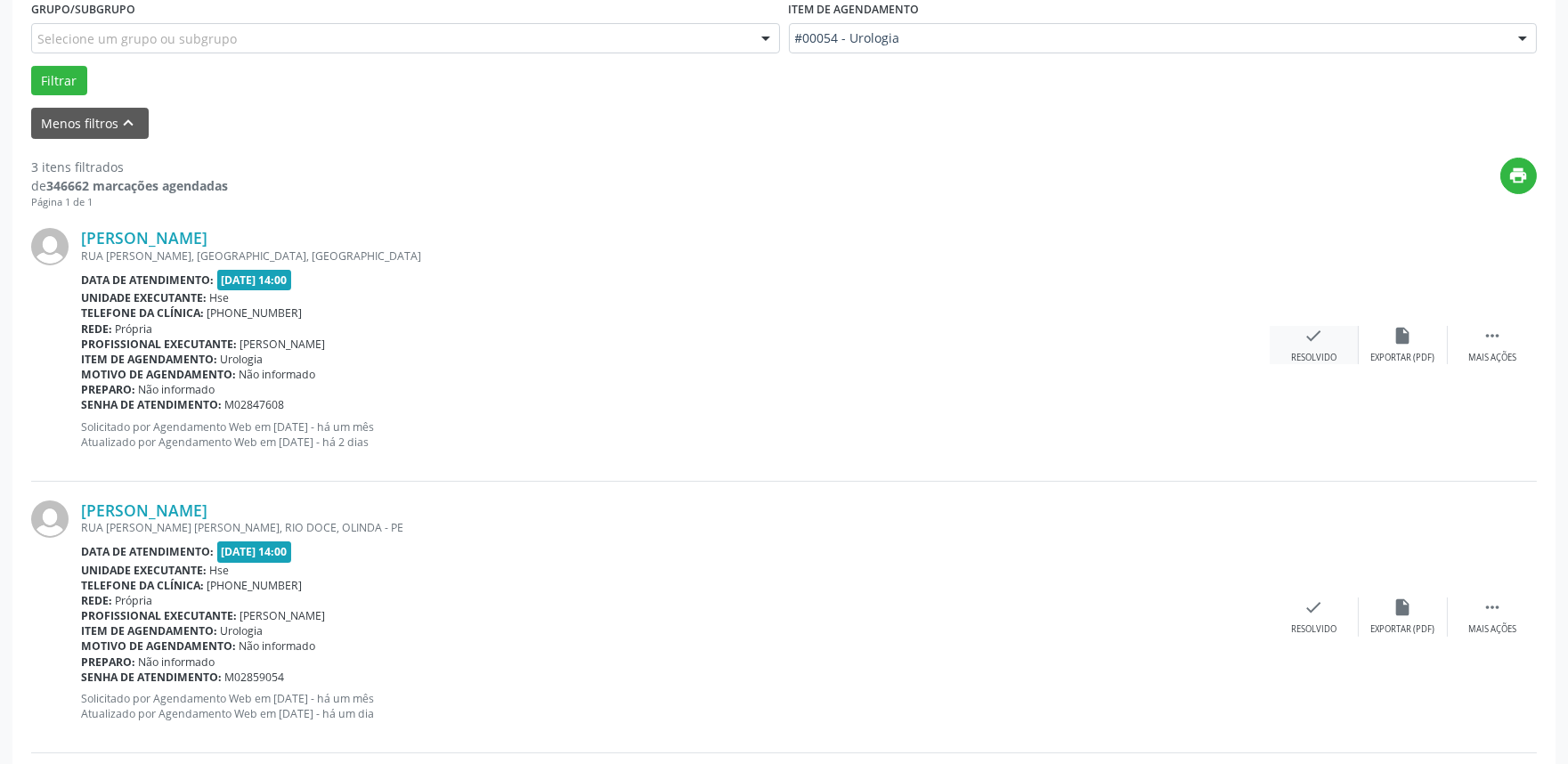
click at [1306, 326] on icon "check" at bounding box center [1314, 335] width 20 height 20
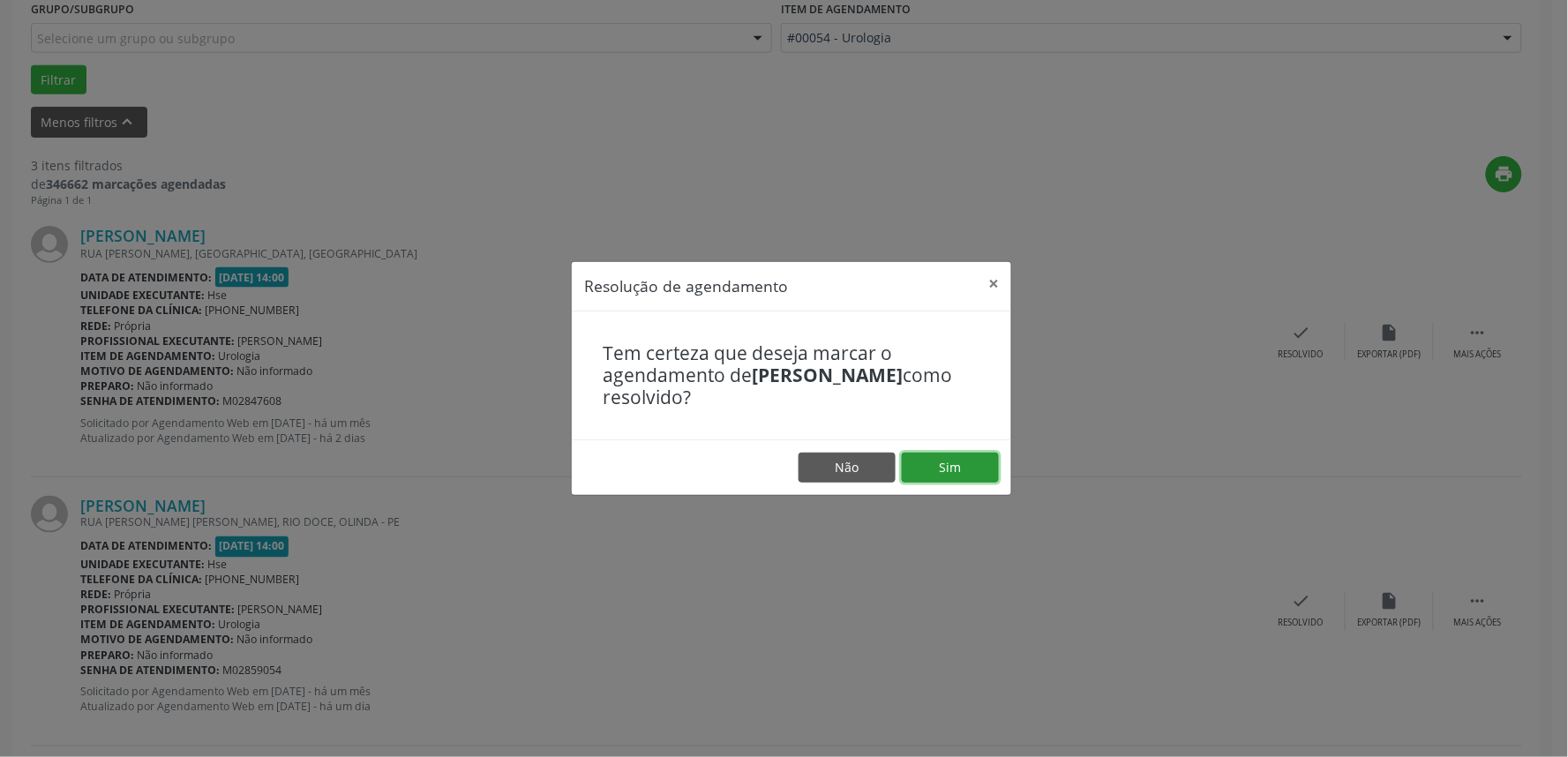
click at [945, 466] on button "Sim" at bounding box center [950, 467] width 97 height 30
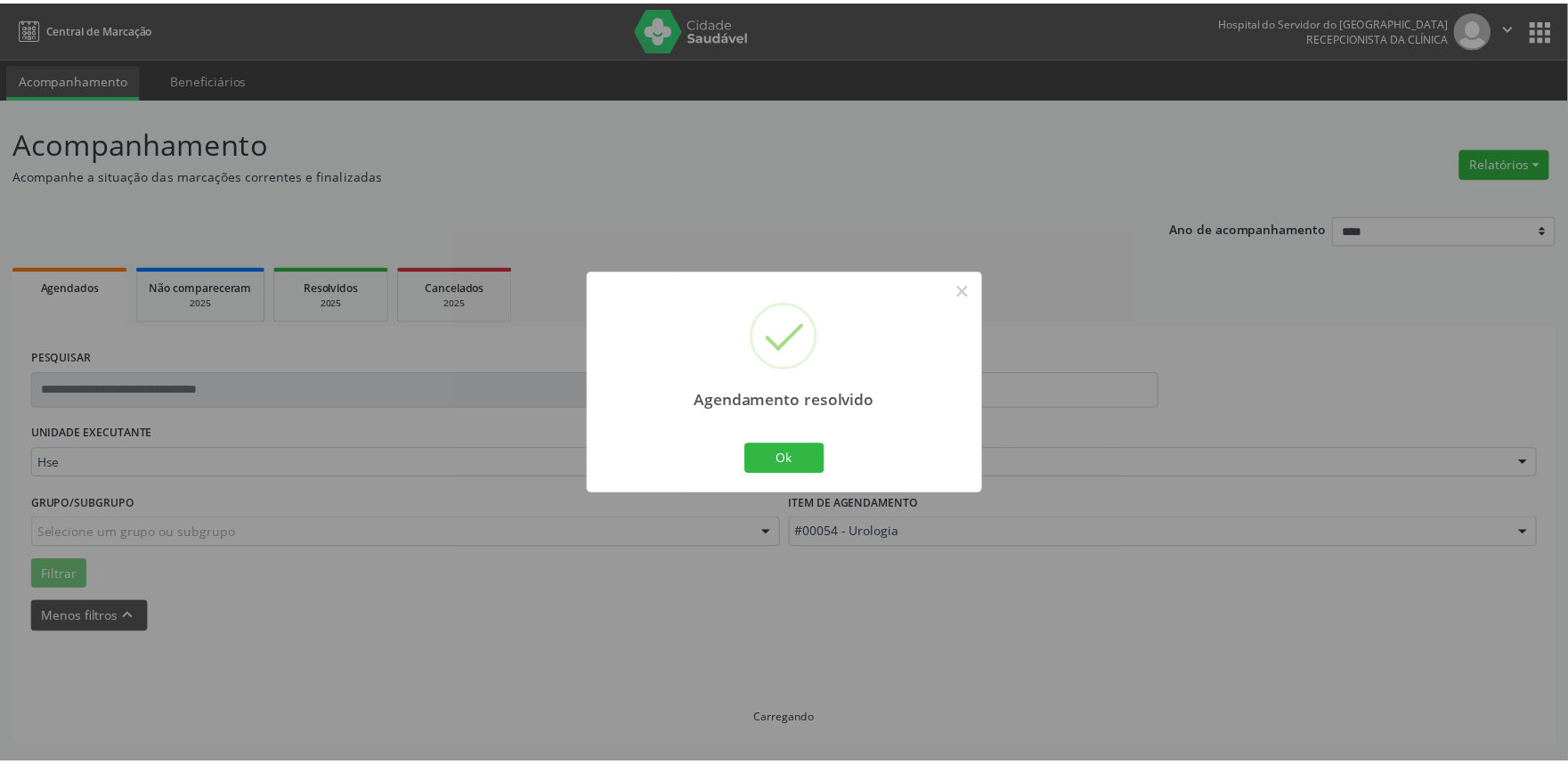
scroll to position [0, 0]
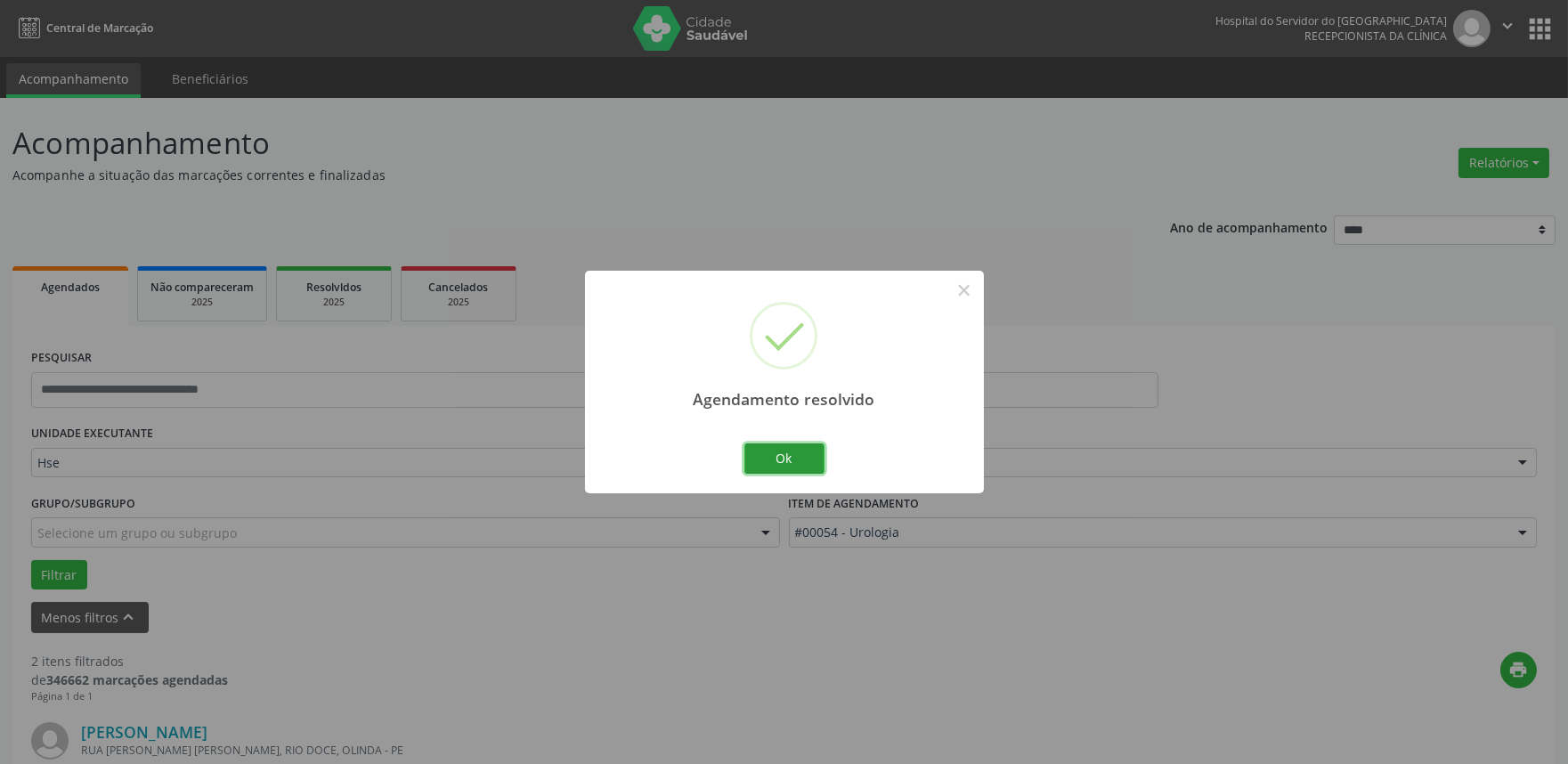
drag, startPoint x: 786, startPoint y: 452, endPoint x: 798, endPoint y: 448, distance: 12.6
click at [784, 452] on button "Ok" at bounding box center [784, 458] width 80 height 30
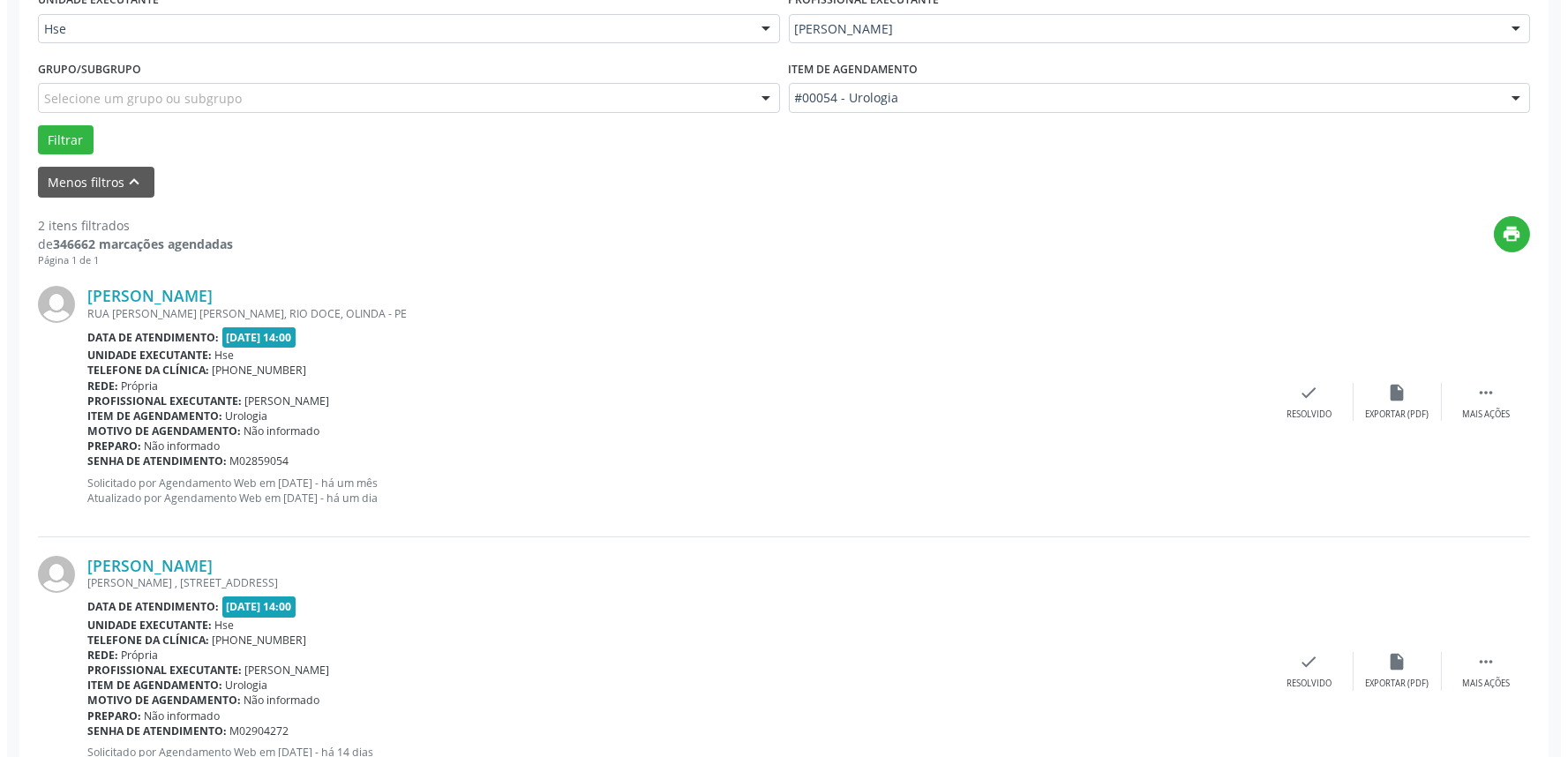
scroll to position [489, 0]
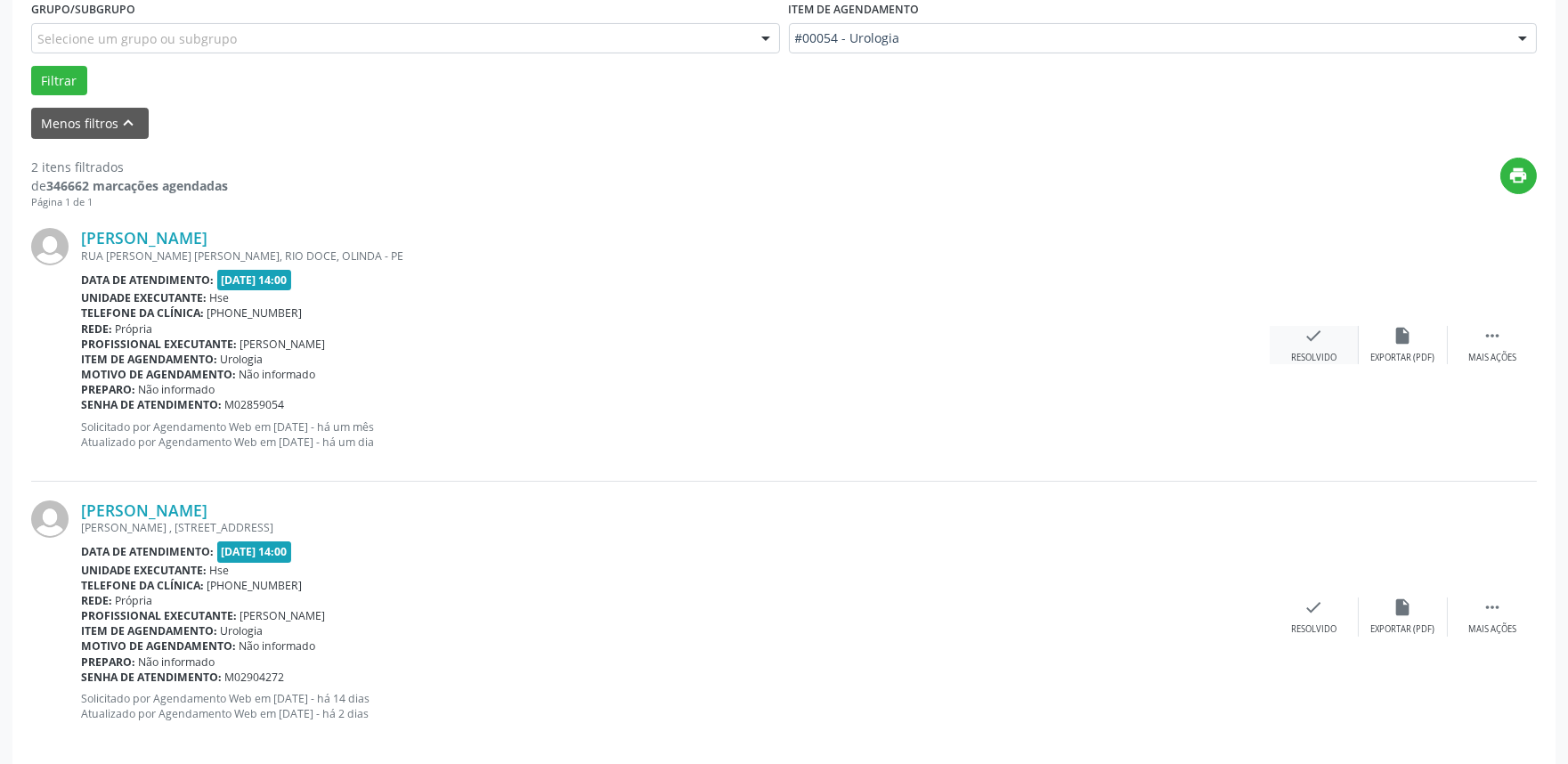
click at [1314, 342] on icon "check" at bounding box center [1314, 335] width 20 height 20
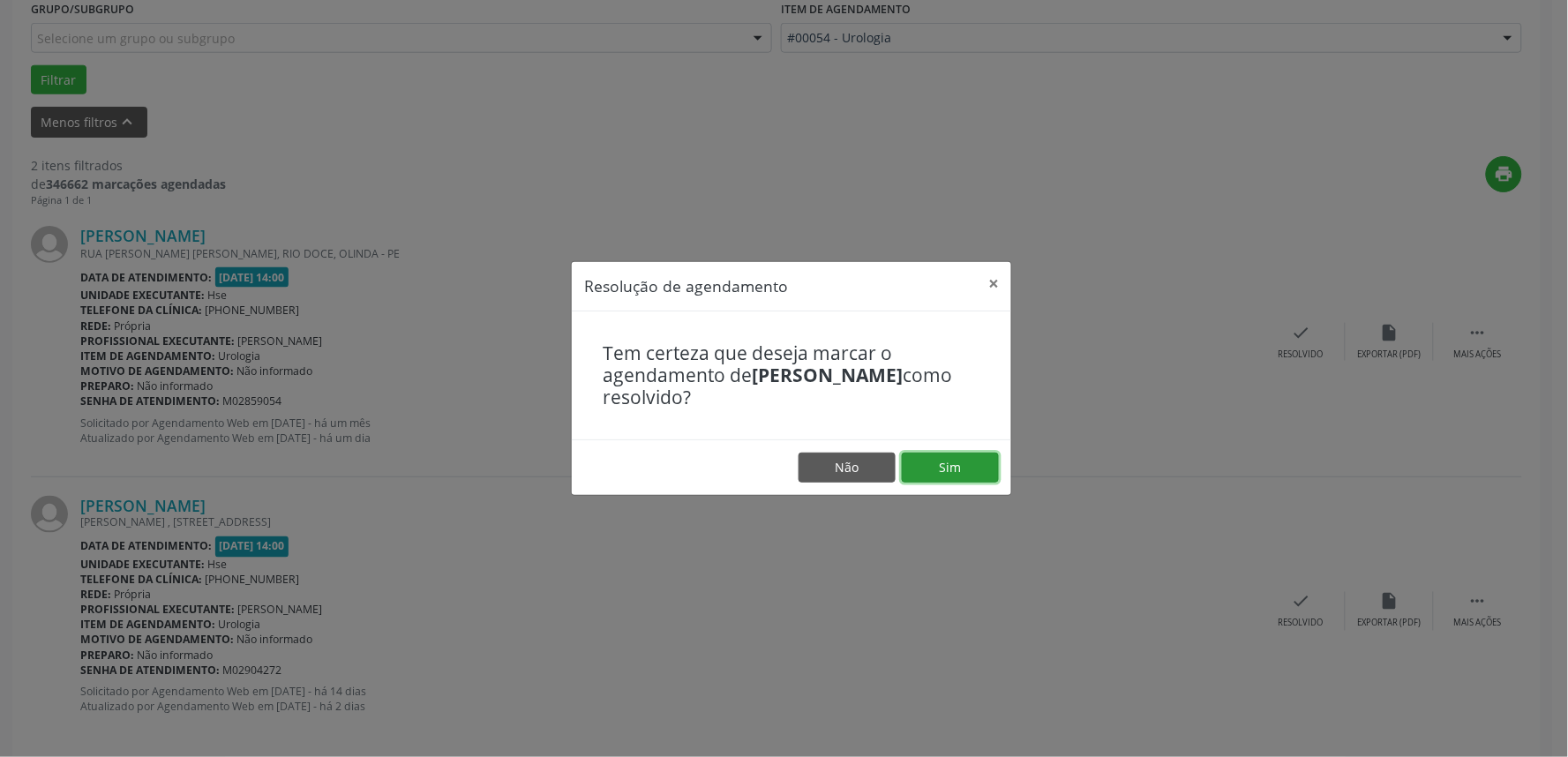
click at [947, 455] on button "Sim" at bounding box center [950, 467] width 97 height 30
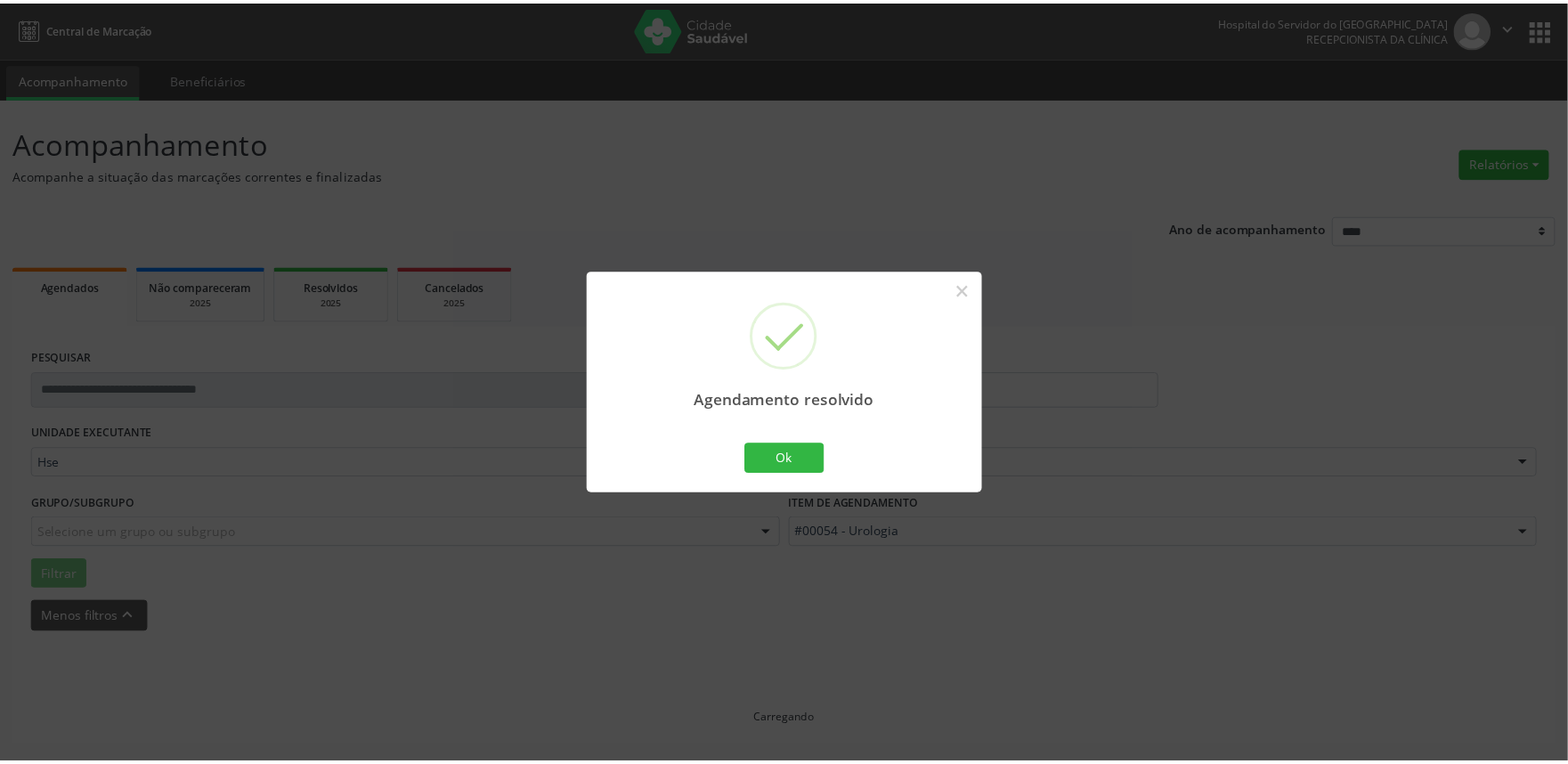
scroll to position [0, 0]
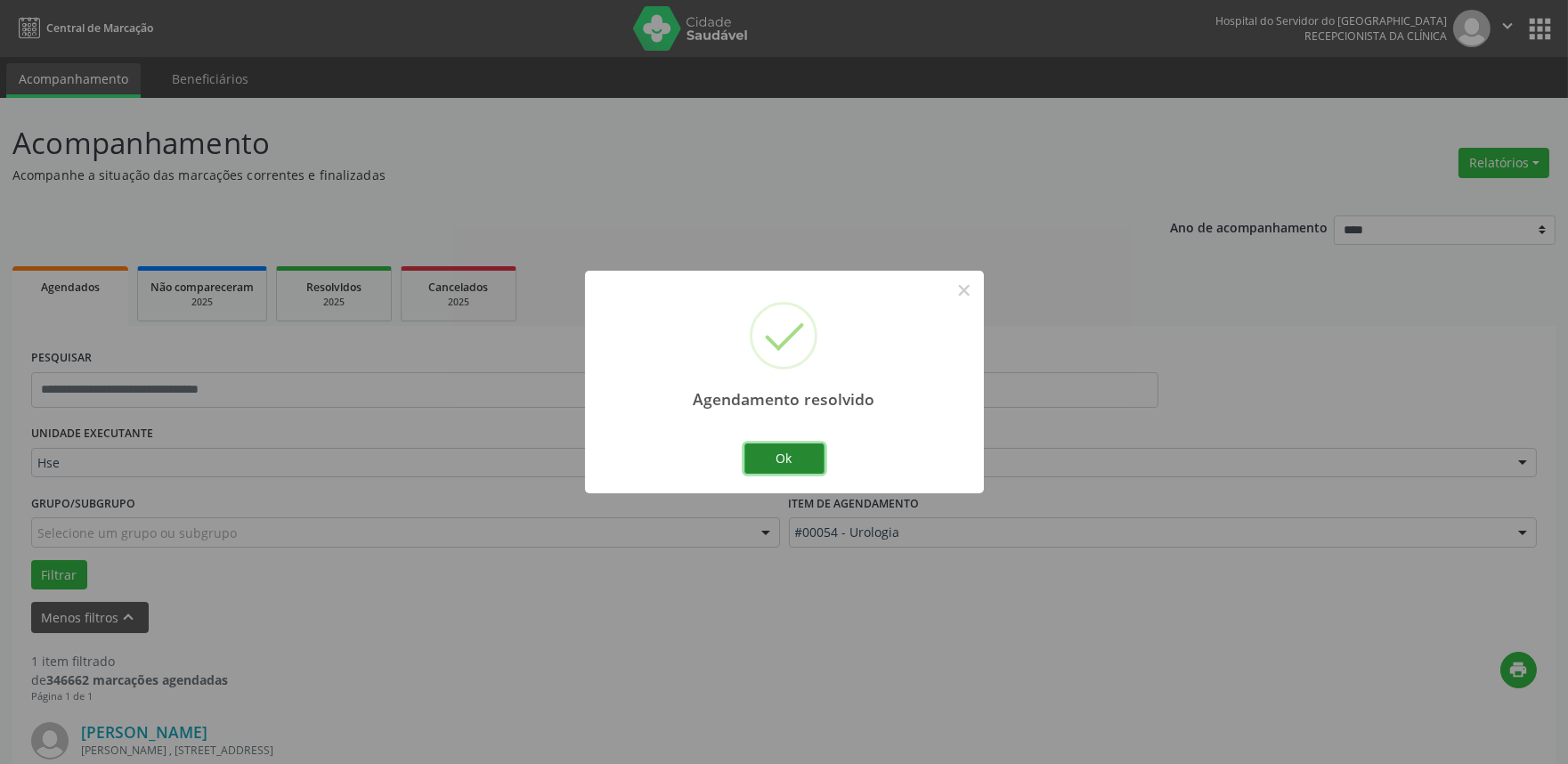
click at [785, 457] on button "Ok" at bounding box center [784, 458] width 80 height 30
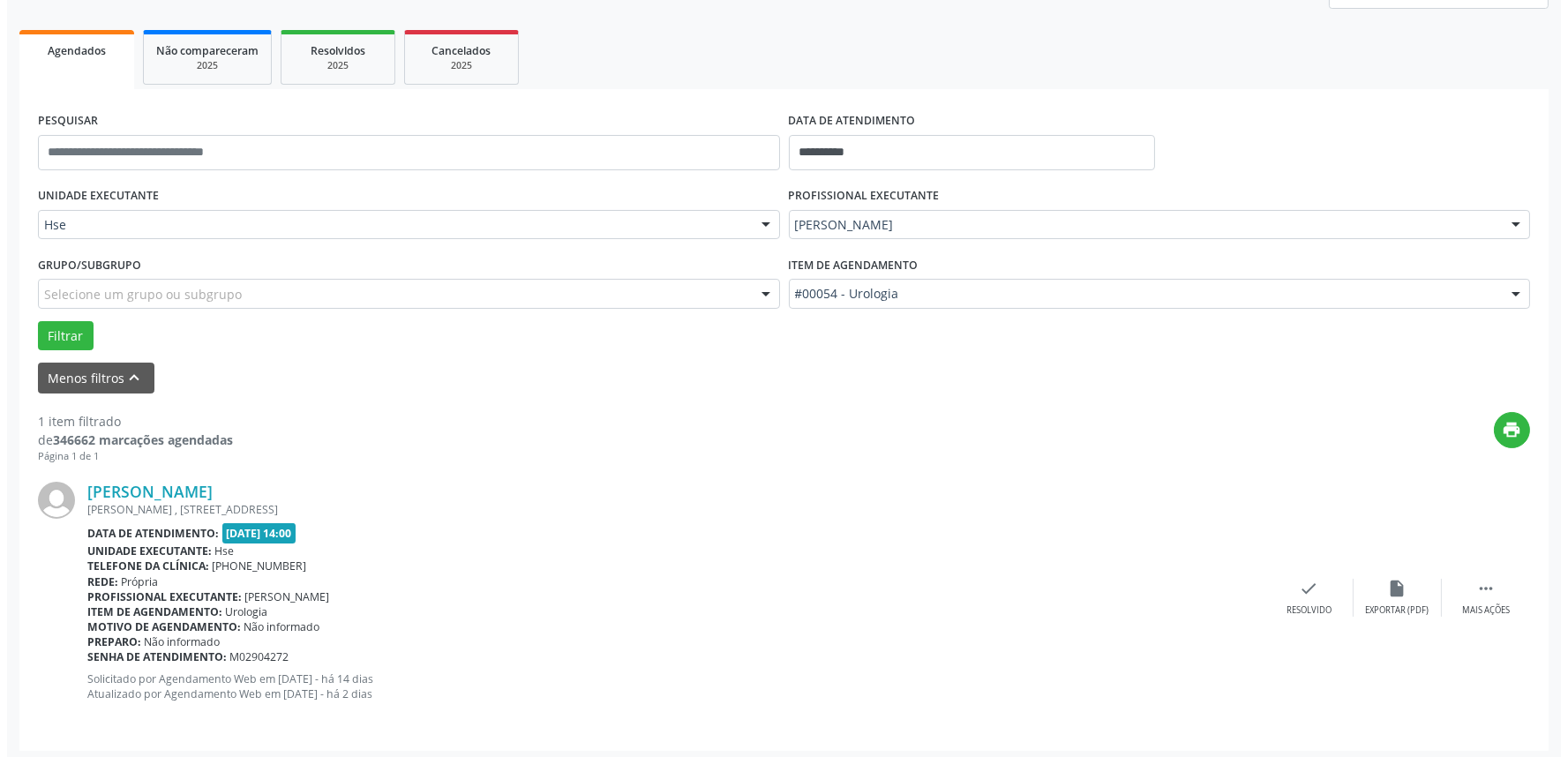
scroll to position [238, 0]
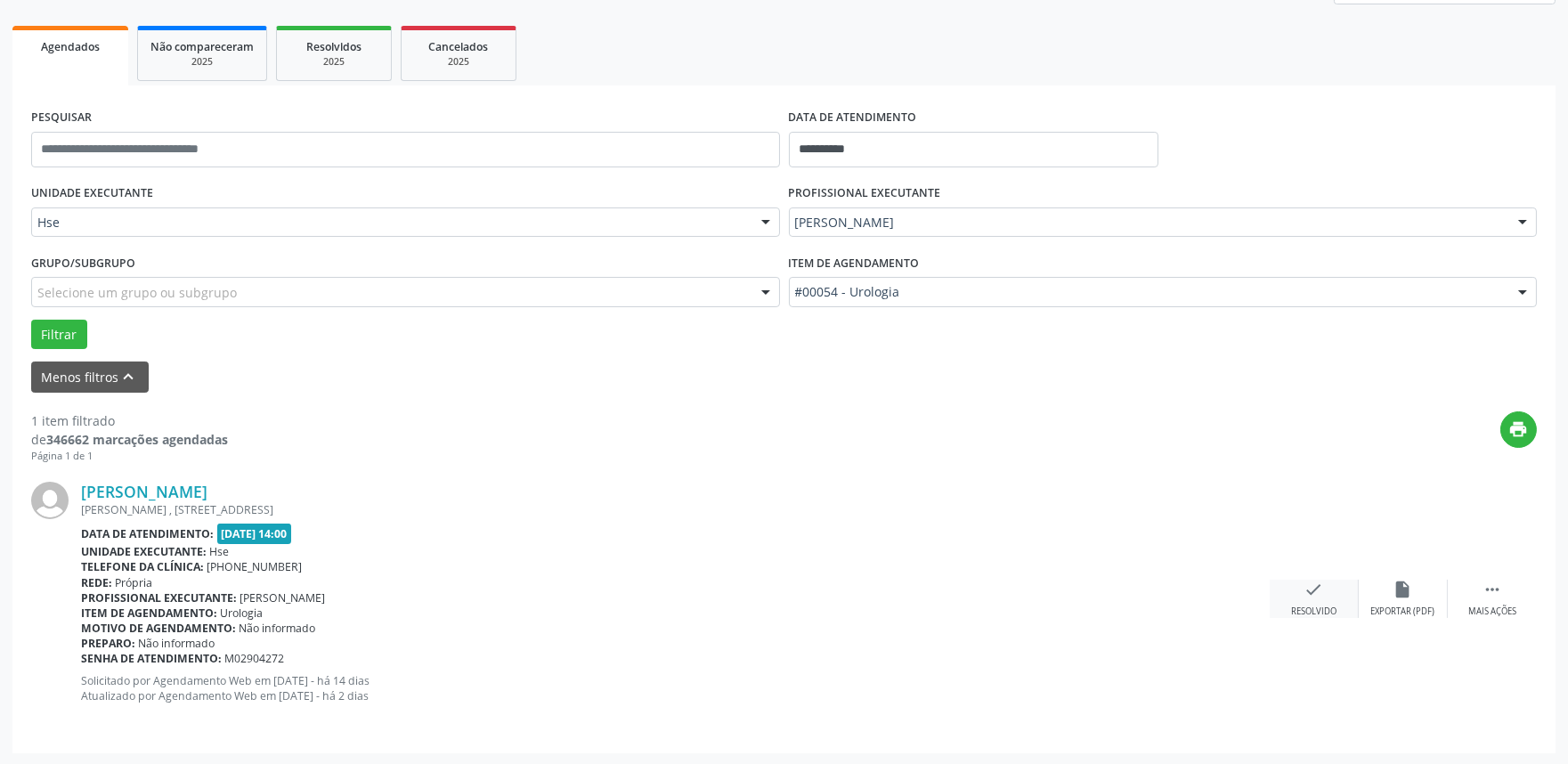
click at [1322, 594] on div "check Resolvido" at bounding box center [1315, 598] width 89 height 38
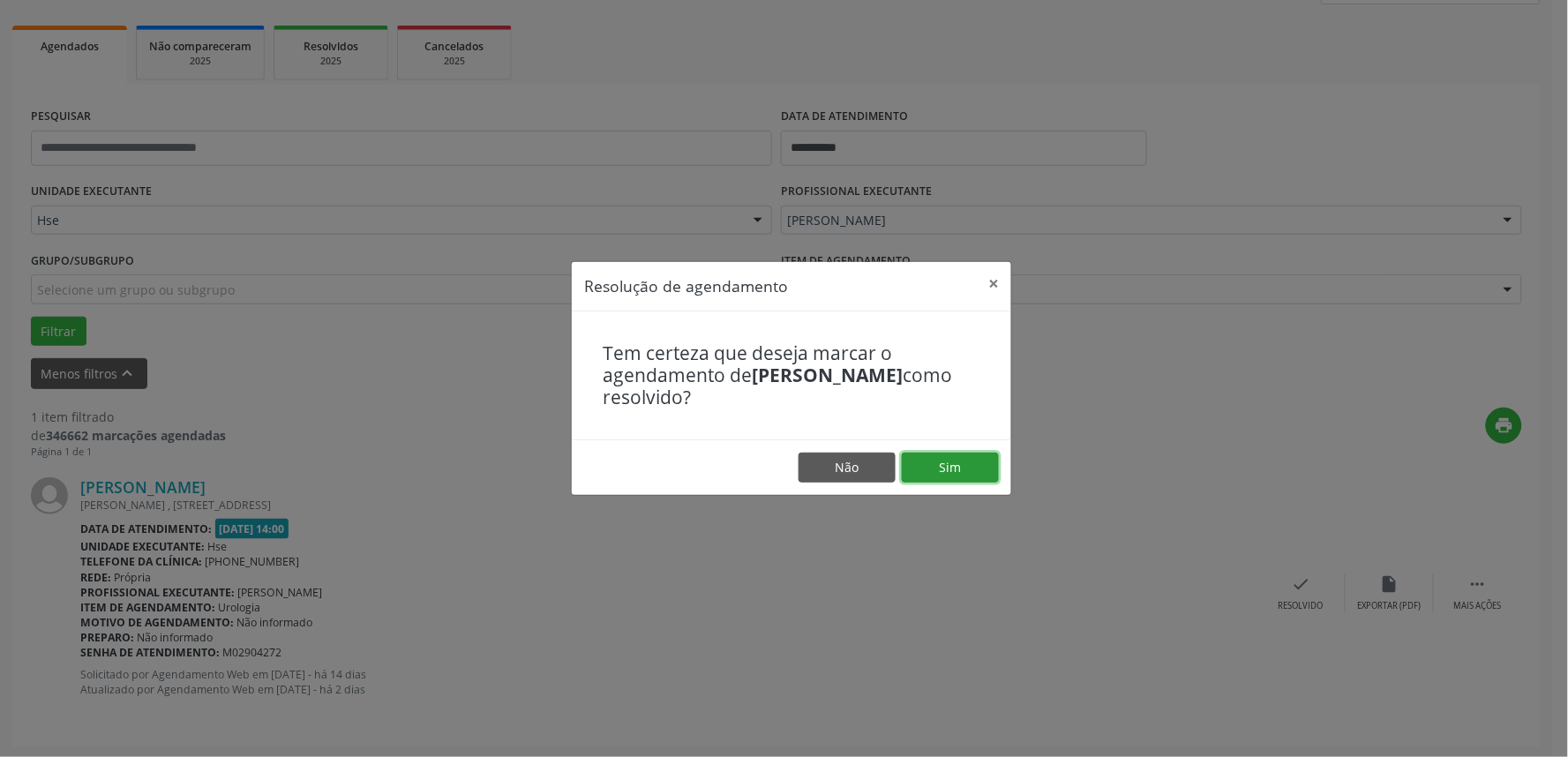
click at [955, 463] on button "Sim" at bounding box center [950, 467] width 97 height 30
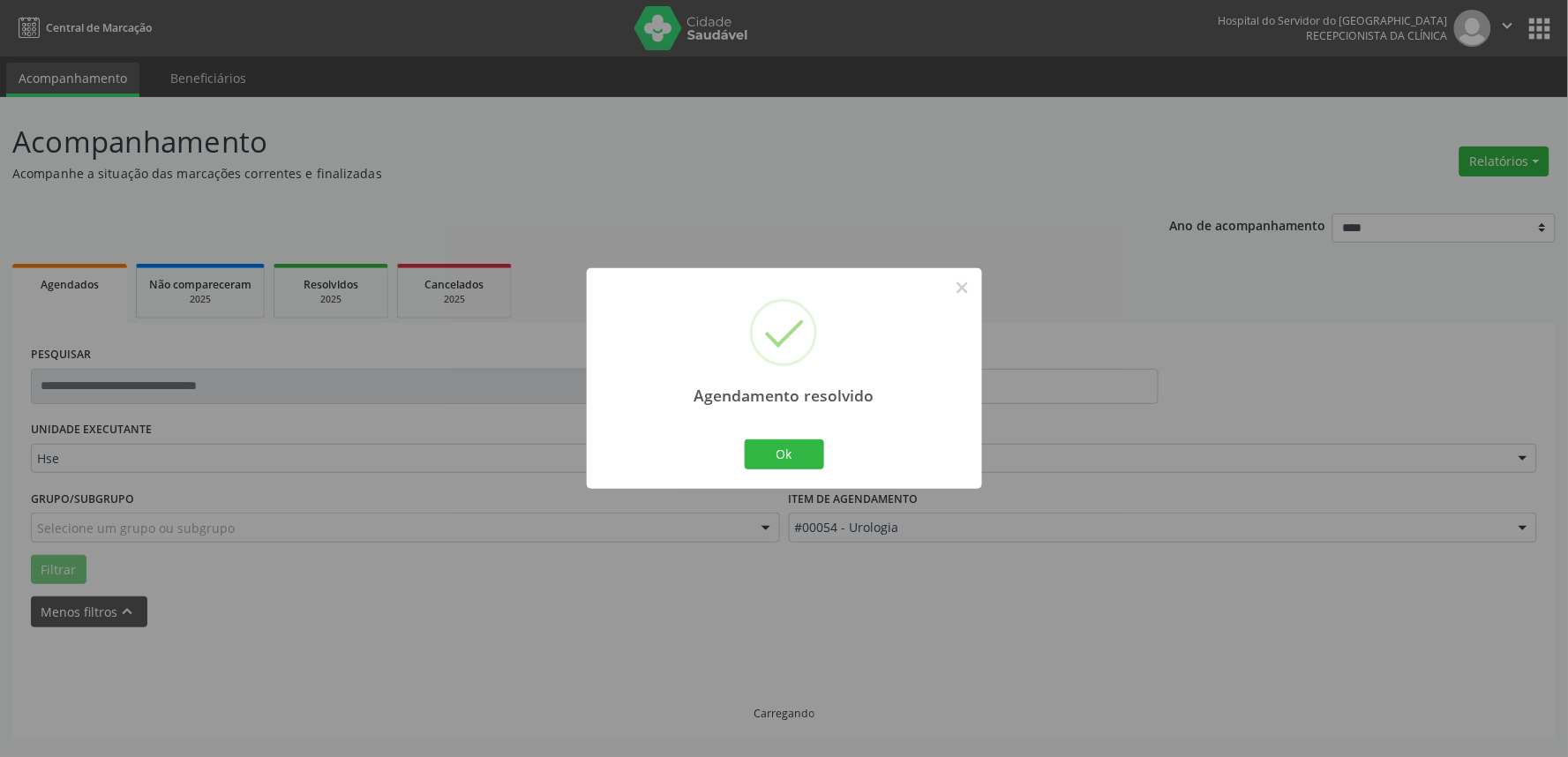
scroll to position [0, 0]
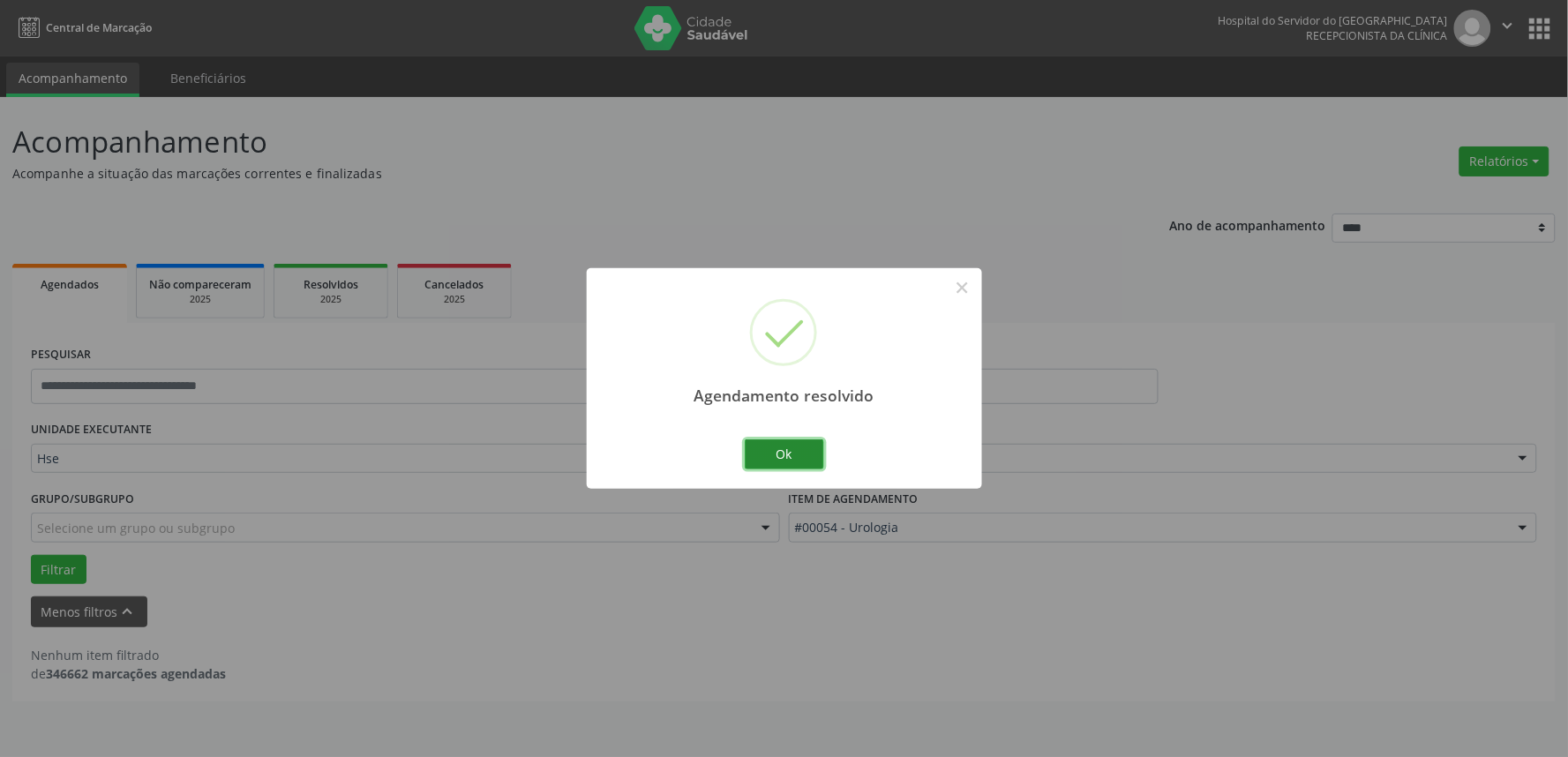
click at [773, 450] on button "Ok" at bounding box center [785, 454] width 79 height 30
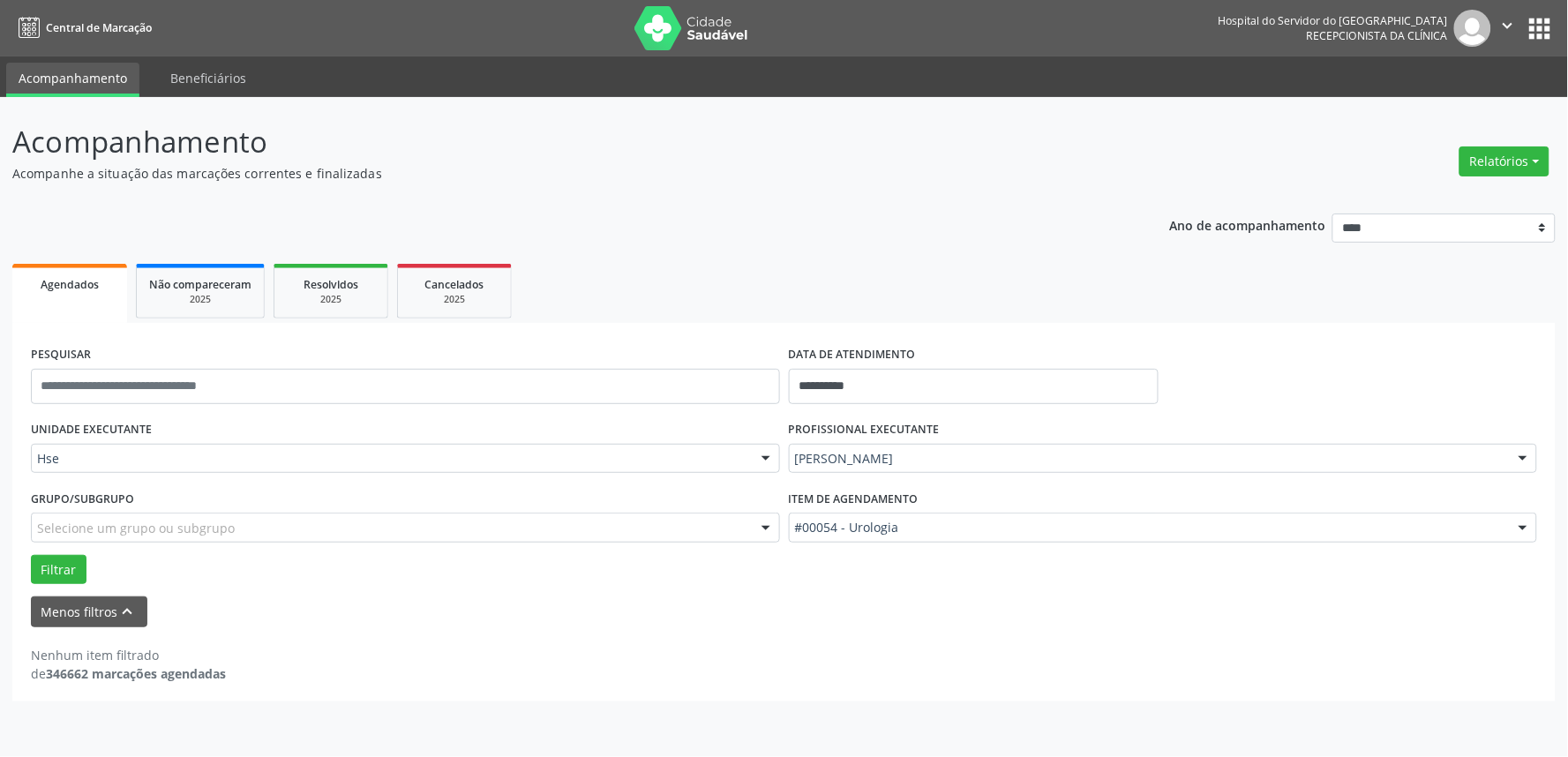
click at [1163, 201] on div "**********" at bounding box center [783, 451] width 1543 height 500
